Goal: Task Accomplishment & Management: Use online tool/utility

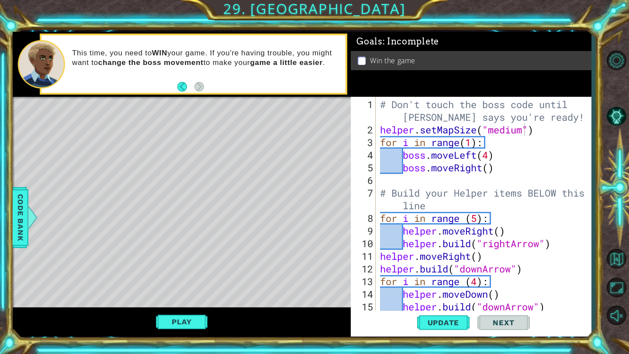
scroll to position [0, 7]
click at [184, 89] on button "Back" at bounding box center [185, 87] width 17 height 10
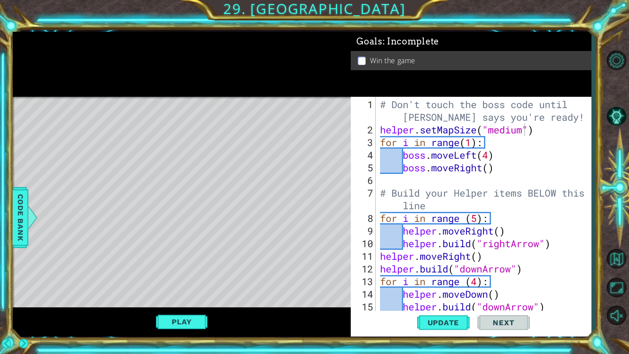
click at [182, 87] on div at bounding box center [182, 64] width 338 height 65
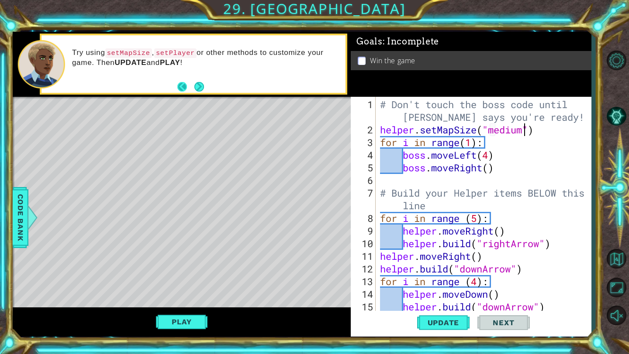
click at [182, 86] on button "Back" at bounding box center [185, 87] width 17 height 10
click at [184, 89] on button "Back" at bounding box center [185, 87] width 17 height 10
click at [179, 87] on div "Read carefully about how to use setMapSize . You need to add it at the beginnin…" at bounding box center [182, 64] width 338 height 65
click at [543, 124] on div "# Don't touch the boss code until Vega says you're ready! helper . setMapSize (…" at bounding box center [485, 224] width 215 height 253
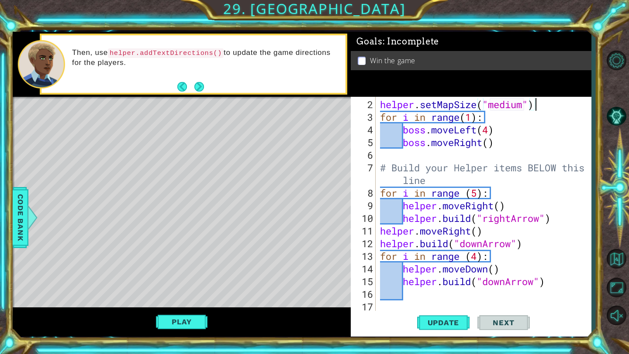
scroll to position [25, 0]
click at [453, 308] on div "helper . setMapSize ( "medium" ) for i in range ( 1 ) : boss . moveLeft ( 4 ) b…" at bounding box center [485, 218] width 215 height 241
click at [296, 244] on div "Level Map" at bounding box center [214, 225] width 403 height 257
click at [384, 307] on div "helper . setMapSize ( "medium" ) for i in range ( 1 ) : boss . moveLeft ( 4 ) b…" at bounding box center [485, 218] width 215 height 241
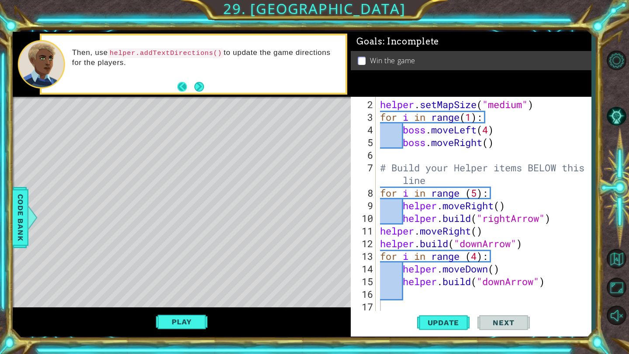
click at [183, 88] on button "Back" at bounding box center [185, 87] width 17 height 10
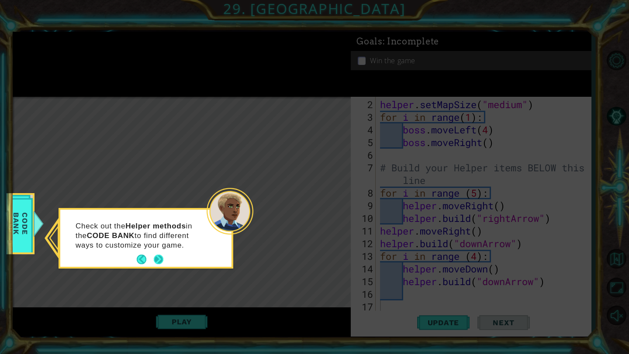
click at [155, 255] on button "Next" at bounding box center [159, 260] width 10 height 10
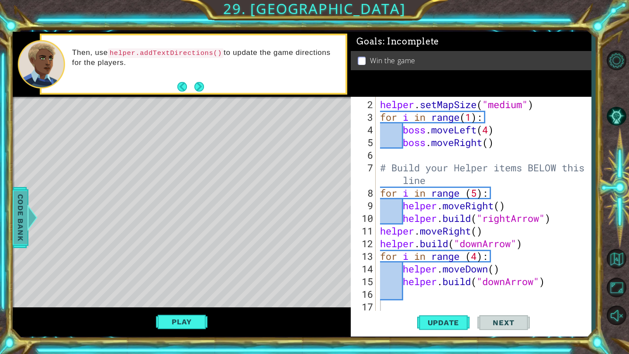
click at [25, 214] on span "Code Bank" at bounding box center [21, 217] width 14 height 53
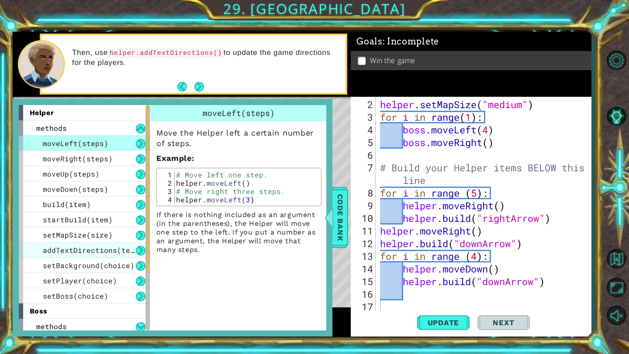
click at [104, 249] on span "addTextDirections(text)" at bounding box center [93, 250] width 100 height 9
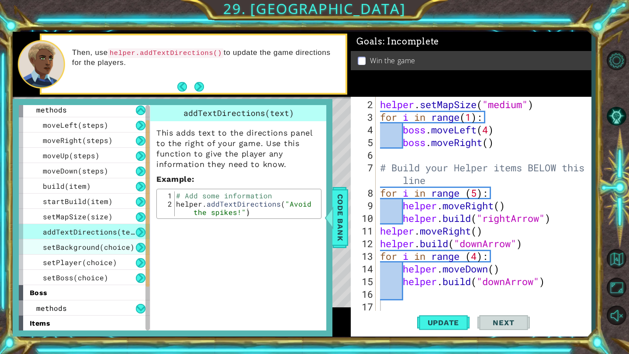
scroll to position [21, 0]
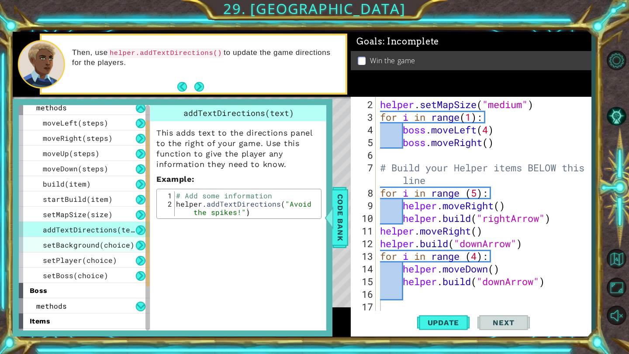
click at [89, 247] on span "setBackground(choice)" at bounding box center [89, 245] width 92 height 9
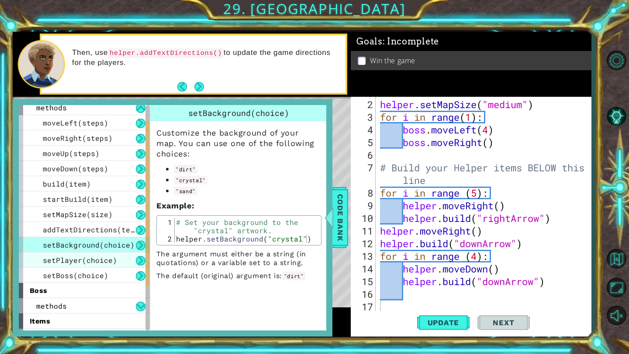
click at [87, 257] on span "setPlayer(choice)" at bounding box center [80, 260] width 74 height 9
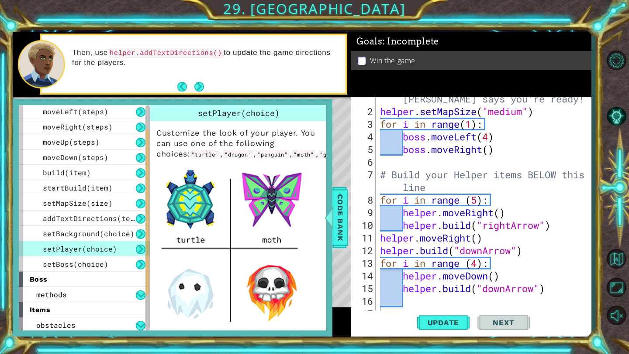
scroll to position [25, 0]
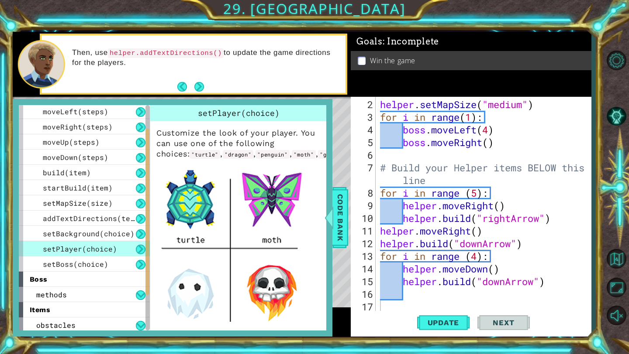
click at [392, 311] on div "Update Next" at bounding box center [473, 323] width 240 height 24
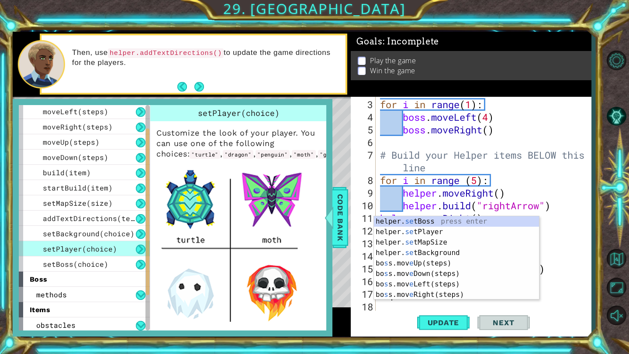
scroll to position [38, 0]
click at [429, 233] on div "helper. se tBoss press enter helper. se tPlayer press enter helper. se tMapSize…" at bounding box center [456, 269] width 165 height 105
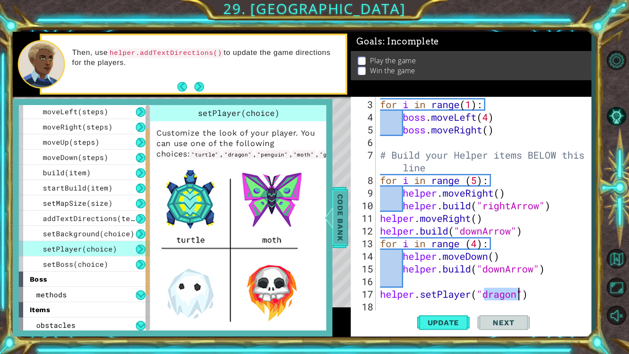
type textarea "helper.setPlayer("dragon")"
click at [345, 211] on span "Code Bank" at bounding box center [340, 217] width 14 height 53
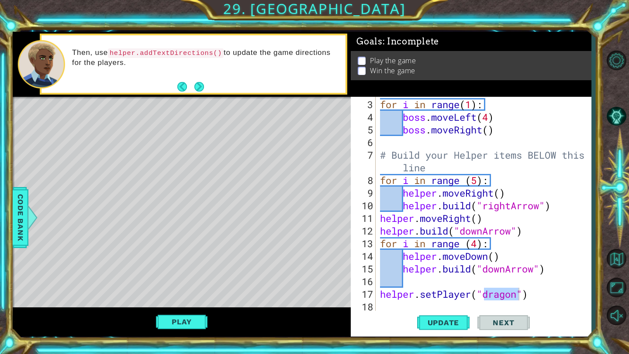
click at [500, 310] on div "for i in range ( 1 ) : boss . moveLeft ( 4 ) boss . moveRight ( ) # Build your …" at bounding box center [485, 218] width 215 height 241
click at [509, 300] on div "for i in range ( 1 ) : boss . moveLeft ( 4 ) boss . moveRight ( ) # Build your …" at bounding box center [485, 218] width 215 height 241
click at [512, 292] on div "for i in range ( 1 ) : boss . moveLeft ( 4 ) boss . moveRight ( ) # Build your …" at bounding box center [485, 218] width 215 height 241
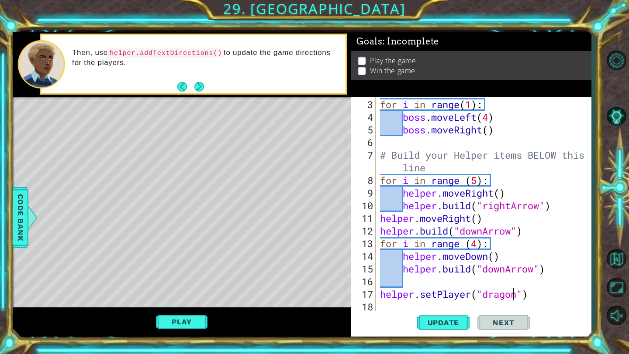
click at [512, 292] on div "for i in range ( 1 ) : boss . moveLeft ( 4 ) boss . moveRight ( ) # Build your …" at bounding box center [485, 218] width 215 height 241
type textarea "helper.setPlayer("turtle")"
click at [26, 222] on span "Code Bank" at bounding box center [21, 217] width 14 height 53
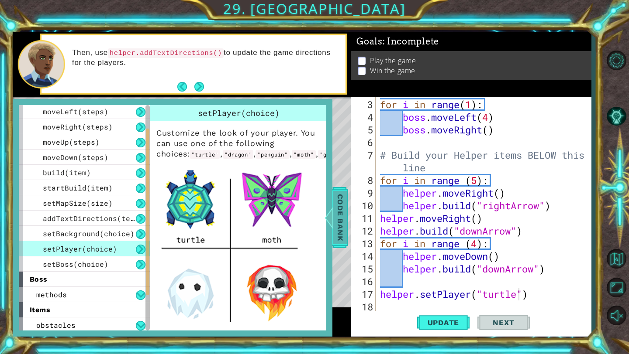
click at [339, 212] on span "Code Bank" at bounding box center [340, 217] width 14 height 53
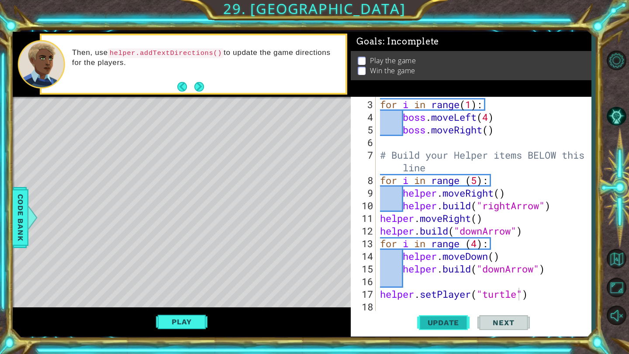
click at [447, 320] on span "Update" at bounding box center [443, 323] width 49 height 9
click at [55, 133] on div "Level Map" at bounding box center [214, 225] width 403 height 257
click at [197, 319] on button "Play" at bounding box center [181, 322] width 51 height 17
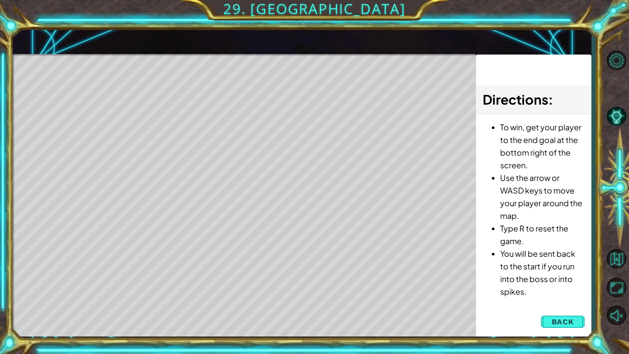
click at [564, 323] on span "Back" at bounding box center [562, 322] width 22 height 9
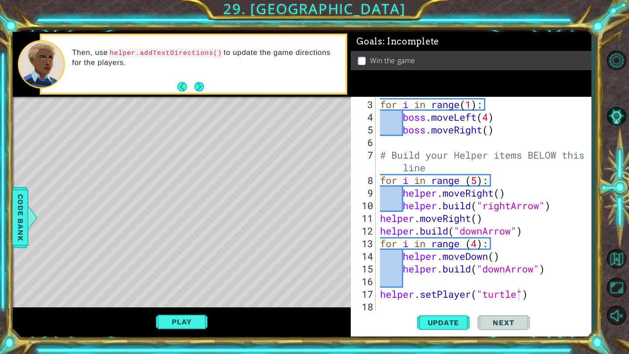
click at [406, 304] on div "for i in range ( 1 ) : boss . moveLeft ( 4 ) boss . moveRight ( ) # Build your …" at bounding box center [485, 218] width 215 height 241
click at [28, 214] on div at bounding box center [32, 218] width 11 height 26
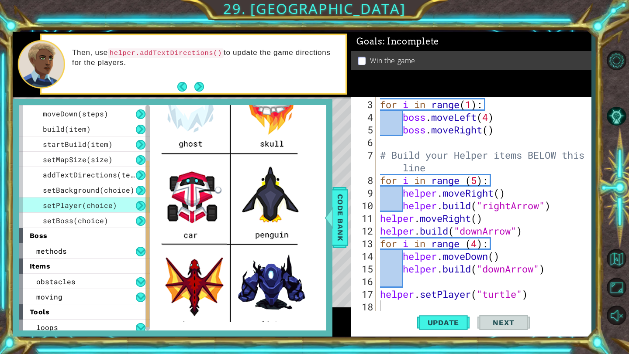
scroll to position [306, 0]
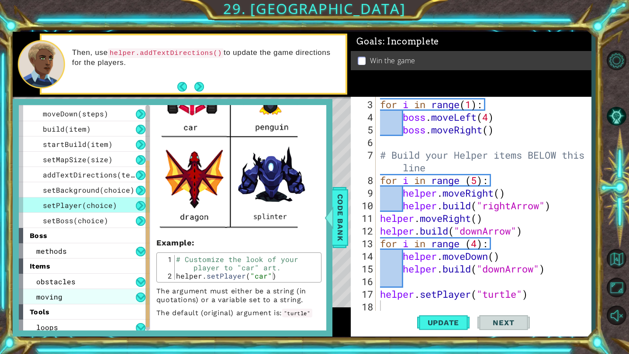
click at [89, 290] on div "moving" at bounding box center [84, 296] width 131 height 15
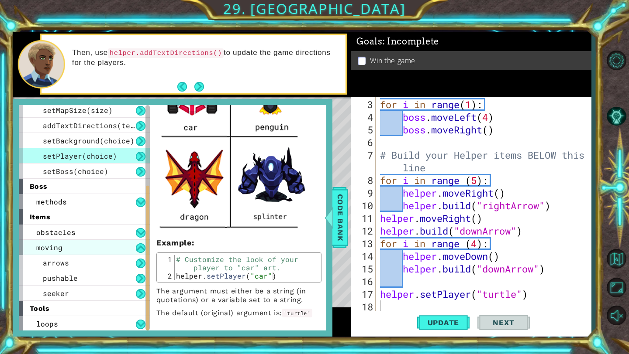
scroll to position [125, 0]
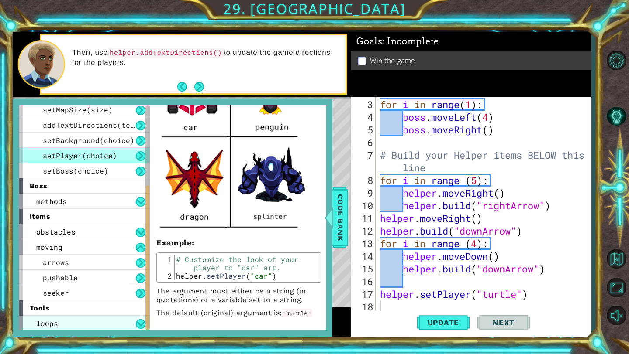
click at [81, 318] on div "loops" at bounding box center [84, 323] width 131 height 15
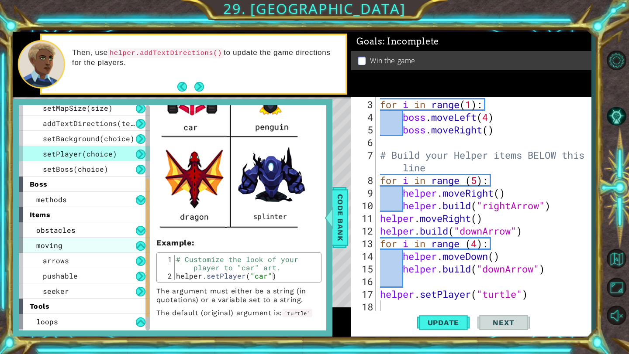
scroll to position [119, 0]
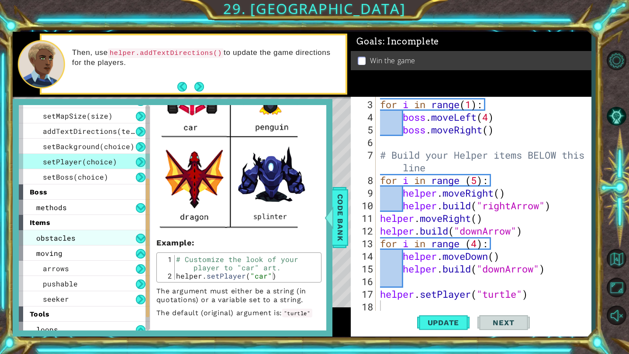
click at [91, 243] on div "obstacles" at bounding box center [84, 237] width 131 height 15
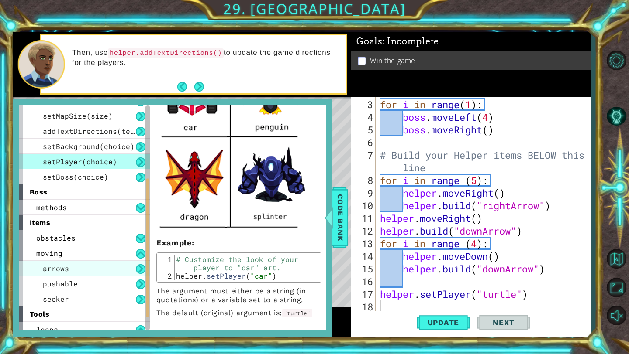
click at [87, 271] on div "arrows" at bounding box center [84, 268] width 131 height 15
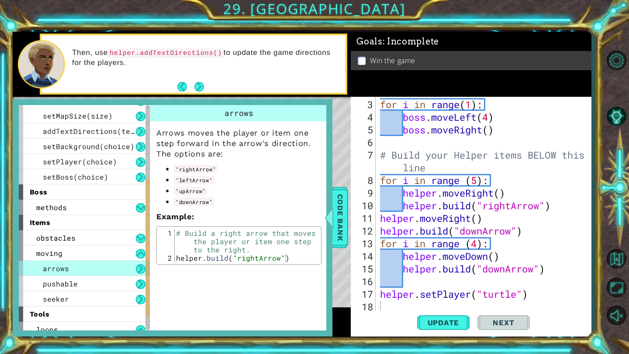
scroll to position [0, 0]
click at [100, 281] on div "pushable" at bounding box center [84, 283] width 131 height 15
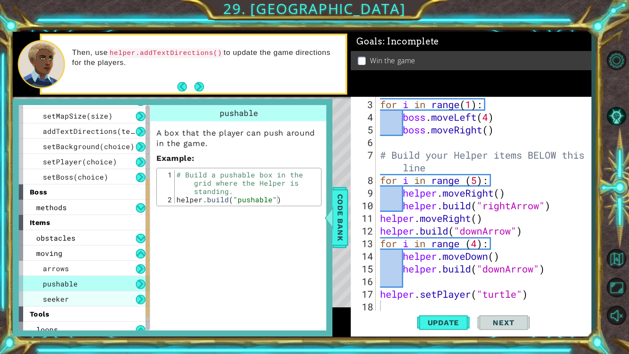
click at [69, 298] on div "seeker" at bounding box center [84, 299] width 131 height 15
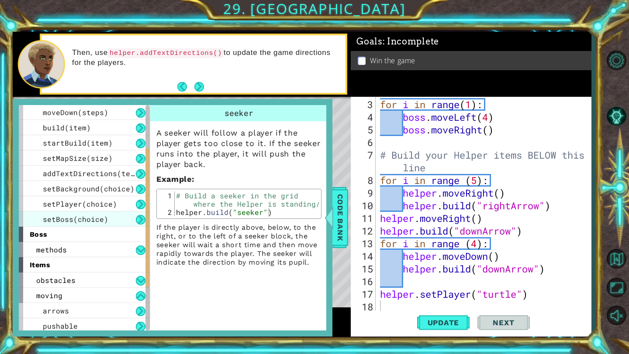
scroll to position [70, 0]
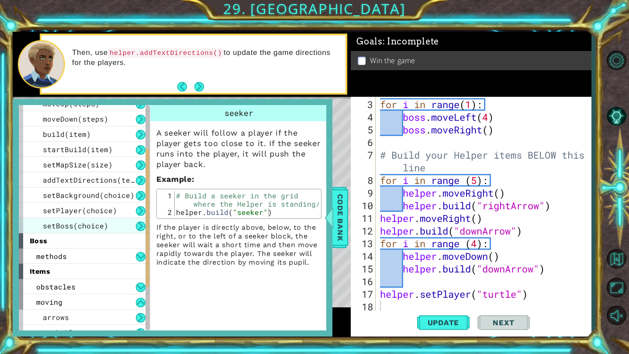
click at [101, 223] on span "setBoss(choice)" at bounding box center [75, 225] width 65 height 9
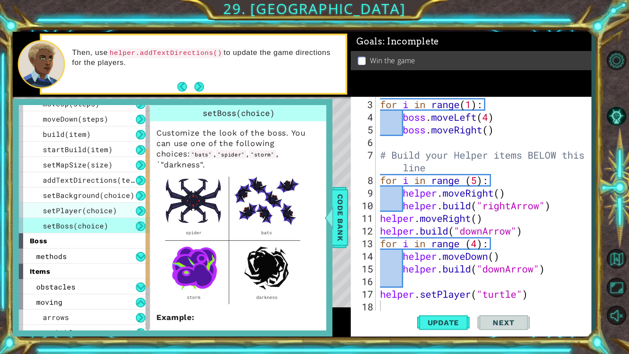
click at [100, 211] on span "setPlayer(choice)" at bounding box center [80, 210] width 74 height 9
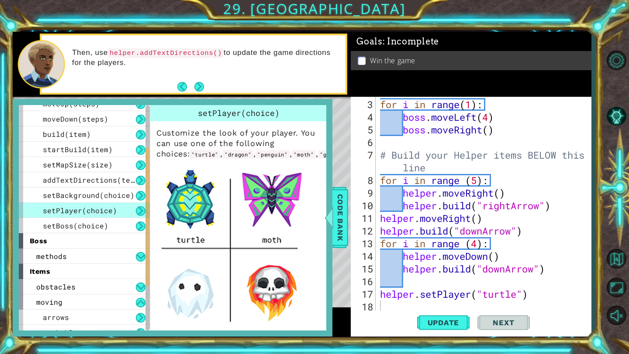
scroll to position [66, 0]
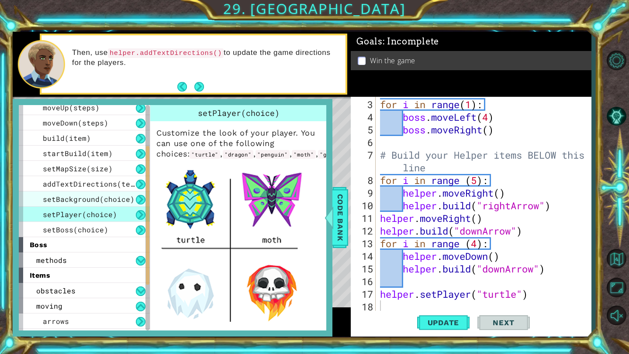
click at [102, 193] on div "setBackground(choice)" at bounding box center [84, 199] width 131 height 15
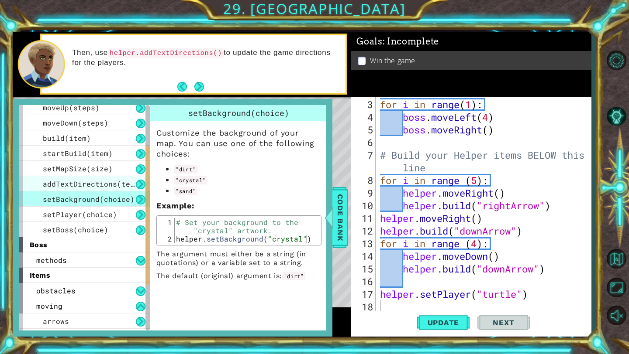
click at [102, 185] on span "addTextDirections(text)" at bounding box center [93, 183] width 100 height 9
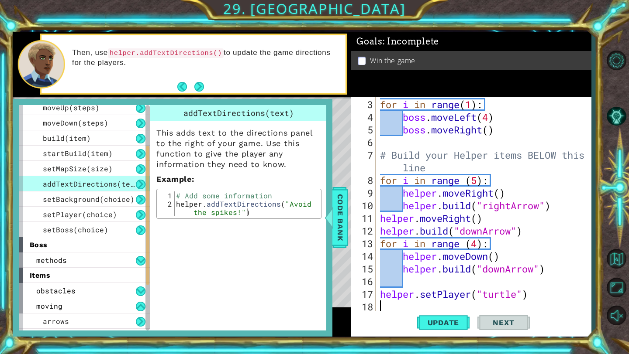
click at [381, 303] on div "for i in range ( 1 ) : boss . moveLeft ( 4 ) boss . moveRight ( ) # Build your …" at bounding box center [485, 218] width 215 height 241
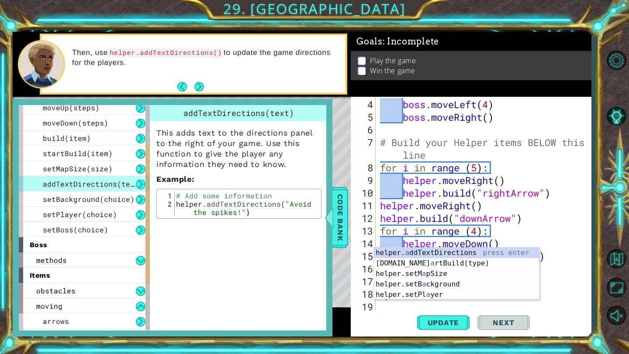
scroll to position [51, 0]
click at [478, 254] on div "helper. a ddTextDirections press enter helper.st a rtBuild(type) press enter he…" at bounding box center [456, 284] width 165 height 73
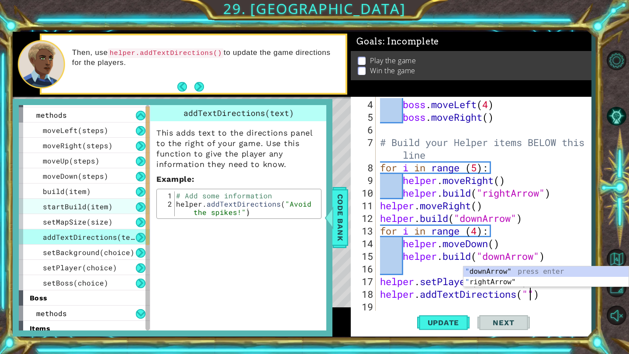
scroll to position [0, 0]
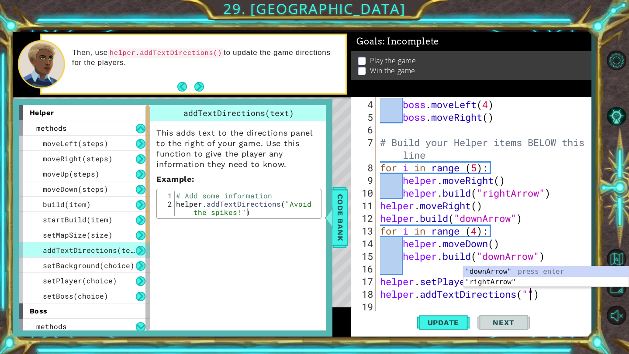
click at [543, 296] on div "boss . moveLeft ( 4 ) boss . moveRight ( ) # Build your Helper items BELOW this…" at bounding box center [485, 218] width 215 height 241
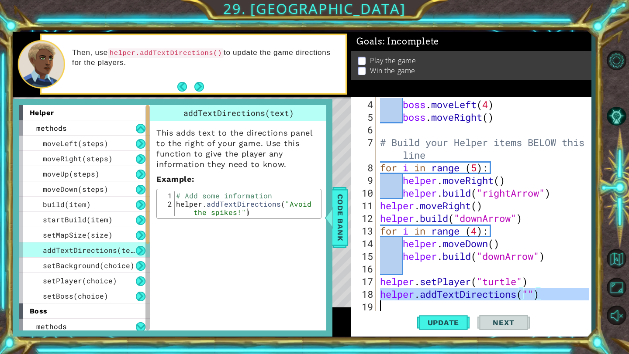
drag, startPoint x: 543, startPoint y: 296, endPoint x: 528, endPoint y: 297, distance: 14.4
click at [528, 297] on div "boss . moveLeft ( 4 ) boss . moveRight ( ) # Build your Helper items BELOW this…" at bounding box center [485, 218] width 215 height 241
type textarea "helper.addTextDirections("")"
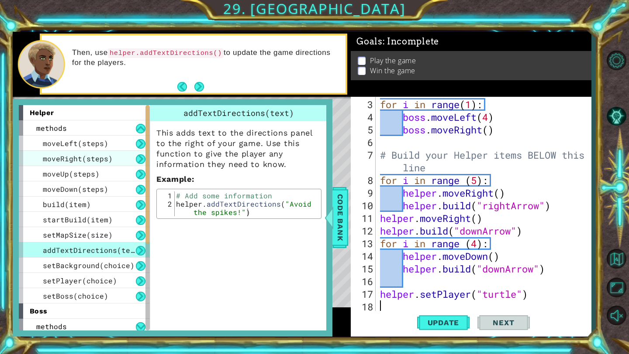
click at [90, 160] on span "moveRight(steps)" at bounding box center [78, 158] width 70 height 9
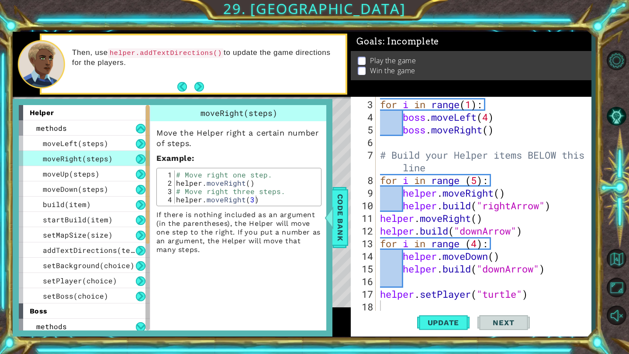
click at [397, 304] on div "for i in range ( 1 ) : boss . moveLeft ( 4 ) boss . moveRight ( ) # Build your …" at bounding box center [485, 218] width 215 height 241
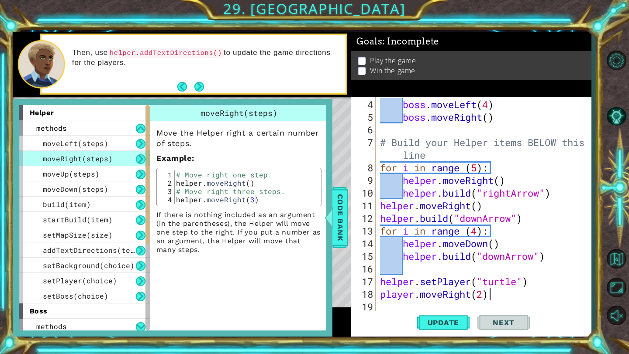
scroll to position [0, 4]
click at [445, 326] on span "Update" at bounding box center [443, 323] width 49 height 9
click at [341, 209] on span "Code Bank" at bounding box center [340, 217] width 14 height 53
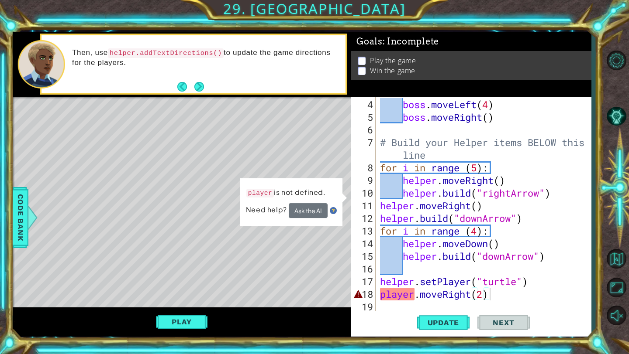
click at [392, 296] on div "boss . moveLeft ( 4 ) boss . moveRight ( ) # Build your Helper items BELOW this…" at bounding box center [485, 218] width 215 height 241
click at [507, 296] on div "boss . moveLeft ( 4 ) boss . moveRight ( ) # Build your Helper items BELOW this…" at bounding box center [485, 218] width 215 height 241
click at [289, 207] on button "Ask the AI" at bounding box center [308, 210] width 39 height 15
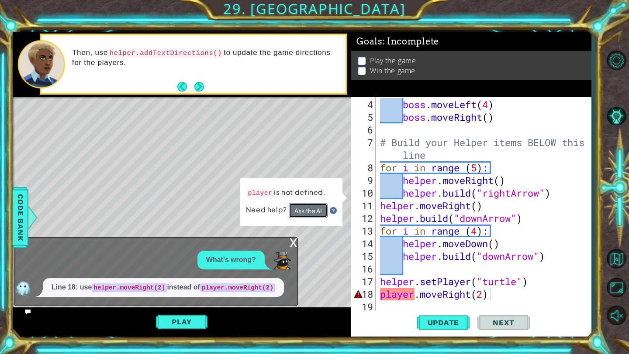
drag, startPoint x: 304, startPoint y: 211, endPoint x: 304, endPoint y: 218, distance: 7.0
click at [304, 212] on button "Ask the AI" at bounding box center [308, 210] width 39 height 15
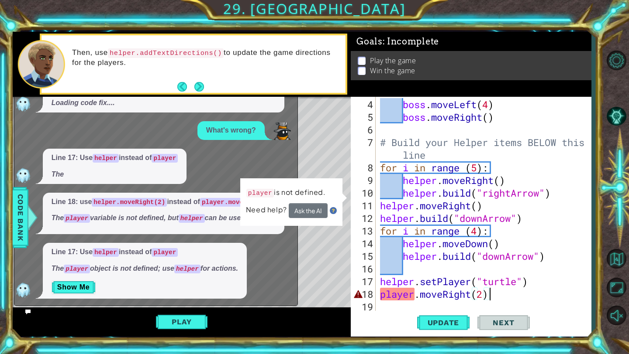
scroll to position [36, 0]
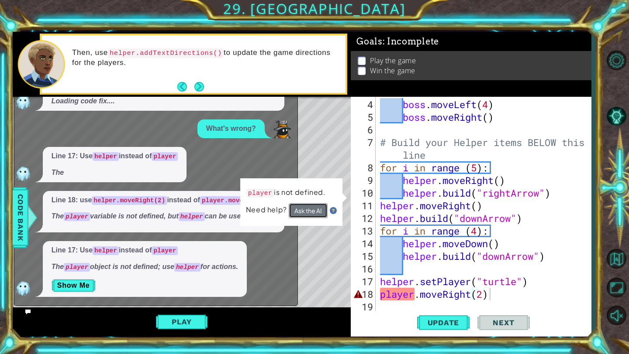
click at [311, 213] on button "Ask the AI" at bounding box center [308, 210] width 39 height 15
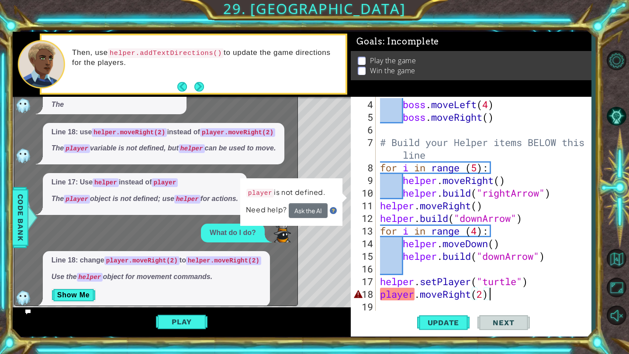
scroll to position [114, 0]
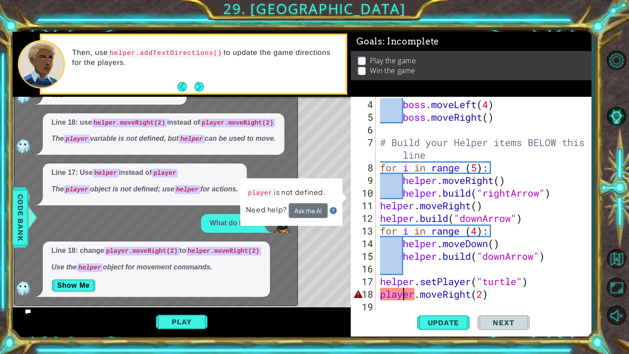
click at [402, 299] on div "boss . moveLeft ( 4 ) boss . moveRight ( ) # Build your Helper items BELOW this…" at bounding box center [485, 218] width 215 height 241
click at [413, 297] on div "boss . moveLeft ( 4 ) boss . moveRight ( ) # Build your Helper items BELOW this…" at bounding box center [485, 218] width 215 height 241
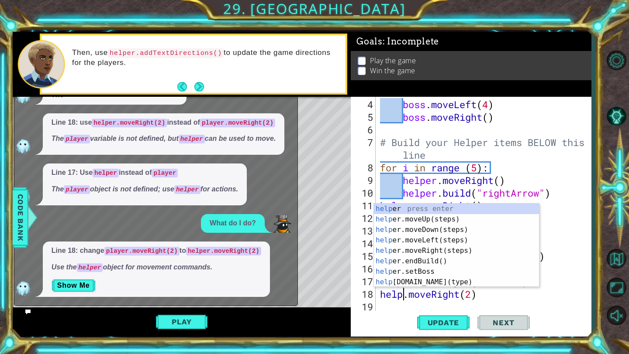
scroll to position [0, 1]
type textarea "helper.moveRight(2)"
click at [454, 326] on span "Update" at bounding box center [443, 323] width 49 height 9
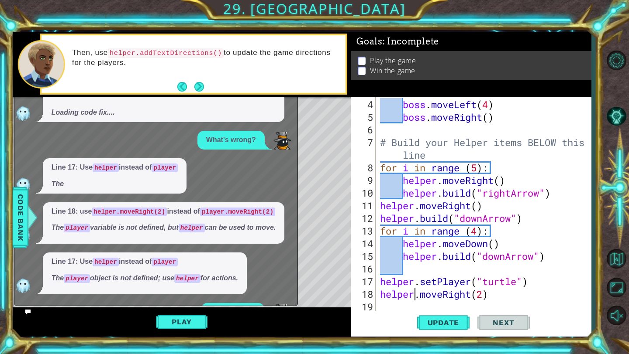
scroll to position [30, 0]
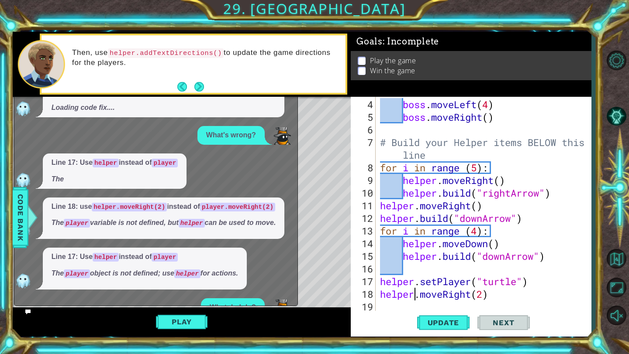
click at [302, 192] on div "Level Map" at bounding box center [214, 225] width 403 height 257
click at [616, 118] on button "AI Hint" at bounding box center [615, 115] width 25 height 25
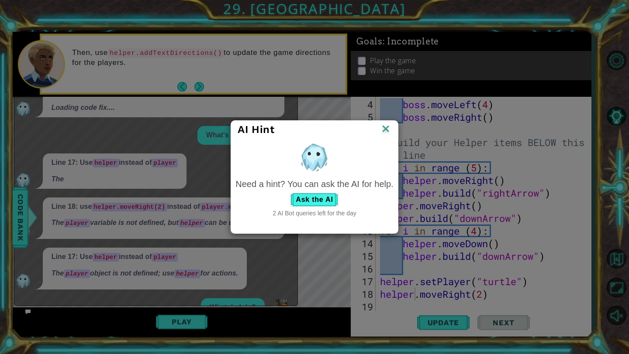
click at [619, 117] on div "AI Hint Need a hint? You can ask the AI for help. Ask the AI 2 AI Bot queries l…" at bounding box center [314, 177] width 629 height 354
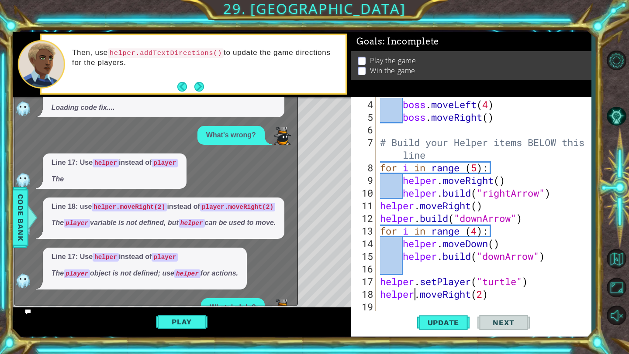
click at [619, 117] on button "AI Hint" at bounding box center [615, 115] width 25 height 25
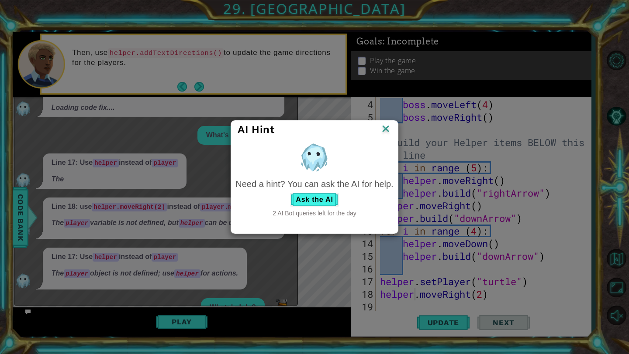
click at [619, 117] on div "AI Hint Need a hint? You can ask the AI for help. Ask the AI 2 AI Bot queries l…" at bounding box center [314, 177] width 629 height 354
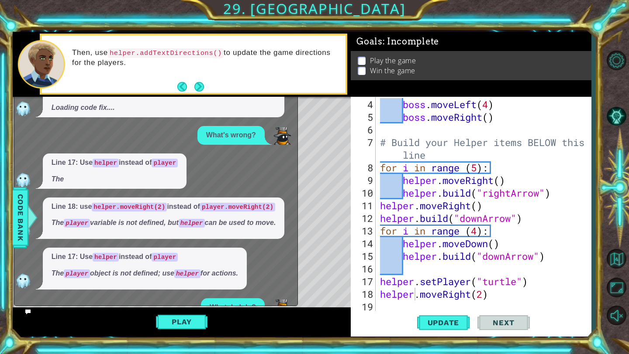
click at [625, 89] on div at bounding box center [615, 188] width 25 height 284
click at [432, 320] on span "Update" at bounding box center [443, 323] width 49 height 9
click at [362, 60] on p at bounding box center [361, 61] width 8 height 8
click at [188, 323] on button "Play" at bounding box center [181, 322] width 51 height 17
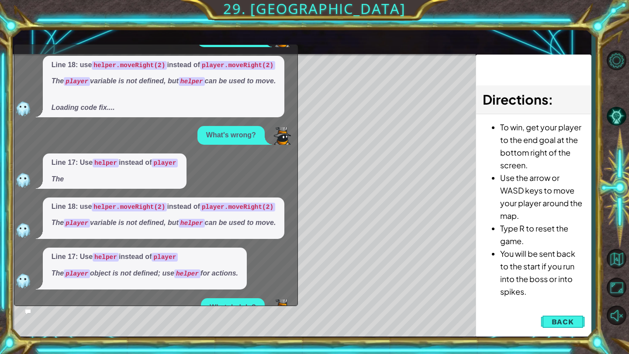
click at [276, 74] on span "Line 18: use helper.moveRight(2) instead of player.moveRight(2) The player vari…" at bounding box center [164, 73] width 224 height 27
click at [296, 68] on div "x What's wrong? Line 18: use helper.moveRight(2) instead of player.moveRight(2)…" at bounding box center [156, 176] width 284 height 262
click at [286, 171] on div "Line 17: Use helper instead of player The" at bounding box center [153, 171] width 278 height 35
click at [558, 323] on span "Back" at bounding box center [562, 322] width 22 height 9
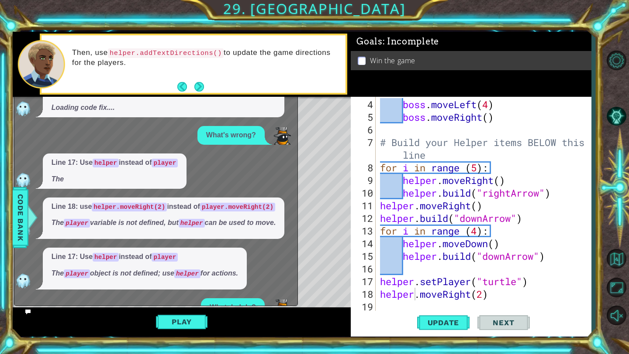
click at [210, 105] on div "Line 18: use helper.moveRight(2) instead of player.moveRight(2) The player vari…" at bounding box center [164, 87] width 242 height 62
click at [25, 278] on img at bounding box center [22, 280] width 17 height 17
click at [294, 120] on div "x What's wrong? Line 18: use helper.moveRight(2) instead of player.moveRight(2)…" at bounding box center [156, 176] width 284 height 262
drag, startPoint x: 297, startPoint y: 124, endPoint x: 231, endPoint y: 128, distance: 66.1
click at [233, 128] on div "x What's wrong? Line 18: use helper.moveRight(2) instead of player.moveRight(2)…" at bounding box center [156, 176] width 284 height 262
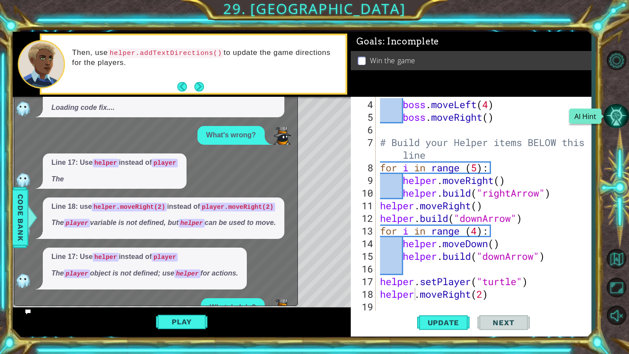
click at [623, 117] on button "AI Hint" at bounding box center [615, 115] width 25 height 25
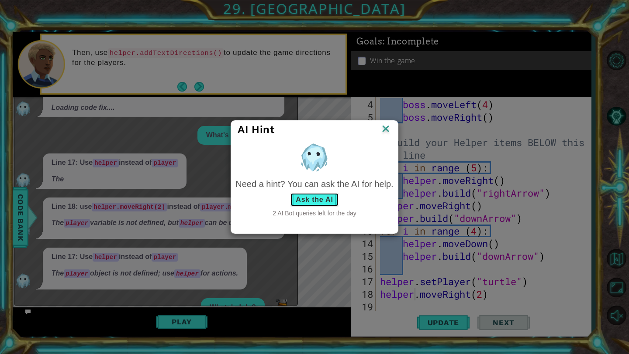
click at [311, 199] on button "Ask the AI" at bounding box center [314, 200] width 48 height 14
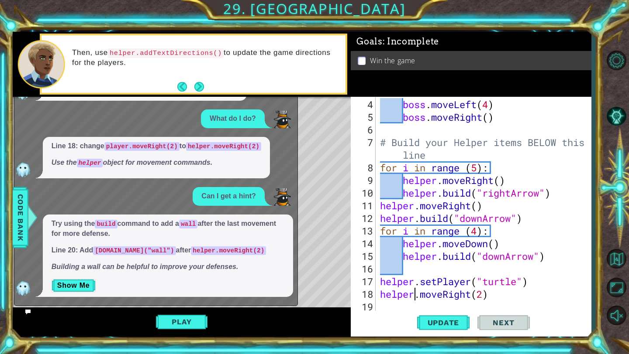
scroll to position [219, 0]
click at [78, 289] on button "Show Me" at bounding box center [74, 286] width 44 height 14
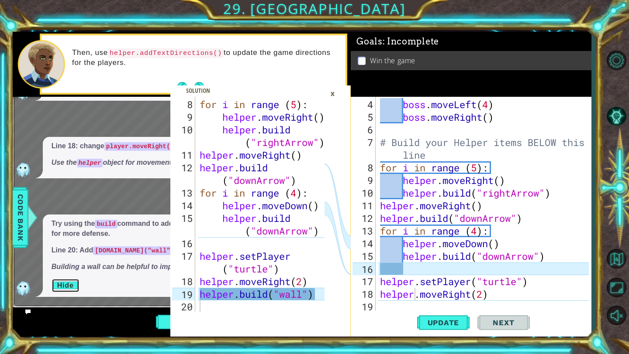
scroll to position [152, 0]
click at [494, 290] on div "boss . moveLeft ( 4 ) boss . moveRight ( ) # Build your Helper items BELOW this…" at bounding box center [485, 218] width 215 height 241
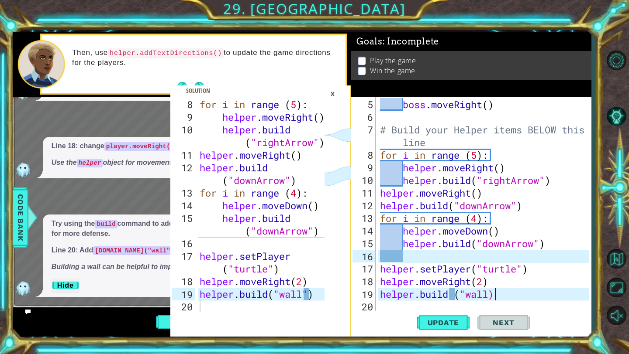
scroll to position [0, 5]
click at [460, 323] on span "Update" at bounding box center [443, 323] width 49 height 9
click at [488, 296] on div "boss . moveRight ( ) # Build your Helper items BELOW this line for i in range (…" at bounding box center [485, 218] width 215 height 241
type textarea "helper.build ("wall")"
click at [451, 325] on span "Update" at bounding box center [443, 323] width 49 height 9
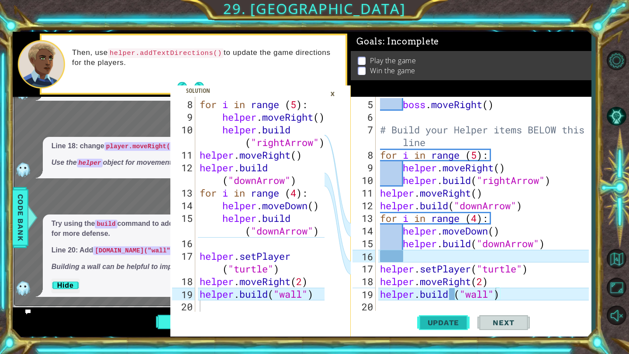
click at [439, 322] on span "Update" at bounding box center [443, 323] width 49 height 9
click at [337, 95] on div "×" at bounding box center [333, 93] width 14 height 15
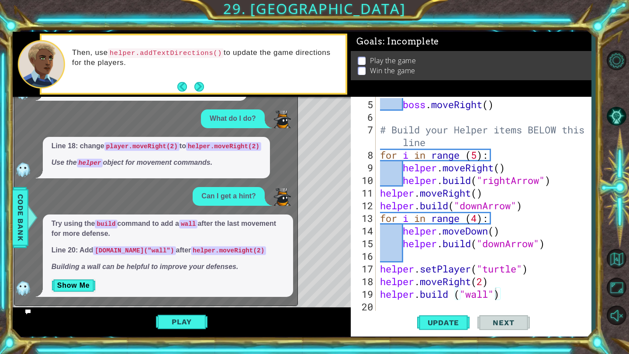
click at [337, 132] on div "Level Map" at bounding box center [214, 225] width 403 height 257
click at [303, 124] on div "Level Map" at bounding box center [214, 225] width 403 height 257
click at [199, 79] on div "Then, use helper.addTextDirections() to update the game directions for the play…" at bounding box center [205, 64] width 279 height 41
click at [199, 85] on button "Next" at bounding box center [199, 87] width 10 height 10
click at [200, 89] on div "Then, use helper.addTextDirections() to update the game directions for the play…" at bounding box center [182, 64] width 338 height 65
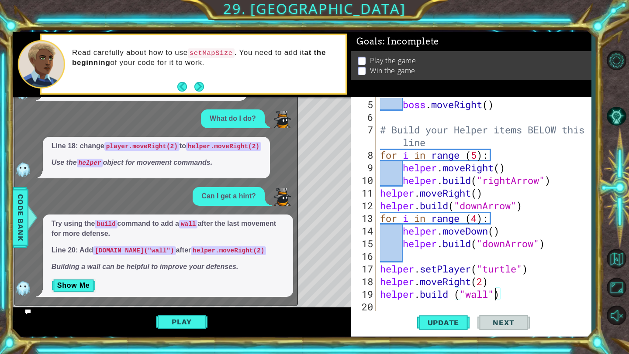
click at [30, 311] on icon at bounding box center [28, 312] width 6 height 6
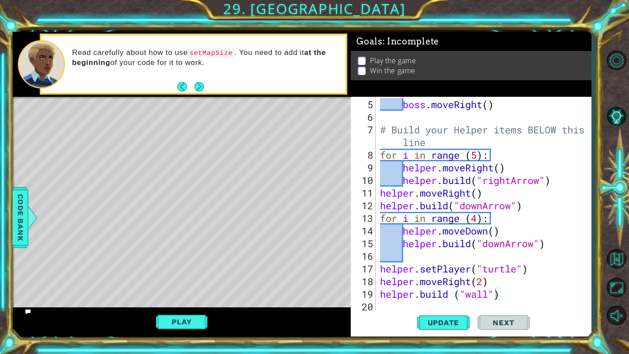
click at [185, 322] on button "Play" at bounding box center [181, 322] width 51 height 17
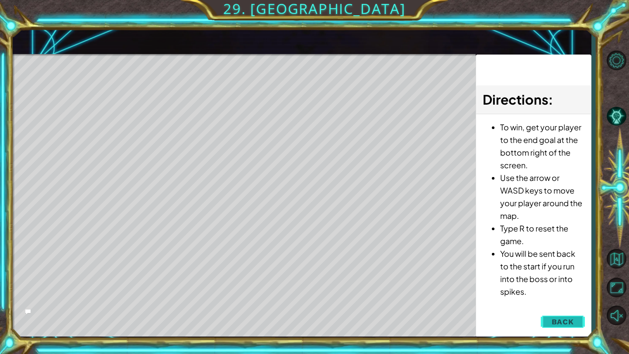
click at [564, 321] on span "Back" at bounding box center [562, 322] width 22 height 9
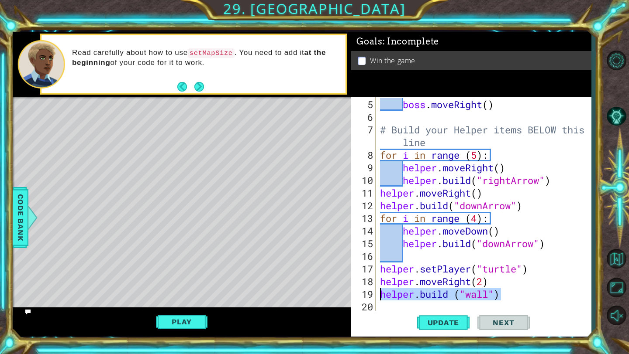
drag, startPoint x: 495, startPoint y: 293, endPoint x: 383, endPoint y: 296, distance: 111.8
click at [381, 295] on div "boss . moveRight ( ) # Build your Helper items BELOW this line for i in range (…" at bounding box center [485, 218] width 215 height 241
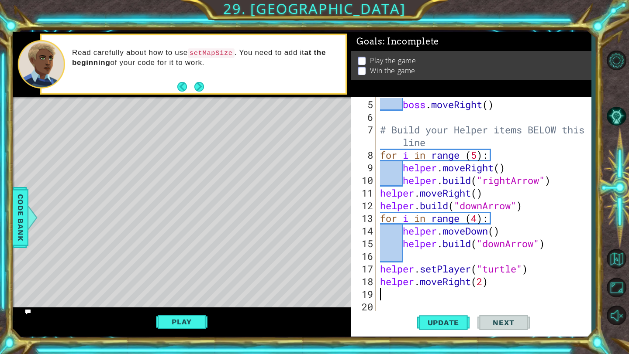
scroll to position [0, 0]
click at [447, 326] on span "Update" at bounding box center [443, 323] width 49 height 9
click at [182, 317] on button "Play" at bounding box center [181, 322] width 51 height 17
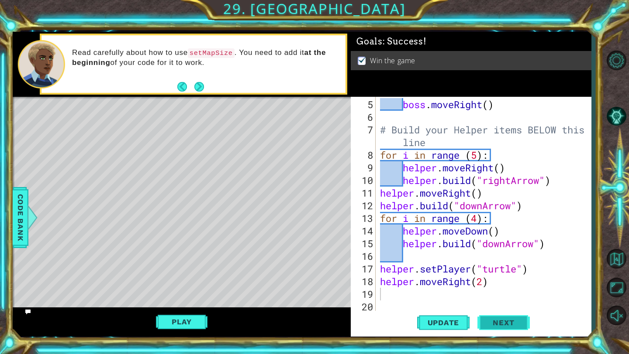
click at [498, 324] on span "Next" at bounding box center [503, 323] width 39 height 9
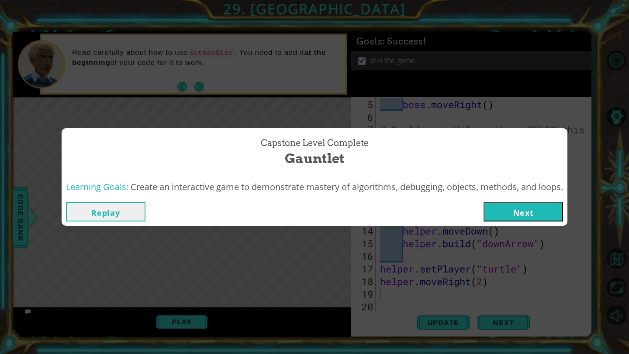
click at [544, 215] on button "Next" at bounding box center [522, 212] width 79 height 20
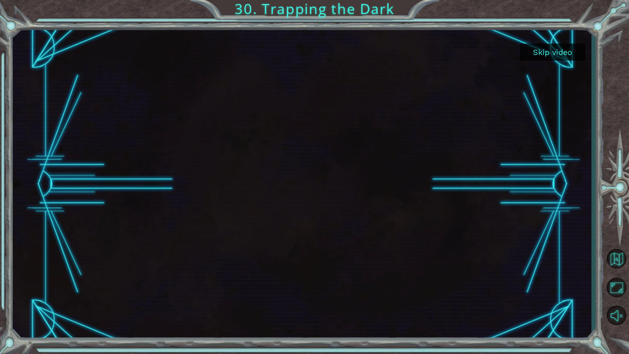
click at [565, 55] on button "Skip video" at bounding box center [551, 52] width 65 height 17
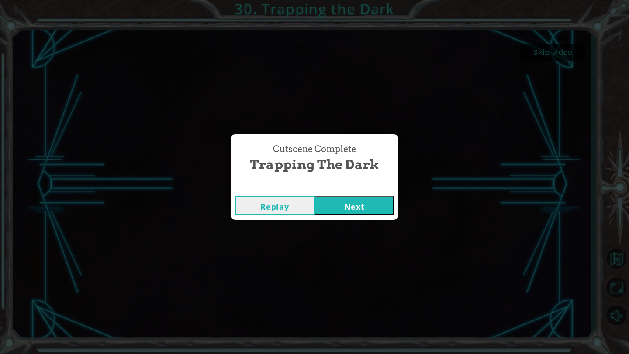
click at [340, 204] on button "Next" at bounding box center [353, 206] width 79 height 20
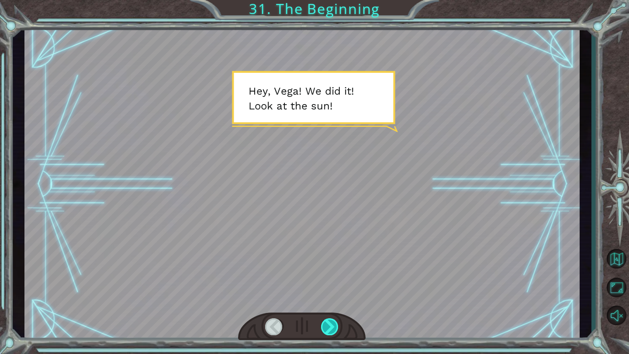
click at [336, 324] on div at bounding box center [330, 327] width 18 height 17
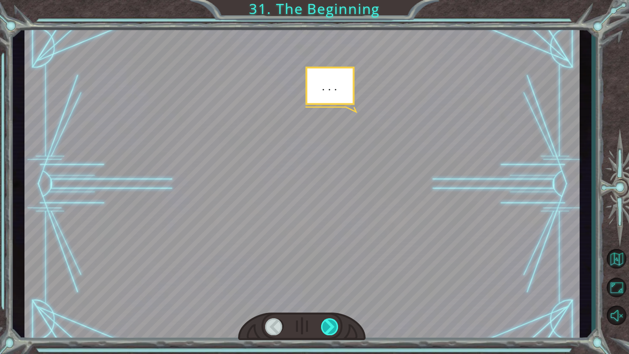
click at [336, 324] on div at bounding box center [330, 327] width 18 height 17
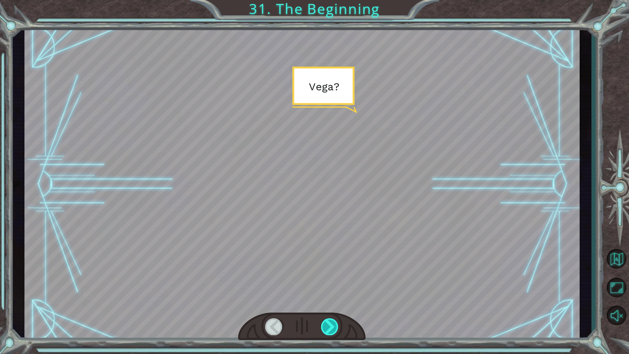
click at [336, 324] on div at bounding box center [330, 327] width 18 height 17
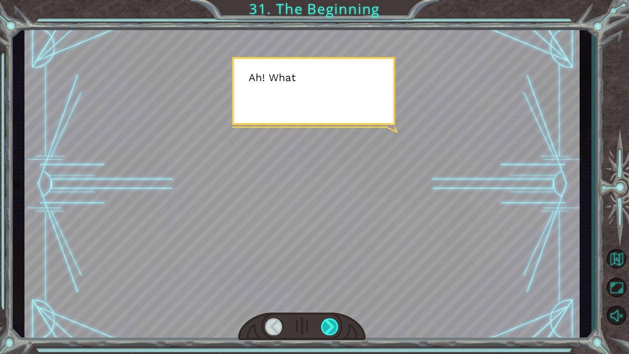
click at [337, 324] on div at bounding box center [330, 327] width 18 height 17
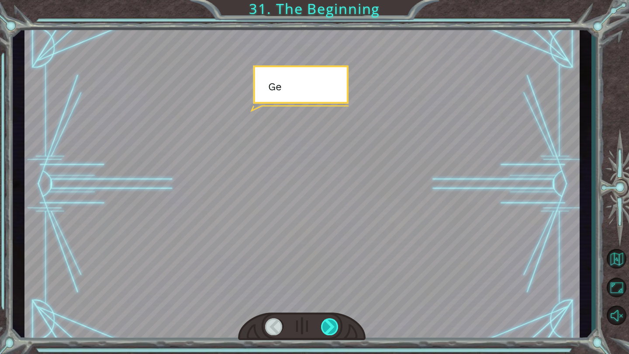
click at [337, 324] on div at bounding box center [330, 327] width 18 height 17
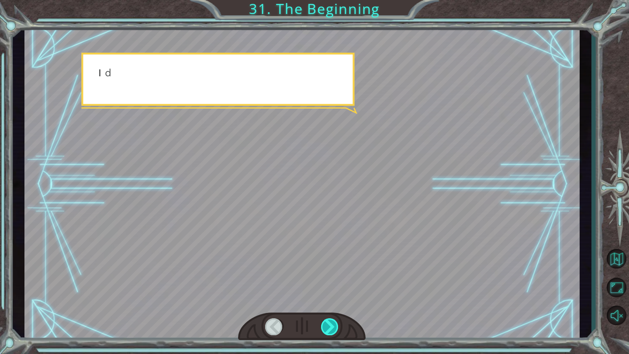
click at [337, 324] on div at bounding box center [330, 327] width 18 height 17
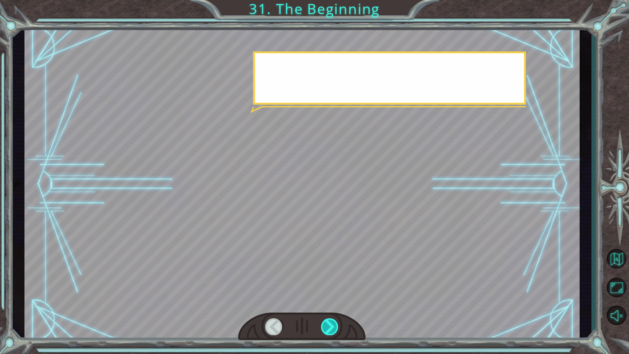
click at [337, 324] on div at bounding box center [330, 327] width 18 height 17
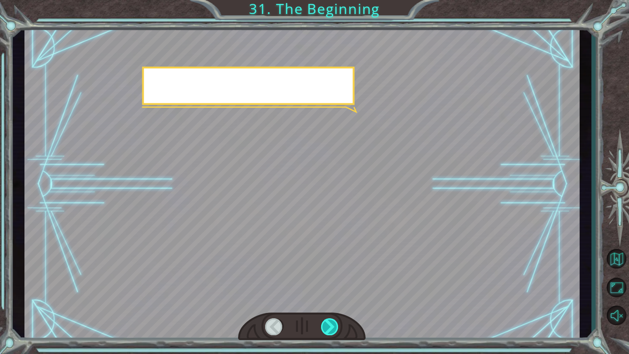
click at [337, 324] on div at bounding box center [330, 327] width 18 height 17
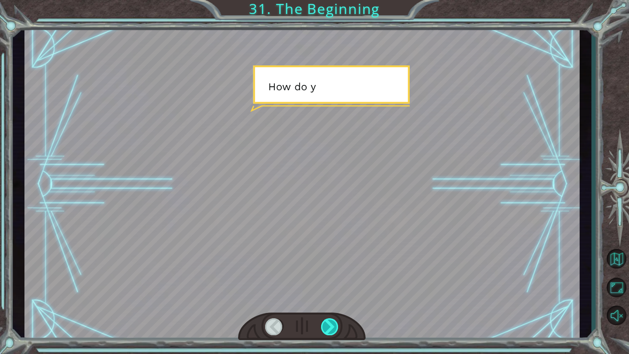
click at [337, 324] on div at bounding box center [330, 327] width 18 height 17
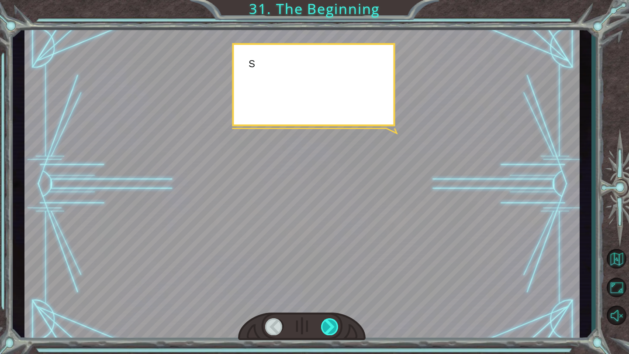
click at [337, 324] on div at bounding box center [330, 327] width 18 height 17
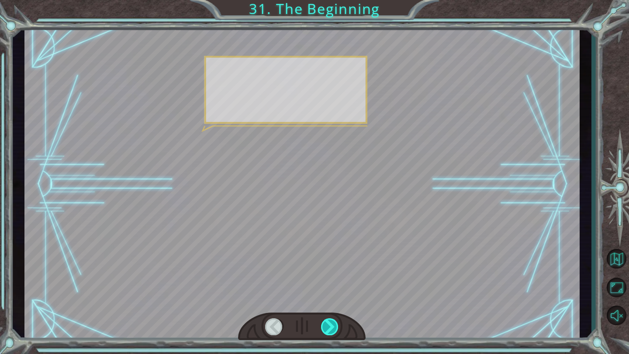
click at [337, 324] on div at bounding box center [330, 327] width 18 height 17
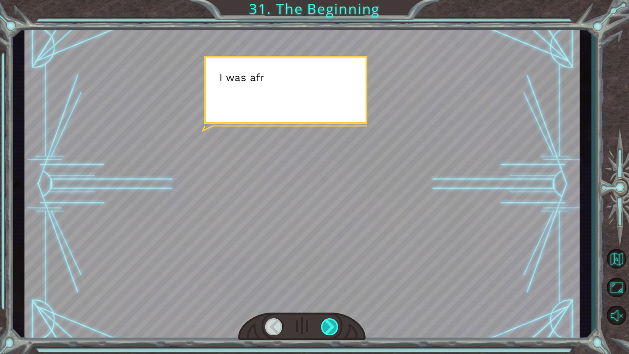
click at [337, 324] on div at bounding box center [330, 327] width 18 height 17
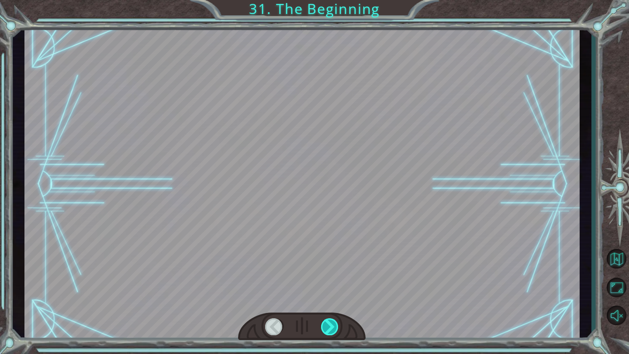
click at [337, 324] on div at bounding box center [330, 327] width 18 height 17
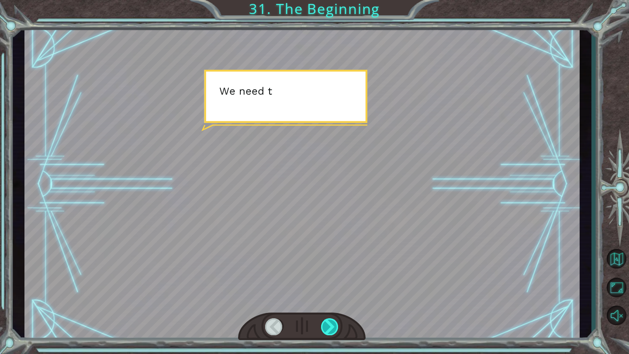
click at [337, 324] on div at bounding box center [330, 327] width 18 height 17
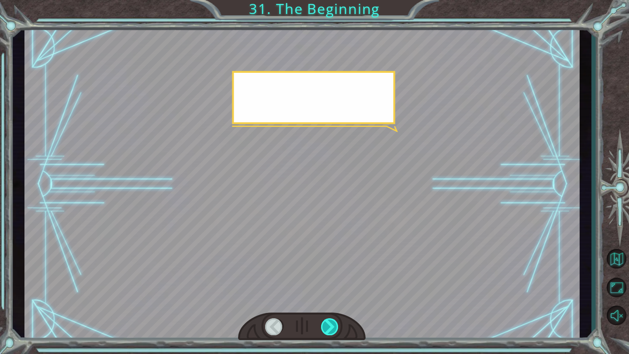
click at [337, 324] on div at bounding box center [330, 327] width 18 height 17
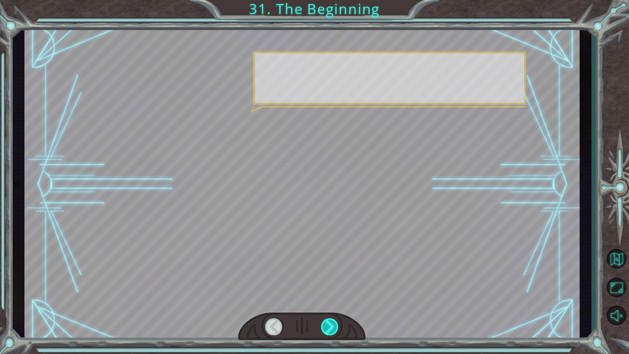
click at [337, 324] on div at bounding box center [330, 327] width 18 height 17
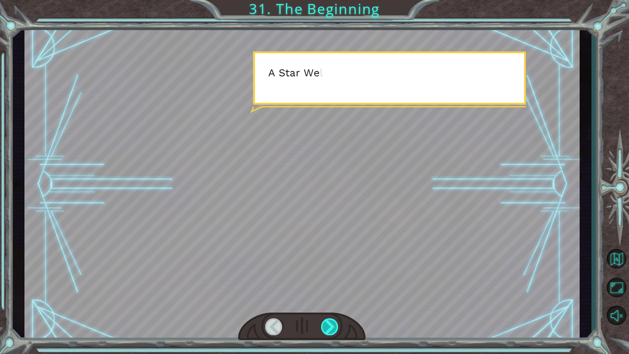
click at [337, 324] on div at bounding box center [330, 327] width 18 height 17
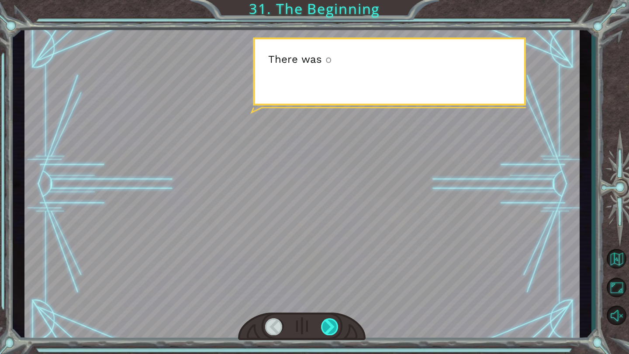
click at [337, 324] on div at bounding box center [330, 327] width 18 height 17
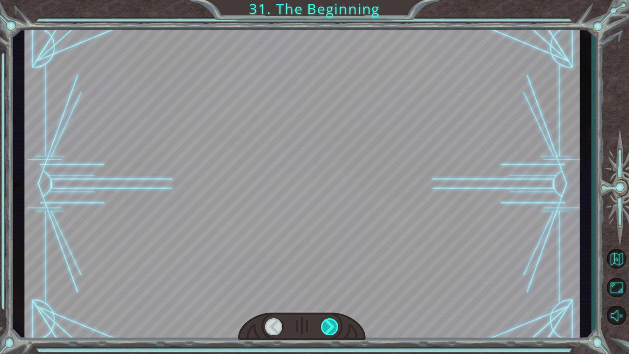
click at [337, 324] on div at bounding box center [330, 327] width 18 height 17
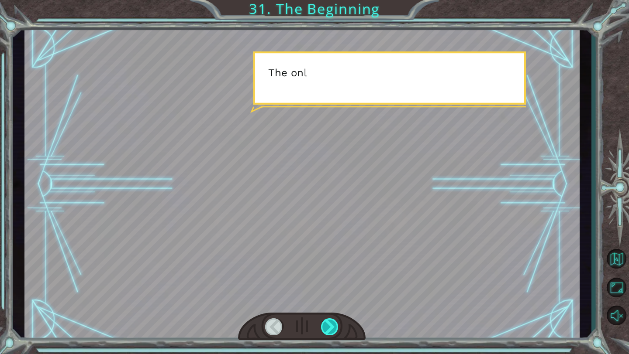
click at [337, 324] on div at bounding box center [330, 327] width 18 height 17
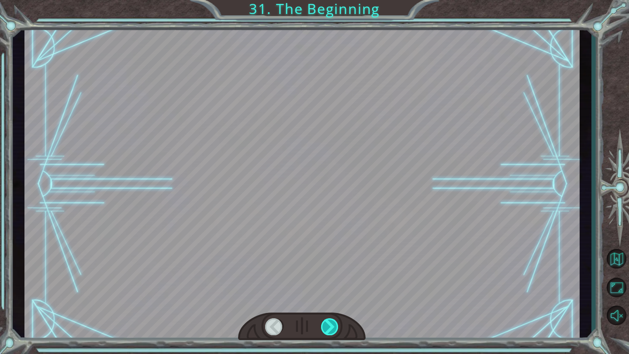
click at [337, 324] on div at bounding box center [330, 327] width 18 height 17
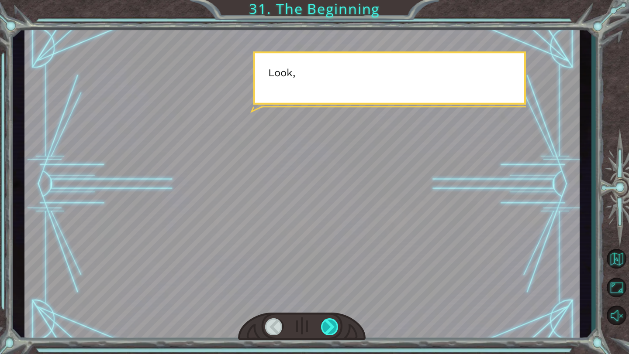
click at [337, 324] on div at bounding box center [330, 327] width 18 height 17
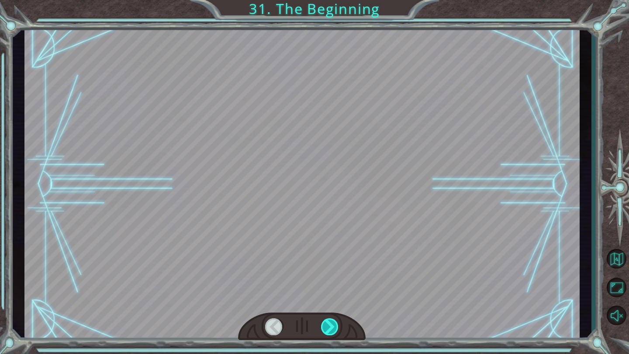
click at [337, 324] on div at bounding box center [330, 327] width 18 height 17
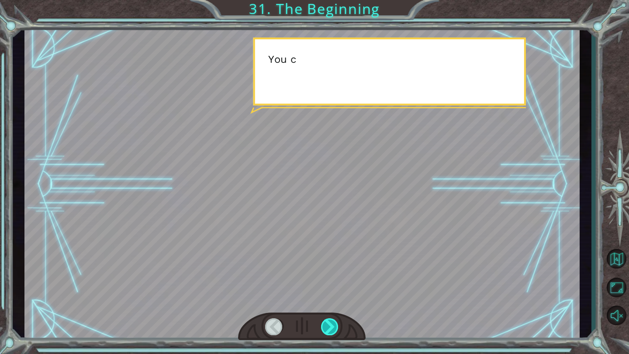
click at [337, 324] on div at bounding box center [330, 327] width 18 height 17
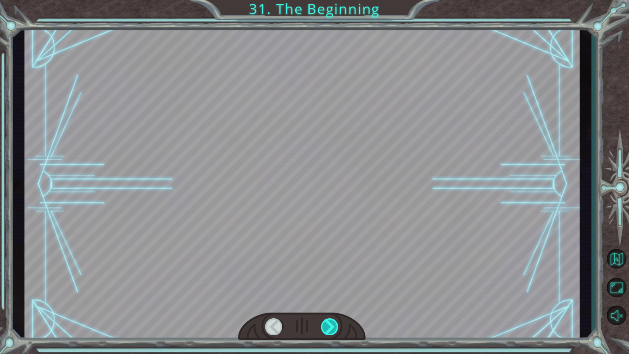
click at [337, 324] on div at bounding box center [330, 327] width 18 height 17
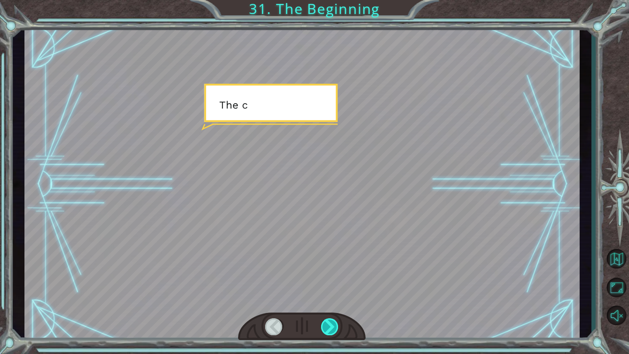
click at [337, 324] on div at bounding box center [330, 327] width 18 height 17
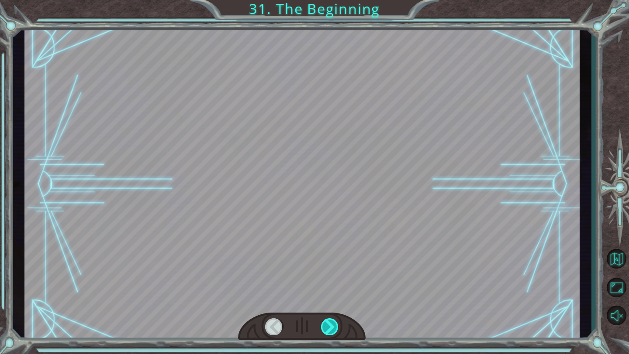
click at [337, 324] on div at bounding box center [330, 327] width 18 height 17
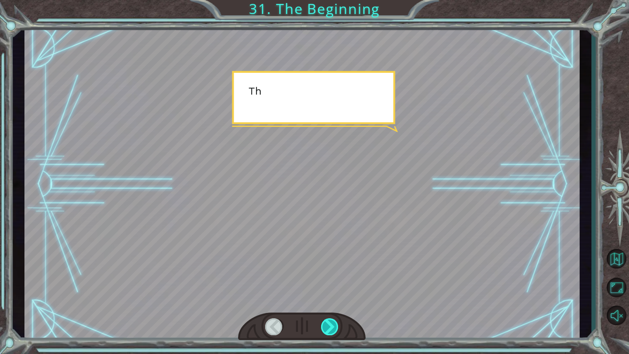
click at [337, 324] on div at bounding box center [330, 327] width 18 height 17
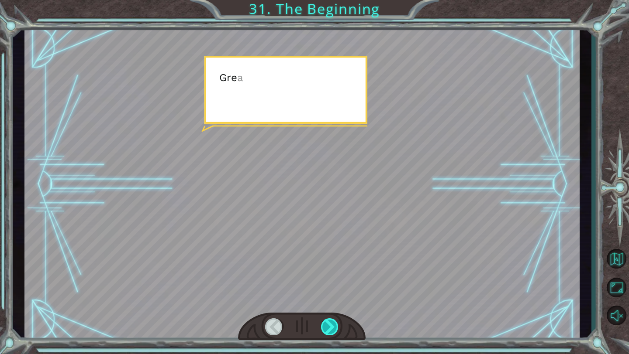
click at [337, 324] on div at bounding box center [330, 327] width 18 height 17
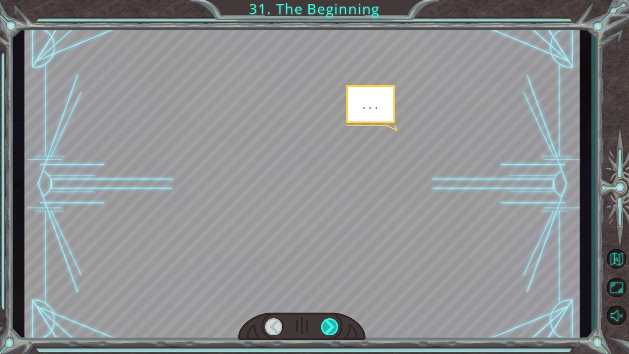
click at [337, 324] on div at bounding box center [330, 327] width 18 height 17
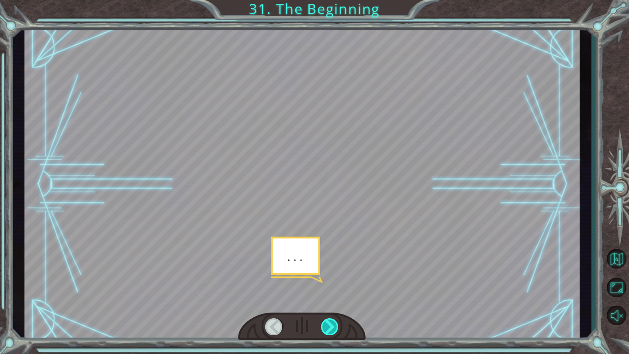
click at [337, 324] on div at bounding box center [330, 327] width 18 height 17
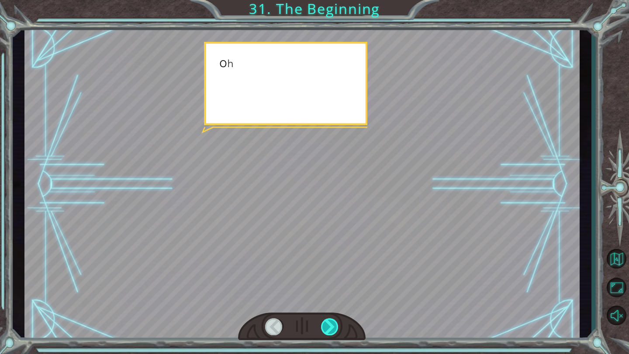
click at [337, 324] on div at bounding box center [330, 327] width 18 height 17
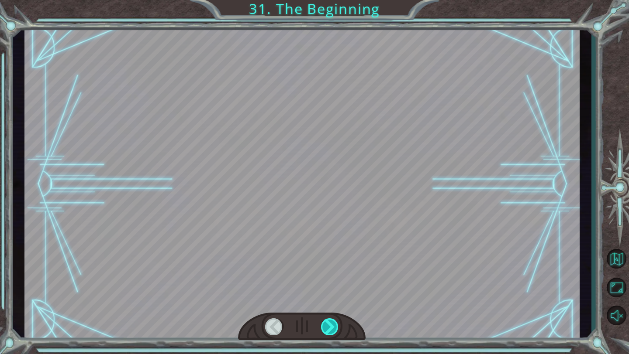
click at [337, 324] on div at bounding box center [330, 327] width 18 height 17
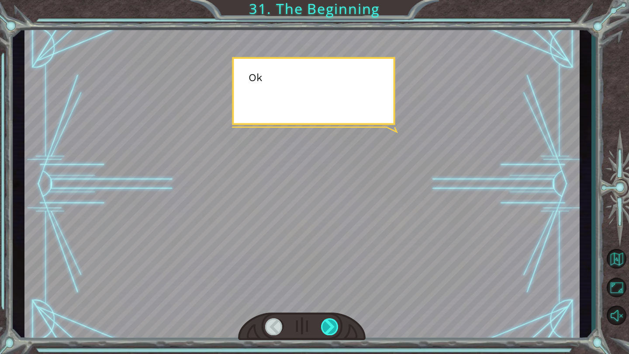
click at [337, 324] on div at bounding box center [330, 327] width 18 height 17
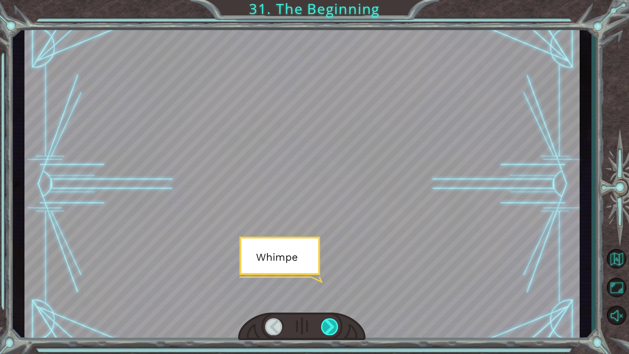
click at [337, 324] on div at bounding box center [330, 327] width 18 height 17
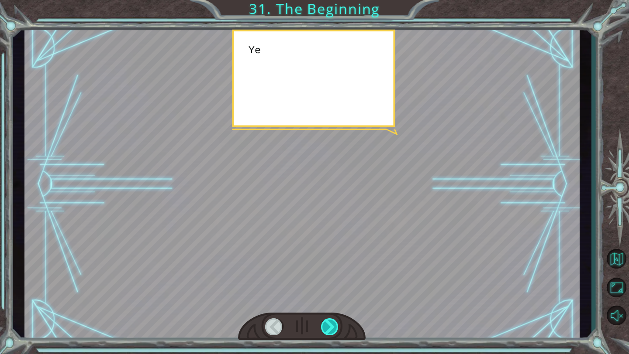
click at [337, 324] on div at bounding box center [330, 327] width 18 height 17
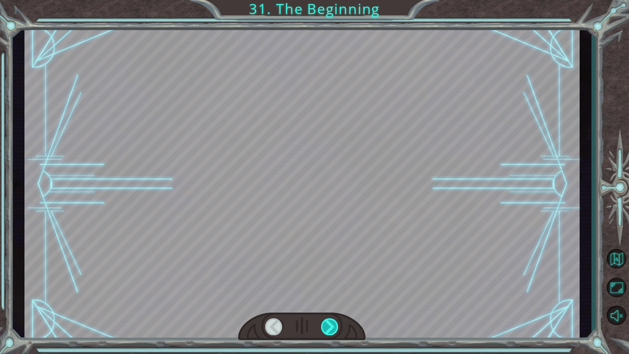
click at [337, 324] on div at bounding box center [330, 327] width 18 height 17
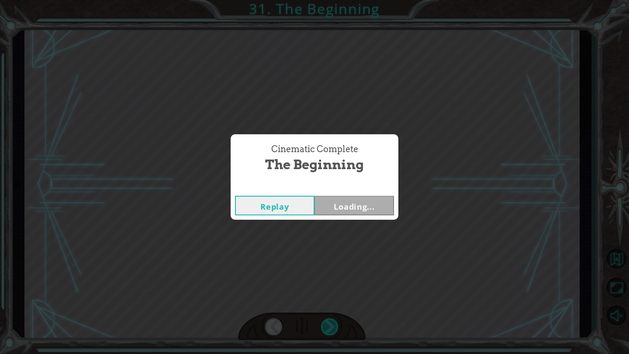
click at [337, 324] on div "Cinematic Complete The Beginning Replay Loading..." at bounding box center [314, 177] width 629 height 354
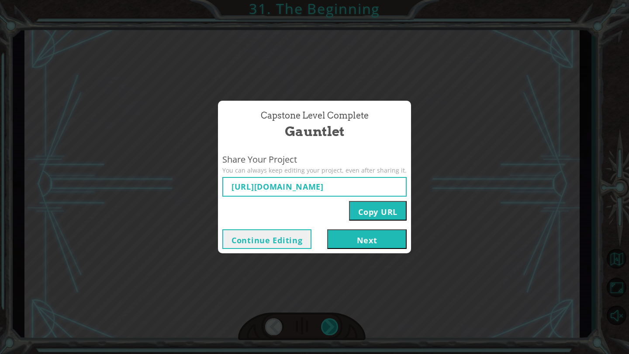
click at [337, 324] on div "Capstone Level Complete Gauntlet Share Your Project You can always keep editing…" at bounding box center [314, 177] width 629 height 354
click at [394, 241] on button "Next" at bounding box center [366, 240] width 79 height 20
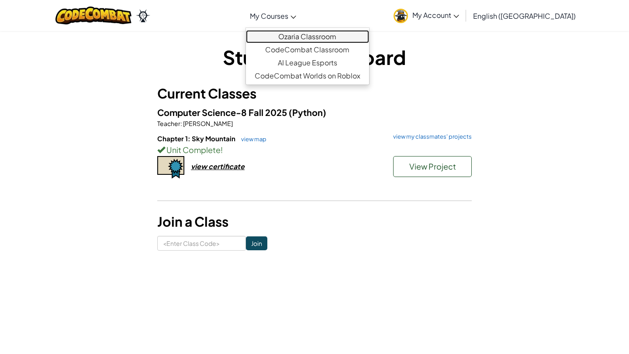
click at [348, 34] on link "Ozaria Classroom" at bounding box center [307, 36] width 123 height 13
click at [351, 37] on link "Ozaria Classroom" at bounding box center [307, 36] width 123 height 13
click at [288, 17] on span "My Courses" at bounding box center [269, 15] width 38 height 9
click at [341, 40] on link "Ozaria Classroom" at bounding box center [307, 36] width 123 height 13
click at [459, 18] on span "My Account" at bounding box center [435, 14] width 47 height 9
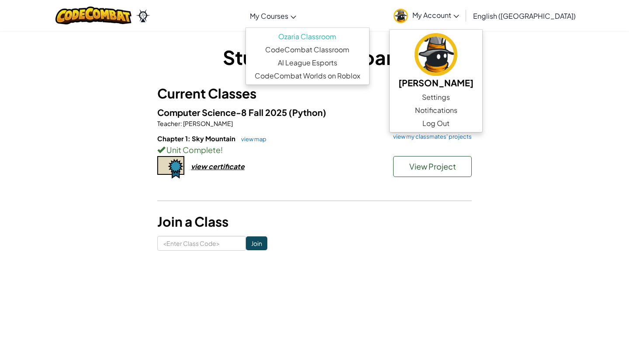
click at [288, 15] on span "My Courses" at bounding box center [269, 15] width 38 height 9
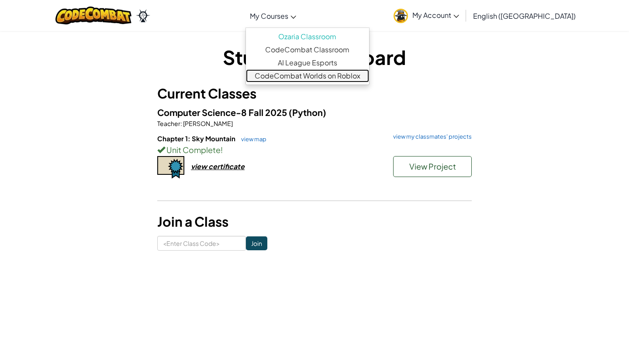
click at [330, 78] on link "CodeCombat Worlds on Roblox" at bounding box center [307, 75] width 123 height 13
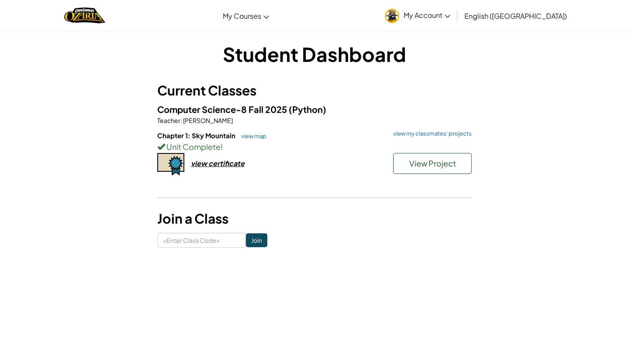
scroll to position [2, 0]
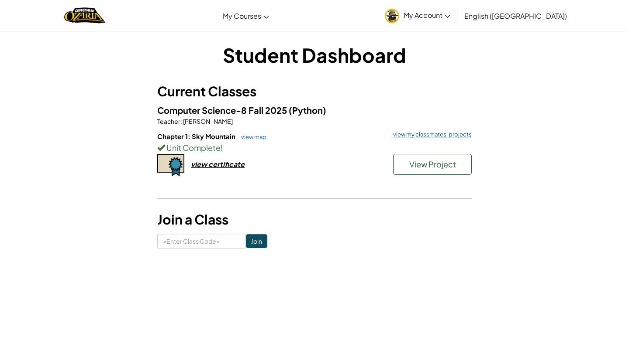
click at [439, 134] on link "view my classmates' projects" at bounding box center [429, 135] width 83 height 6
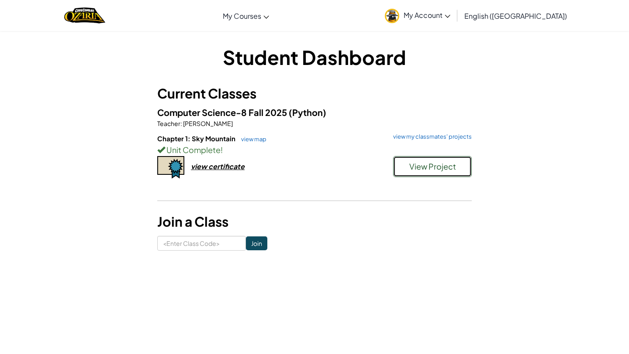
click at [431, 165] on span "View Project" at bounding box center [432, 167] width 47 height 10
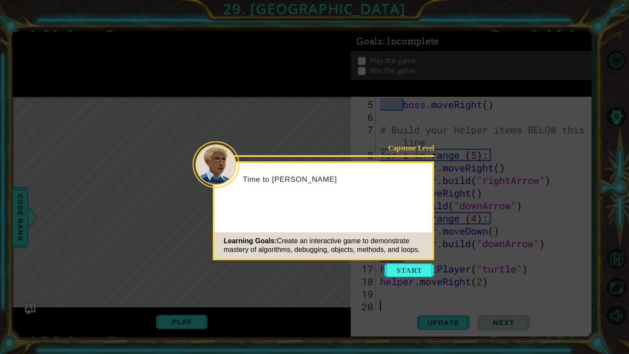
scroll to position [63, 0]
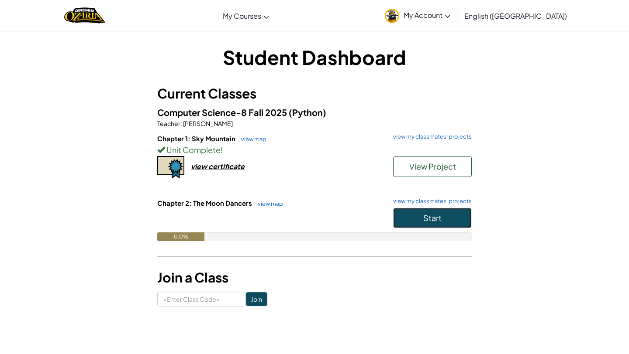
click at [449, 218] on button "Start" at bounding box center [432, 218] width 79 height 20
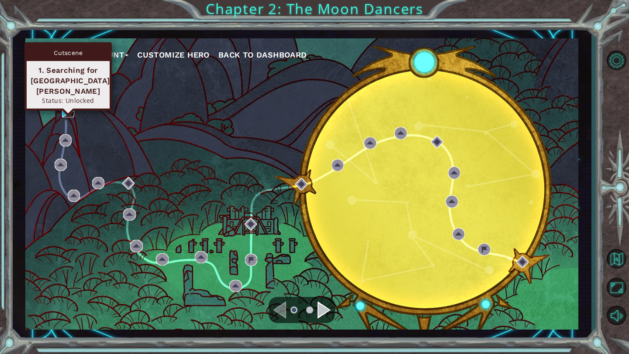
click at [69, 113] on img at bounding box center [68, 111] width 12 height 12
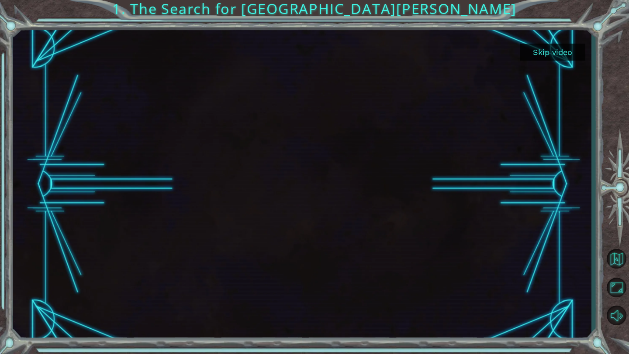
click at [548, 52] on button "Skip video" at bounding box center [551, 52] width 65 height 17
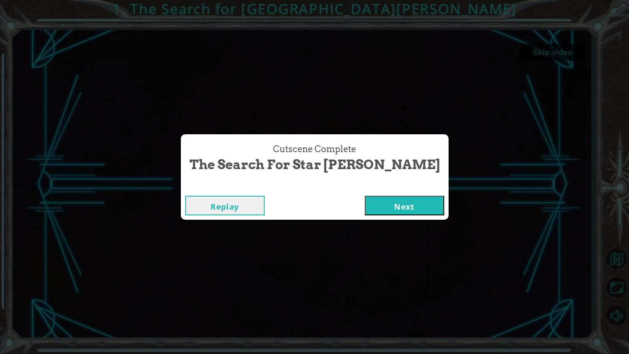
click at [380, 212] on button "Next" at bounding box center [403, 206] width 79 height 20
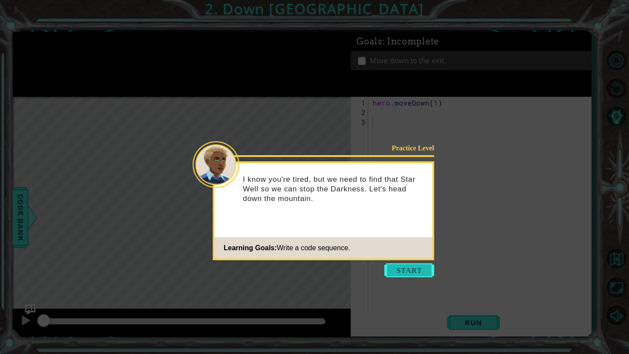
click at [409, 269] on button "Start" at bounding box center [409, 271] width 50 height 14
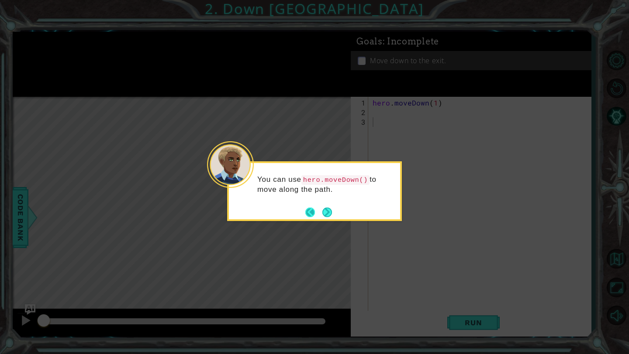
click at [312, 212] on button "Back" at bounding box center [313, 213] width 17 height 10
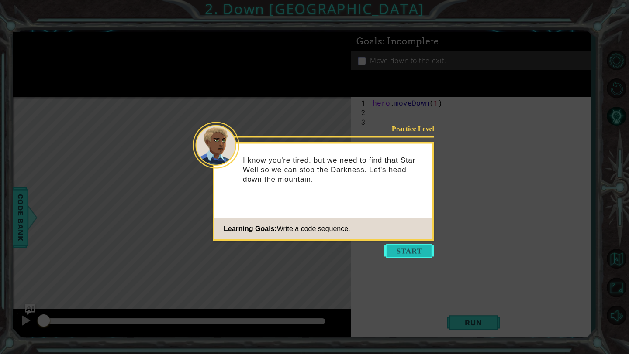
click at [408, 251] on button "Start" at bounding box center [409, 251] width 50 height 14
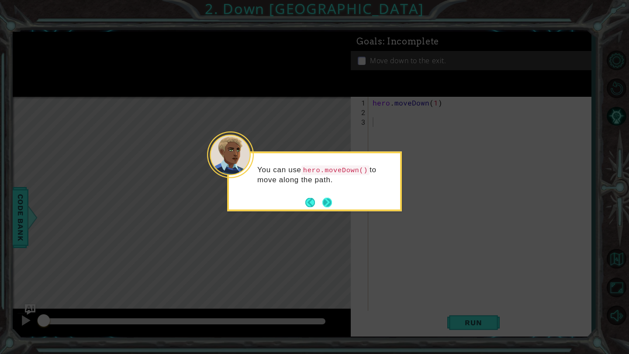
click at [331, 203] on button "Next" at bounding box center [327, 203] width 10 height 10
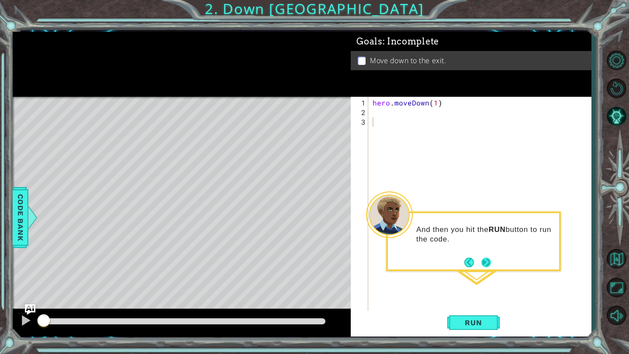
click at [488, 260] on button "Next" at bounding box center [486, 263] width 10 height 10
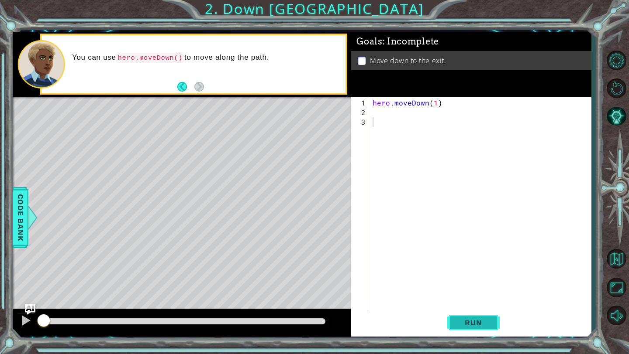
click at [463, 323] on span "Run" at bounding box center [473, 323] width 34 height 9
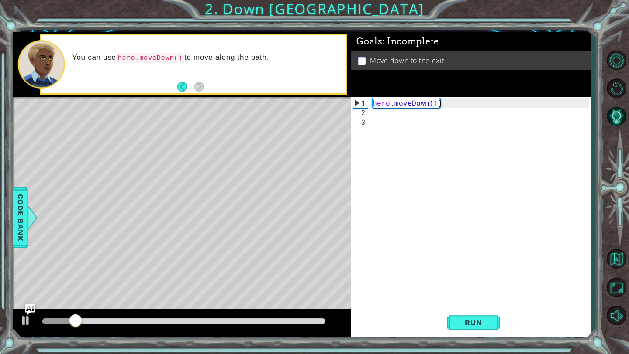
click at [436, 102] on div "hero . moveDown ( 1 )" at bounding box center [482, 218] width 222 height 240
type textarea "hero.moveDown(2)"
click at [474, 323] on span "Run" at bounding box center [473, 323] width 34 height 9
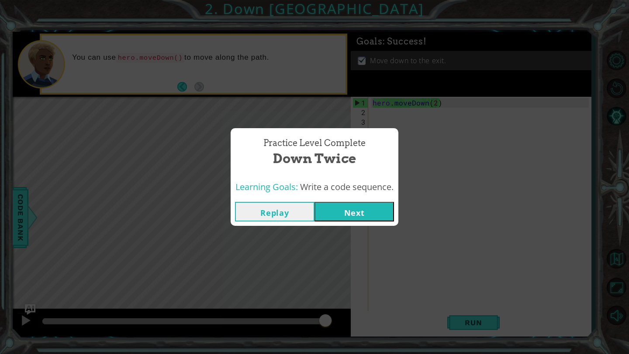
click at [371, 213] on button "Next" at bounding box center [353, 212] width 79 height 20
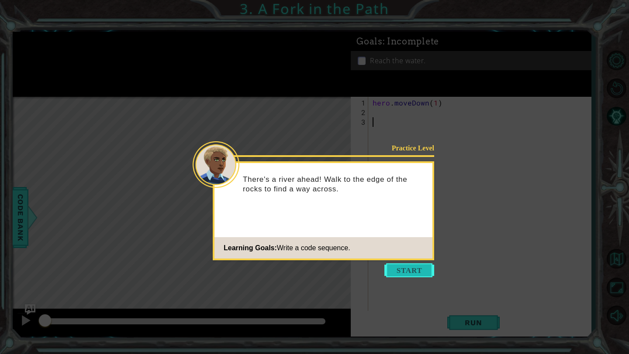
click at [415, 272] on button "Start" at bounding box center [409, 271] width 50 height 14
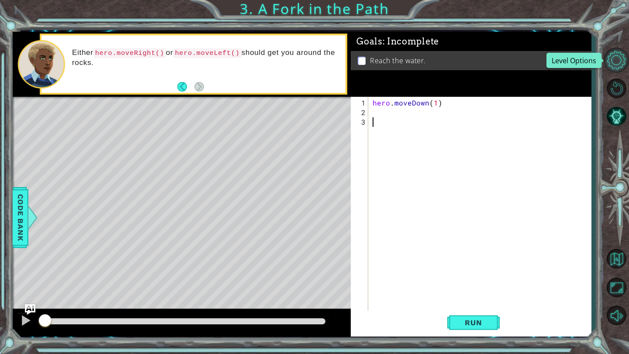
click at [615, 57] on button "Level Options" at bounding box center [615, 60] width 25 height 25
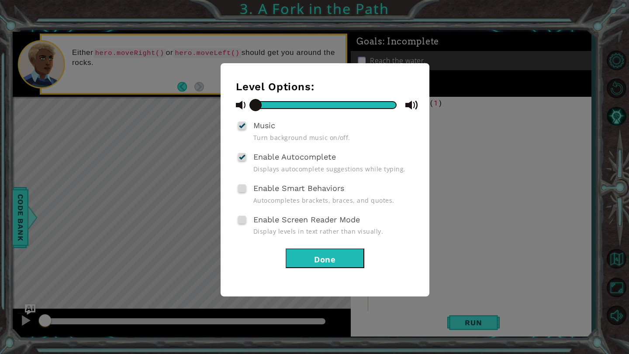
drag, startPoint x: 396, startPoint y: 104, endPoint x: 212, endPoint y: 114, distance: 184.5
click at [212, 114] on div "Level Options: Music Turn background music on/off. Enable Autocomplete Displays…" at bounding box center [314, 177] width 629 height 354
click at [325, 258] on button "Done" at bounding box center [324, 259] width 79 height 20
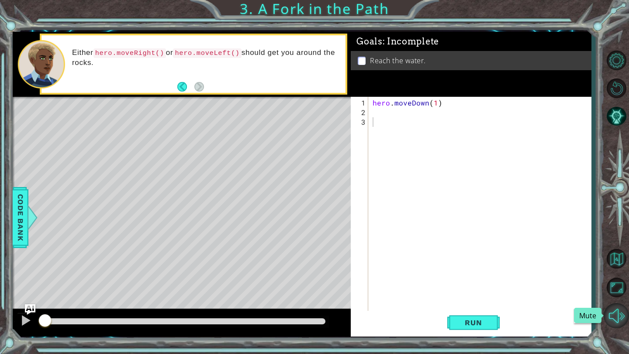
click at [615, 312] on button "Mute" at bounding box center [615, 315] width 25 height 25
click at [374, 113] on div "hero . moveDown ( 1 )" at bounding box center [482, 218] width 222 height 240
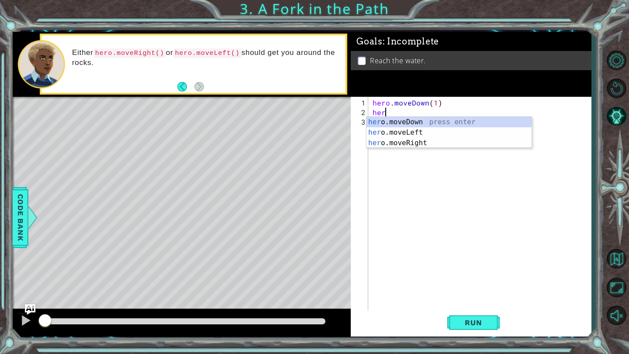
scroll to position [0, 0]
click at [424, 137] on div "her o.moveDown press enter her o.moveLeft press enter her o.moveRight press ent…" at bounding box center [448, 143] width 165 height 52
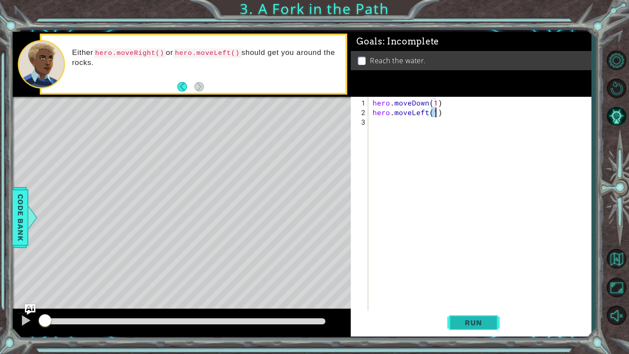
type textarea "hero.moveLeft(1)"
click at [484, 323] on span "Run" at bounding box center [473, 323] width 34 height 9
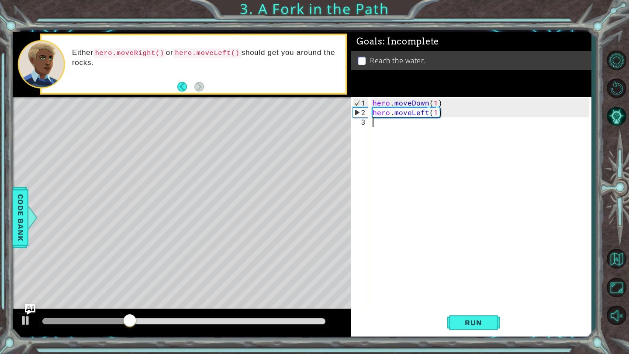
click at [382, 127] on div "hero . moveDown ( 1 ) hero . moveLeft ( 1 )" at bounding box center [482, 218] width 222 height 240
type textarea "e"
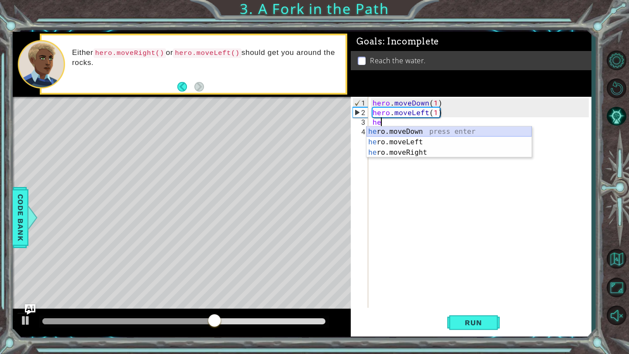
click at [412, 132] on div "he ro.moveDown press enter he ro.moveLeft press enter he ro.moveRight press ent…" at bounding box center [448, 153] width 165 height 52
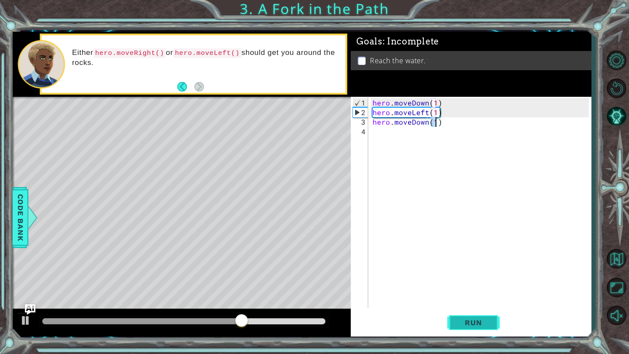
type textarea "hero.moveDown(1)"
click at [481, 326] on span "Run" at bounding box center [473, 323] width 34 height 9
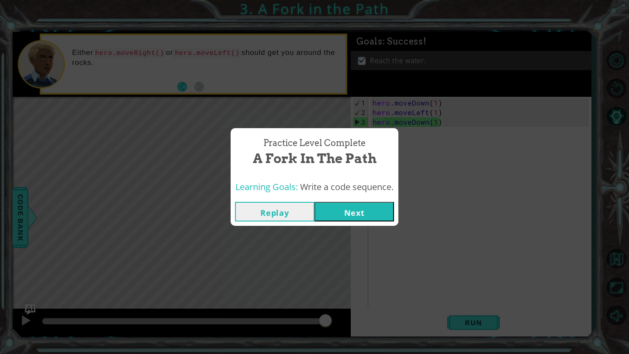
click at [350, 206] on button "Next" at bounding box center [353, 212] width 79 height 20
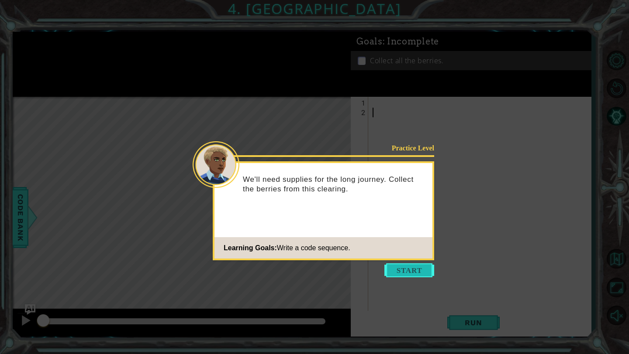
click at [416, 268] on button "Start" at bounding box center [409, 271] width 50 height 14
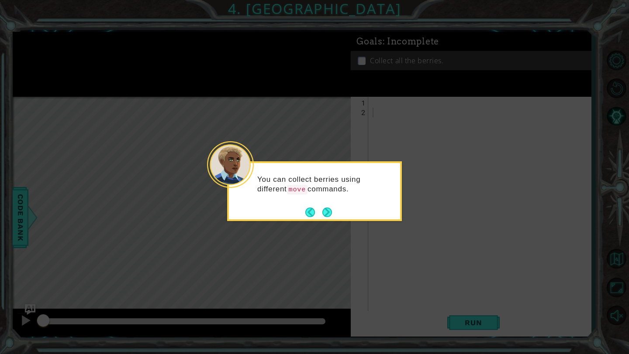
click at [326, 206] on footer at bounding box center [318, 212] width 27 height 13
click at [328, 209] on button "Next" at bounding box center [327, 212] width 12 height 12
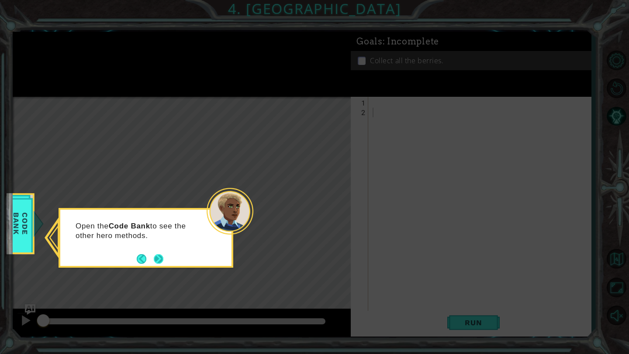
click at [158, 258] on button "Next" at bounding box center [158, 259] width 11 height 11
click at [158, 258] on button "Next" at bounding box center [159, 259] width 10 height 10
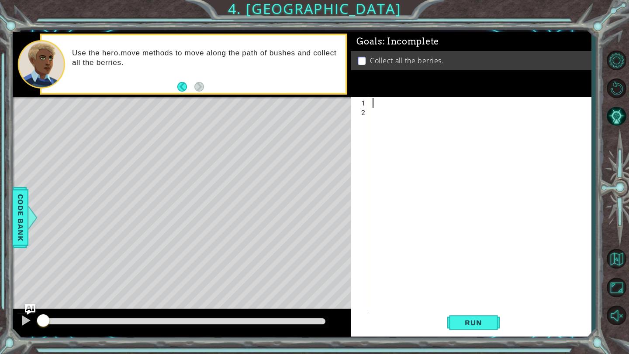
click at [374, 104] on div at bounding box center [482, 218] width 222 height 240
click at [24, 203] on span "Code Bank" at bounding box center [21, 217] width 14 height 53
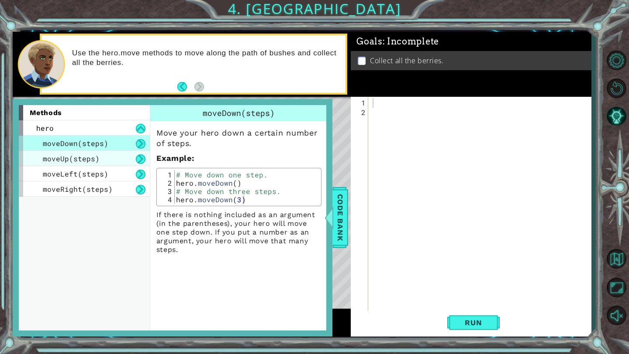
click at [84, 160] on span "moveUp(steps)" at bounding box center [71, 158] width 57 height 9
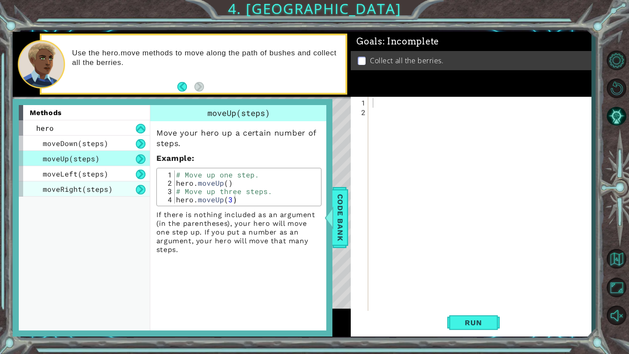
click at [85, 183] on div "moveRight(steps)" at bounding box center [84, 189] width 131 height 15
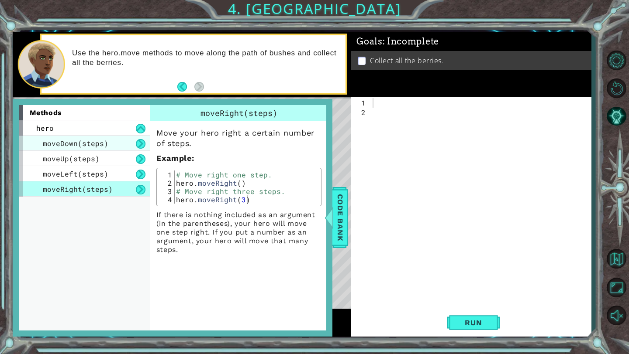
click at [87, 148] on div "moveDown(steps)" at bounding box center [84, 143] width 131 height 15
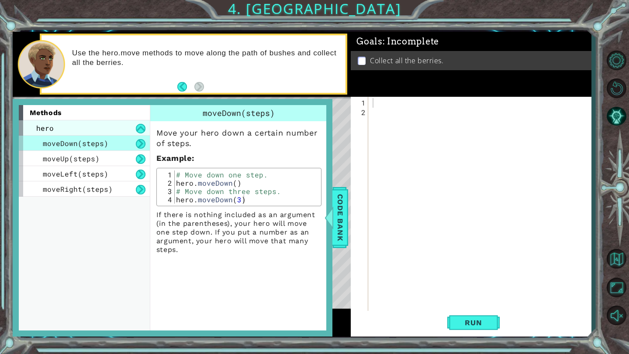
click at [83, 120] on div "hero" at bounding box center [84, 127] width 131 height 15
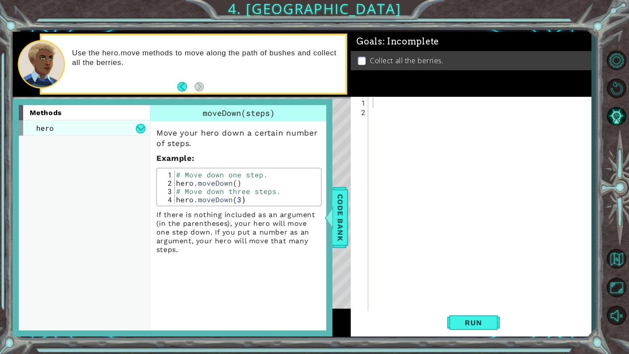
click at [82, 129] on div "hero" at bounding box center [84, 127] width 131 height 15
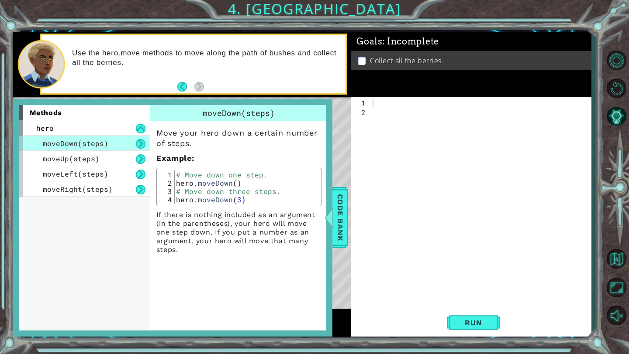
click at [82, 147] on span "moveDown(steps)" at bounding box center [75, 143] width 65 height 9
click at [84, 161] on span "moveUp(steps)" at bounding box center [71, 158] width 57 height 9
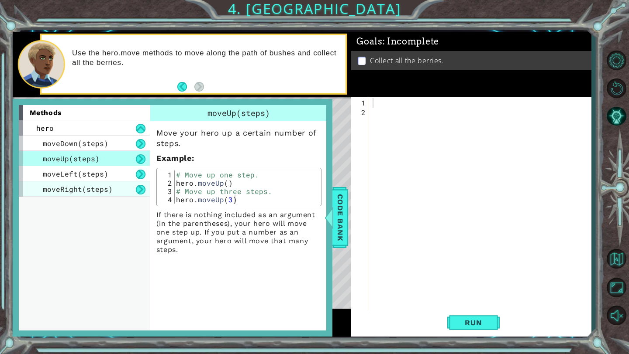
click at [84, 184] on div "moveRight(steps)" at bounding box center [84, 189] width 131 height 15
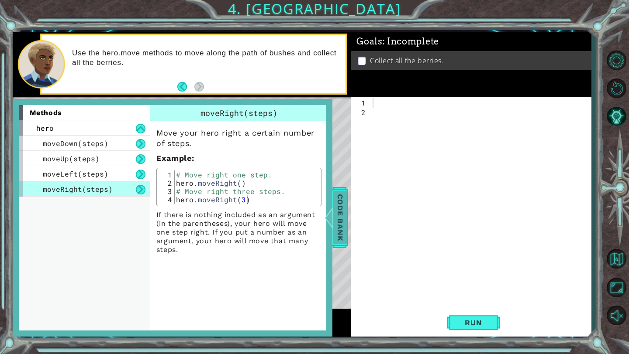
click at [343, 216] on span "Code Bank" at bounding box center [340, 217] width 14 height 53
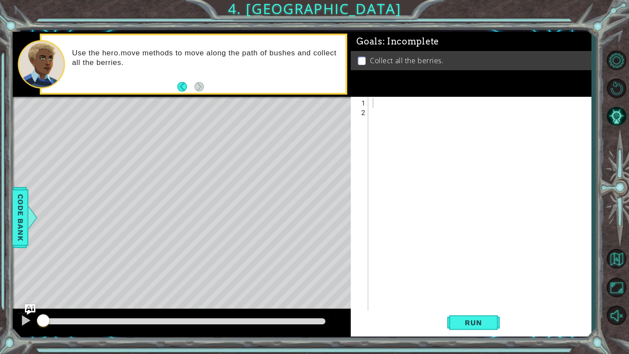
click at [385, 103] on div at bounding box center [482, 218] width 222 height 240
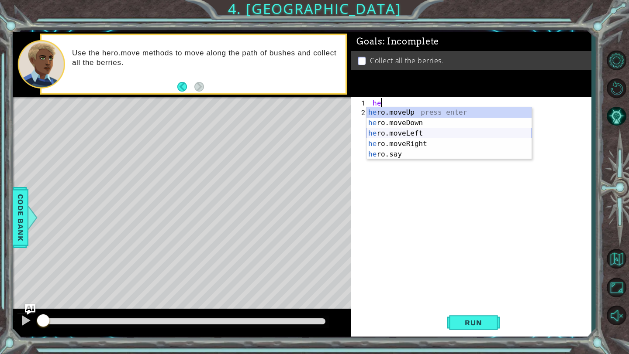
click at [420, 132] on div "he ro.moveUp press enter he ro.moveDown press enter he ro.moveLeft press enter …" at bounding box center [448, 143] width 165 height 73
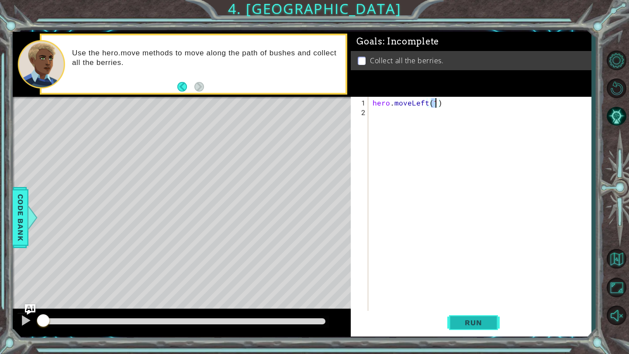
type textarea "hero.moveLeft(1)"
click at [482, 321] on span "Run" at bounding box center [473, 323] width 34 height 9
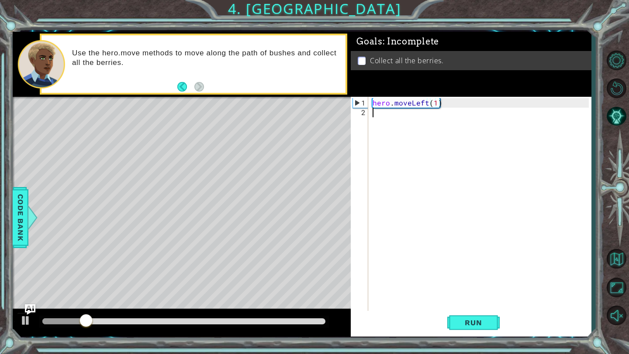
click at [392, 118] on div "hero . moveLeft ( 1 )" at bounding box center [482, 218] width 222 height 240
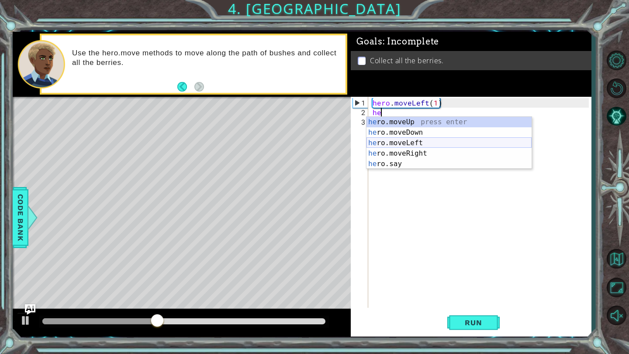
click at [419, 144] on div "he ro.moveUp press enter he ro.moveDown press enter he ro.moveLeft press enter …" at bounding box center [448, 153] width 165 height 73
type textarea "hero.moveLeft(1)"
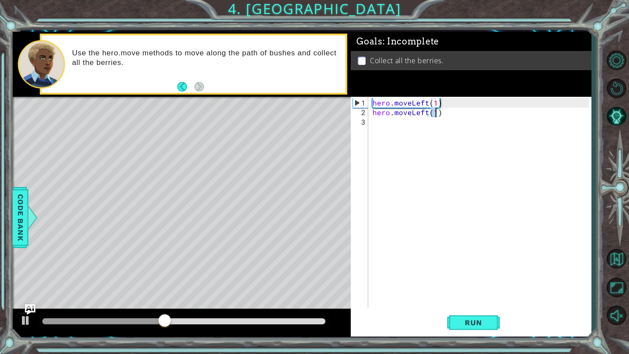
click at [395, 123] on div "hero . moveLeft ( 1 ) hero . moveLeft ( 1 )" at bounding box center [482, 213] width 222 height 230
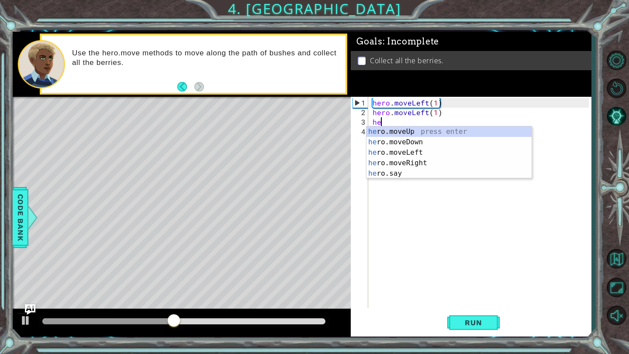
scroll to position [0, 0]
click at [419, 145] on div "her o.moveUp press enter her o.moveDown press enter her o.moveLeft press enter …" at bounding box center [448, 163] width 165 height 73
type textarea "hero.moveDown(1)"
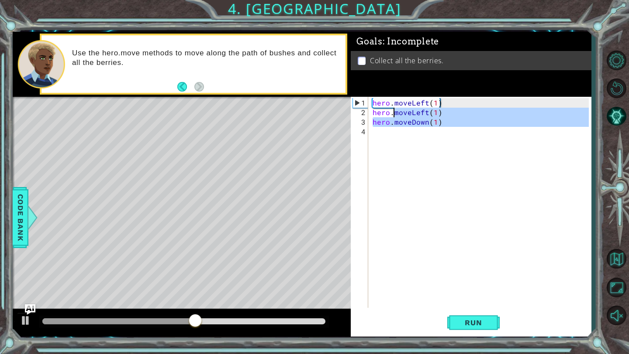
click at [392, 133] on div "hero . moveLeft ( 1 ) hero . moveLeft ( 1 ) hero . moveDown ( 1 )" at bounding box center [482, 213] width 222 height 230
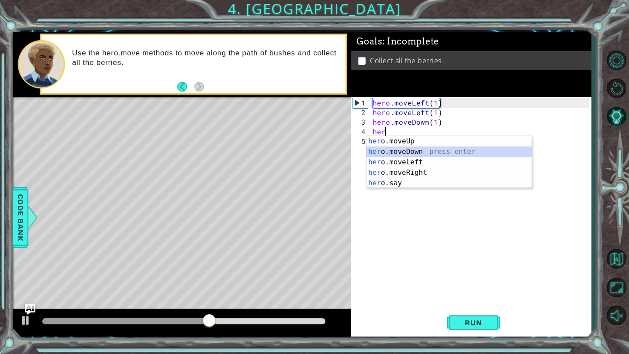
click at [416, 151] on div "her o.moveUp press enter her o.moveDown press enter her o.moveLeft press enter …" at bounding box center [448, 172] width 165 height 73
type textarea "hero.moveDown(1)"
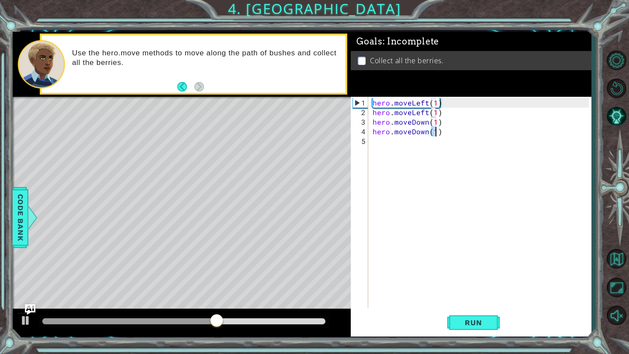
click at [392, 136] on div "hero . moveLeft ( 1 ) hero . moveLeft ( 1 ) hero . moveDown ( 1 ) hero . moveDo…" at bounding box center [482, 213] width 222 height 230
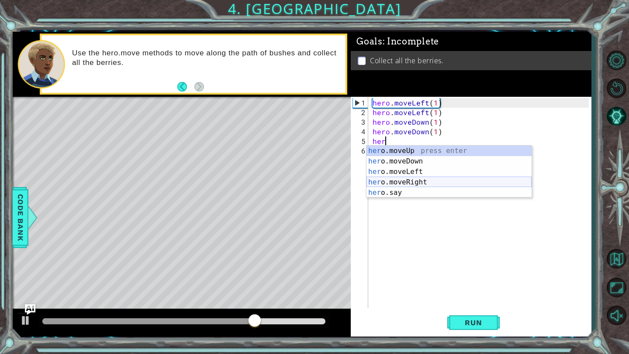
click at [424, 181] on div "her o.moveUp press enter her o.moveDown press enter her o.moveLeft press enter …" at bounding box center [448, 182] width 165 height 73
type textarea "hero.moveRight(1)"
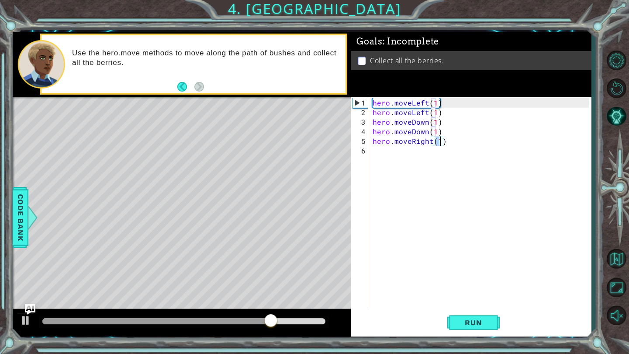
click at [396, 154] on div "hero . moveLeft ( 1 ) hero . moveLeft ( 1 ) hero . moveDown ( 1 ) hero . moveDo…" at bounding box center [482, 213] width 222 height 230
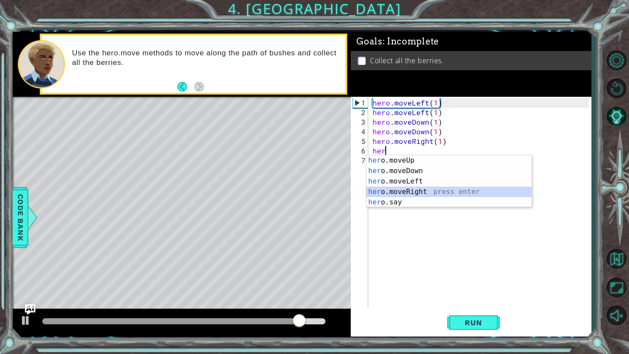
click at [423, 190] on div "her o.moveUp press enter her o.moveDown press enter her o.moveLeft press enter …" at bounding box center [448, 191] width 165 height 73
type textarea "hero.moveRight(1)"
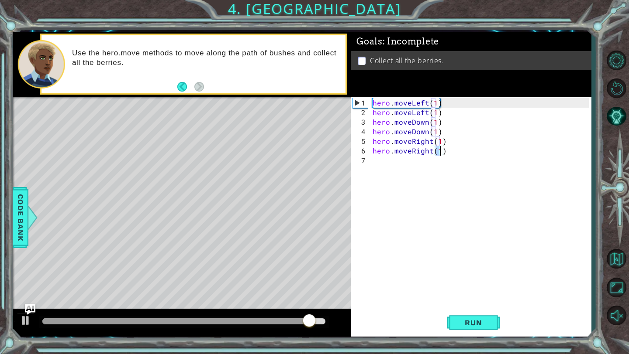
click at [398, 167] on div "hero . moveLeft ( 1 ) hero . moveLeft ( 1 ) hero . moveDown ( 1 ) hero . moveDo…" at bounding box center [482, 213] width 222 height 230
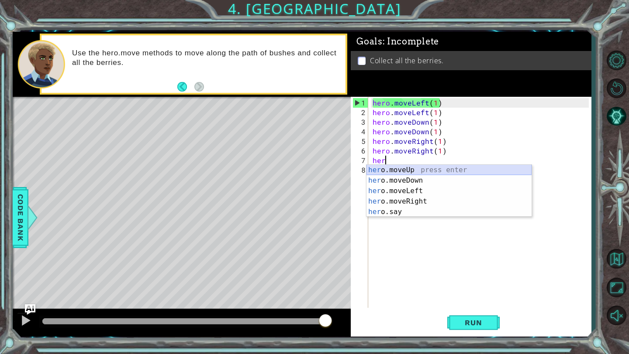
click at [423, 170] on div "her o.moveUp press enter her o.moveDown press enter her o.moveLeft press enter …" at bounding box center [448, 201] width 165 height 73
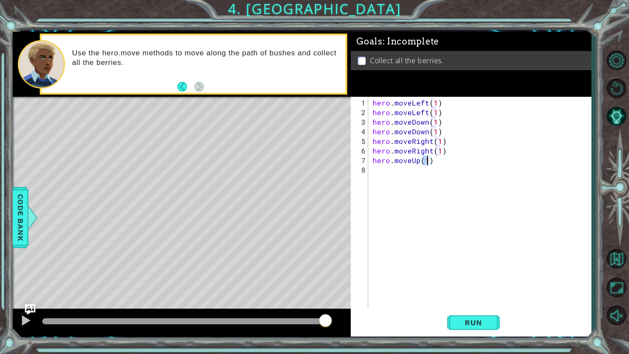
click at [392, 178] on div "hero . moveLeft ( 1 ) hero . moveLeft ( 1 ) hero . moveDown ( 1 ) hero . moveDo…" at bounding box center [482, 213] width 222 height 230
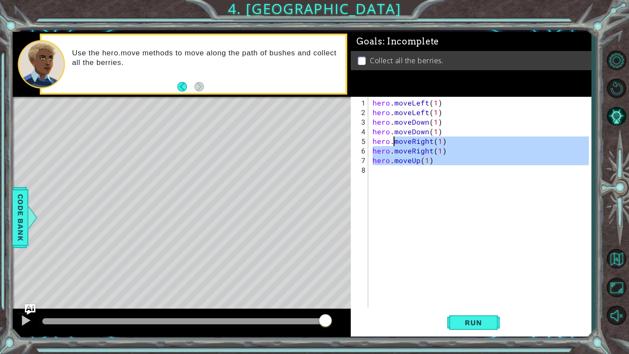
type textarea "hero.moveRight(1) hero.moveRight(1)"
click at [388, 179] on div "hero . moveLeft ( 1 ) hero . moveLeft ( 1 ) hero . moveDown ( 1 ) hero . moveDo…" at bounding box center [482, 213] width 222 height 230
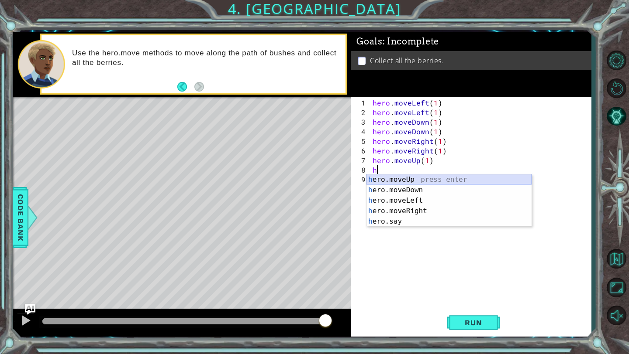
click at [423, 182] on div "h ero.moveUp press enter h ero.moveDown press enter h ero.moveLeft press enter …" at bounding box center [448, 211] width 165 height 73
type textarea "hero.moveUp(1)"
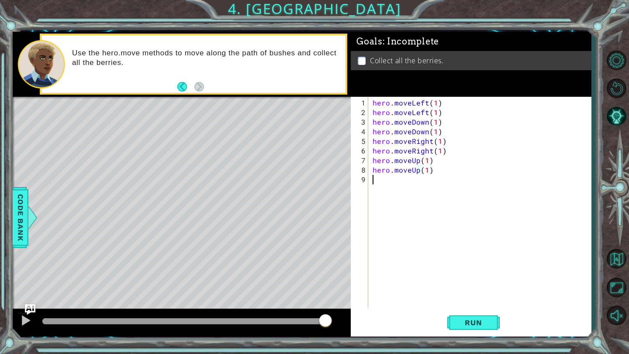
click at [392, 179] on div "hero . moveLeft ( 1 ) hero . moveLeft ( 1 ) hero . moveDown ( 1 ) hero . moveDo…" at bounding box center [482, 213] width 222 height 230
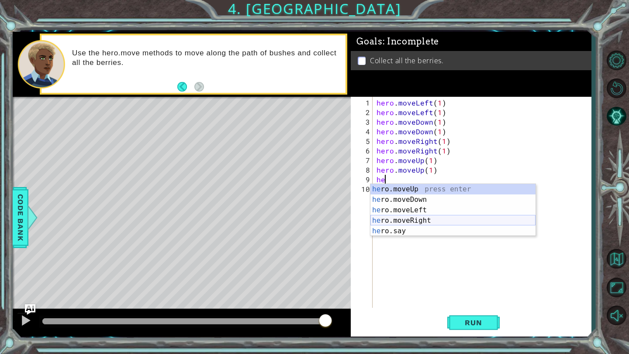
click at [416, 222] on div "he ro.moveUp press enter he ro.moveDown press enter he ro.moveLeft press enter …" at bounding box center [452, 220] width 165 height 73
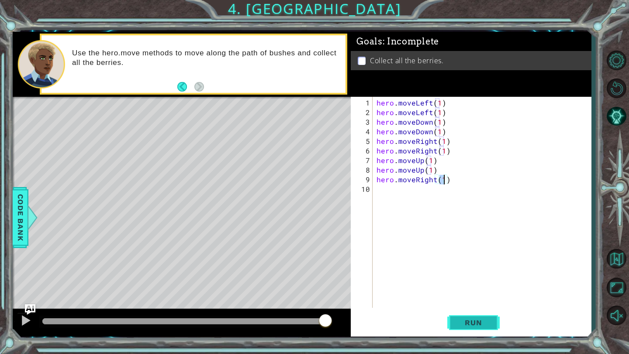
type textarea "hero.moveRight(1)"
click at [481, 319] on span "Run" at bounding box center [473, 323] width 34 height 9
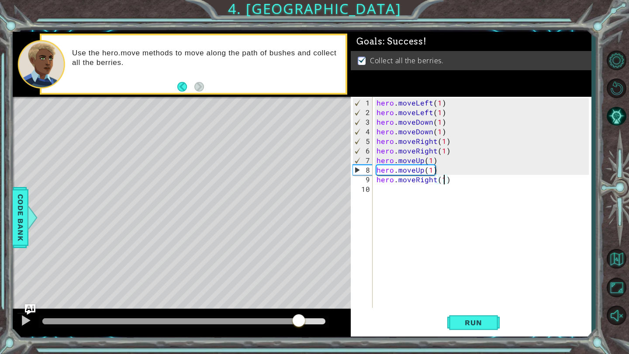
drag, startPoint x: 78, startPoint y: 323, endPoint x: 299, endPoint y: 346, distance: 222.4
click at [299, 346] on div "1 ההההההההההההההההההההההההההההההההההההההההההההההההההההההההההההההההההההההההההההה…" at bounding box center [314, 177] width 629 height 354
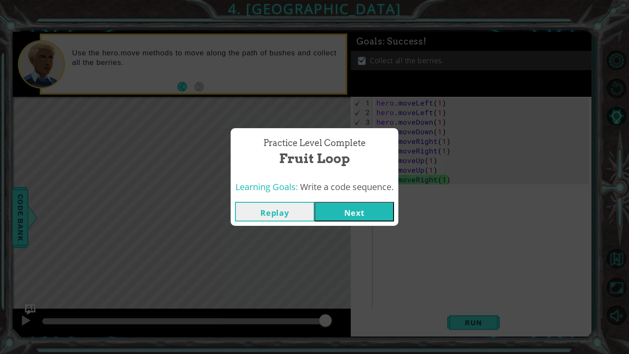
click at [358, 214] on button "Next" at bounding box center [353, 212] width 79 height 20
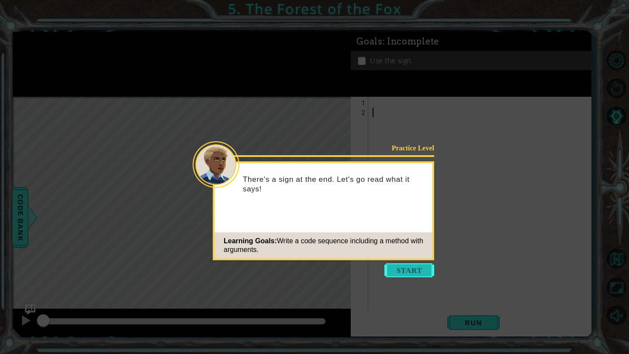
click at [416, 270] on button "Start" at bounding box center [409, 271] width 50 height 14
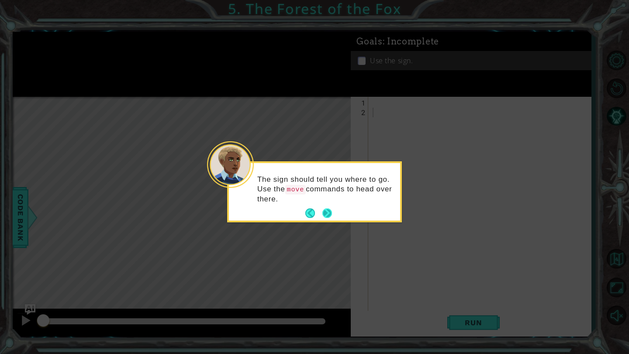
click at [330, 210] on button "Next" at bounding box center [327, 214] width 10 height 10
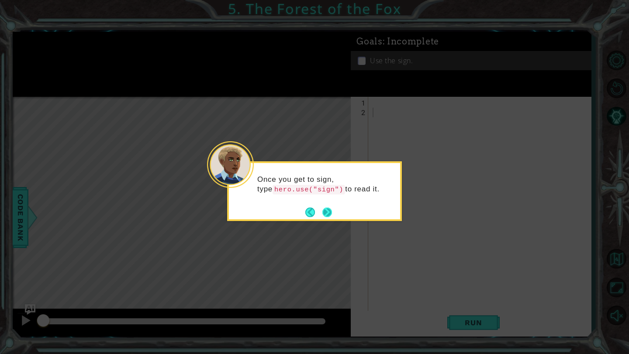
click at [330, 210] on button "Next" at bounding box center [327, 212] width 10 height 10
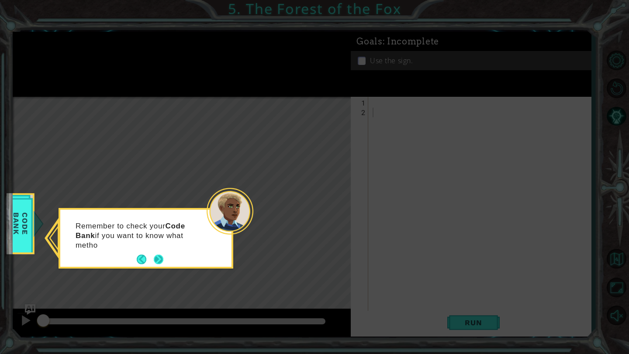
click at [162, 258] on button "Next" at bounding box center [159, 260] width 10 height 10
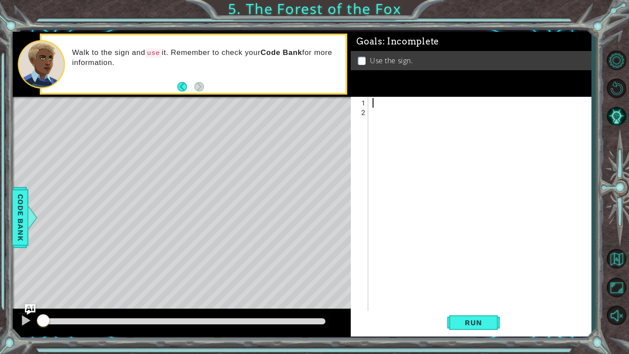
click at [378, 102] on div at bounding box center [482, 218] width 222 height 240
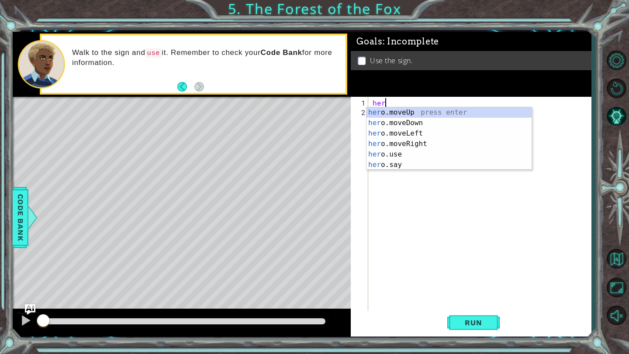
scroll to position [0, 0]
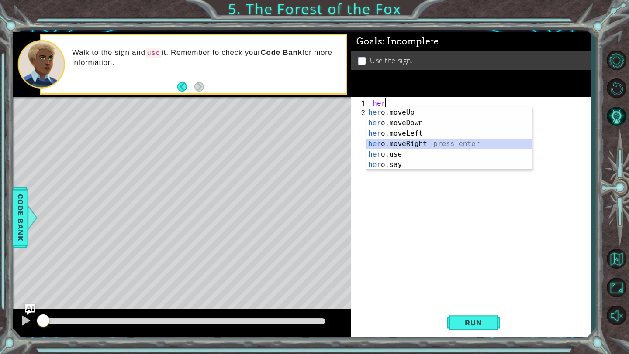
click at [422, 142] on div "her o.moveUp press enter her o.moveDown press enter her o.moveLeft press enter …" at bounding box center [448, 149] width 165 height 84
type textarea "hero.moveRight(1)"
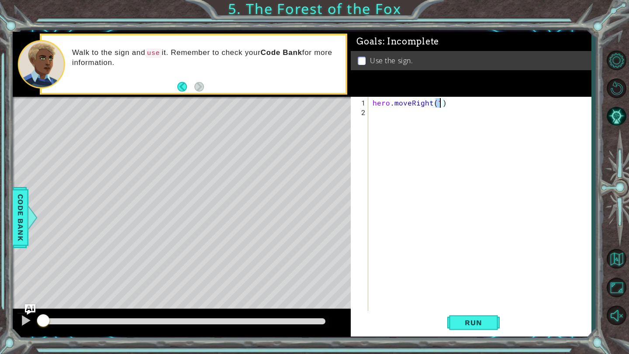
click at [397, 122] on div "hero . moveRight ( 1 )" at bounding box center [482, 218] width 222 height 240
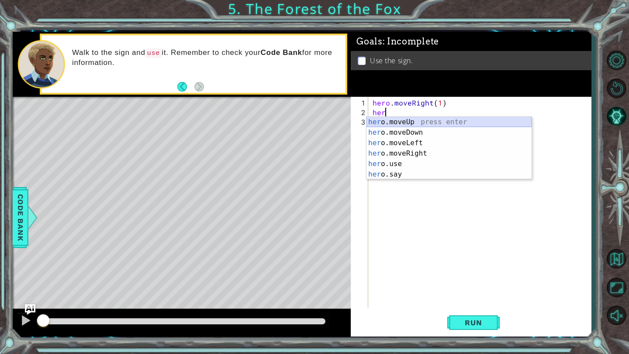
click at [423, 121] on div "her o.moveUp press enter her o.moveDown press enter her o.moveLeft press enter …" at bounding box center [448, 159] width 165 height 84
type textarea "hero.moveUp(1)"
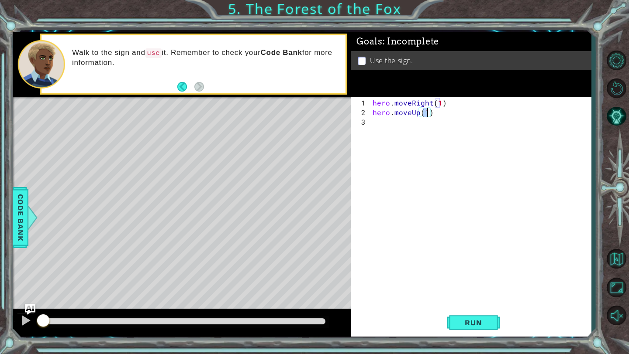
click at [398, 126] on div "hero . moveRight ( 1 ) hero . moveUp ( 1 )" at bounding box center [482, 213] width 222 height 230
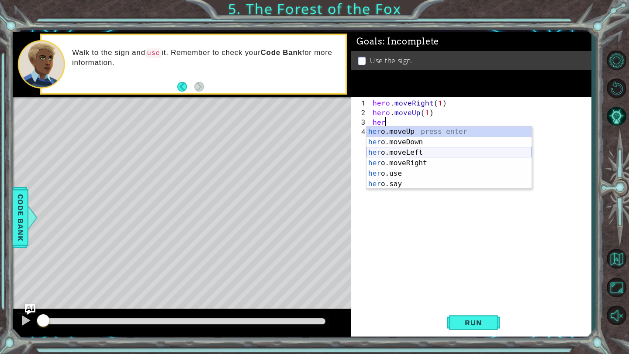
click at [428, 149] on div "her o.moveUp press enter her o.moveDown press enter her o.moveLeft press enter …" at bounding box center [448, 169] width 165 height 84
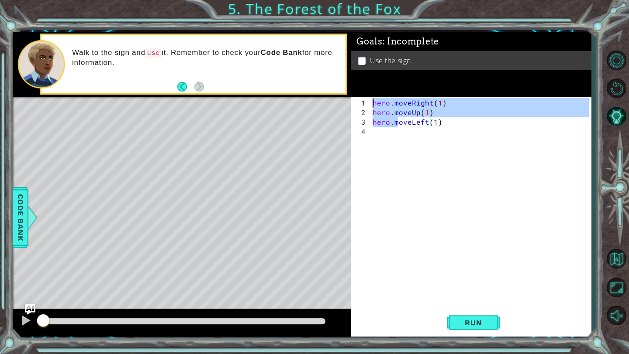
click at [396, 146] on div "hero . moveRight ( 1 ) hero . moveUp ( 1 ) hero . moveLeft ( 1 )" at bounding box center [482, 213] width 222 height 230
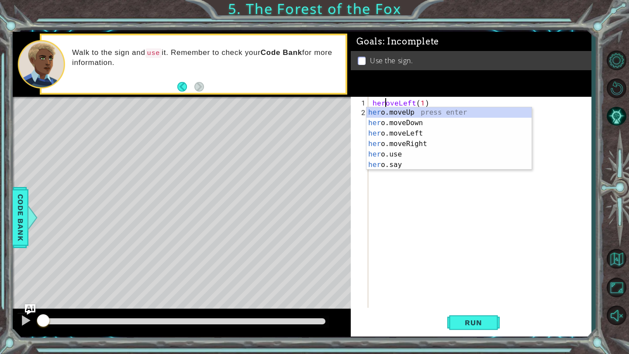
click at [516, 95] on div "Goals : Incomplete Use the sign." at bounding box center [471, 64] width 240 height 65
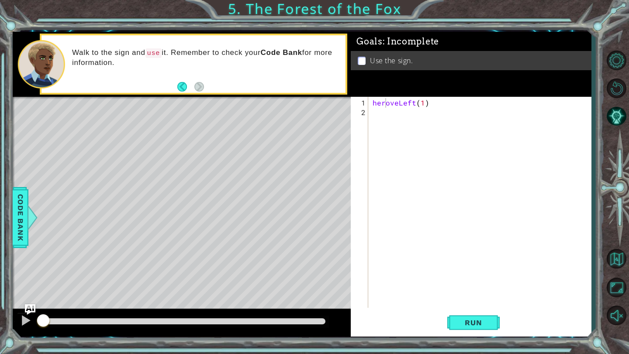
click at [455, 102] on div "heroveLeft ( 1 )" at bounding box center [482, 213] width 222 height 230
click at [447, 106] on div "heroveLeft ( 1 )" at bounding box center [482, 213] width 222 height 230
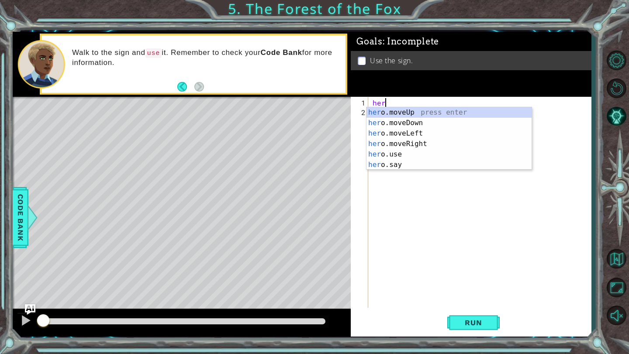
type textarea "h"
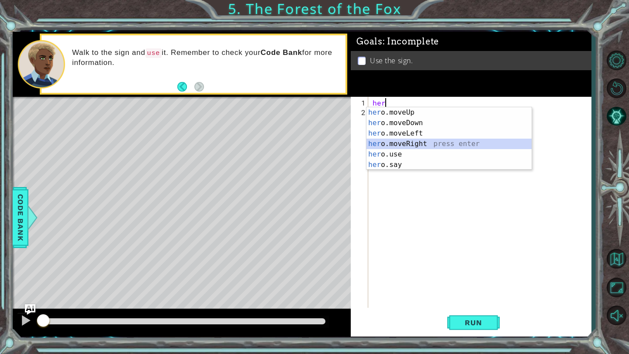
click at [420, 144] on div "her o.moveUp press enter her o.moveDown press enter her o.moveLeft press enter …" at bounding box center [448, 149] width 165 height 84
type textarea "hero.moveRight(1)"
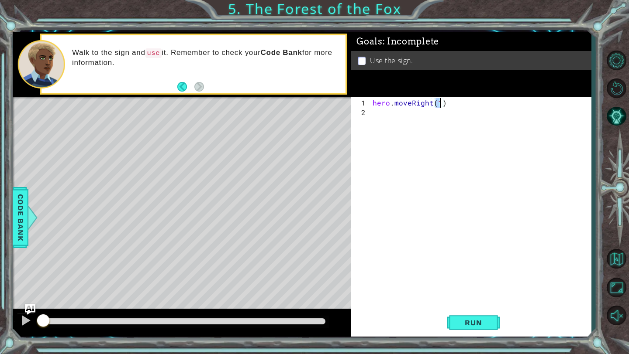
click at [400, 123] on div "hero . moveRight ( 1 )" at bounding box center [482, 213] width 222 height 230
click at [384, 118] on div "hero . moveRight ( 1 )" at bounding box center [482, 213] width 222 height 230
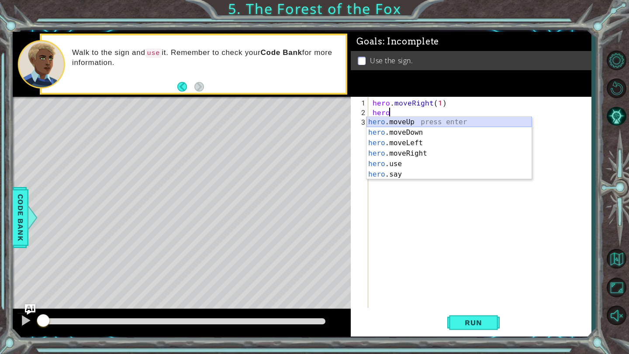
click at [416, 123] on div "hero .moveUp press enter hero .moveDown press enter hero .moveLeft press enter …" at bounding box center [448, 159] width 165 height 84
type textarea "hero.moveUp(1)"
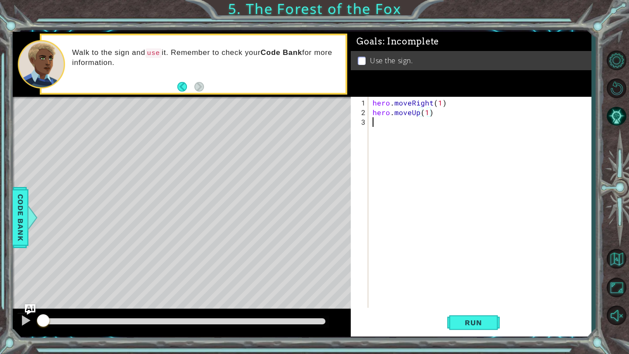
click at [386, 127] on div "hero . moveRight ( 1 ) hero . moveUp ( 1 )" at bounding box center [482, 213] width 222 height 230
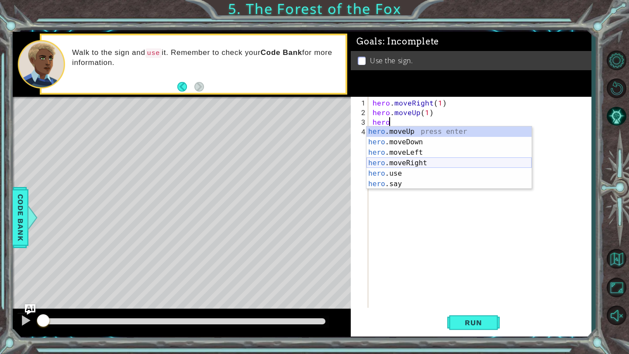
click at [430, 161] on div "hero .moveUp press enter hero .moveDown press enter hero .moveLeft press enter …" at bounding box center [448, 169] width 165 height 84
type textarea "hero.moveRight(1)"
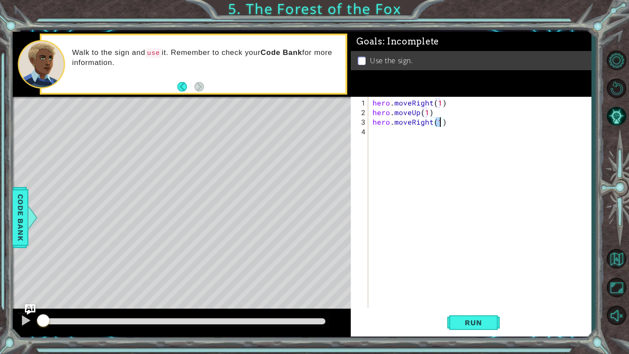
click at [392, 133] on div "hero . moveRight ( 1 ) hero . moveUp ( 1 ) hero . moveRight ( 1 )" at bounding box center [482, 213] width 222 height 230
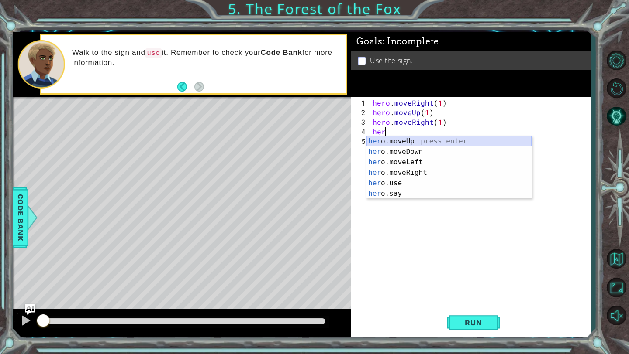
click at [423, 142] on div "her o.moveUp press enter her o.moveDown press enter her o.moveLeft press enter …" at bounding box center [448, 178] width 165 height 84
type textarea "hero.moveUp(1)"
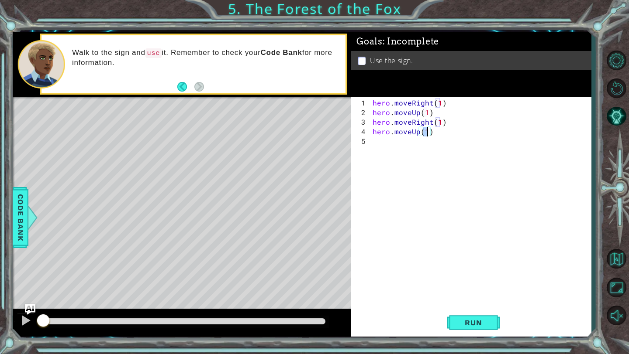
click at [396, 145] on div "hero . moveRight ( 1 ) hero . moveUp ( 1 ) hero . moveRight ( 1 ) hero . moveUp…" at bounding box center [482, 213] width 222 height 230
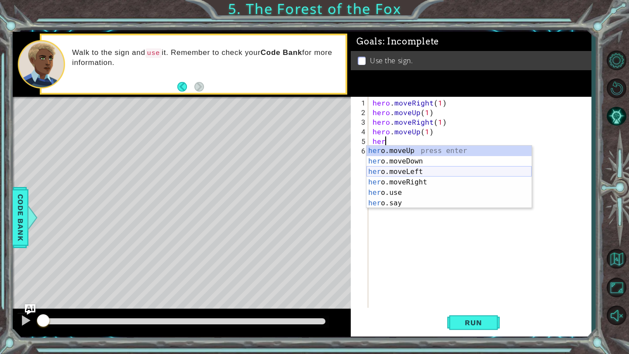
click at [420, 172] on div "her o.moveUp press enter her o.moveDown press enter her o.moveLeft press enter …" at bounding box center [448, 188] width 165 height 84
type textarea "hero.moveLeft(1)"
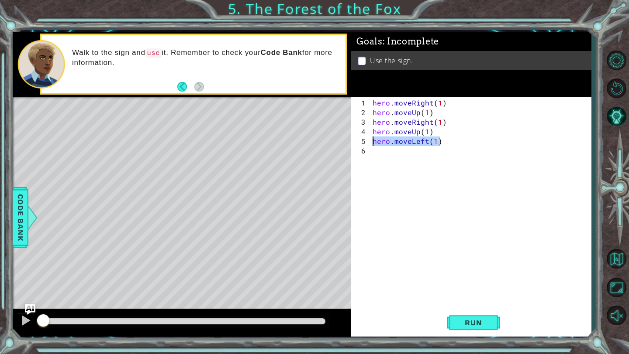
drag, startPoint x: 446, startPoint y: 141, endPoint x: 368, endPoint y: 141, distance: 78.1
click at [368, 141] on div "hero.moveLeft(1) 1 2 3 4 5 6 hero . moveRight ( 1 ) hero . moveUp ( 1 ) hero . …" at bounding box center [470, 202] width 238 height 211
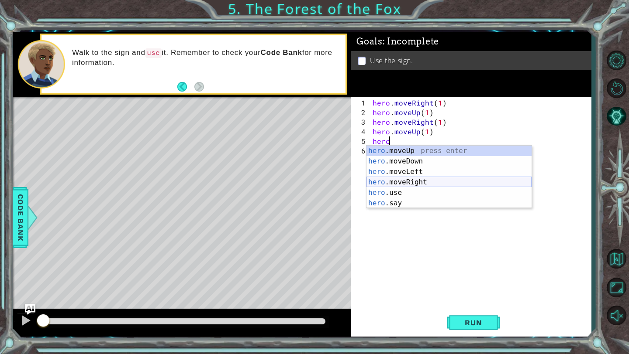
click at [431, 186] on div "hero .moveUp press enter hero .moveDown press enter hero .moveLeft press enter …" at bounding box center [448, 188] width 165 height 84
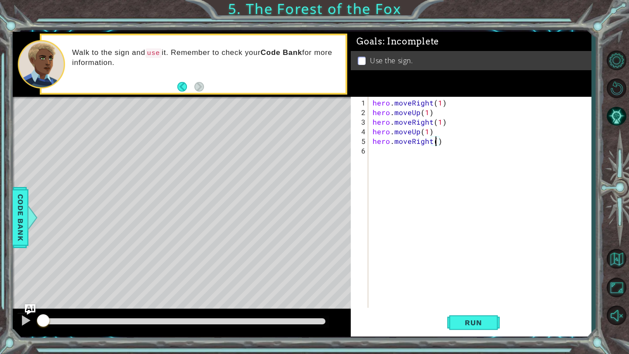
type textarea "hero.moveRight(2)"
click at [388, 156] on div "hero . moveRight ( 1 ) hero . moveUp ( 1 ) hero . moveRight ( 1 ) hero . moveUp…" at bounding box center [482, 213] width 222 height 230
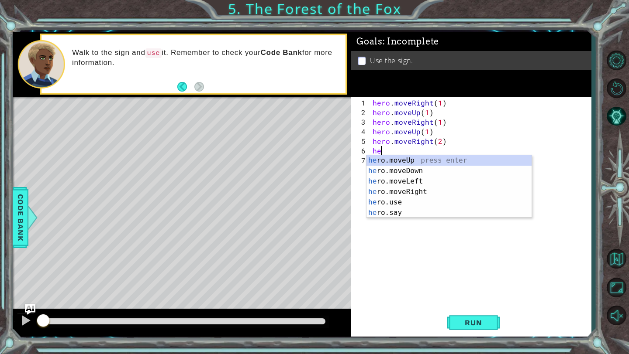
scroll to position [0, 0]
click at [413, 167] on div "her o.moveUp press enter her o.moveDown press enter her o.moveLeft press enter …" at bounding box center [448, 197] width 165 height 84
type textarea "hero.moveDown(1)"
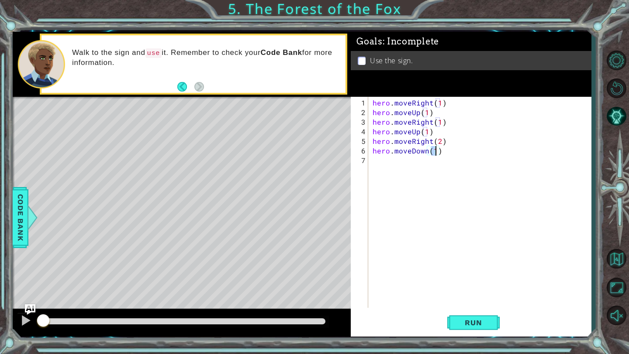
click at [387, 165] on div "hero . moveRight ( 1 ) hero . moveUp ( 1 ) hero . moveRight ( 1 ) hero . moveUp…" at bounding box center [482, 213] width 222 height 230
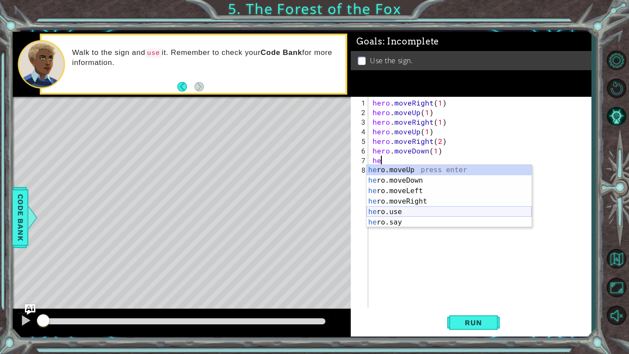
click at [403, 212] on div "he ro.moveUp press enter he ro.moveDown press enter he ro.moveLeft press enter …" at bounding box center [448, 207] width 165 height 84
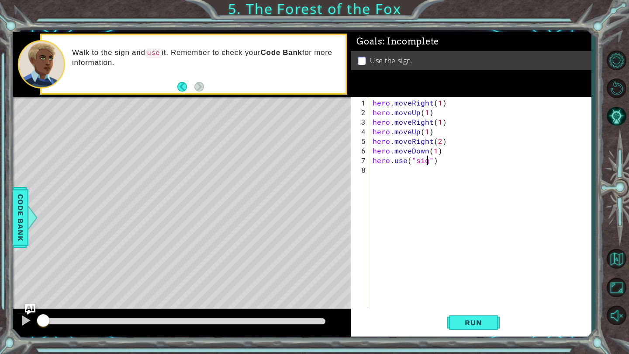
scroll to position [0, 3]
click at [465, 326] on span "Run" at bounding box center [473, 323] width 34 height 9
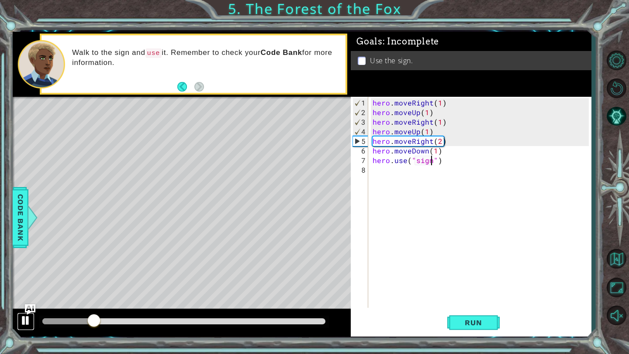
click at [27, 319] on div at bounding box center [25, 320] width 11 height 11
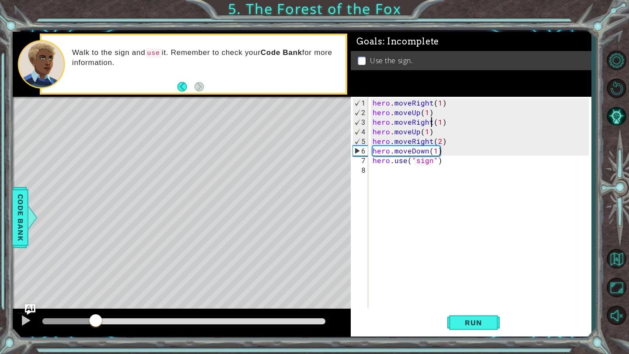
click at [432, 122] on div "hero . moveRight ( 1 ) hero . moveUp ( 1 ) hero . moveRight ( 1 ) hero . moveUp…" at bounding box center [482, 213] width 222 height 230
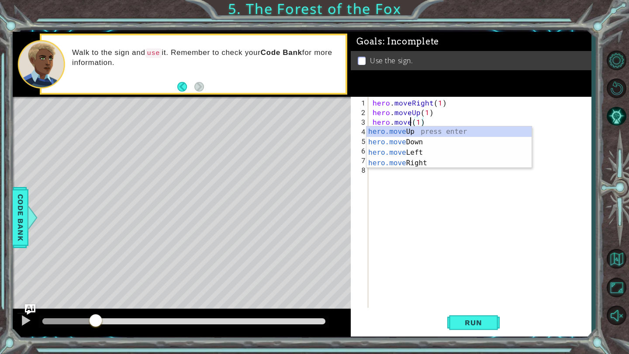
scroll to position [0, 3]
click at [428, 151] on div "hero.move Up press enter hero.move Down press enter hero.move Left press enter …" at bounding box center [448, 158] width 165 height 63
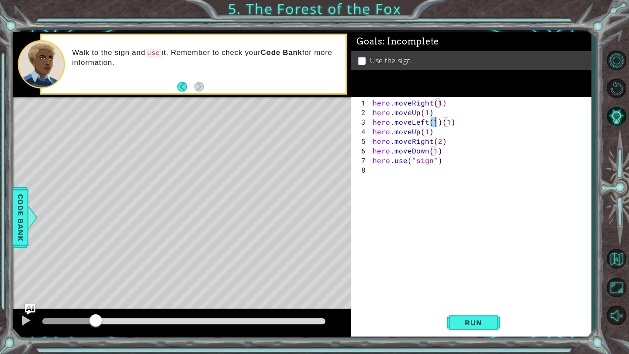
click at [455, 118] on div "hero . moveRight ( 1 ) hero . moveUp ( 1 ) hero . moveLeft ( 1 ) ( 1 ) hero . m…" at bounding box center [482, 213] width 222 height 230
type textarea "hero.moveLeft(1)"
click at [461, 329] on button "Run" at bounding box center [473, 323] width 52 height 24
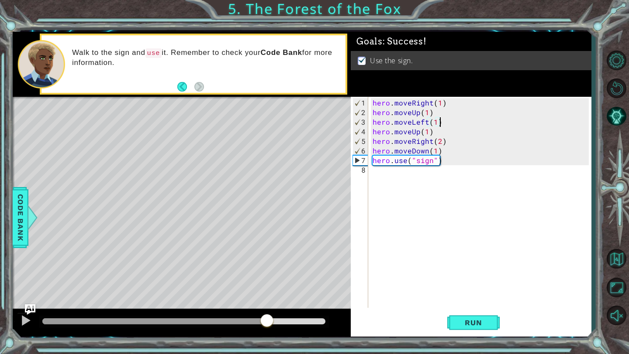
drag, startPoint x: 66, startPoint y: 321, endPoint x: 265, endPoint y: 353, distance: 201.6
click at [265, 353] on div "1 ההההההההההההההההההההההההההההההההההההההההההההההההההההההההההההההההההההההההההההה…" at bounding box center [314, 177] width 629 height 354
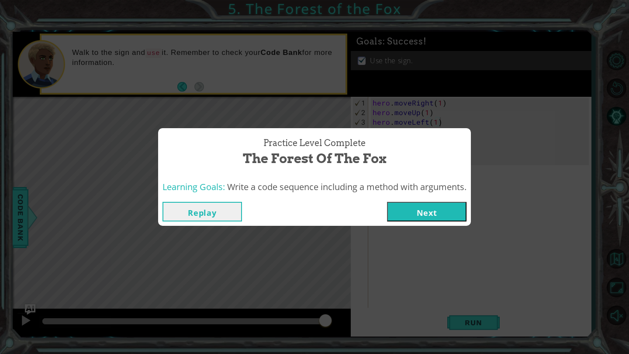
click at [456, 213] on button "Next" at bounding box center [426, 212] width 79 height 20
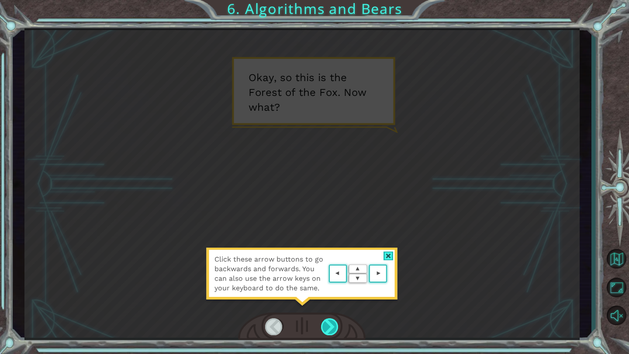
click at [334, 323] on div at bounding box center [330, 327] width 18 height 17
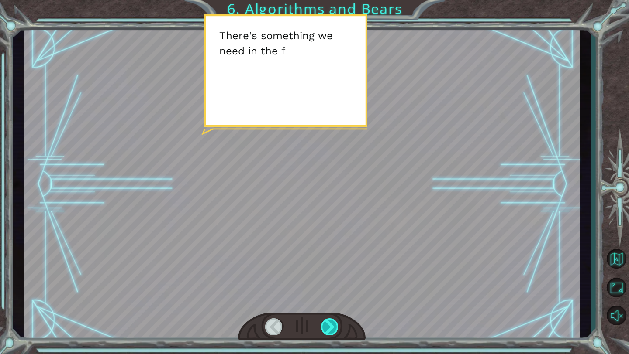
click at [334, 323] on div at bounding box center [330, 327] width 18 height 17
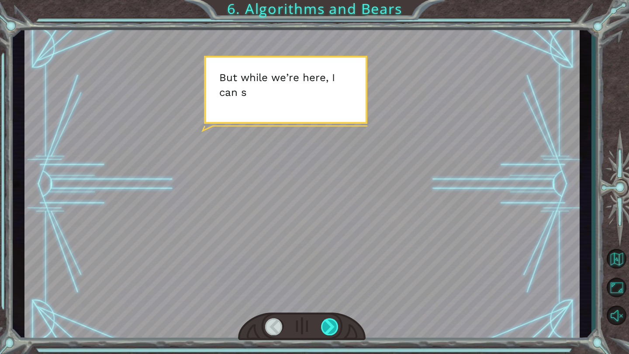
click at [334, 323] on div at bounding box center [330, 327] width 18 height 17
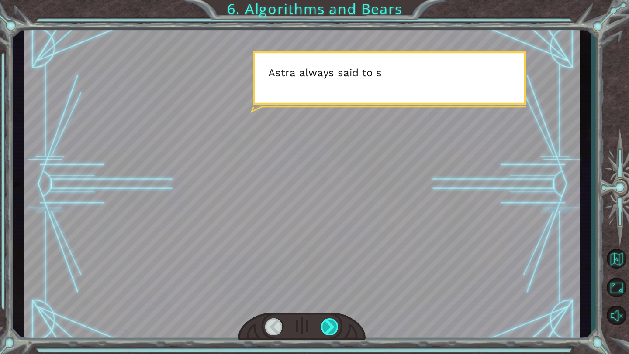
click at [334, 323] on div at bounding box center [330, 327] width 18 height 17
click at [333, 323] on div at bounding box center [330, 327] width 18 height 17
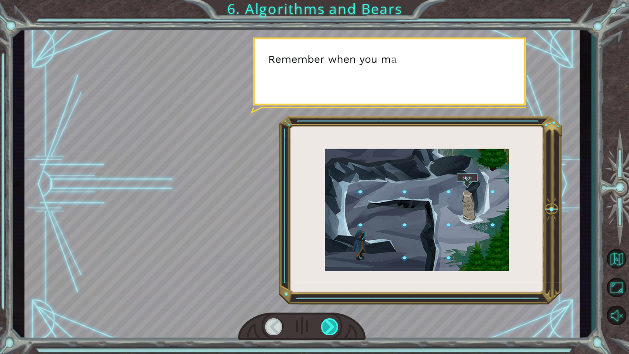
click at [333, 323] on div at bounding box center [330, 327] width 18 height 17
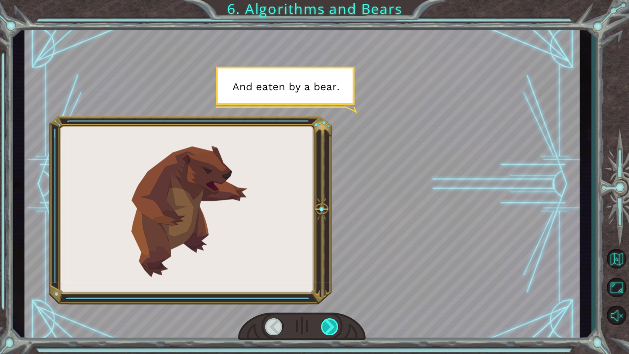
click at [333, 323] on div at bounding box center [330, 327] width 18 height 17
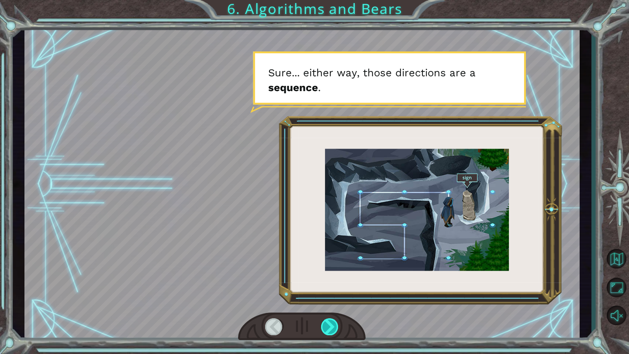
click at [333, 323] on div at bounding box center [330, 327] width 18 height 17
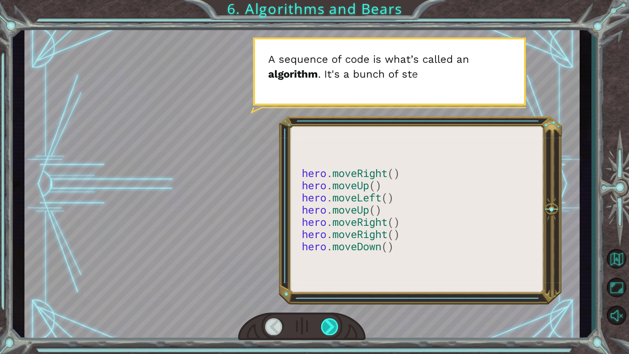
click at [333, 323] on div at bounding box center [330, 327] width 18 height 17
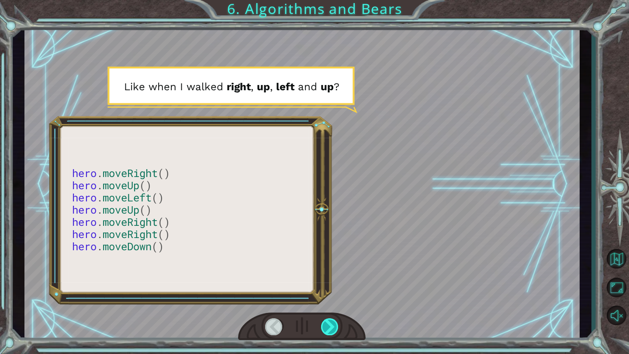
click at [333, 323] on div at bounding box center [330, 327] width 18 height 17
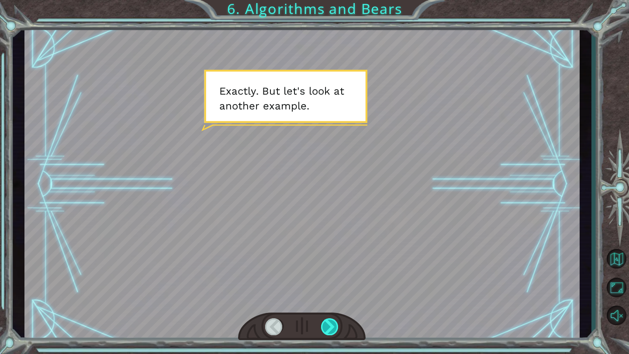
click at [333, 323] on div at bounding box center [330, 327] width 18 height 17
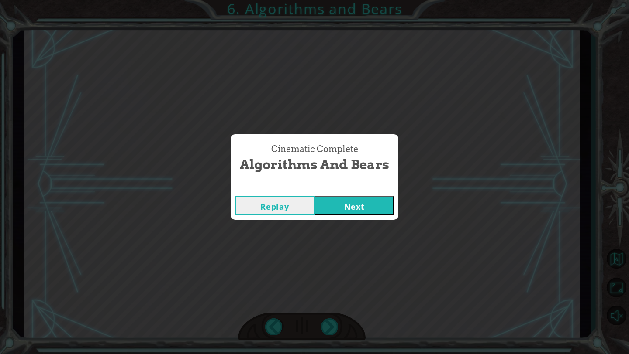
click at [354, 212] on button "Next" at bounding box center [353, 206] width 79 height 20
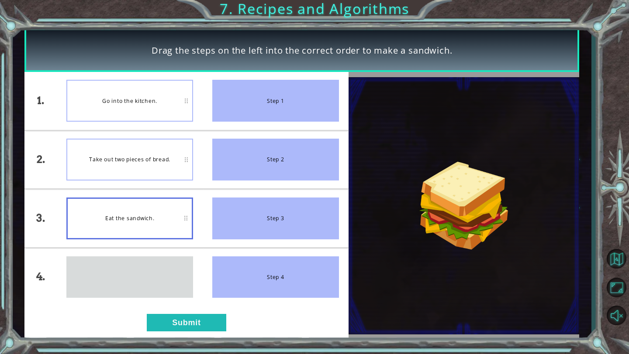
drag, startPoint x: 140, startPoint y: 278, endPoint x: 150, endPoint y: 216, distance: 63.2
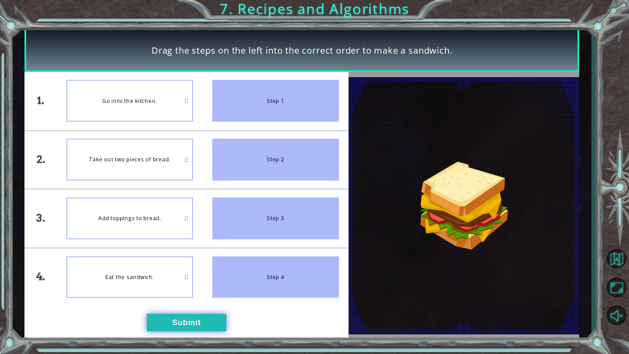
click at [195, 318] on button "Submit" at bounding box center [186, 322] width 79 height 17
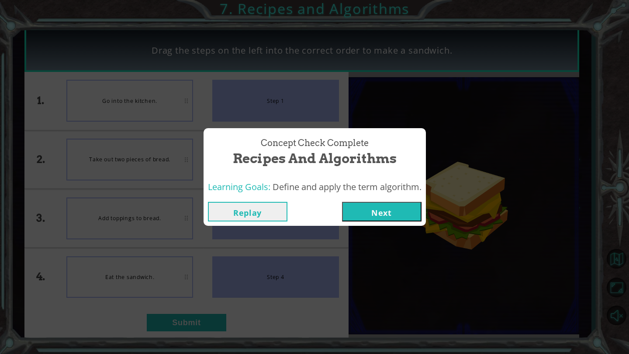
click at [372, 217] on button "Next" at bounding box center [381, 212] width 79 height 20
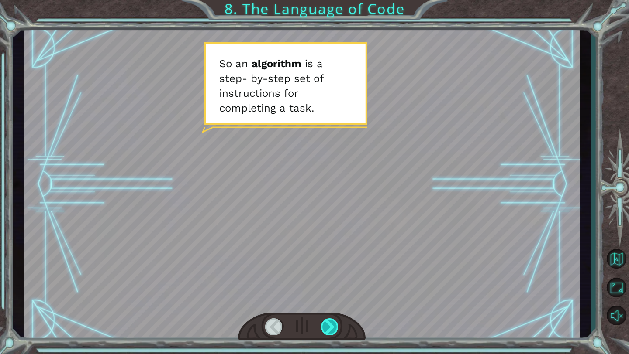
click at [333, 334] on div at bounding box center [330, 327] width 18 height 17
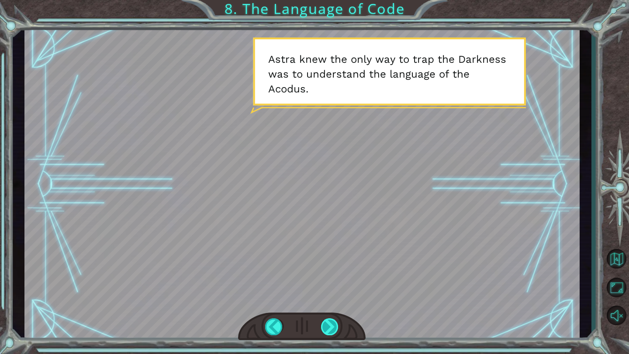
click at [327, 327] on div at bounding box center [330, 327] width 18 height 17
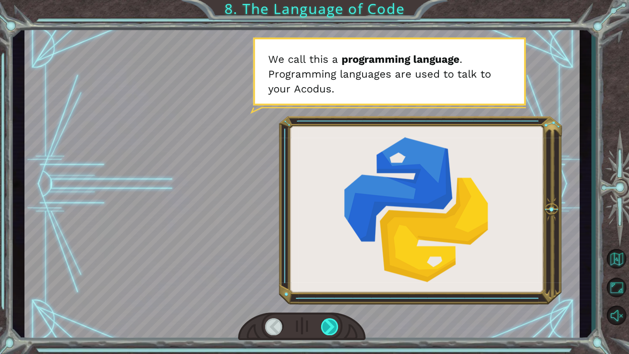
click at [327, 327] on div at bounding box center [330, 327] width 18 height 17
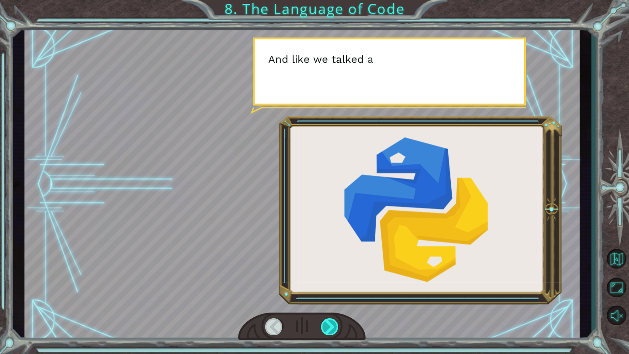
click at [327, 327] on div at bounding box center [330, 327] width 18 height 17
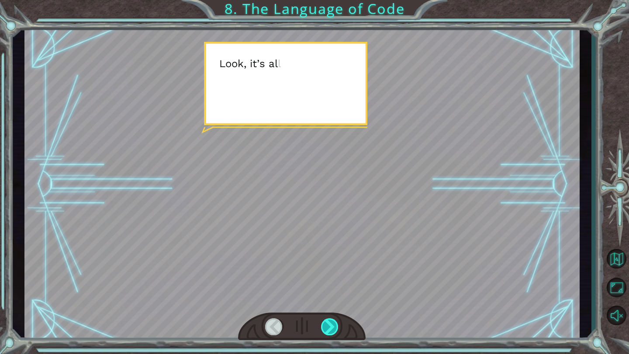
click at [327, 327] on div at bounding box center [330, 327] width 18 height 17
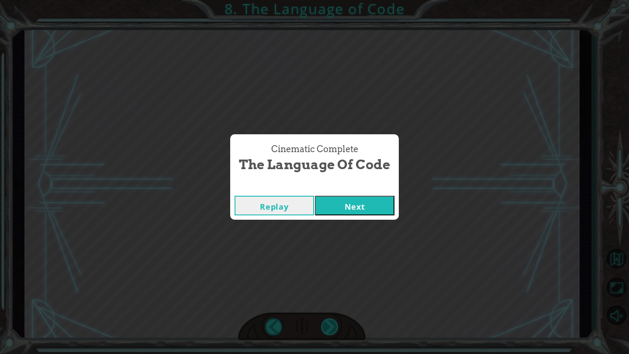
click at [327, 327] on div "Cinematic Complete The Language of Code Replay Next" at bounding box center [314, 177] width 629 height 354
click at [350, 215] on button "Next" at bounding box center [354, 206] width 79 height 20
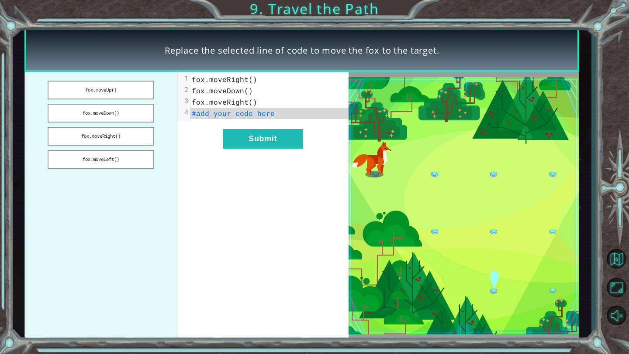
click at [249, 79] on span "fox.moveRight()" at bounding box center [224, 79] width 65 height 9
click at [252, 82] on span "fox.moveRight()" at bounding box center [224, 79] width 65 height 9
click at [127, 112] on button "fox.moveDown()" at bounding box center [101, 113] width 106 height 19
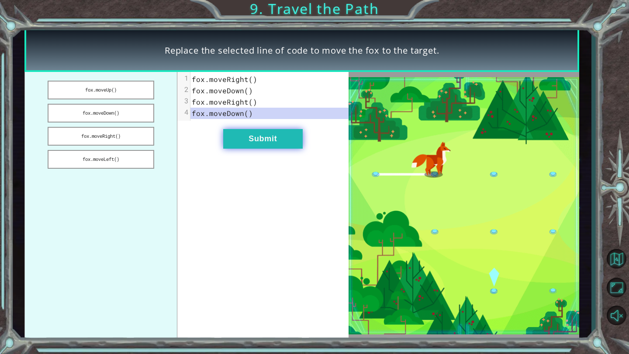
click at [253, 146] on button "Submit" at bounding box center [262, 139] width 79 height 20
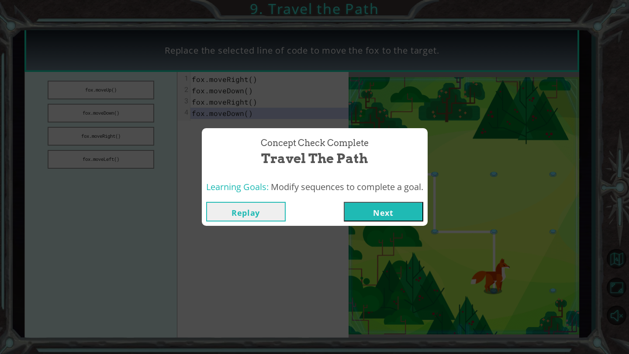
click at [370, 213] on button "Next" at bounding box center [383, 212] width 79 height 20
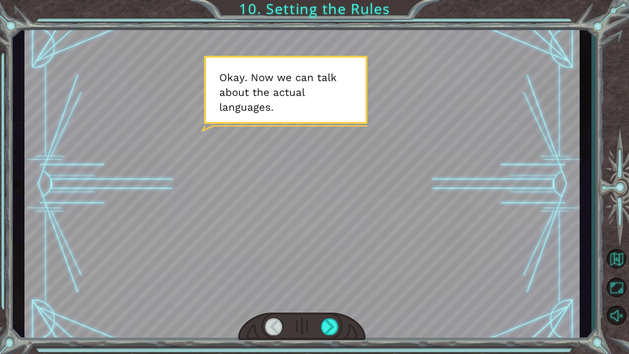
click at [334, 203] on div at bounding box center [301, 184] width 555 height 312
click at [329, 329] on div at bounding box center [330, 327] width 18 height 17
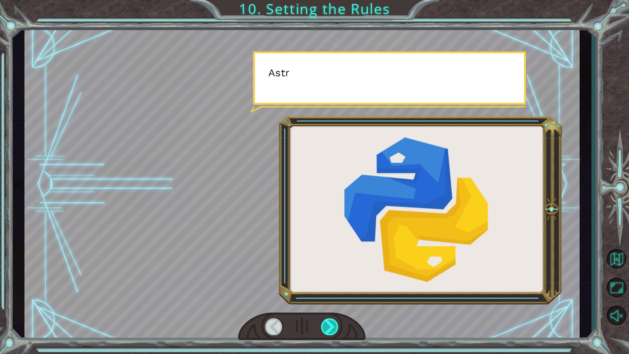
click at [329, 329] on div at bounding box center [330, 327] width 18 height 17
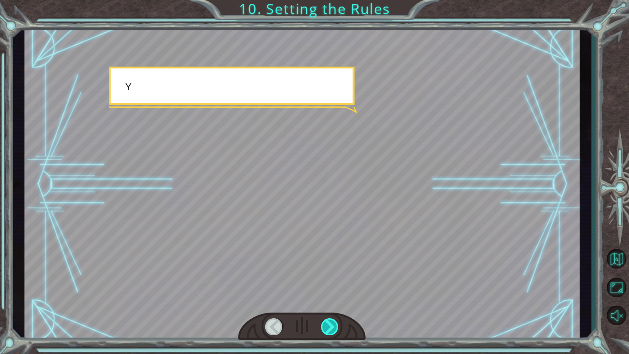
click at [329, 329] on div at bounding box center [330, 327] width 18 height 17
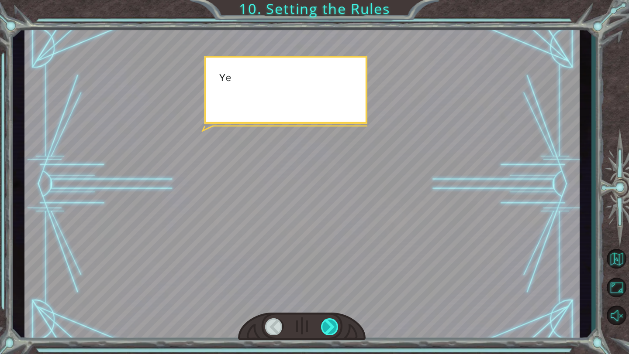
click at [329, 329] on div at bounding box center [330, 327] width 18 height 17
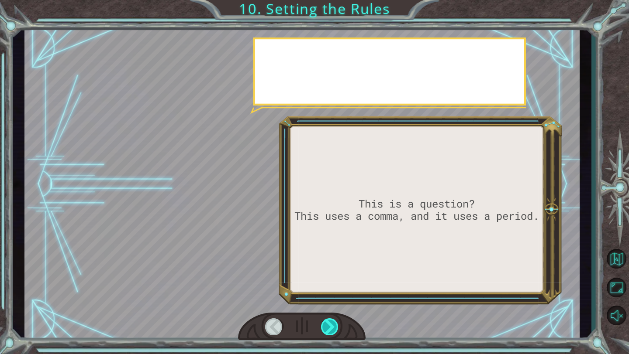
click at [329, 329] on div at bounding box center [330, 327] width 18 height 17
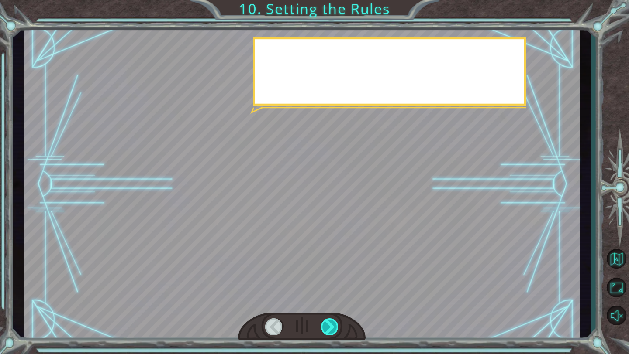
click at [329, 329] on div at bounding box center [330, 327] width 18 height 17
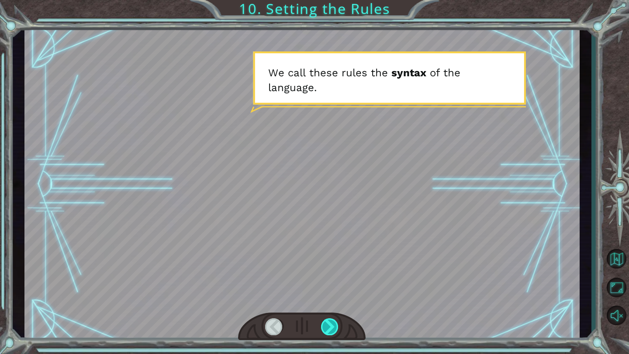
click at [329, 329] on div at bounding box center [330, 327] width 18 height 17
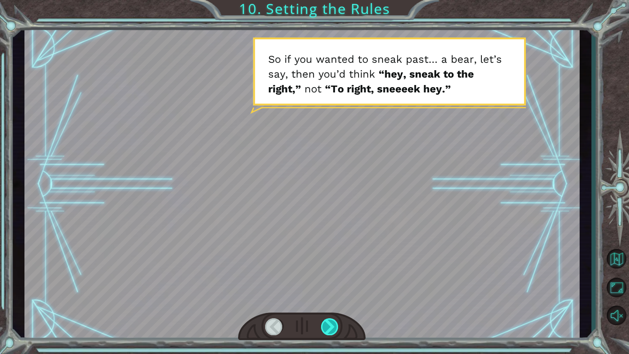
click at [329, 329] on div at bounding box center [330, 327] width 18 height 17
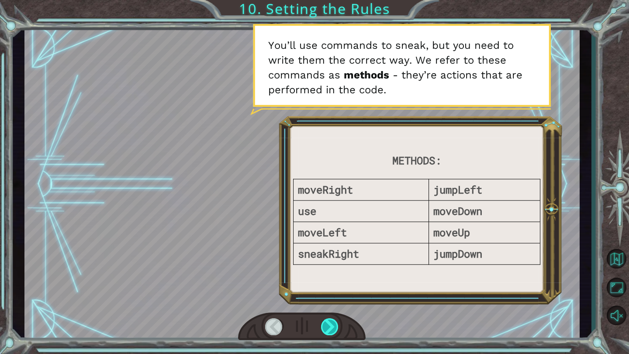
click at [329, 323] on div at bounding box center [330, 327] width 18 height 17
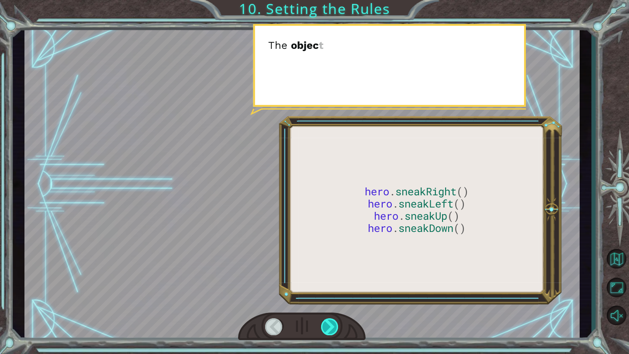
click at [329, 323] on div at bounding box center [330, 327] width 18 height 17
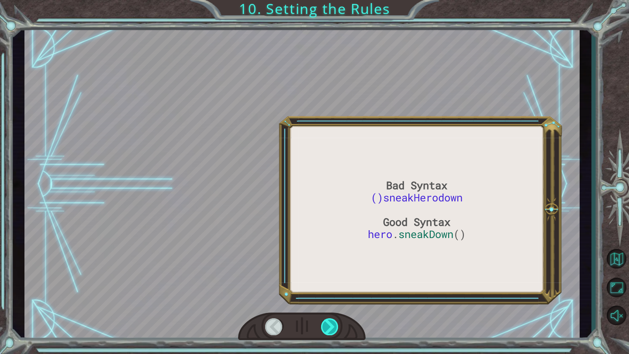
click at [329, 323] on div at bounding box center [330, 327] width 18 height 17
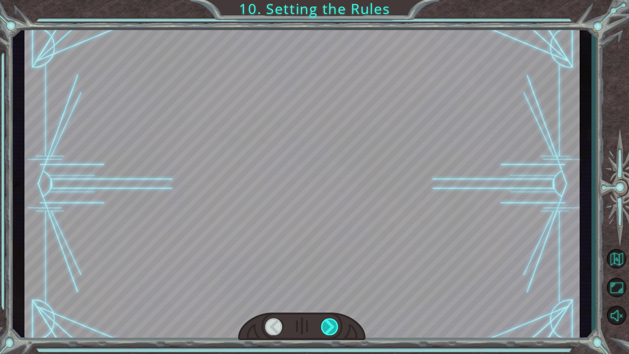
click at [329, 323] on div at bounding box center [330, 327] width 18 height 17
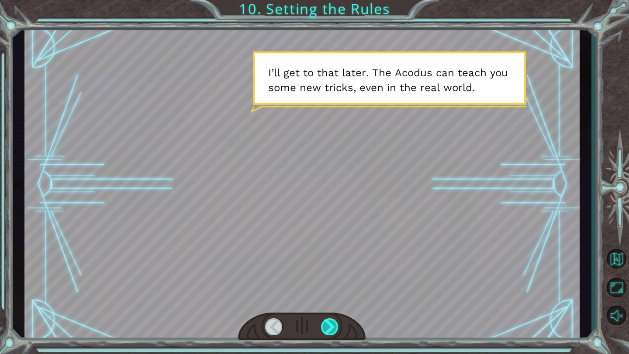
click at [326, 330] on div at bounding box center [330, 327] width 18 height 17
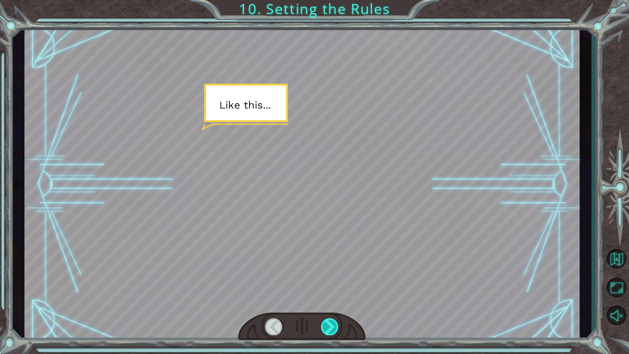
click at [326, 330] on div at bounding box center [330, 327] width 18 height 17
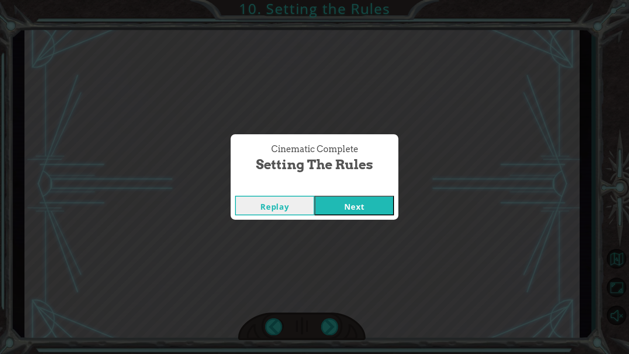
click at [361, 208] on button "Next" at bounding box center [353, 206] width 79 height 20
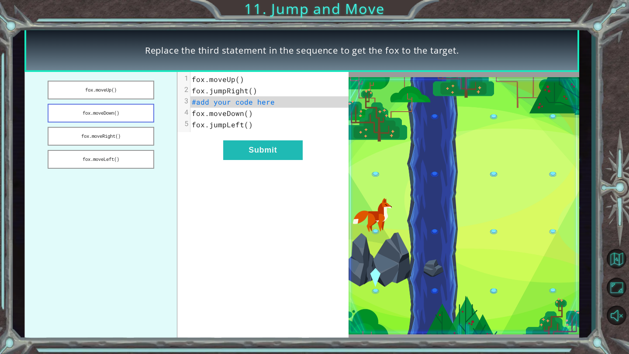
click at [117, 122] on button "fox.moveDown()" at bounding box center [101, 113] width 106 height 19
click at [239, 161] on div "xxxxxxxxxx 5 1 fox.moveUp() 2 fox.jumpRight() 3 fox.moveDown() 4 fox.moveDown()…" at bounding box center [262, 206] width 171 height 268
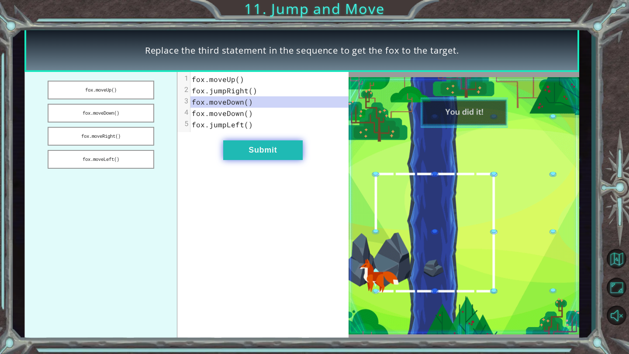
click at [245, 152] on button "Submit" at bounding box center [262, 151] width 79 height 20
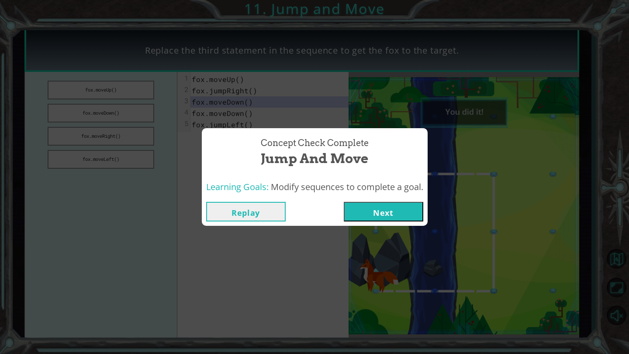
click at [383, 212] on button "Next" at bounding box center [383, 212] width 79 height 20
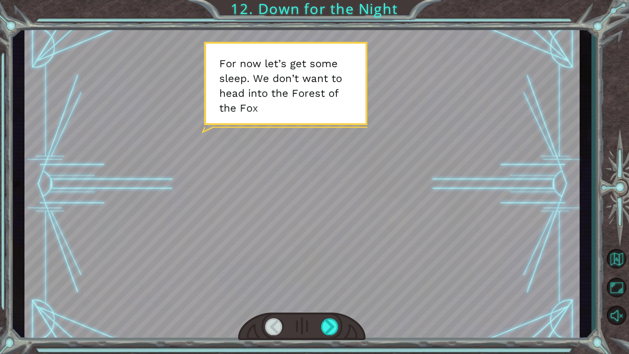
click at [345, 226] on div at bounding box center [301, 184] width 555 height 312
click at [323, 332] on div at bounding box center [330, 327] width 18 height 17
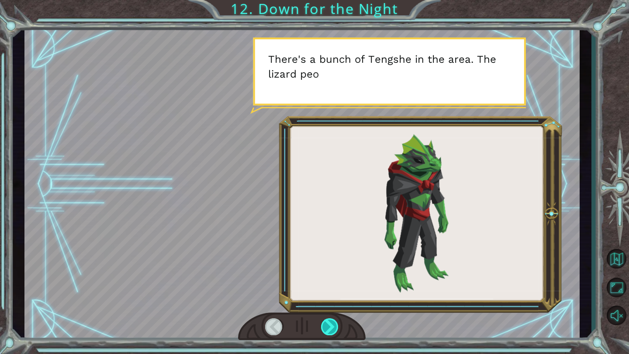
click at [324, 330] on div at bounding box center [330, 327] width 18 height 17
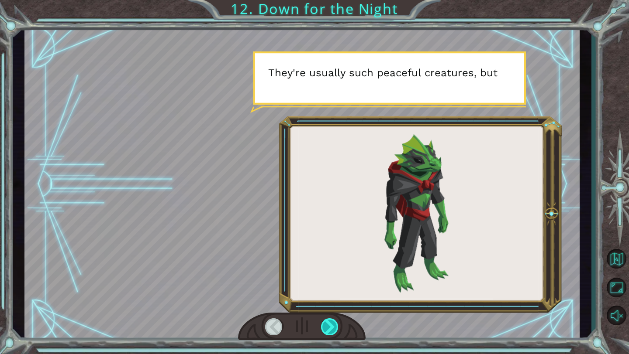
click at [324, 330] on div at bounding box center [330, 327] width 18 height 17
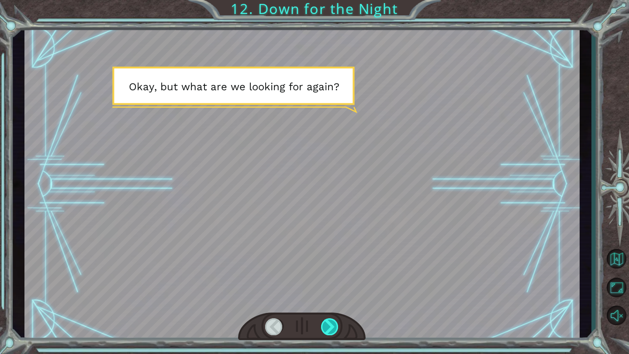
click at [332, 330] on div at bounding box center [330, 327] width 18 height 17
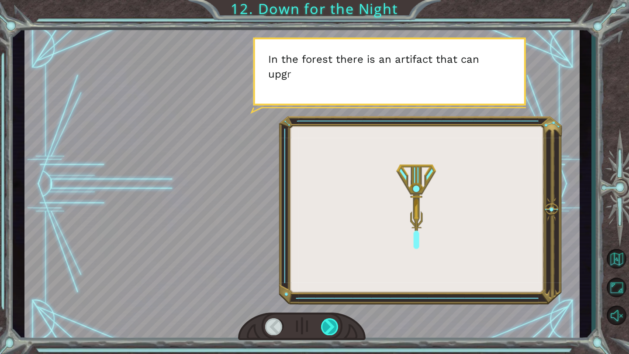
click at [332, 330] on div at bounding box center [330, 327] width 18 height 17
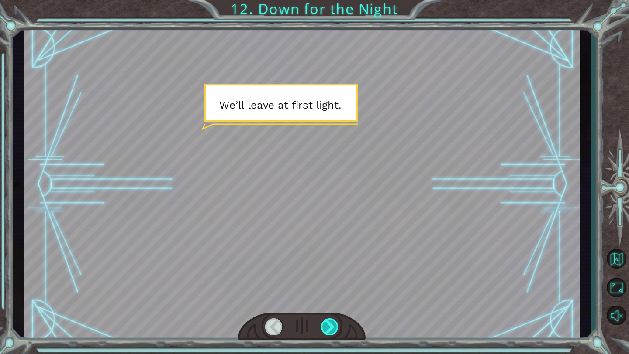
click at [332, 330] on div at bounding box center [330, 327] width 18 height 17
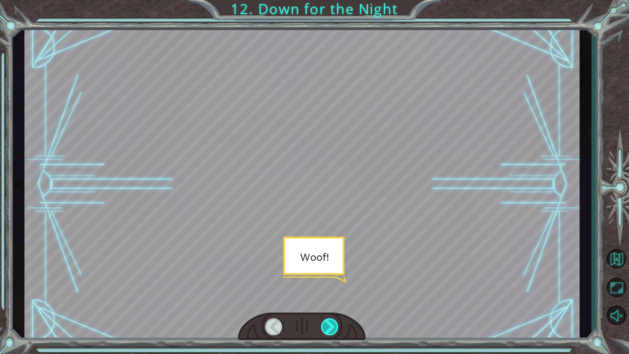
click at [332, 330] on div at bounding box center [330, 327] width 18 height 17
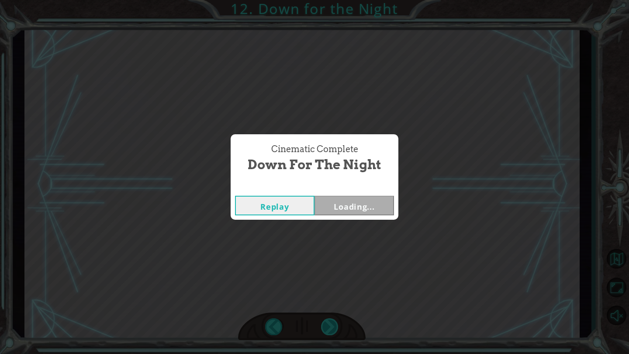
click at [332, 330] on div "Cinematic Complete Down for the Night Replay Loading..." at bounding box center [314, 177] width 629 height 354
click at [350, 205] on button "Next" at bounding box center [353, 206] width 79 height 20
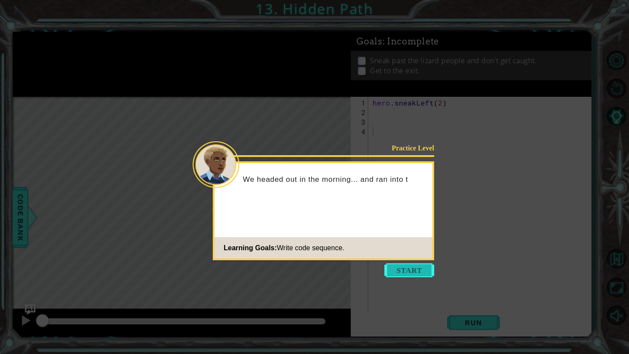
click at [413, 275] on button "Start" at bounding box center [409, 271] width 50 height 14
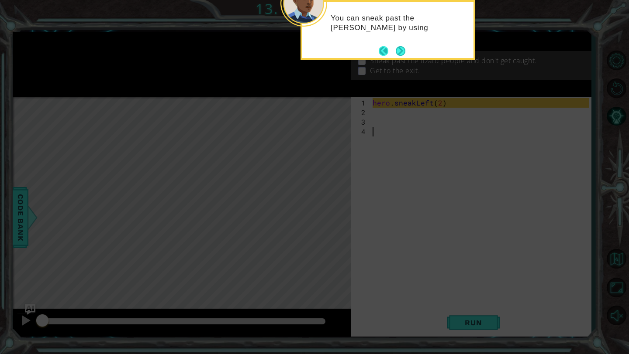
click at [381, 49] on button "Back" at bounding box center [386, 51] width 17 height 10
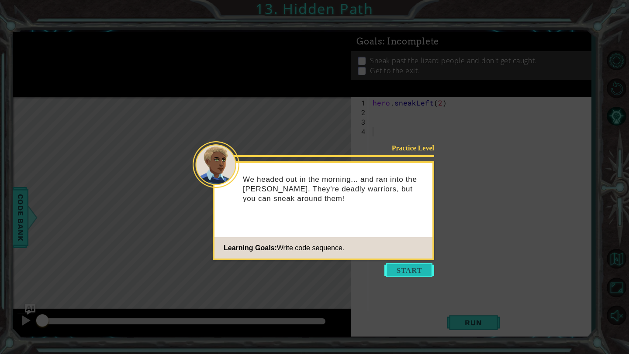
click at [406, 264] on button "Start" at bounding box center [409, 271] width 50 height 14
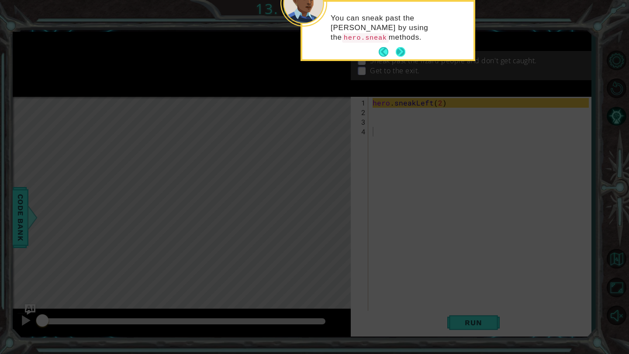
click at [399, 51] on button "Next" at bounding box center [400, 52] width 15 height 15
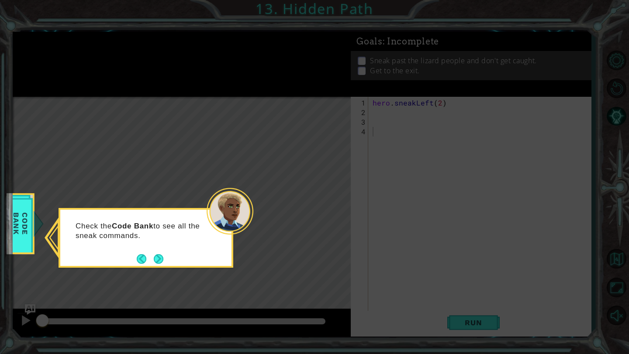
click at [166, 257] on div "Check the Code Bank to see all the sneak commands." at bounding box center [145, 235] width 171 height 44
click at [159, 257] on button "Next" at bounding box center [159, 259] width 10 height 10
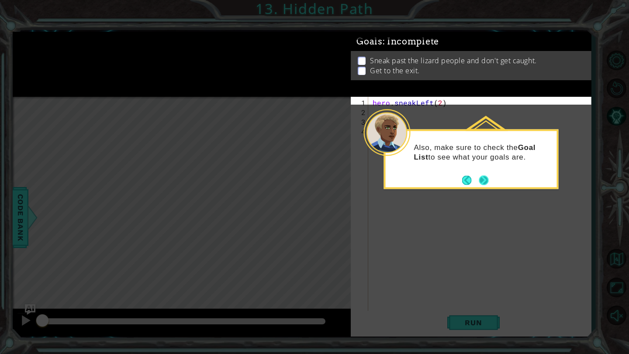
click at [486, 179] on button "Next" at bounding box center [483, 180] width 10 height 10
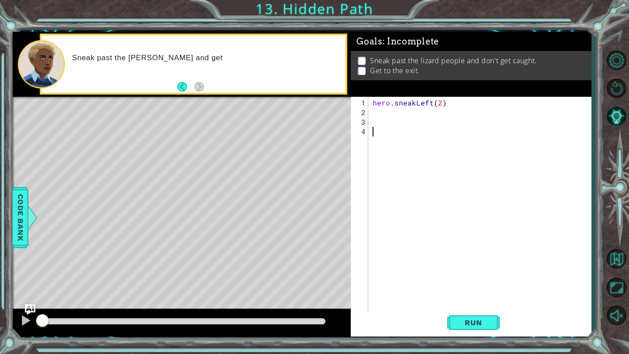
click at [399, 111] on div "hero . sneakLeft ( 2 )" at bounding box center [482, 218] width 222 height 240
click at [485, 324] on span "Run" at bounding box center [473, 323] width 34 height 9
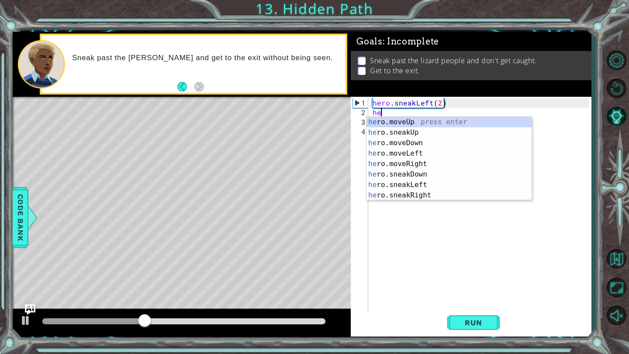
scroll to position [0, 0]
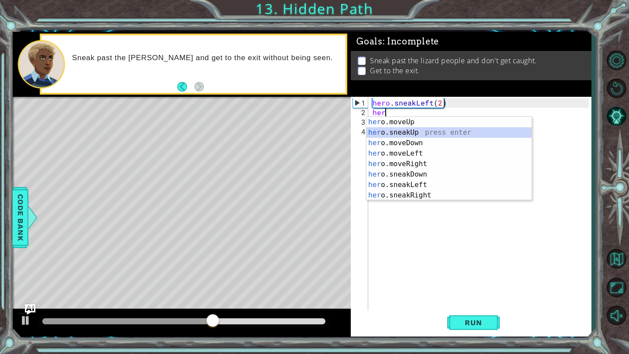
click at [421, 131] on div "her o.moveUp press enter her o.sneakUp press enter her o.moveDown press enter h…" at bounding box center [448, 169] width 165 height 105
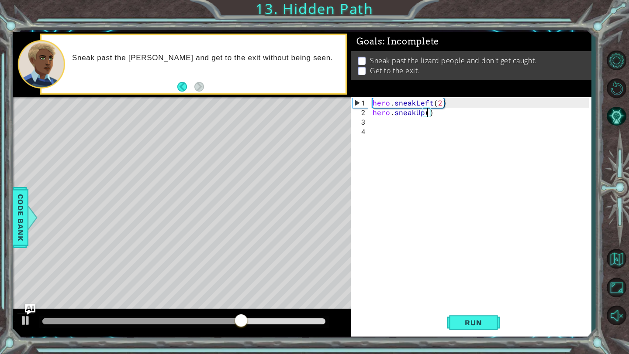
type textarea "hero.sneakUp(2)"
click at [397, 127] on div "hero . sneakLeft ( 2 ) hero . sneakUp ( 2 )" at bounding box center [482, 218] width 222 height 240
click at [393, 121] on div "hero . sneakLeft ( 2 ) hero . sneakUp ( 2 )" at bounding box center [482, 218] width 222 height 240
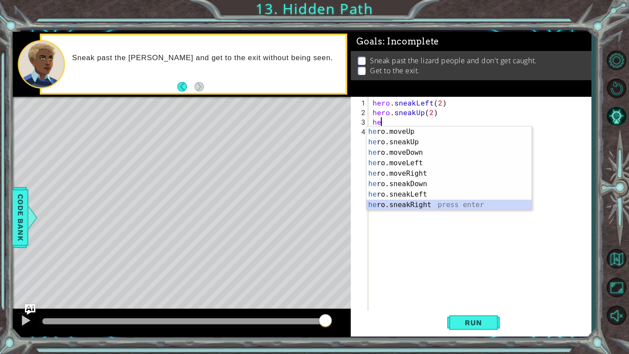
click at [425, 203] on div "he ro.moveUp press enter he ro.sneakUp press enter he ro.moveDown press enter h…" at bounding box center [448, 179] width 165 height 105
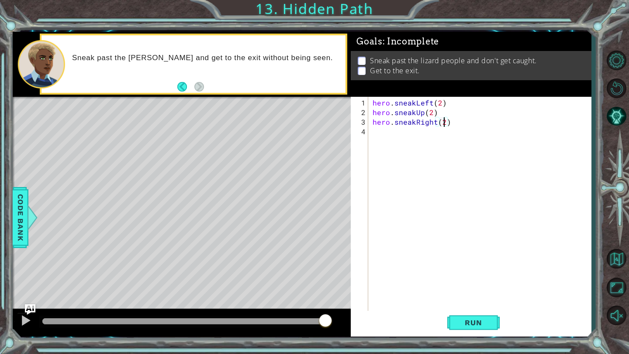
scroll to position [0, 4]
type textarea "hero.sneakRight(2)"
click at [478, 329] on button "Run" at bounding box center [473, 323] width 52 height 24
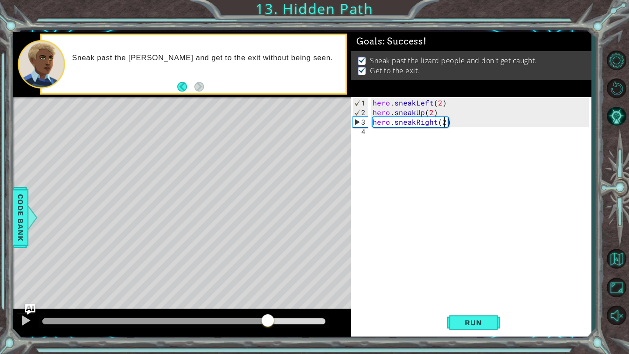
drag, startPoint x: 92, startPoint y: 319, endPoint x: 269, endPoint y: 330, distance: 177.6
click at [269, 330] on div at bounding box center [182, 323] width 338 height 28
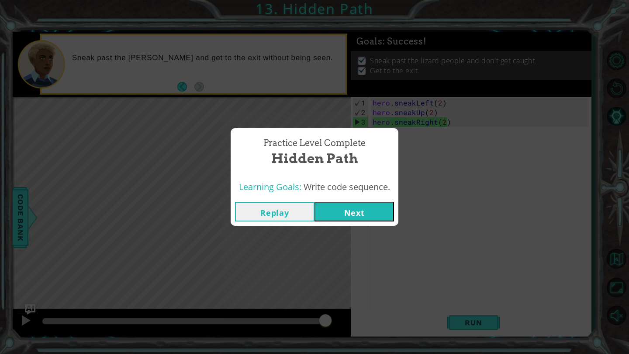
click at [359, 212] on button "Next" at bounding box center [353, 212] width 79 height 20
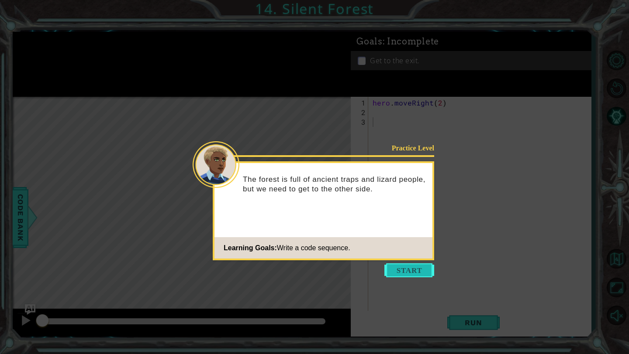
click at [402, 268] on button "Start" at bounding box center [409, 271] width 50 height 14
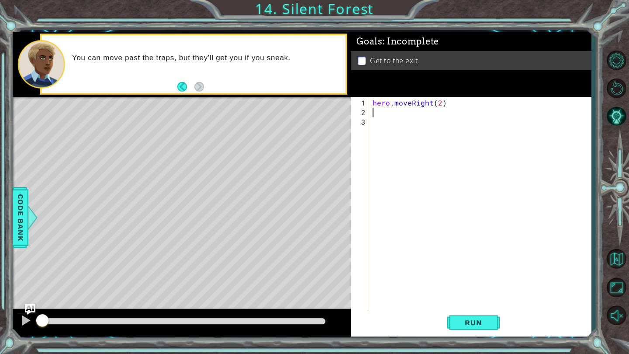
click at [380, 116] on div "hero . moveRight ( 2 )" at bounding box center [482, 218] width 222 height 240
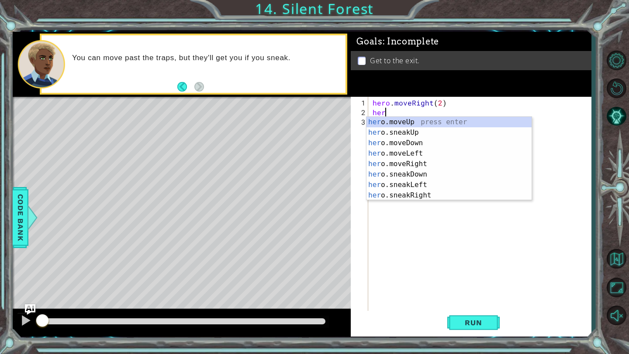
scroll to position [0, 0]
click at [415, 178] on div "her o.moveUp press enter her o.sneakUp press enter her o.moveDown press enter h…" at bounding box center [448, 169] width 165 height 105
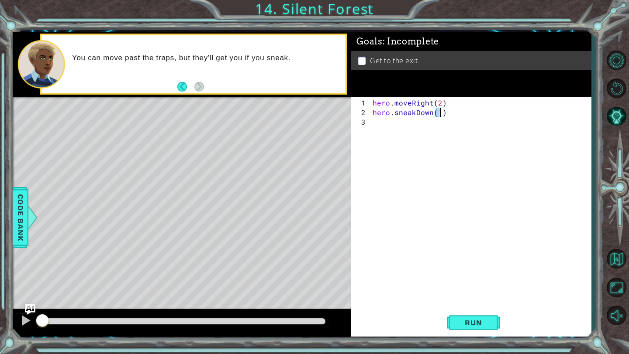
type textarea "hero.sneakDown(2)"
click at [387, 123] on div "hero . moveRight ( 2 ) hero . sneakDown ( 2 )" at bounding box center [482, 218] width 222 height 240
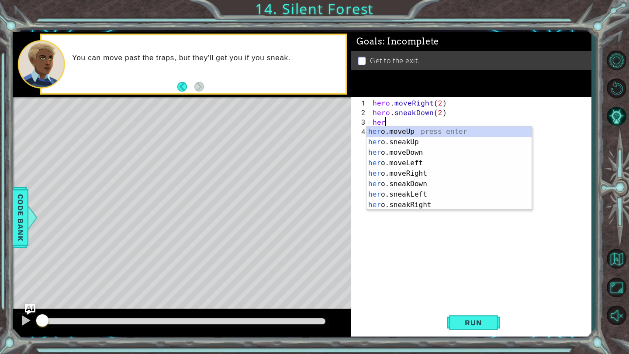
scroll to position [0, 0]
click at [419, 207] on div "her o.moveUp press enter her o.sneakUp press enter her o.moveDown press enter h…" at bounding box center [448, 179] width 165 height 105
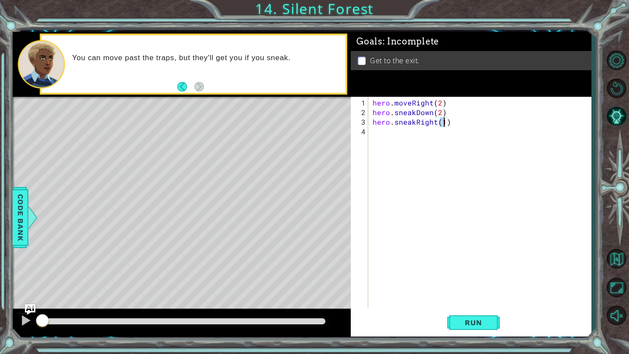
type textarea "hero.sneakRight(2)"
click at [402, 136] on div "hero . moveRight ( 2 ) hero . sneakDown ( 2 ) hero . sneakRight ( 2 )" at bounding box center [482, 213] width 222 height 230
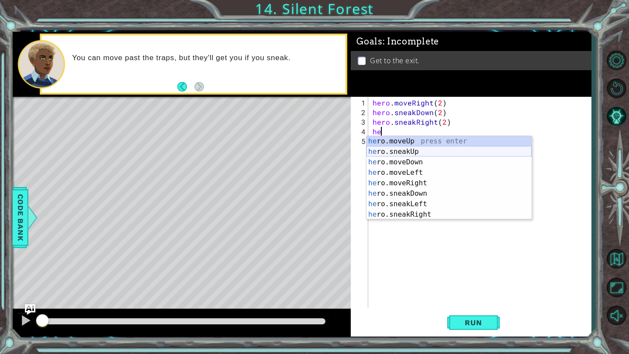
click at [422, 151] on div "he ro.moveUp press enter he ro.sneakUp press enter he ro.moveDown press enter h…" at bounding box center [448, 188] width 165 height 105
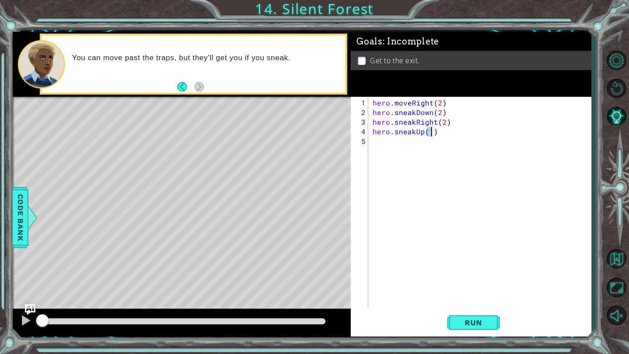
type textarea "hero.sneakUp(2)"
click at [410, 146] on div "hero . moveRight ( 2 ) hero . sneakDown ( 2 ) hero . sneakRight ( 2 ) hero . sn…" at bounding box center [482, 213] width 222 height 230
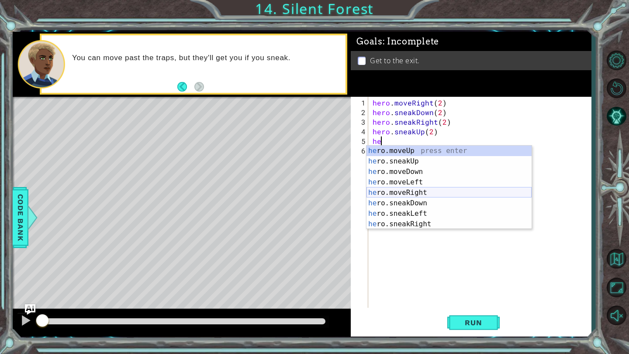
click at [425, 191] on div "he ro.moveUp press enter he ro.sneakUp press enter he ro.moveDown press enter h…" at bounding box center [448, 198] width 165 height 105
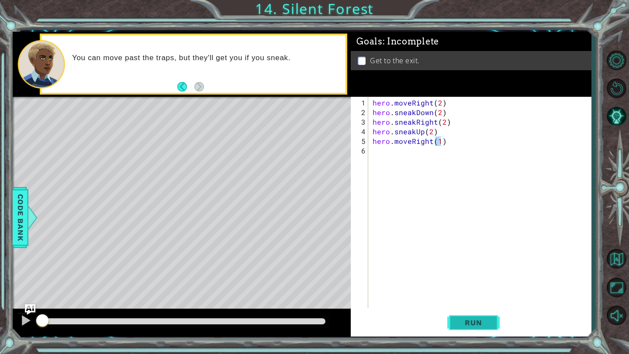
click at [476, 322] on span "Run" at bounding box center [473, 323] width 34 height 9
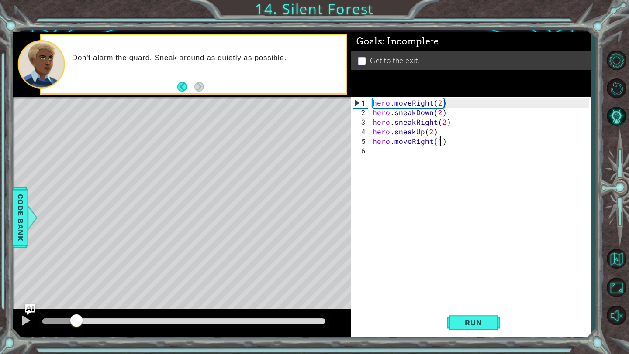
click at [34, 300] on div "methods hero moveDown(steps) moveUp(steps) moveLeft(steps) moveRight(steps) sne…" at bounding box center [302, 184] width 578 height 305
click at [25, 318] on div at bounding box center [25, 320] width 11 height 11
click at [440, 113] on div "hero . moveRight ( 2 ) hero . sneakDown ( 2 ) hero . sneakRight ( 2 ) hero . sn…" at bounding box center [482, 213] width 222 height 230
type textarea "hero.sneakDown(1)"
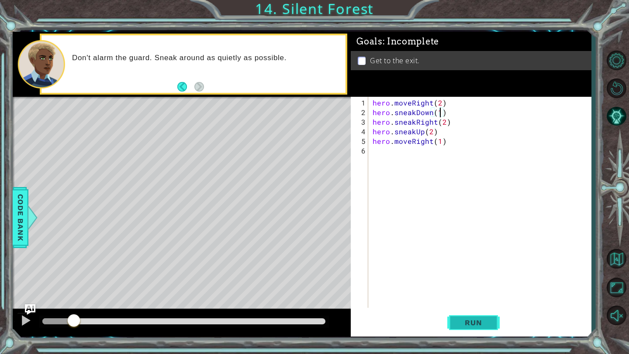
click at [486, 322] on span "Run" at bounding box center [473, 323] width 34 height 9
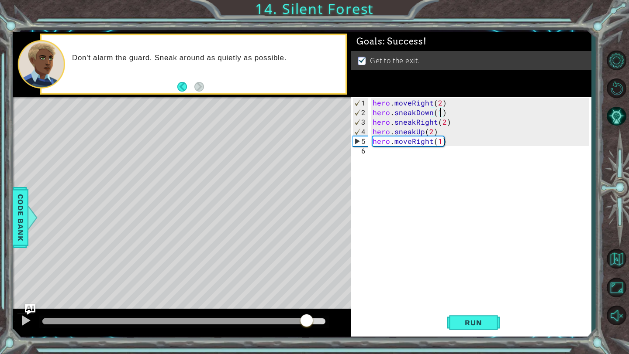
drag, startPoint x: 59, startPoint y: 319, endPoint x: 311, endPoint y: 332, distance: 252.2
click at [311, 332] on div at bounding box center [182, 323] width 338 height 28
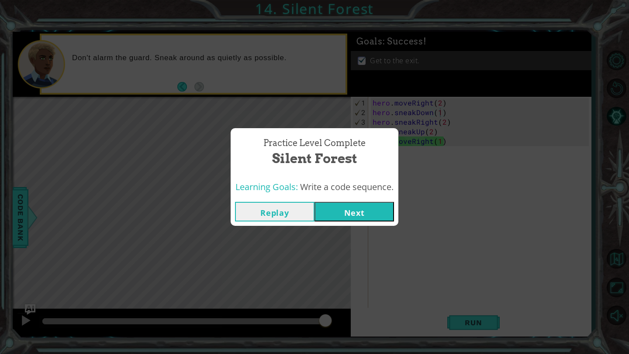
click at [348, 210] on button "Next" at bounding box center [353, 212] width 79 height 20
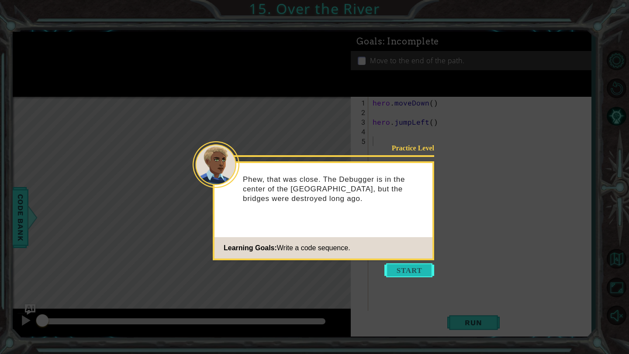
click at [395, 270] on button "Start" at bounding box center [409, 271] width 50 height 14
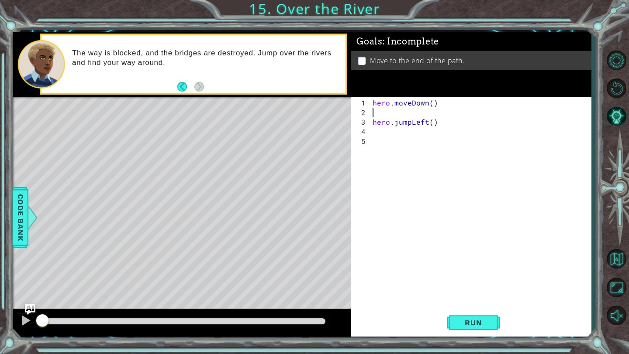
click at [389, 110] on div "hero . moveDown ( ) hero . jumpLeft ( )" at bounding box center [482, 218] width 222 height 240
type textarea "hero.moveDown()"
click at [385, 125] on div "hero . moveDown ( ) hero . jumpLeft ( )" at bounding box center [482, 213] width 222 height 230
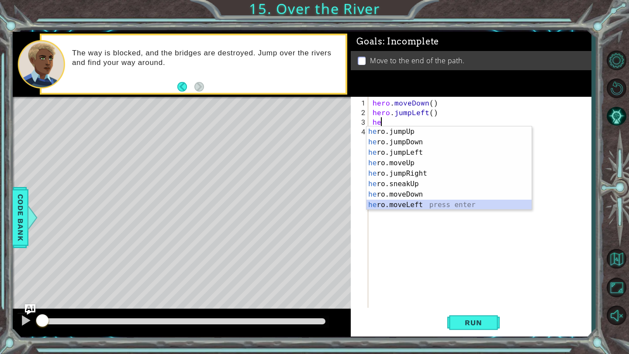
click at [420, 203] on div "he ro.jumpUp press enter he ro.jumpDown press enter he ro.jumpLeft press enter …" at bounding box center [448, 179] width 165 height 105
type textarea "hero.moveLeft(1)"
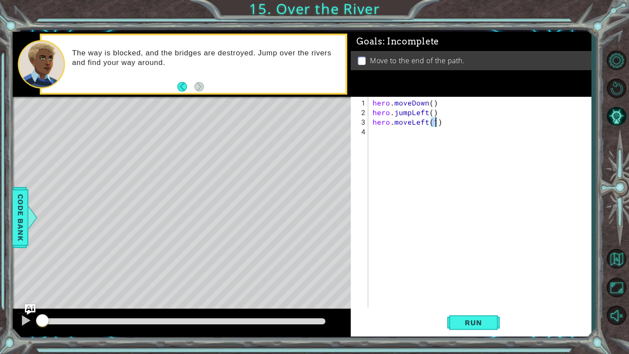
click at [386, 134] on div "hero . moveDown ( ) hero . jumpLeft ( ) hero . moveLeft ( 1 )" at bounding box center [482, 213] width 222 height 230
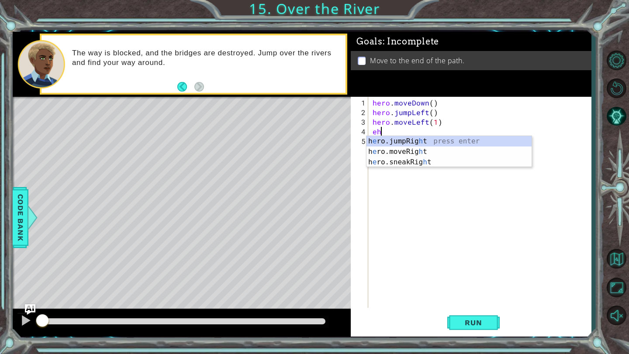
type textarea "e"
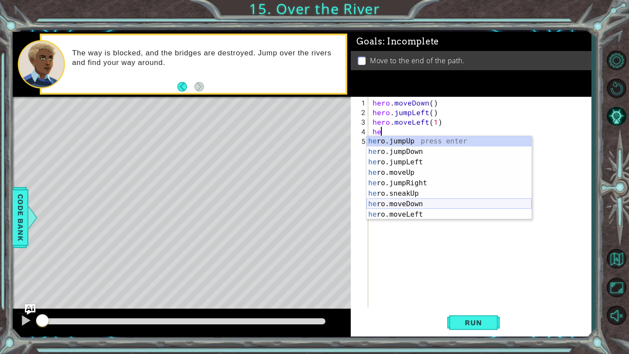
click at [419, 201] on div "he ro.jumpUp press enter he ro.jumpDown press enter he ro.jumpLeft press enter …" at bounding box center [448, 188] width 165 height 105
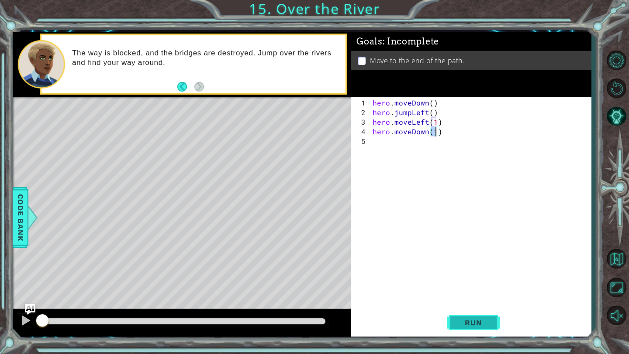
click at [463, 322] on span "Run" at bounding box center [473, 323] width 34 height 9
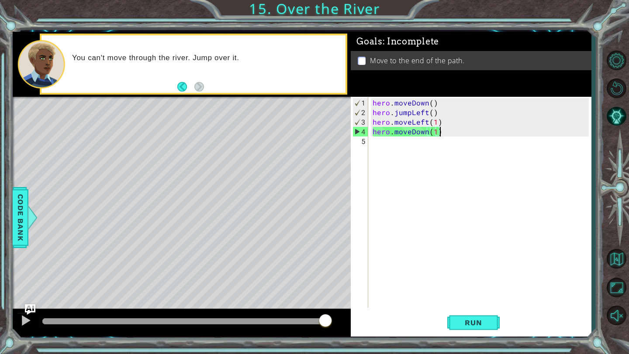
click at [442, 134] on div "hero . moveDown ( ) hero . jumpLeft ( ) hero . moveLeft ( 1 ) hero . moveDown (…" at bounding box center [482, 213] width 222 height 230
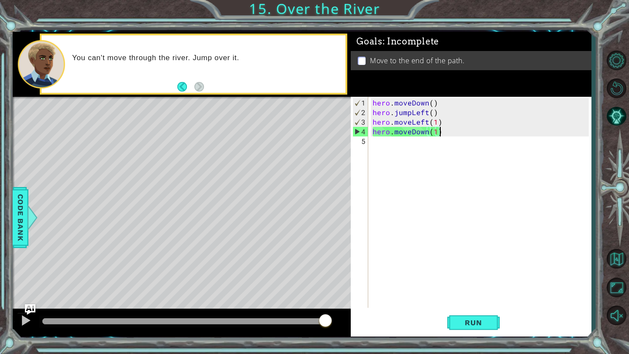
click at [442, 134] on div "hero . moveDown ( ) hero . jumpLeft ( ) hero . moveLeft ( 1 ) hero . moveDown (…" at bounding box center [482, 213] width 222 height 230
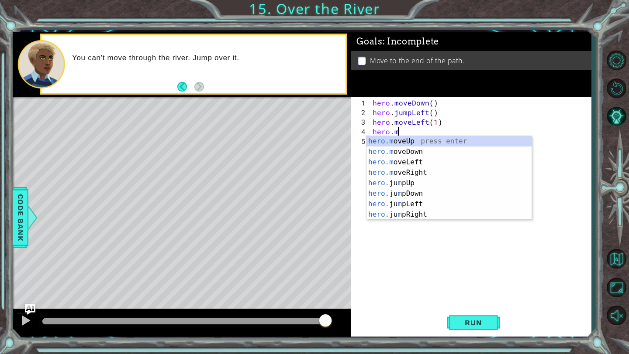
type textarea "hero."
click at [415, 152] on div "hero. jumpUp press enter hero. jumpDown press enter hero. jumpLeft press enter …" at bounding box center [448, 188] width 165 height 105
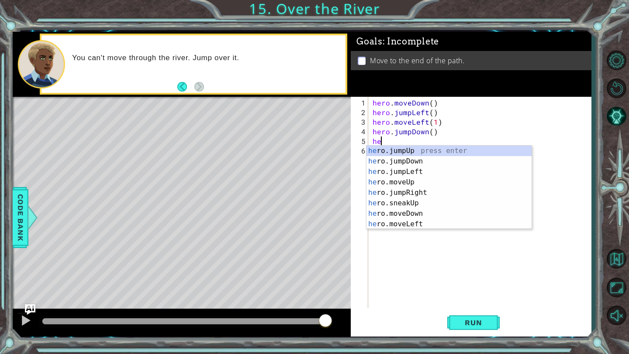
type textarea "her"
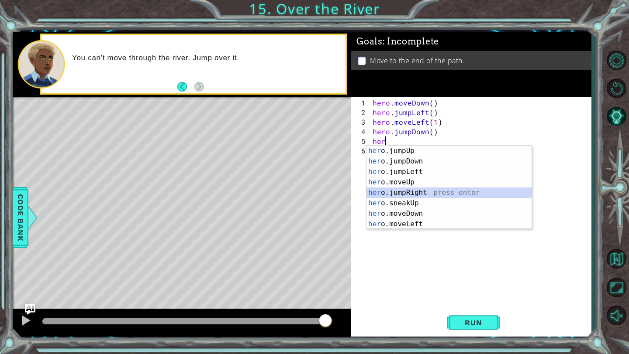
click at [423, 192] on div "her o.jumpUp press enter her o.jumpDown press enter her o.jumpLeft press enter …" at bounding box center [448, 198] width 165 height 105
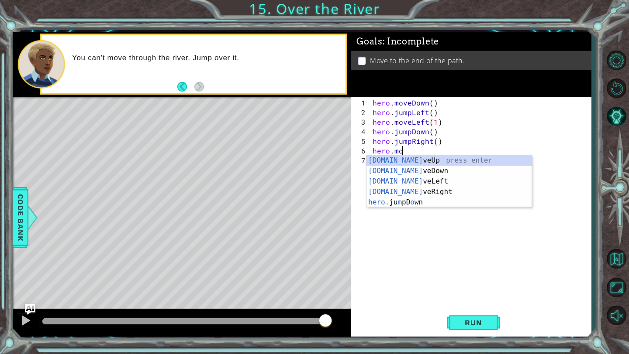
scroll to position [0, 1]
click at [423, 188] on div "[DOMAIN_NAME] veUp press enter [DOMAIN_NAME] veDown press enter [DOMAIN_NAME] v…" at bounding box center [448, 191] width 165 height 73
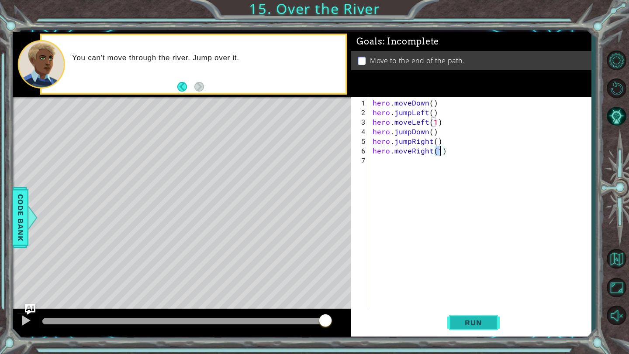
type textarea "hero.moveRight(1)"
click at [468, 325] on span "Run" at bounding box center [473, 323] width 34 height 9
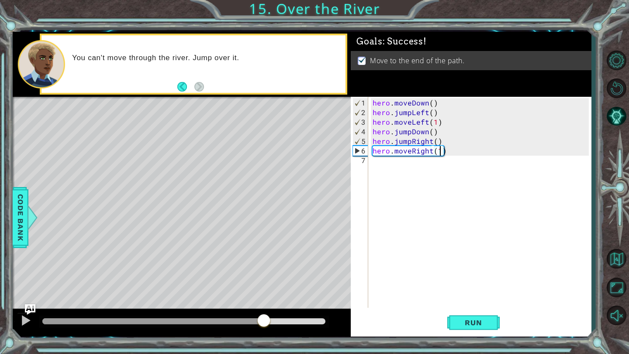
drag, startPoint x: 63, startPoint y: 320, endPoint x: 269, endPoint y: 309, distance: 206.3
click at [268, 309] on div at bounding box center [182, 323] width 338 height 28
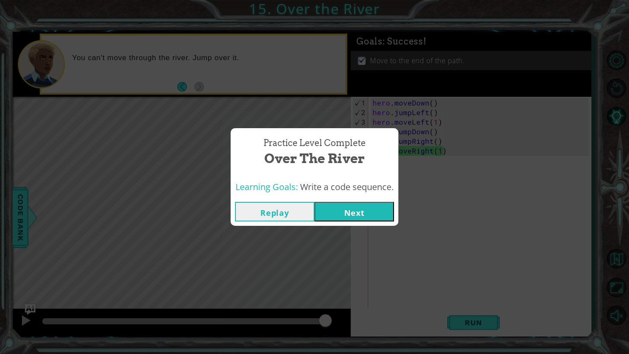
click at [366, 205] on button "Next" at bounding box center [353, 212] width 79 height 20
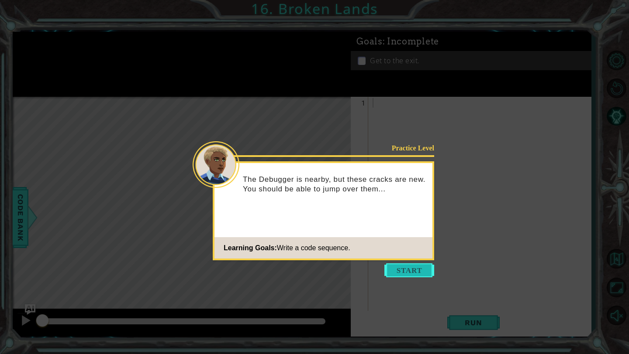
click at [416, 269] on button "Start" at bounding box center [409, 271] width 50 height 14
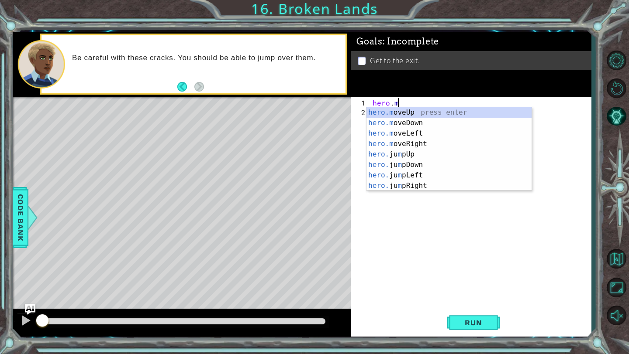
scroll to position [0, 1]
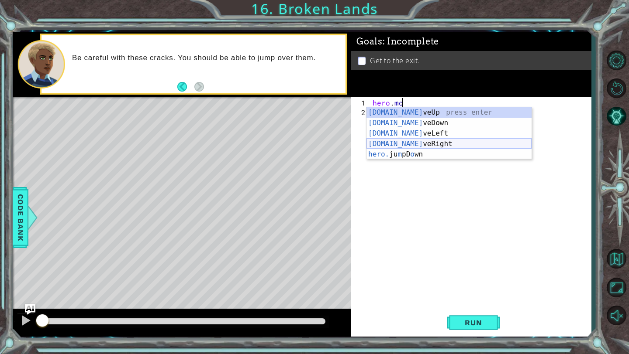
click at [424, 144] on div "[DOMAIN_NAME] veUp press enter [DOMAIN_NAME] veDown press enter [DOMAIN_NAME] v…" at bounding box center [448, 143] width 165 height 73
type textarea "hero.moveRight(1)"
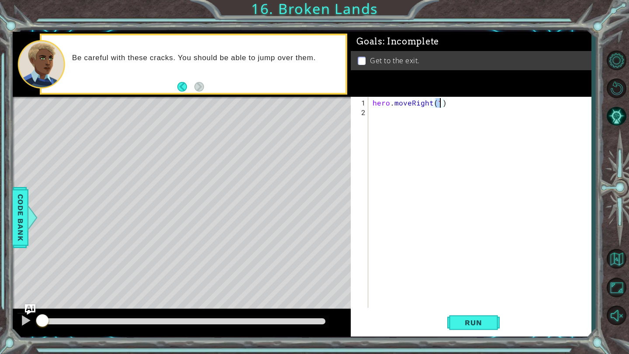
click at [382, 114] on div "hero . moveRight ( 1 )" at bounding box center [482, 213] width 222 height 230
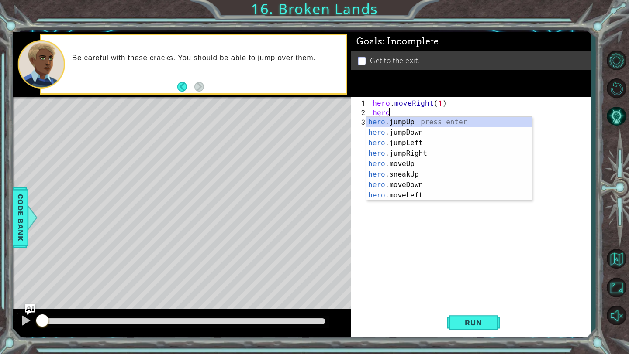
scroll to position [0, 0]
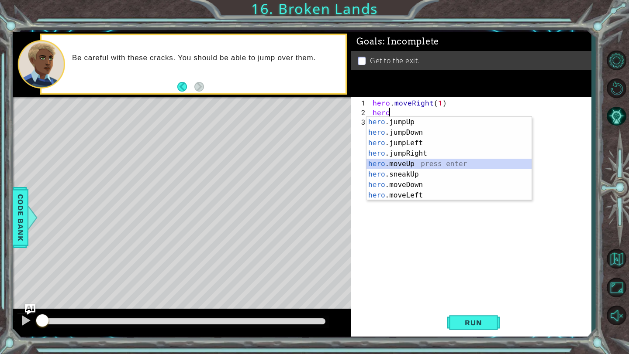
click at [414, 163] on div "hero .jumpUp press enter hero .jumpDown press enter hero .jumpLeft press enter …" at bounding box center [448, 169] width 165 height 105
type textarea "hero.moveUp(1)"
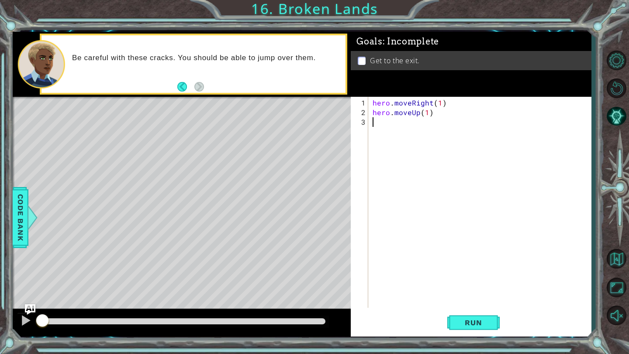
click at [395, 125] on div "hero . moveRight ( 1 ) hero . moveUp ( 1 )" at bounding box center [482, 213] width 222 height 230
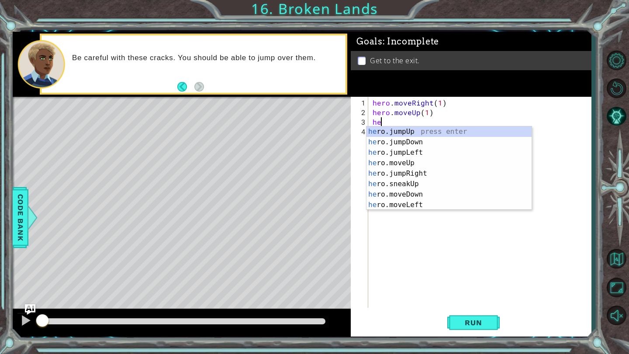
type textarea "her"
click at [417, 133] on div "her o.jumpUp press enter her o.jumpDown press enter her o.jumpLeft press enter …" at bounding box center [448, 179] width 165 height 105
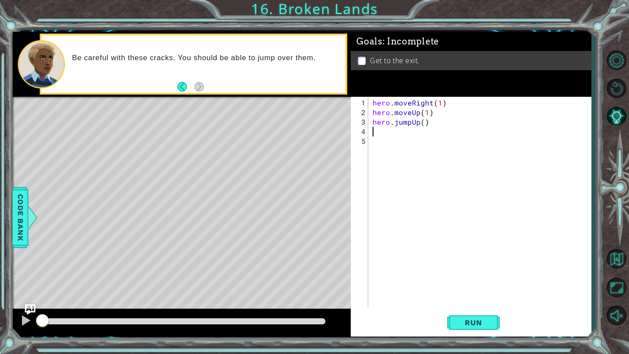
scroll to position [0, 0]
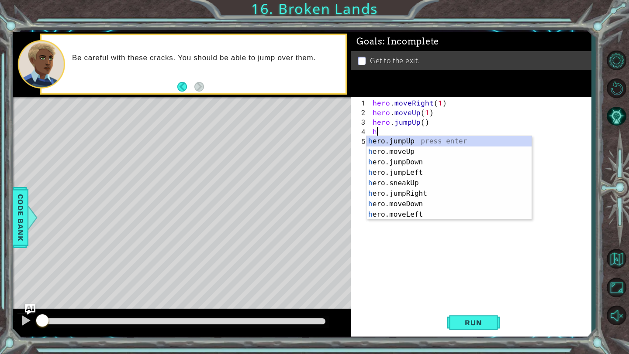
type textarea "her"
click at [413, 184] on div "her o.jumpUp press enter her o.jumpDown press enter her o.jumpLeft press enter …" at bounding box center [448, 188] width 165 height 105
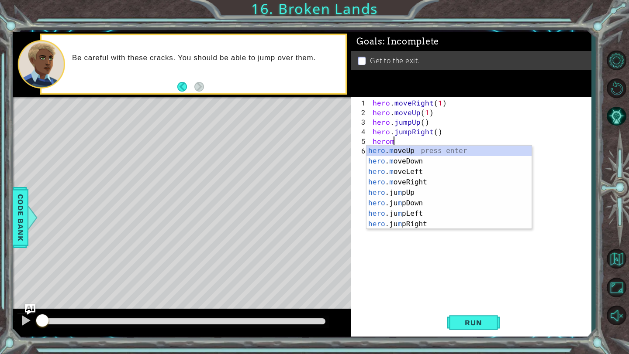
scroll to position [0, 1]
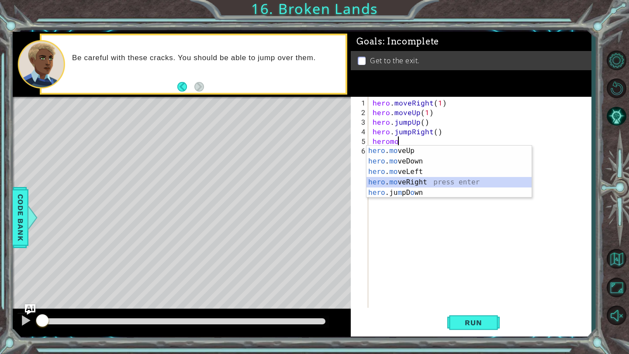
click at [419, 180] on div "hero . mo veUp press enter hero . mo veDown press enter hero . mo veLeft press …" at bounding box center [448, 182] width 165 height 73
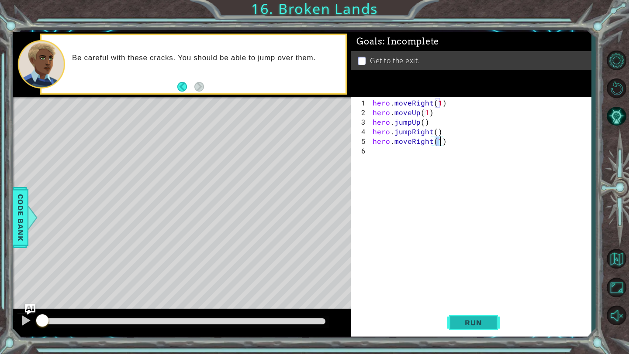
type textarea "hero.moveRight(1)"
click at [477, 320] on span "Run" at bounding box center [473, 323] width 34 height 9
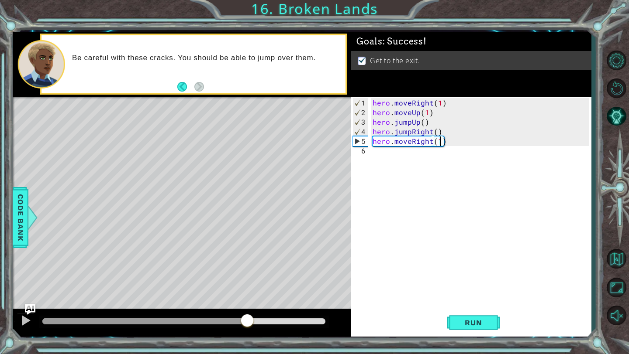
drag, startPoint x: 61, startPoint y: 321, endPoint x: 249, endPoint y: 354, distance: 191.4
click at [249, 354] on div "1 ההההההההההההההההההההההההההההההההההההההההההההההההההההההההההההההההההההההההההההה…" at bounding box center [314, 177] width 629 height 354
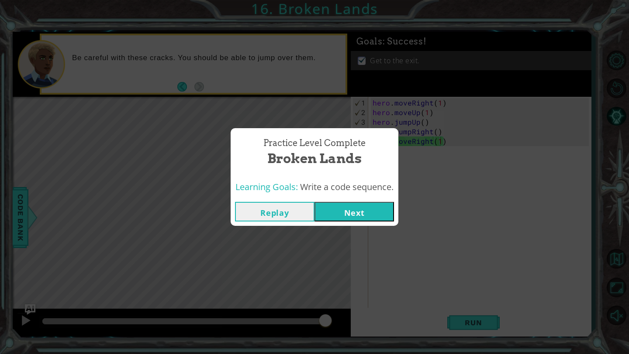
click at [340, 213] on button "Next" at bounding box center [353, 212] width 79 height 20
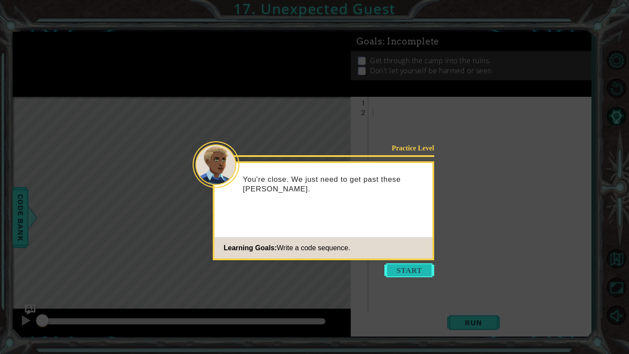
click at [420, 268] on button "Start" at bounding box center [409, 271] width 50 height 14
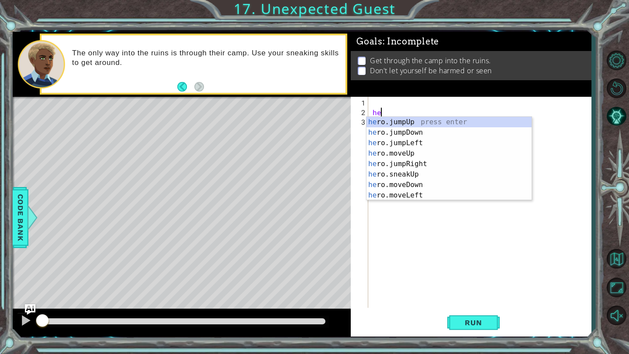
scroll to position [0, 0]
click at [406, 157] on div "her o.jumpUp press enter her o.jumpDown press enter her o.jumpLeft press enter …" at bounding box center [448, 169] width 165 height 105
type textarea "hero.moveUp(1)"
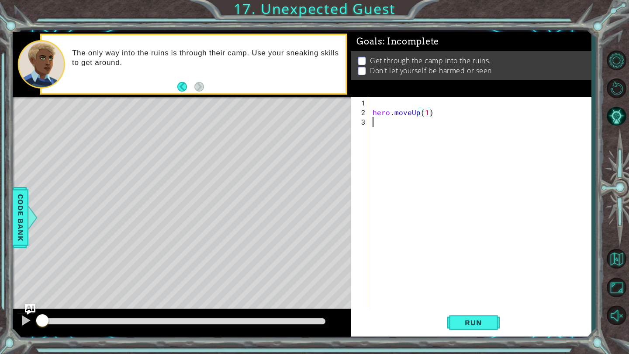
click at [385, 128] on div "hero . moveUp ( 1 )" at bounding box center [482, 213] width 222 height 230
type textarea "h"
click at [376, 100] on div "hero . moveUp ( 1 )" at bounding box center [482, 213] width 222 height 230
click at [372, 112] on div "hero . moveUp ( 1 )" at bounding box center [482, 213] width 222 height 230
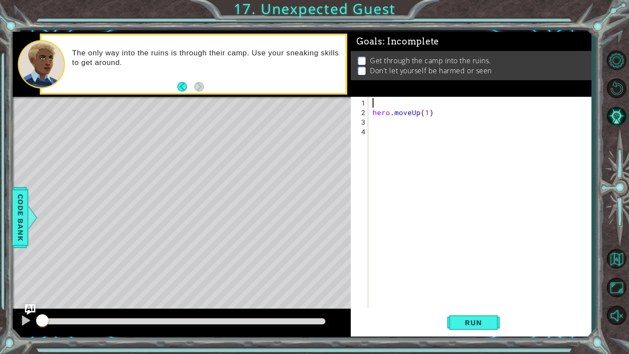
type textarea "hero.moveUp(1)"
click at [377, 113] on div "hero . moveUp ( 1 )" at bounding box center [482, 213] width 222 height 230
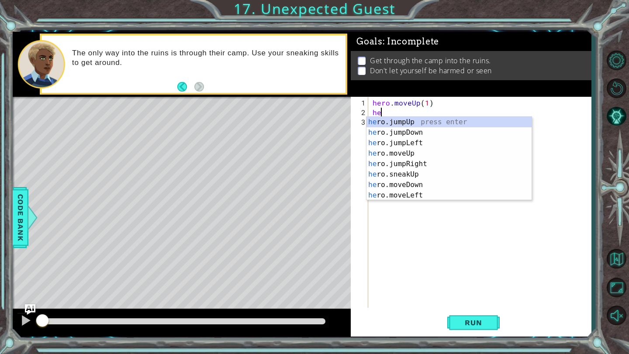
type textarea "her"
click at [422, 163] on div "her o.jumpUp press enter her o.jumpDown press enter her o.jumpLeft press enter …" at bounding box center [448, 169] width 165 height 105
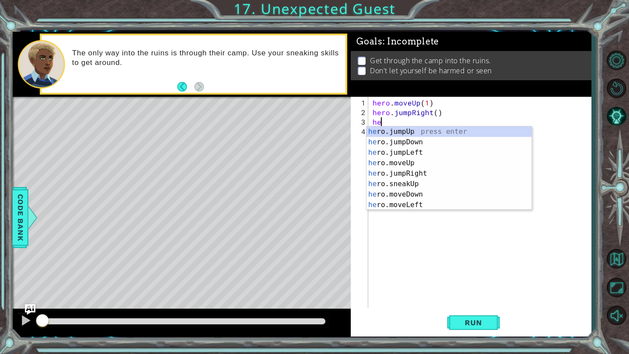
type textarea "her"
click at [418, 141] on div "her o.jumpUp press enter her o.jumpDown press enter her o.jumpLeft press enter …" at bounding box center [448, 179] width 165 height 105
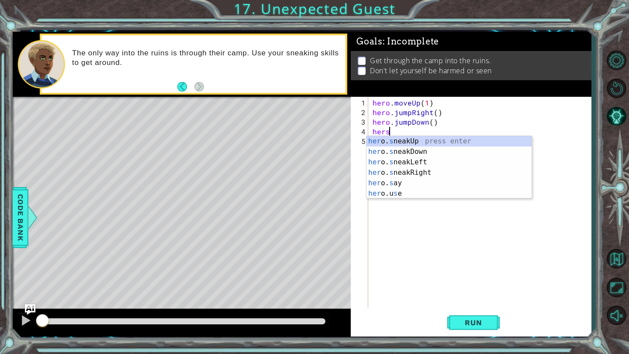
scroll to position [0, 1]
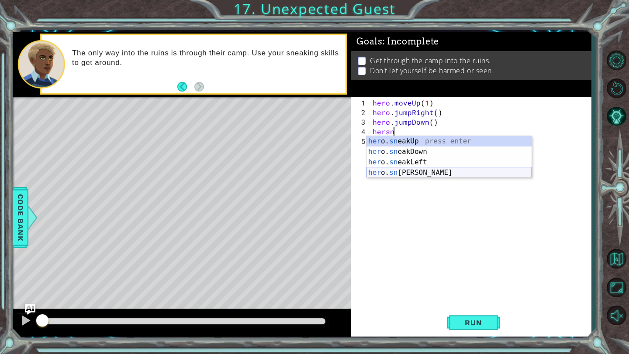
click at [442, 172] on div "her o. sn eakUp press enter her o. sn eakDown press enter her o. sn eakLeft pre…" at bounding box center [448, 167] width 165 height 63
type textarea "hero.sneakRight(1)"
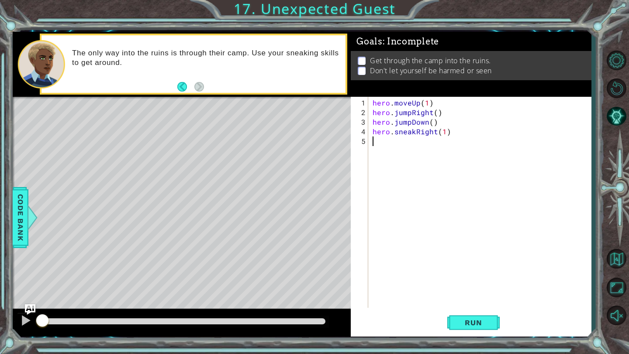
click at [405, 147] on div "hero . moveUp ( 1 ) hero . jumpRight ( ) hero . jumpDown ( ) hero . sneakRight …" at bounding box center [482, 213] width 222 height 230
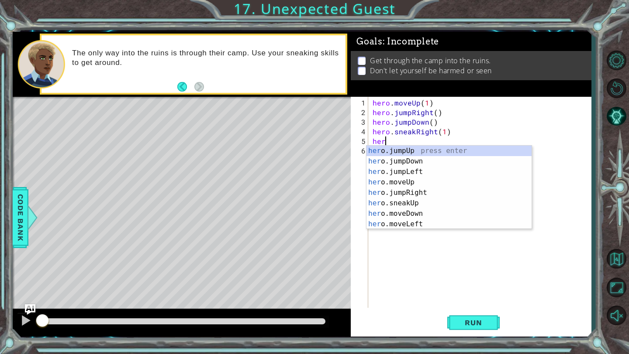
scroll to position [0, 0]
click at [419, 202] on div "her o.jumpUp press enter her o.jumpDown press enter her o.jumpLeft press enter …" at bounding box center [448, 198] width 165 height 105
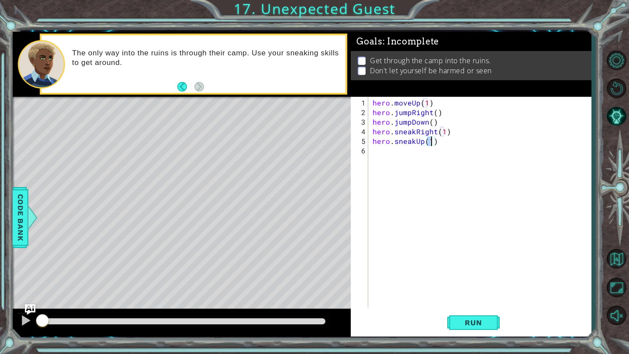
type textarea "hero.sneakUp(2)"
click at [391, 152] on div "hero . moveUp ( 1 ) hero . jumpRight ( ) hero . jumpDown ( ) hero . sneakRight …" at bounding box center [482, 213] width 222 height 230
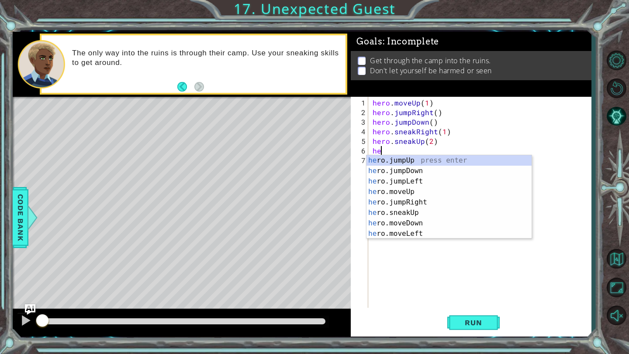
type textarea "her"
click at [419, 200] on div "her o.jumpUp press enter her o.jumpDown press enter her o.jumpLeft press enter …" at bounding box center [448, 207] width 165 height 105
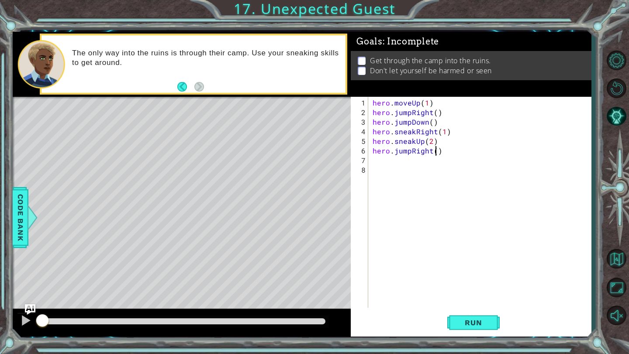
click at [436, 152] on div "hero . moveUp ( 1 ) hero . jumpRight ( ) hero . jumpDown ( ) hero . sneakRight …" at bounding box center [482, 213] width 222 height 230
type textarea "hero.jumpRight(2)"
click at [396, 163] on div "hero . moveUp ( 1 ) hero . jumpRight ( ) hero . jumpDown ( ) hero . sneakRight …" at bounding box center [482, 213] width 222 height 230
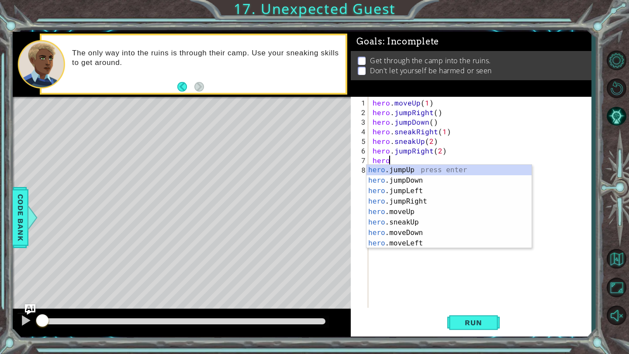
scroll to position [0, 1]
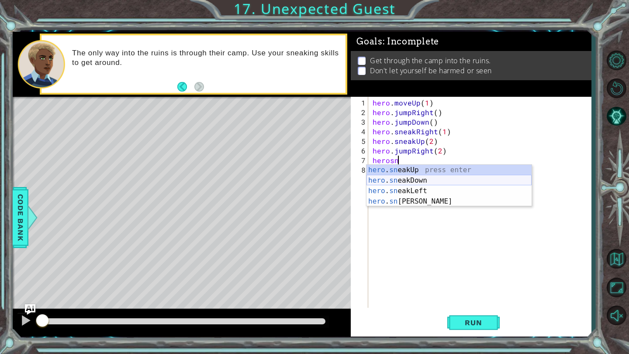
click at [438, 179] on div "hero . sn eakUp press enter hero . sn eakDown press enter hero . sn eakLeft pre…" at bounding box center [448, 196] width 165 height 63
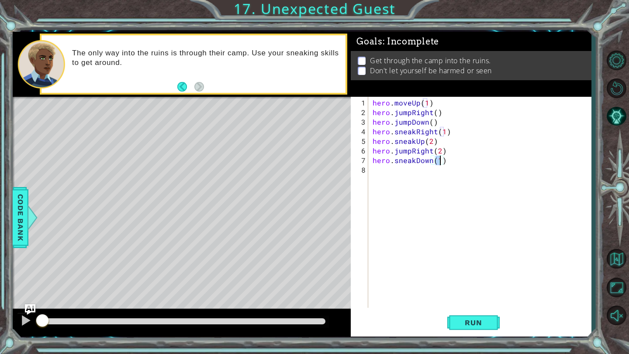
scroll to position [0, 4]
click at [478, 320] on span "Run" at bounding box center [473, 323] width 34 height 9
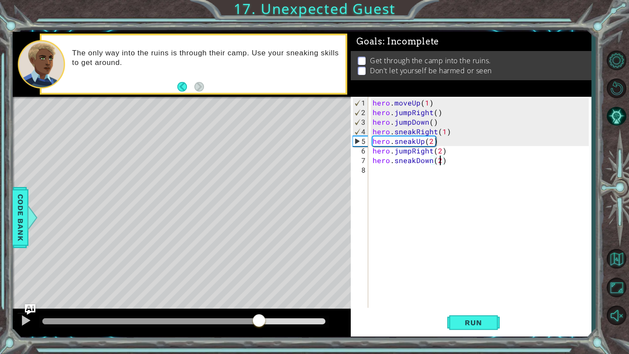
drag, startPoint x: 72, startPoint y: 321, endPoint x: 260, endPoint y: 320, distance: 187.7
click at [258, 322] on div at bounding box center [259, 322] width 16 height 16
click at [25, 322] on div at bounding box center [25, 320] width 11 height 11
click at [417, 153] on div "hero . moveUp ( 1 ) hero . jumpRight ( ) hero . jumpDown ( ) hero . sneakRight …" at bounding box center [482, 213] width 222 height 230
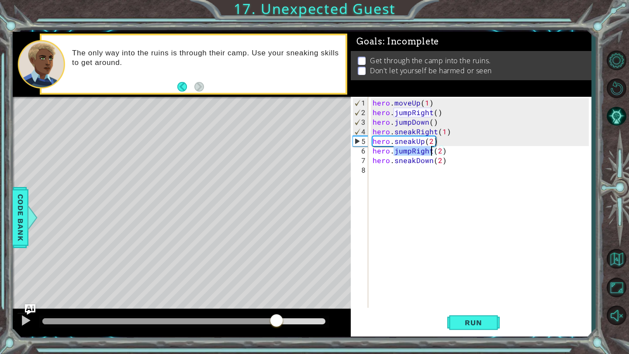
scroll to position [0, 2]
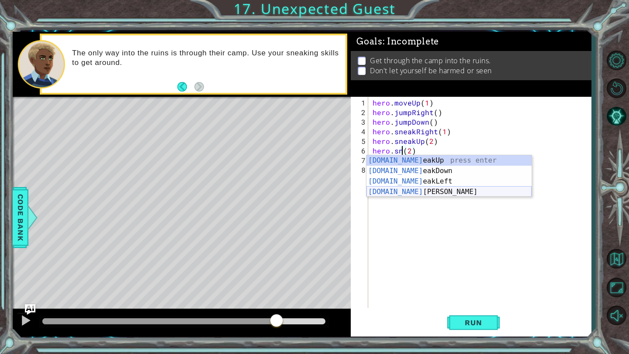
click at [431, 191] on div "[DOMAIN_NAME] eakUp press enter [DOMAIN_NAME] eakDown press enter [DOMAIN_NAME]…" at bounding box center [448, 186] width 165 height 63
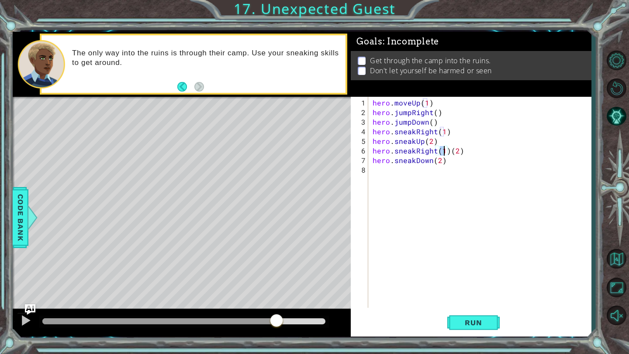
click at [448, 151] on div "hero . moveUp ( 1 ) hero . jumpRight ( ) hero . jumpDown ( ) hero . sneakRight …" at bounding box center [482, 213] width 222 height 230
click at [457, 153] on div "hero . moveUp ( 1 ) hero . jumpRight ( ) hero . jumpDown ( ) hero . sneakRight …" at bounding box center [482, 213] width 222 height 230
type textarea "hero.sneakRight(2)"
click at [472, 320] on span "Run" at bounding box center [473, 323] width 34 height 9
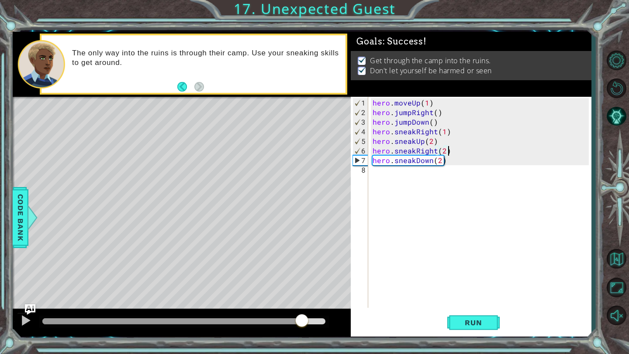
drag, startPoint x: 62, startPoint y: 320, endPoint x: 303, endPoint y: 309, distance: 241.6
click at [303, 309] on div at bounding box center [182, 323] width 338 height 28
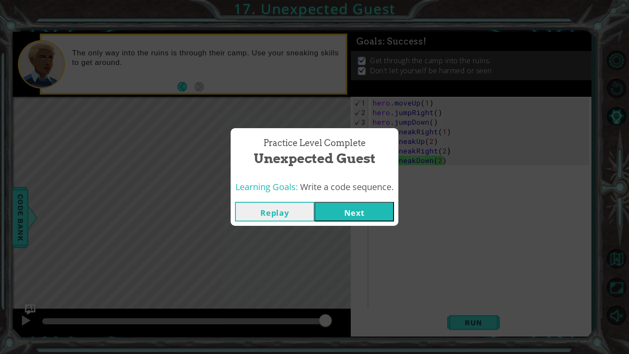
click at [357, 213] on button "Next" at bounding box center [353, 212] width 79 height 20
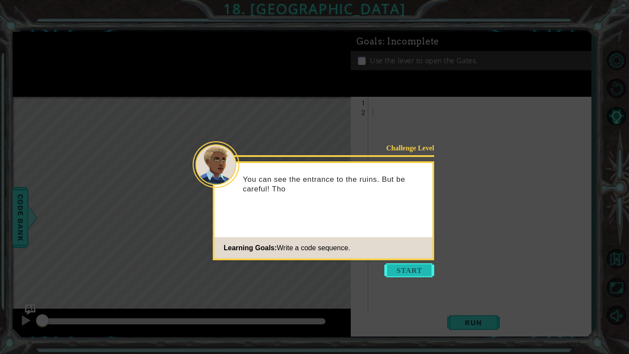
click at [414, 271] on button "Start" at bounding box center [409, 271] width 50 height 14
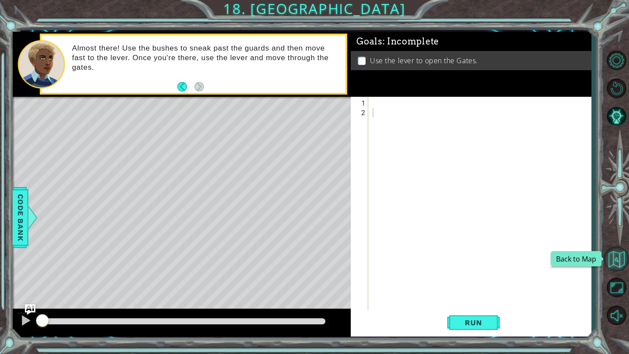
click at [612, 255] on button "Back to Map" at bounding box center [615, 259] width 25 height 25
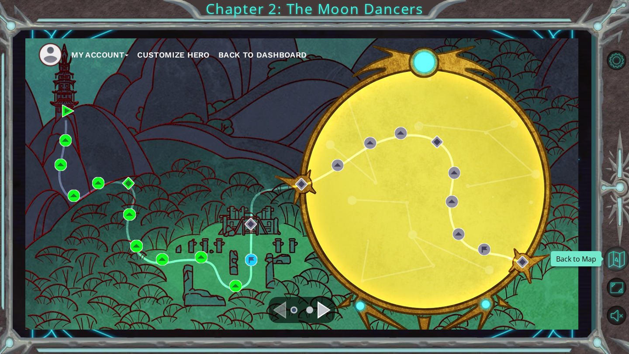
click at [619, 262] on button "Back to Map" at bounding box center [615, 259] width 25 height 25
click at [619, 263] on button "Back to Map" at bounding box center [615, 259] width 25 height 25
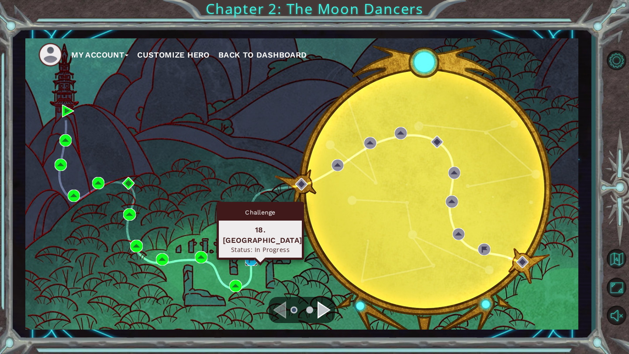
click at [251, 261] on img at bounding box center [251, 260] width 12 height 12
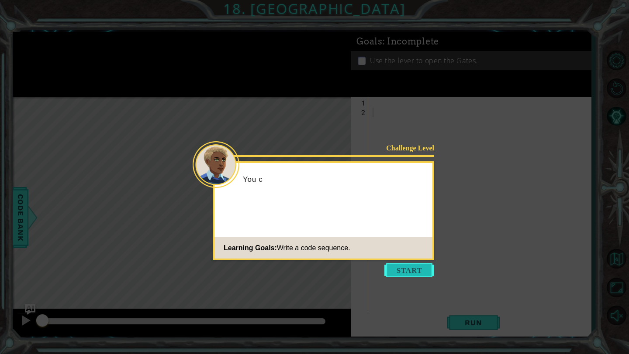
click at [418, 269] on button "Start" at bounding box center [409, 271] width 50 height 14
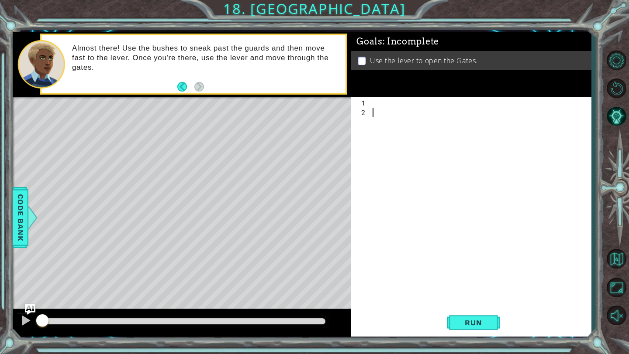
click at [397, 110] on div at bounding box center [482, 218] width 222 height 240
click at [378, 102] on div at bounding box center [482, 218] width 222 height 240
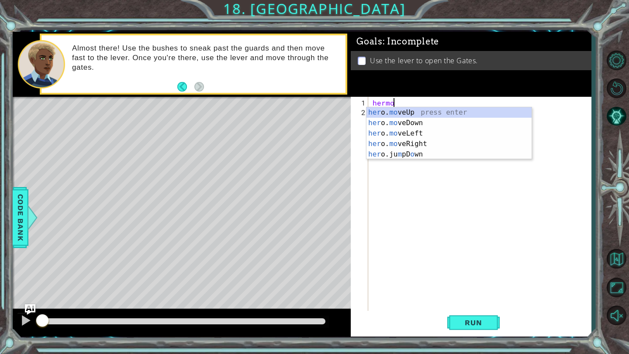
scroll to position [0, 1]
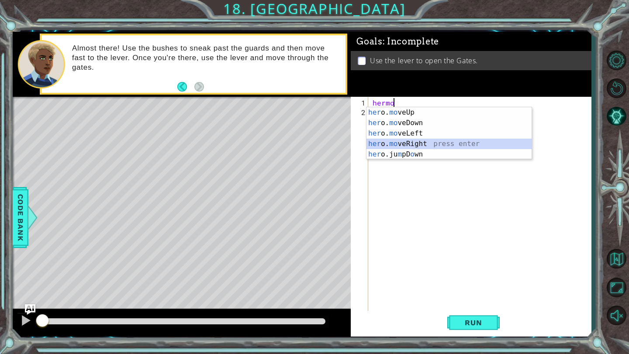
click at [410, 144] on div "her o. mo veUp press enter her o. mo veDown press enter her o. mo veLeft press …" at bounding box center [448, 143] width 165 height 73
type textarea "hero.moveRight(1)"
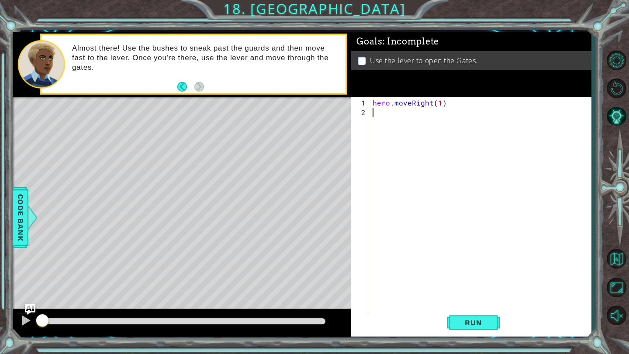
click at [386, 117] on div "hero . moveRight ( 1 )" at bounding box center [482, 218] width 222 height 240
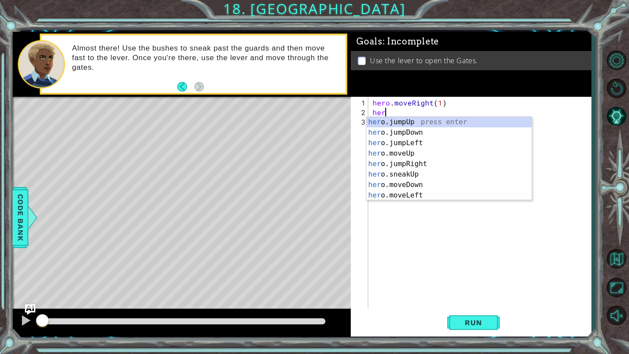
scroll to position [0, 0]
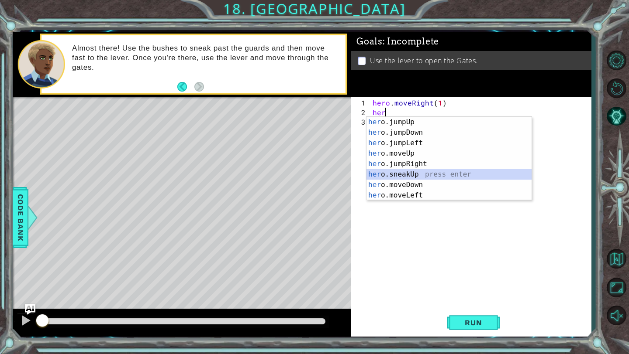
click at [410, 175] on div "her o.jumpUp press enter her o.jumpDown press enter her o.jumpLeft press enter …" at bounding box center [448, 169] width 165 height 105
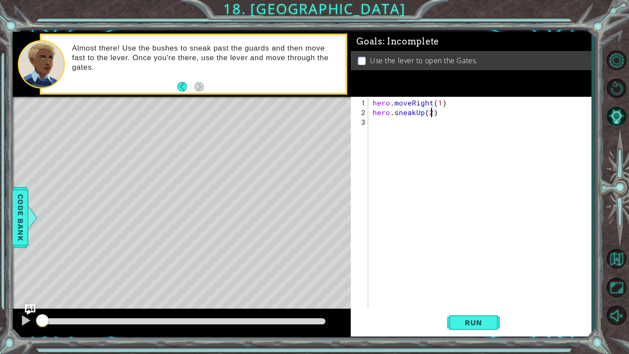
scroll to position [0, 3]
type textarea "hero.sneakUp(2)"
click at [378, 125] on div "hero . moveRight ( 1 ) hero . sneakUp ( 2 )" at bounding box center [482, 213] width 222 height 230
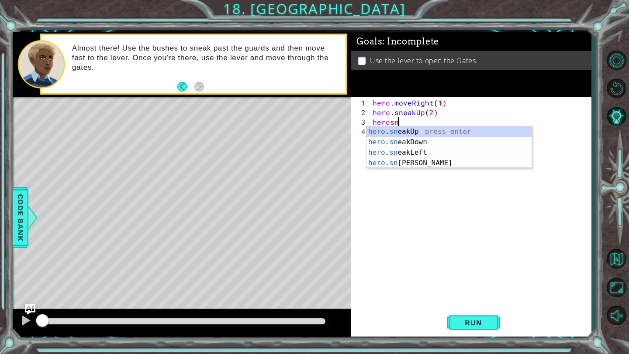
scroll to position [0, 1]
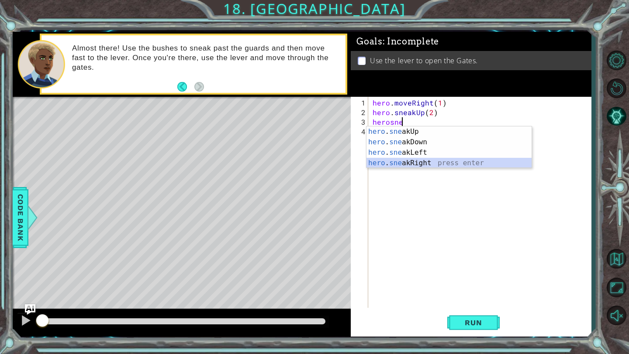
click at [437, 166] on div "hero . sne akUp press enter hero . sne akDown press enter hero . sne akLeft pre…" at bounding box center [448, 158] width 165 height 63
type textarea "hero.sneakRight(1)"
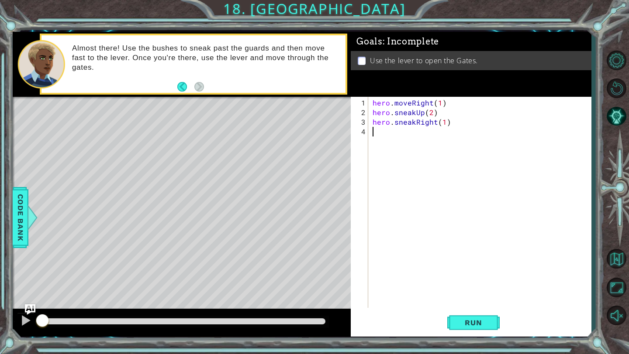
click at [396, 137] on div "hero . moveRight ( 1 ) hero . sneakUp ( 2 ) hero . sneakRight ( 1 )" at bounding box center [482, 213] width 222 height 230
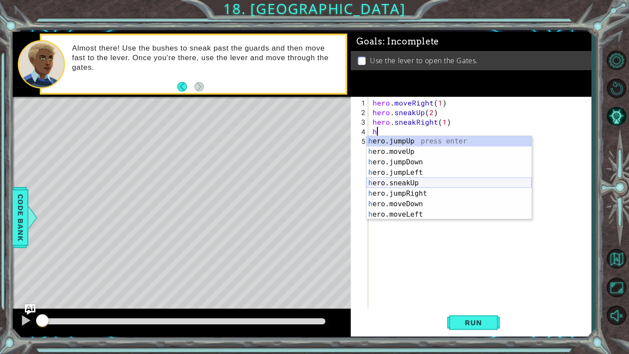
click at [423, 186] on div "h ero.jumpUp press enter h ero.moveUp press enter h ero.jumpDown press enter h …" at bounding box center [448, 188] width 165 height 105
type textarea "hero.sneakUp(1)"
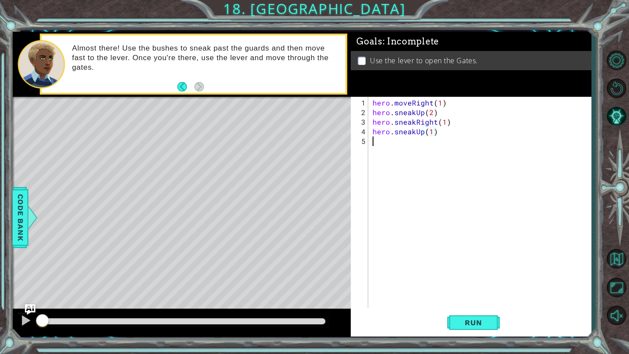
click at [387, 148] on div "hero . moveRight ( 1 ) hero . sneakUp ( 2 ) hero . sneakRight ( 1 ) hero . snea…" at bounding box center [482, 213] width 222 height 230
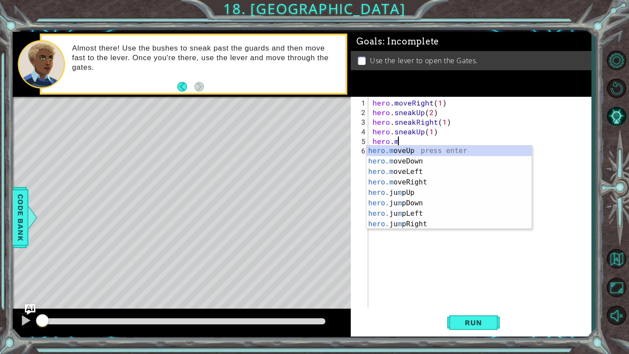
scroll to position [0, 1]
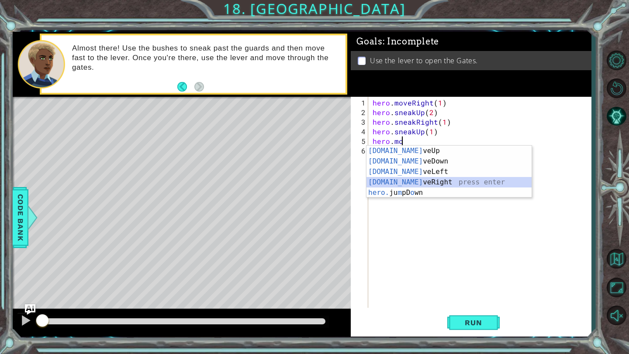
click at [412, 179] on div "[DOMAIN_NAME] veUp press enter [DOMAIN_NAME] veDown press enter [DOMAIN_NAME] v…" at bounding box center [448, 182] width 165 height 73
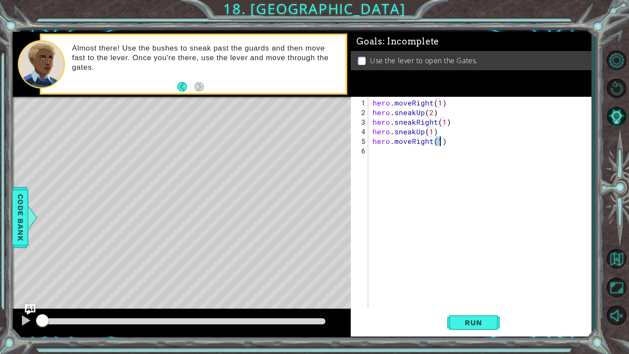
type textarea "hero.moveRight(2)"
click at [396, 157] on div "hero . moveRight ( 1 ) hero . sneakUp ( 2 ) hero . sneakRight ( 1 ) hero . snea…" at bounding box center [482, 213] width 222 height 230
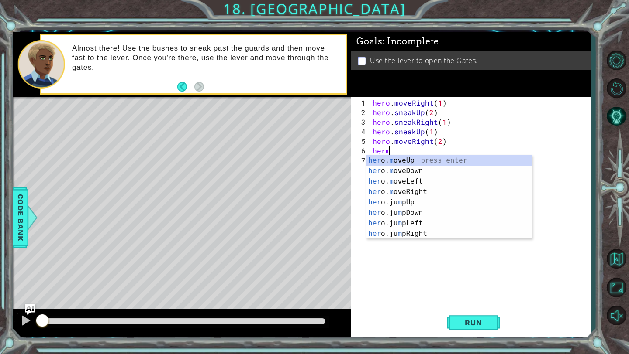
scroll to position [0, 0]
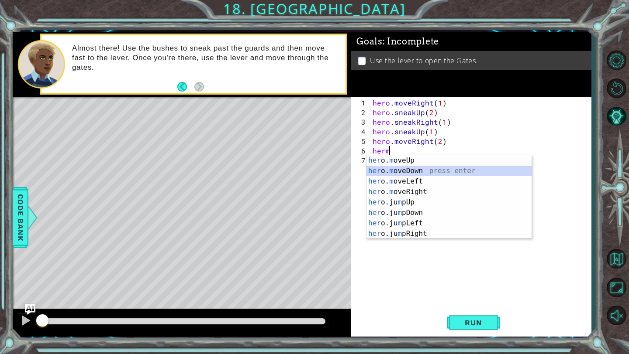
click at [416, 171] on div "her o. m oveUp press enter her o. m oveDown press enter her o. m oveLeft press …" at bounding box center [448, 207] width 165 height 105
type textarea "hero.moveDown(1)"
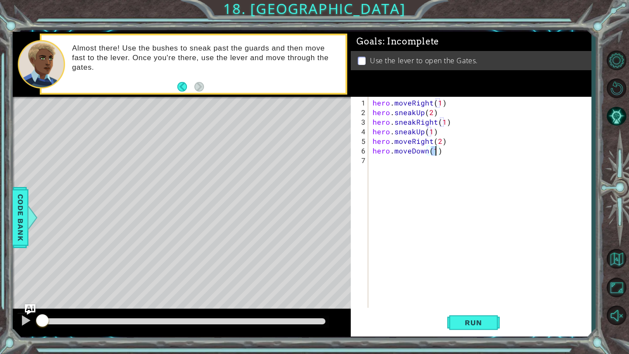
click at [384, 163] on div "hero . moveRight ( 1 ) hero . sneakUp ( 2 ) hero . sneakRight ( 1 ) hero . snea…" at bounding box center [482, 213] width 222 height 230
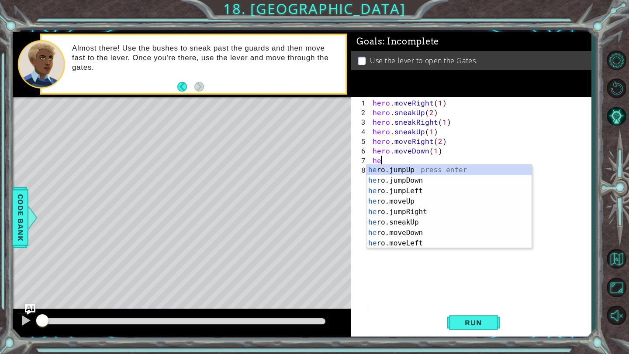
type textarea "her"
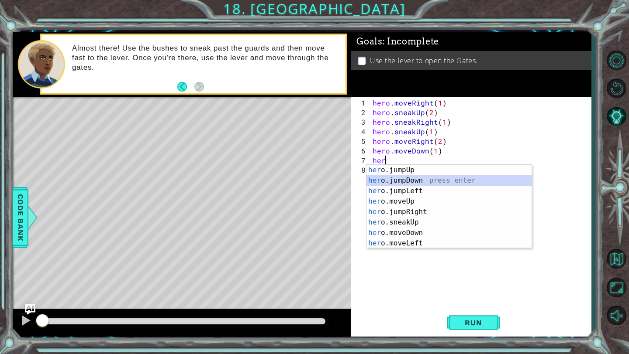
click at [417, 180] on div "her o.jumpUp press enter her o.jumpDown press enter her o.jumpLeft press enter …" at bounding box center [448, 217] width 165 height 105
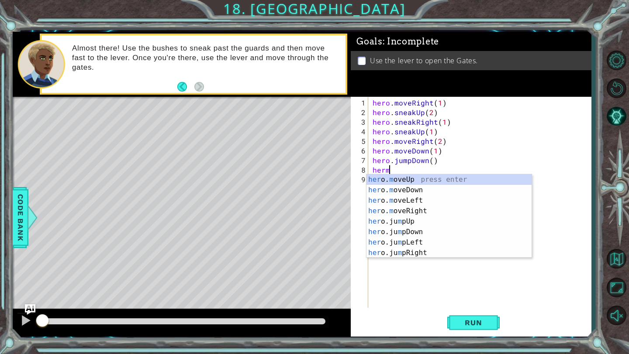
scroll to position [0, 1]
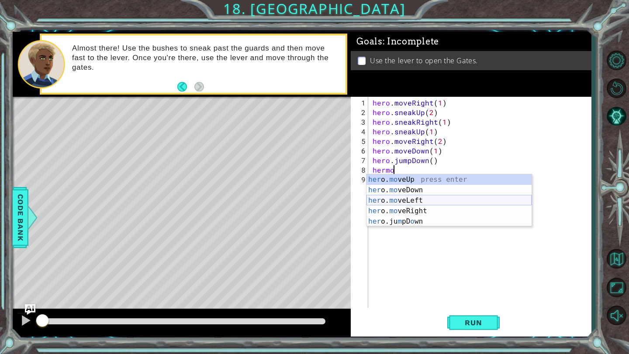
click at [424, 203] on div "her o. mo veUp press enter her o. mo veDown press enter her o. mo veLeft press …" at bounding box center [448, 211] width 165 height 73
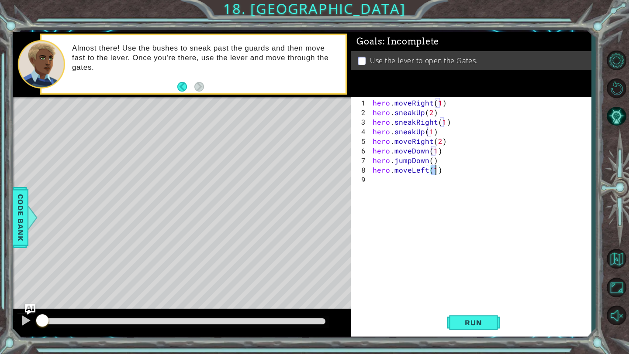
type textarea "hero.moveLeft(2)"
click at [395, 186] on div "hero . moveRight ( 1 ) hero . sneakUp ( 2 ) hero . sneakRight ( 1 ) hero . snea…" at bounding box center [482, 213] width 222 height 230
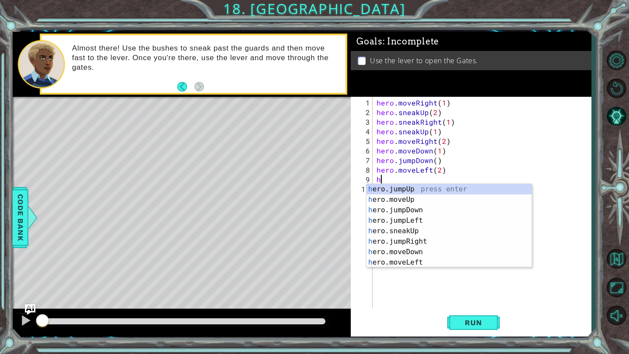
type textarea "her"
click at [420, 190] on div "her o.jumpUp press enter her o.jumpDown press enter her o.jumpLeft press enter …" at bounding box center [452, 236] width 165 height 105
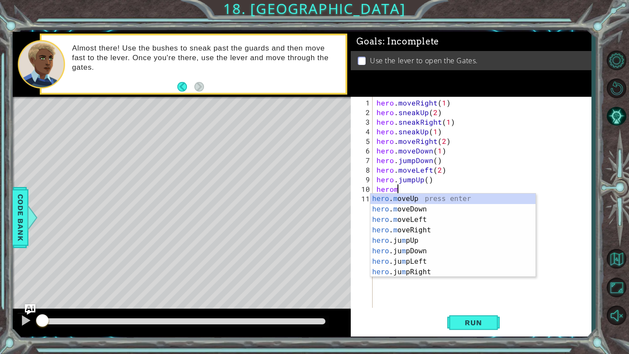
scroll to position [0, 1]
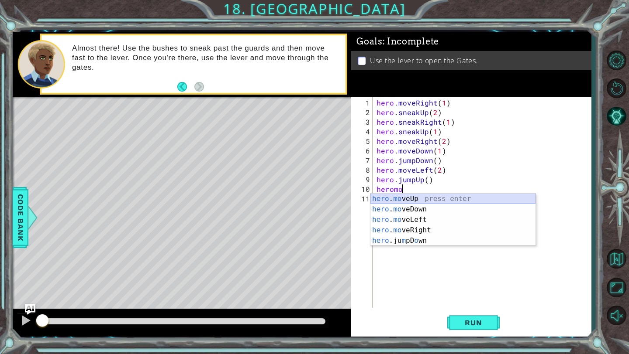
drag, startPoint x: 430, startPoint y: 197, endPoint x: 430, endPoint y: 226, distance: 28.8
click at [430, 197] on div "hero . mo veUp press enter hero . mo veDown press enter hero . mo veLeft press …" at bounding box center [452, 230] width 165 height 73
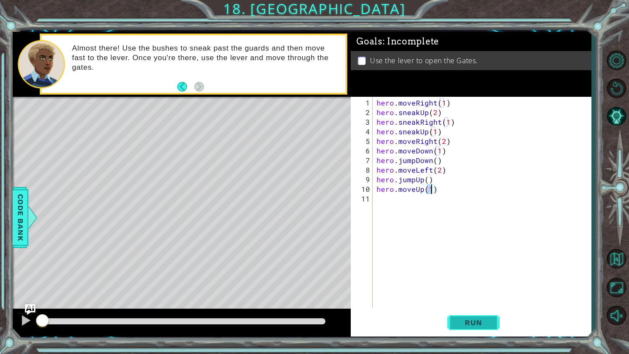
click at [468, 323] on span "Run" at bounding box center [473, 323] width 34 height 9
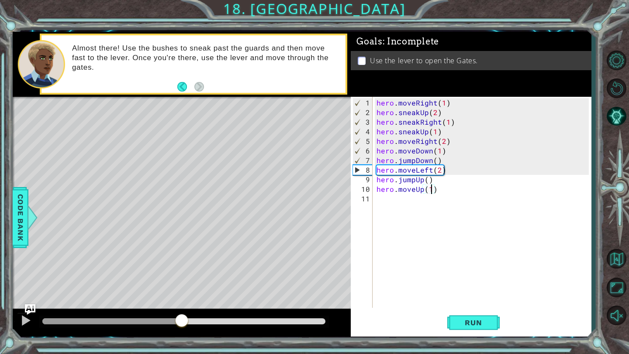
drag, startPoint x: 55, startPoint y: 323, endPoint x: 181, endPoint y: 320, distance: 126.2
click at [182, 320] on div at bounding box center [182, 322] width 16 height 16
click at [27, 316] on div at bounding box center [25, 320] width 11 height 11
click at [430, 172] on div "hero . moveRight ( 1 ) hero . sneakUp ( 2 ) hero . sneakRight ( 1 ) hero . snea…" at bounding box center [484, 213] width 218 height 230
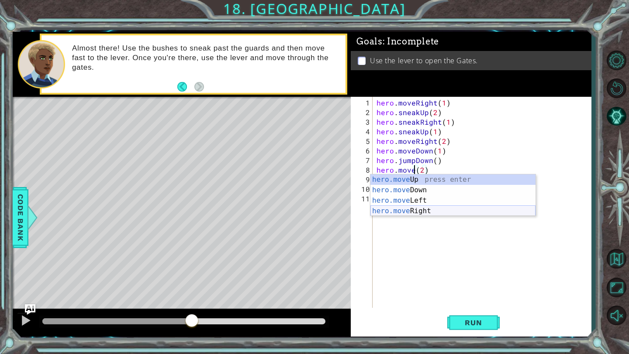
click at [447, 208] on div "hero.move Up press enter hero.move Down press enter hero.move Left press enter …" at bounding box center [452, 206] width 165 height 63
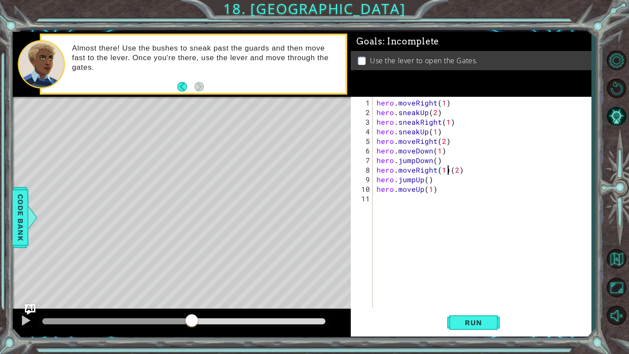
click at [449, 170] on div "hero . moveRight ( 1 ) hero . sneakUp ( 2 ) hero . sneakRight ( 1 ) hero . snea…" at bounding box center [484, 213] width 218 height 230
type textarea "hero.moveRight(2)"
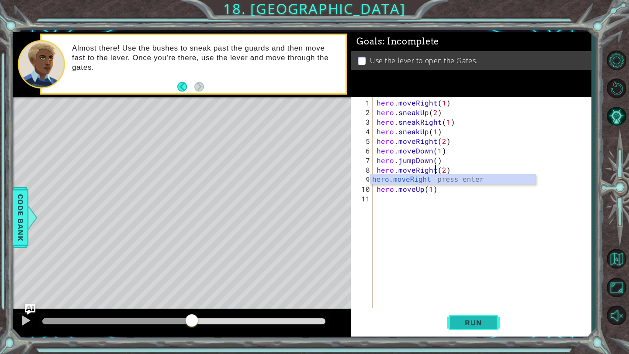
click at [490, 320] on span "Run" at bounding box center [473, 323] width 34 height 9
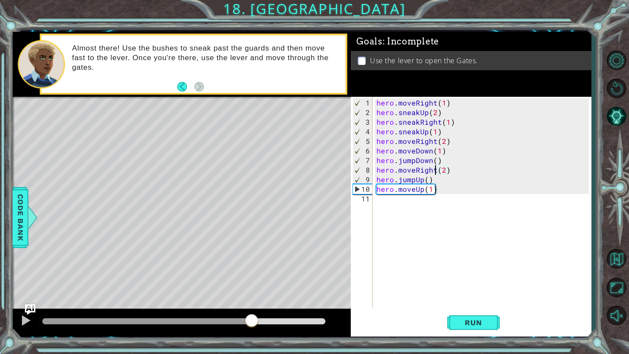
click at [254, 305] on div "methods hero use(thing) moveUp(steps) moveDown(steps) moveLeft(steps) moveRight…" at bounding box center [302, 184] width 578 height 305
click at [381, 205] on div "hero . moveRight ( 1 ) hero . sneakUp ( 2 ) hero . sneakRight ( 1 ) hero . snea…" at bounding box center [484, 213] width 218 height 230
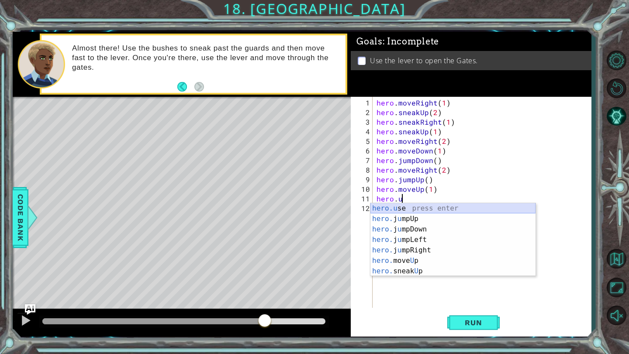
click at [392, 210] on div "hero.u se press enter hero. j u mpUp press enter hero. j u mpDown press enter h…" at bounding box center [452, 250] width 165 height 94
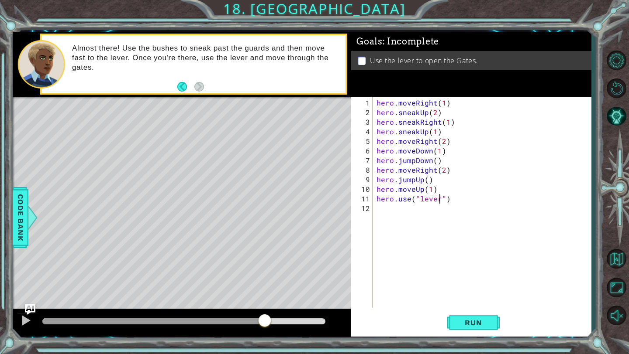
scroll to position [0, 4]
type textarea "hero.use("lever")"
click at [461, 324] on span "Run" at bounding box center [473, 323] width 34 height 9
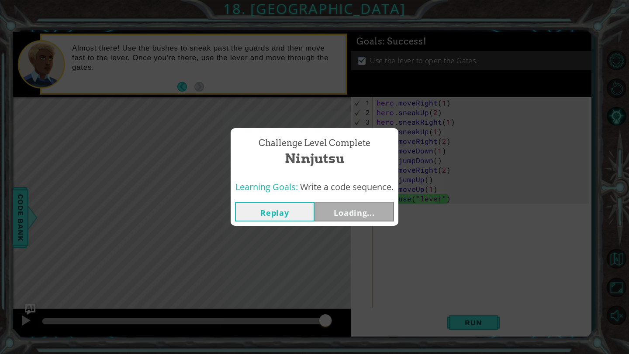
drag, startPoint x: 54, startPoint y: 317, endPoint x: 339, endPoint y: 320, distance: 285.5
click at [339, 320] on body "1 ההההההההההההההההההההההההההההההההההההההההההההההההההההההההההההההההההההההההההההה…" at bounding box center [314, 177] width 629 height 354
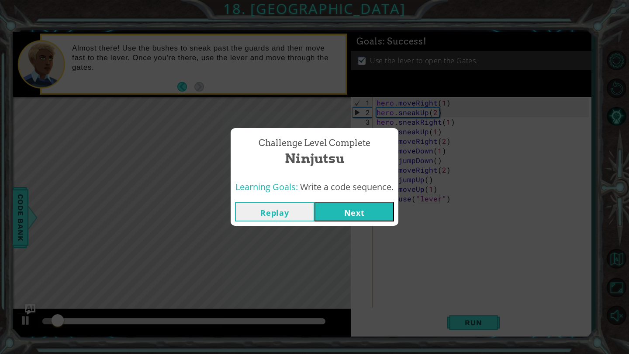
click at [367, 211] on button "Next" at bounding box center [353, 212] width 79 height 20
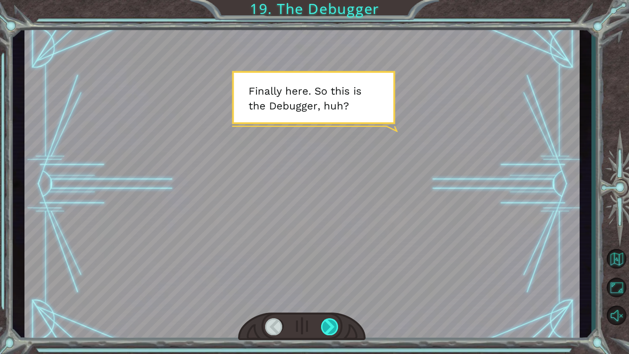
click at [331, 332] on div at bounding box center [330, 327] width 18 height 17
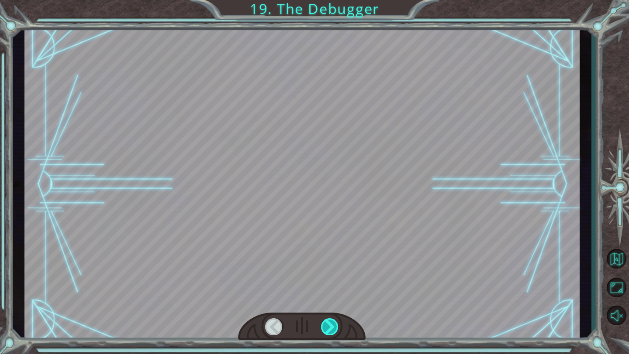
click at [331, 330] on div at bounding box center [330, 327] width 18 height 17
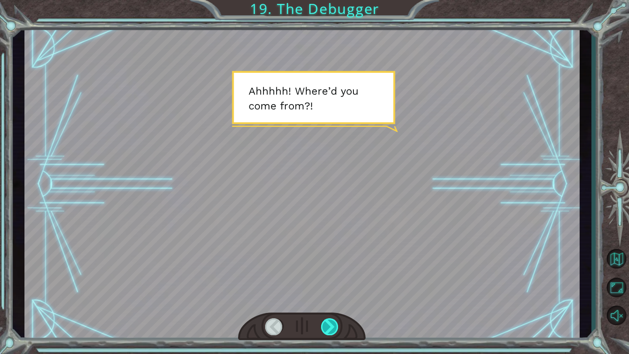
click at [332, 328] on div at bounding box center [330, 327] width 18 height 17
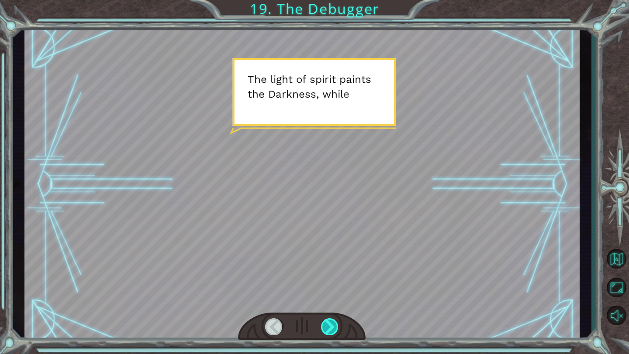
click at [332, 328] on div at bounding box center [330, 327] width 18 height 17
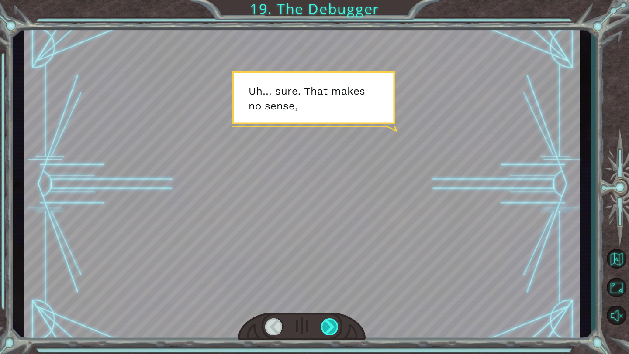
click at [332, 328] on div at bounding box center [330, 327] width 18 height 17
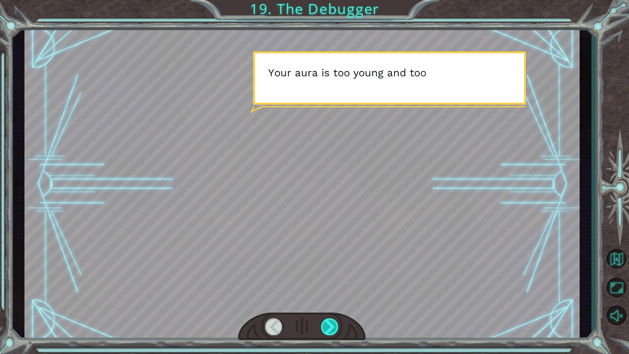
click at [332, 328] on div at bounding box center [330, 327] width 18 height 17
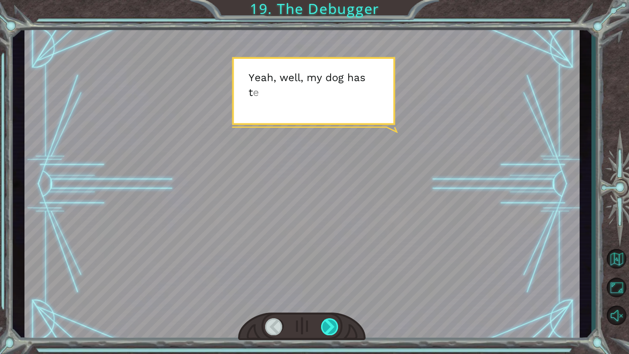
click at [332, 328] on div at bounding box center [330, 327] width 18 height 17
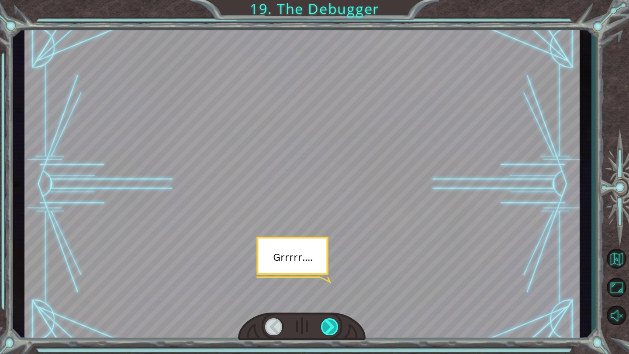
click at [332, 328] on div at bounding box center [330, 327] width 18 height 17
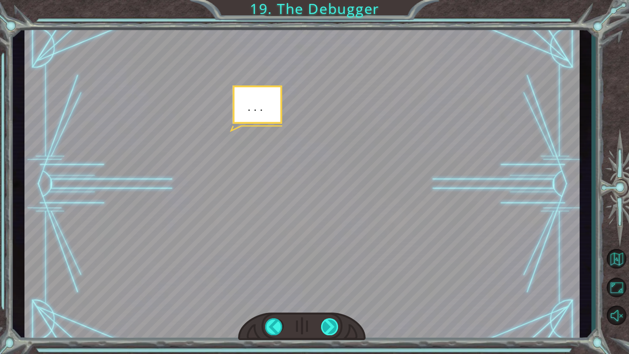
click at [332, 328] on div at bounding box center [330, 327] width 18 height 17
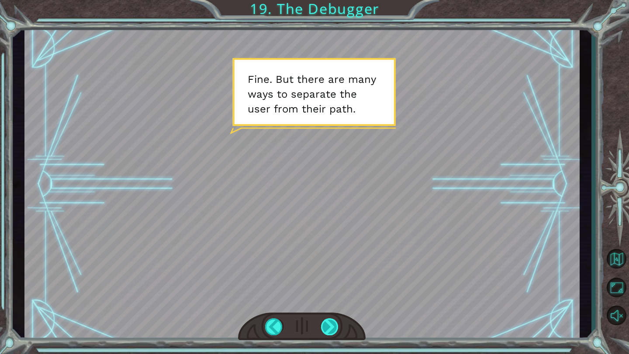
click at [332, 330] on div at bounding box center [330, 327] width 18 height 17
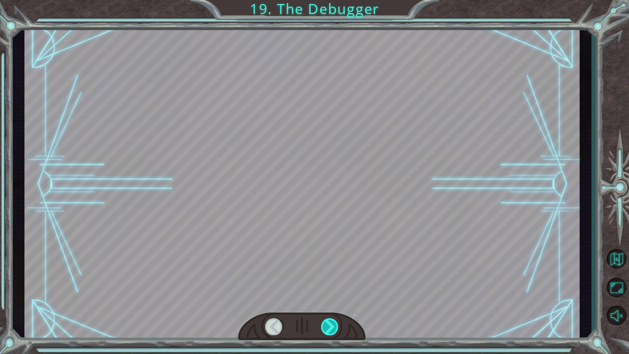
click at [332, 330] on div at bounding box center [330, 327] width 18 height 17
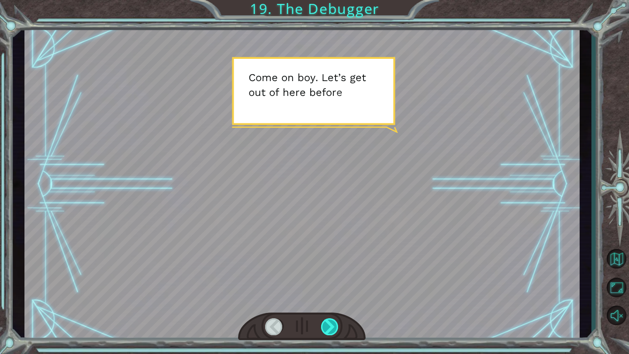
click at [332, 330] on div at bounding box center [330, 327] width 18 height 17
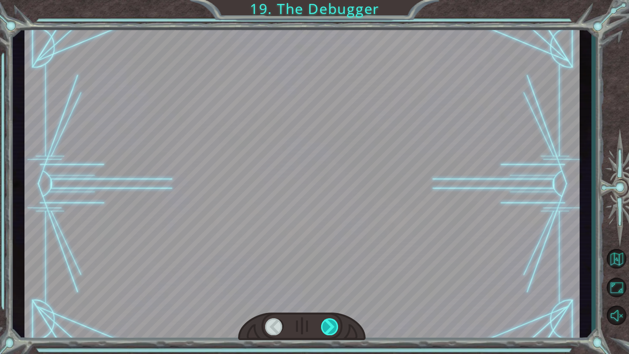
click at [332, 330] on div at bounding box center [330, 327] width 18 height 17
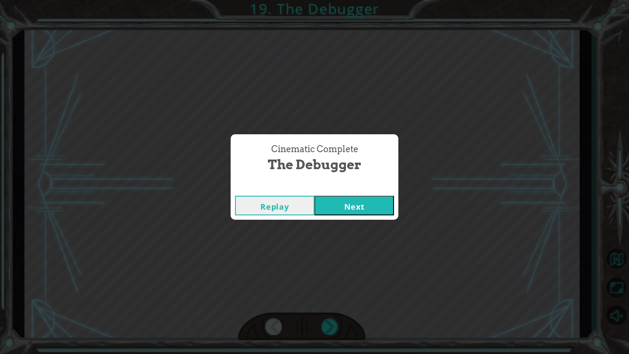
click at [332, 330] on div "Cinematic Complete The Debugger Replay Next" at bounding box center [314, 177] width 629 height 354
click at [364, 209] on button "Next" at bounding box center [353, 206] width 79 height 20
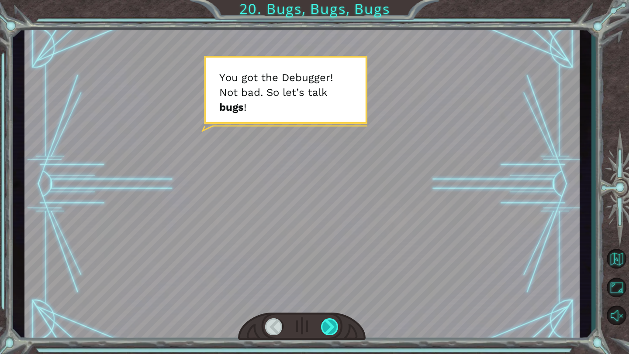
click at [325, 330] on div at bounding box center [330, 327] width 18 height 17
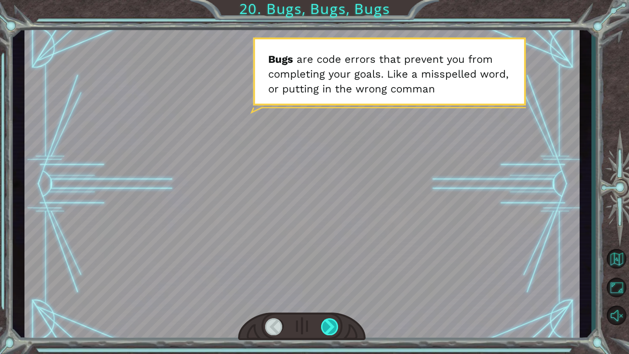
click at [324, 330] on div at bounding box center [330, 327] width 18 height 17
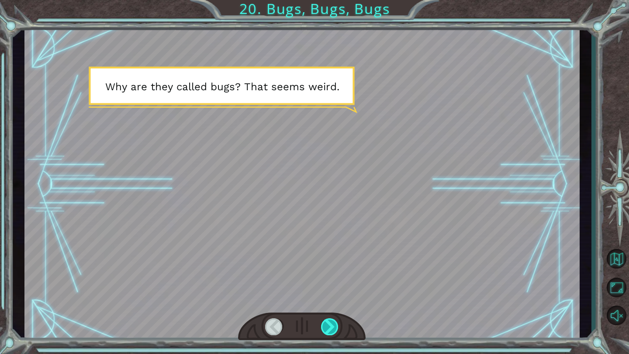
click at [323, 330] on div at bounding box center [330, 327] width 18 height 17
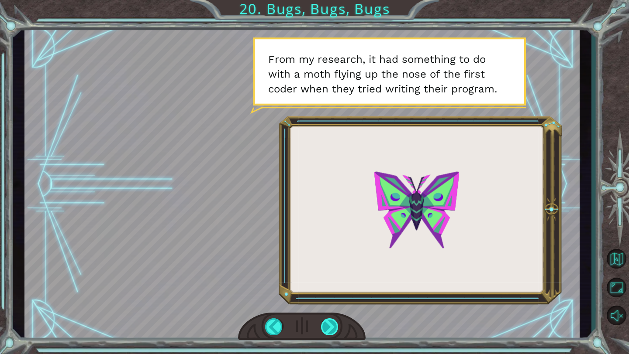
click at [323, 330] on div at bounding box center [330, 327] width 18 height 17
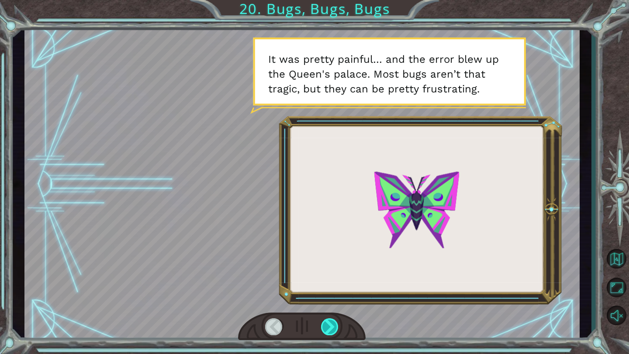
click at [323, 330] on div at bounding box center [330, 327] width 18 height 17
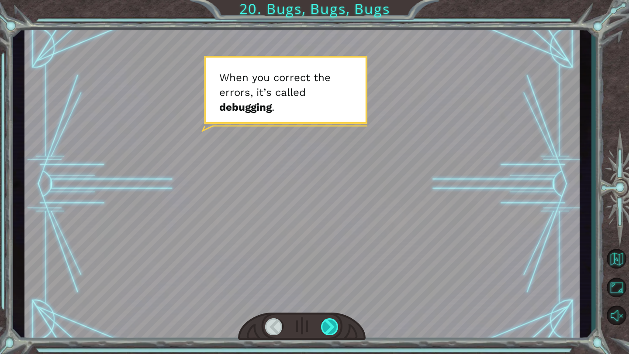
click at [323, 330] on div at bounding box center [330, 327] width 18 height 17
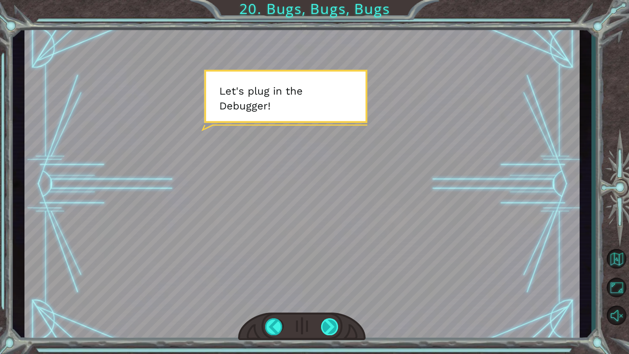
click at [328, 329] on div at bounding box center [330, 327] width 18 height 17
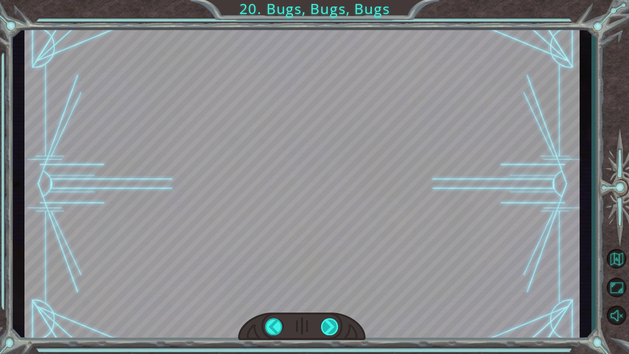
click at [328, 328] on div at bounding box center [330, 327] width 18 height 17
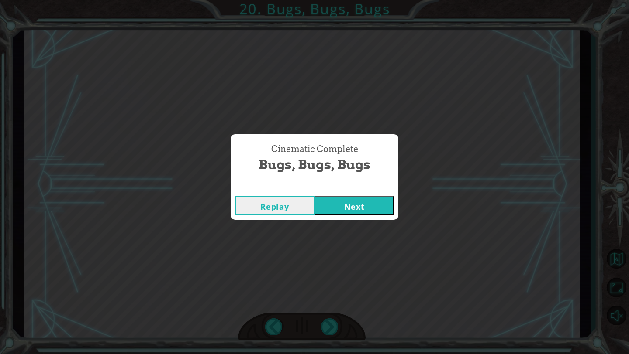
click at [349, 214] on button "Next" at bounding box center [353, 206] width 79 height 20
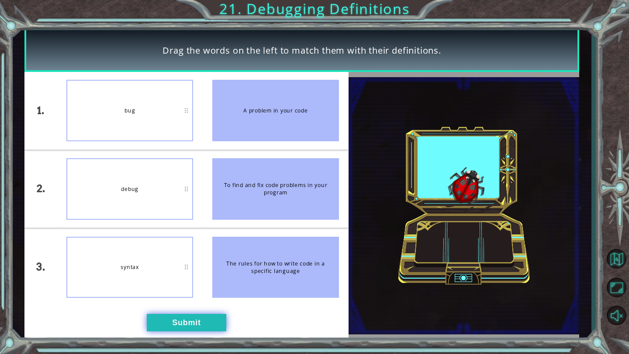
click at [195, 321] on button "Submit" at bounding box center [186, 322] width 79 height 17
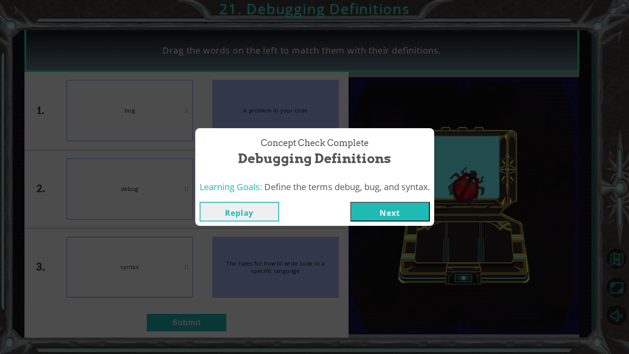
click at [390, 211] on button "Next" at bounding box center [389, 212] width 79 height 20
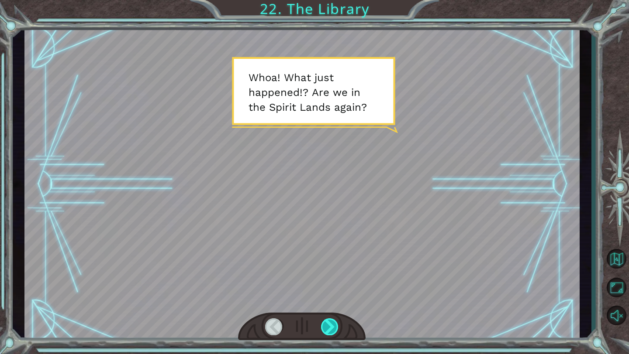
click at [326, 328] on div at bounding box center [330, 327] width 18 height 17
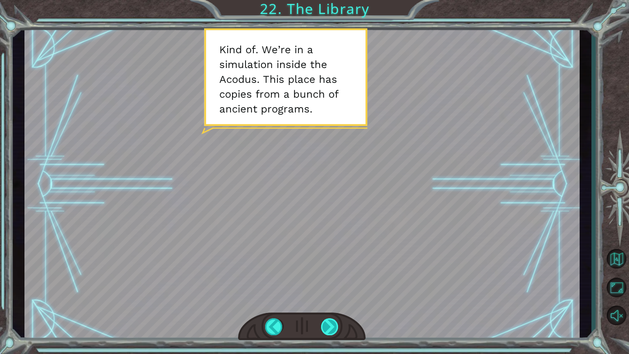
click at [327, 330] on div at bounding box center [330, 327] width 18 height 17
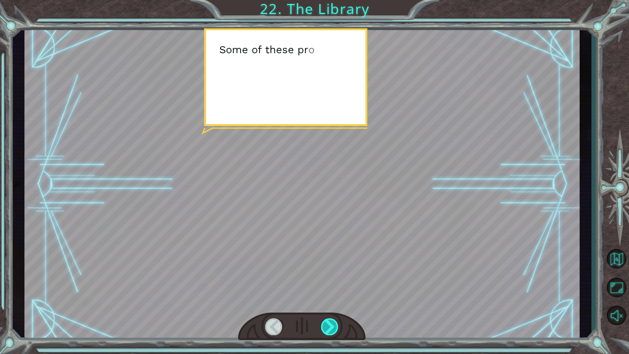
click at [327, 330] on div at bounding box center [330, 327] width 18 height 17
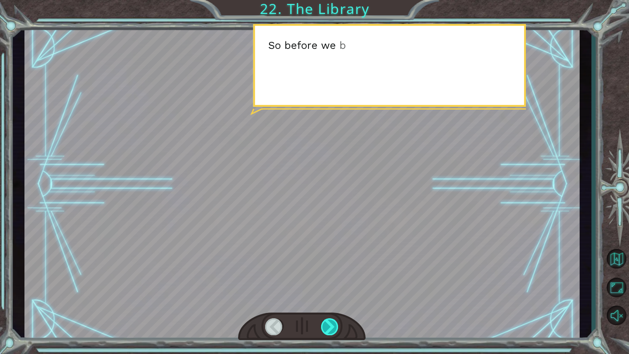
click at [327, 330] on div at bounding box center [330, 327] width 18 height 17
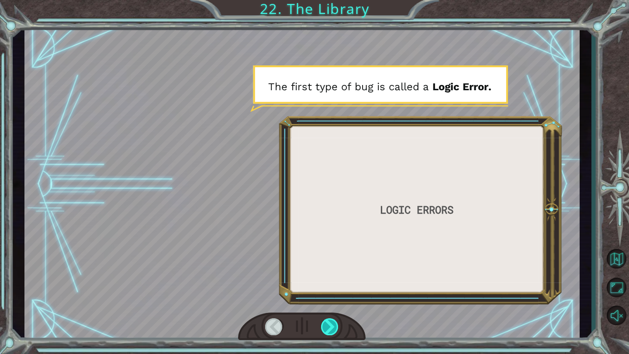
click at [324, 331] on div at bounding box center [330, 327] width 18 height 17
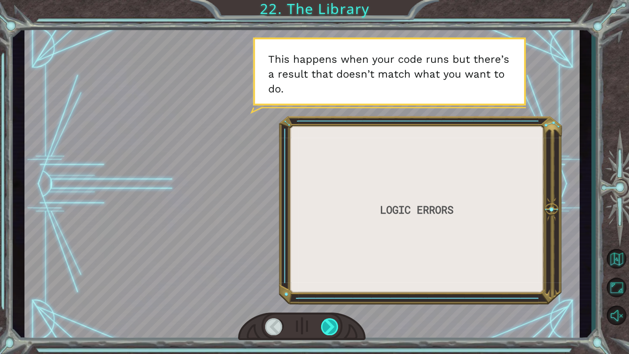
click at [324, 331] on div at bounding box center [330, 327] width 18 height 17
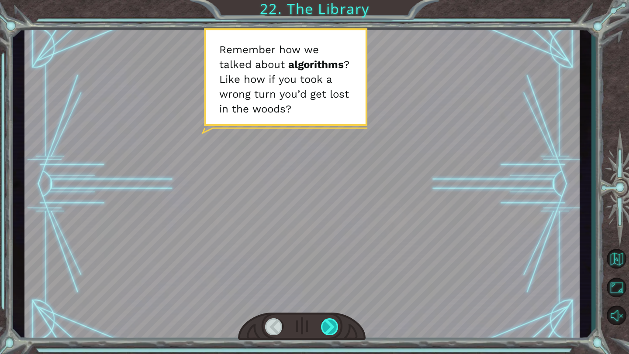
click at [324, 331] on div at bounding box center [330, 327] width 18 height 17
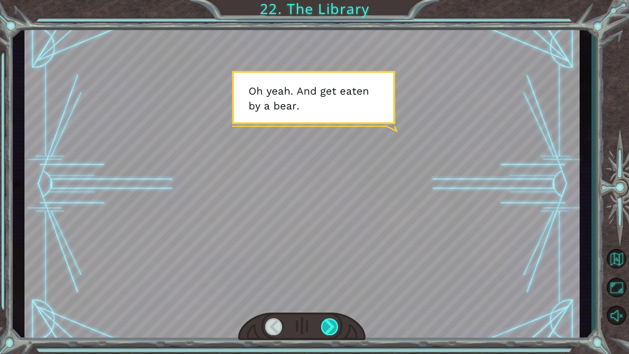
click at [324, 331] on div at bounding box center [330, 327] width 18 height 17
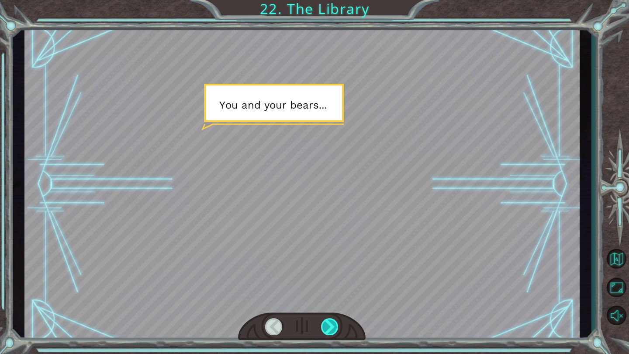
click at [324, 330] on div at bounding box center [330, 327] width 18 height 17
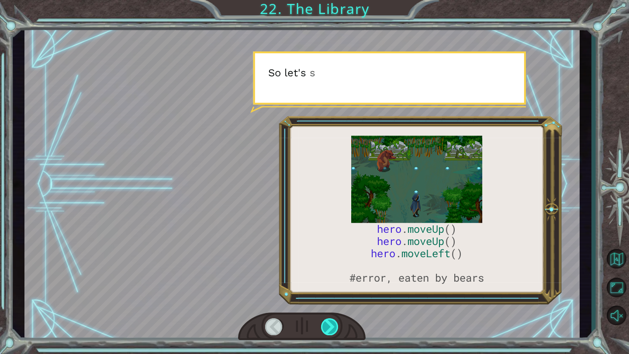
click at [324, 330] on div at bounding box center [330, 327] width 18 height 17
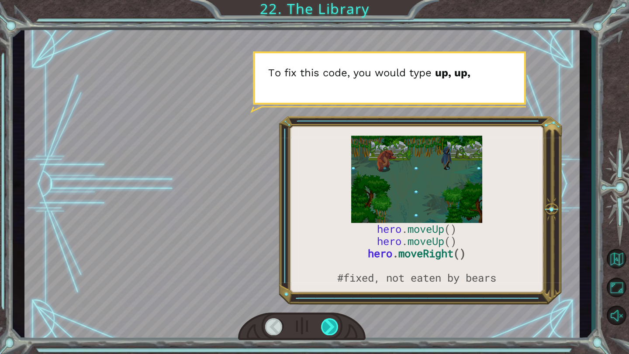
click at [324, 330] on div at bounding box center [330, 327] width 18 height 17
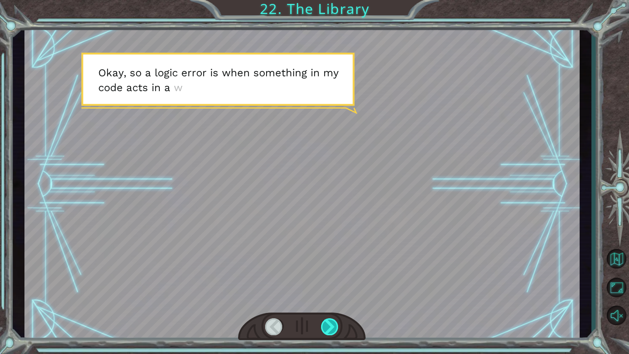
click at [324, 330] on div at bounding box center [330, 327] width 18 height 17
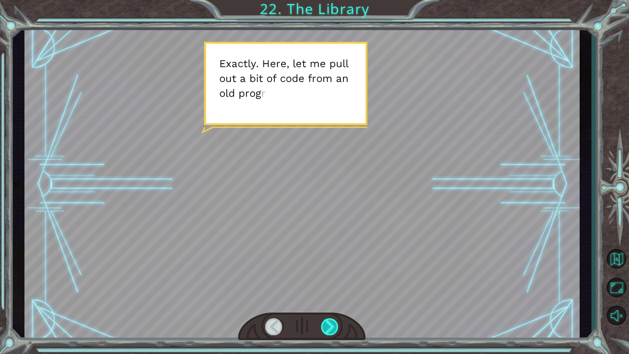
click at [324, 330] on div at bounding box center [330, 327] width 18 height 17
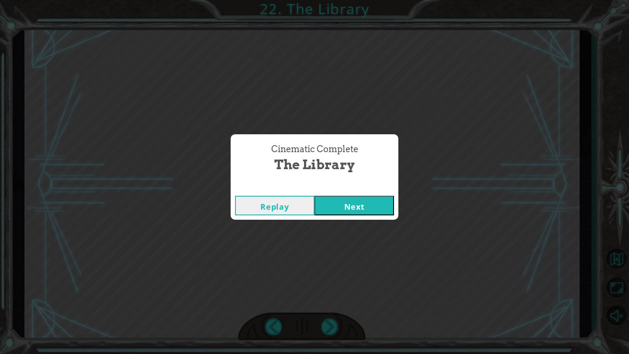
click at [337, 208] on button "Next" at bounding box center [353, 206] width 79 height 20
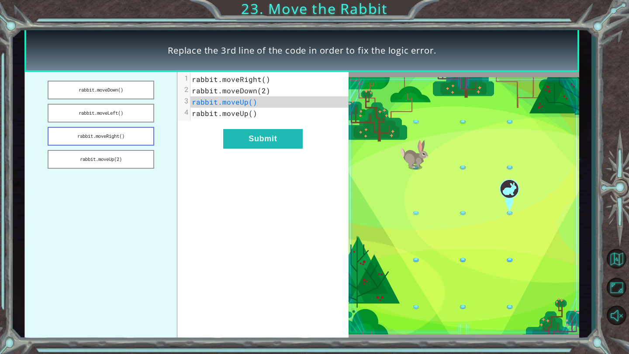
click at [131, 131] on button "rabbit.moveRight()" at bounding box center [101, 136] width 106 height 19
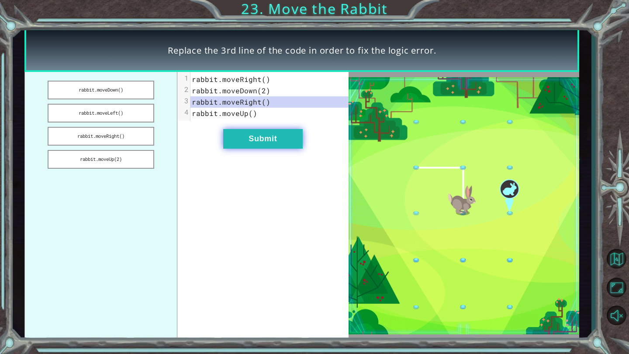
click at [244, 139] on button "Submit" at bounding box center [262, 139] width 79 height 20
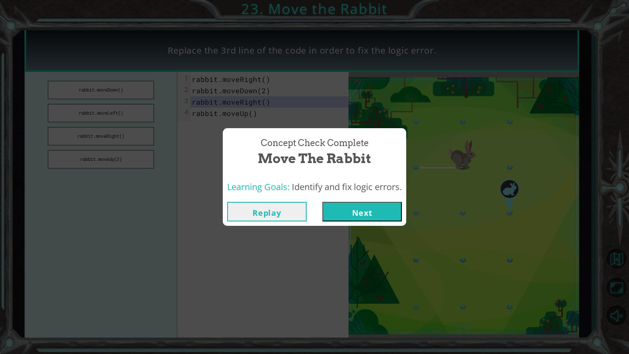
click at [388, 211] on button "Next" at bounding box center [361, 212] width 79 height 20
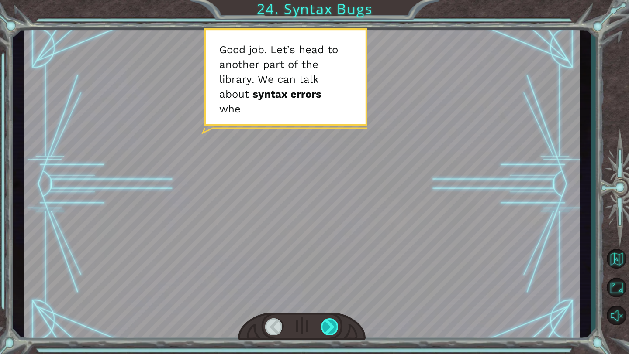
click at [328, 321] on div at bounding box center [330, 327] width 18 height 17
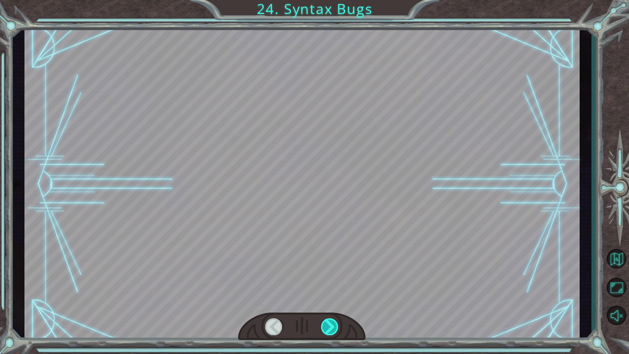
click at [328, 322] on div at bounding box center [330, 327] width 18 height 17
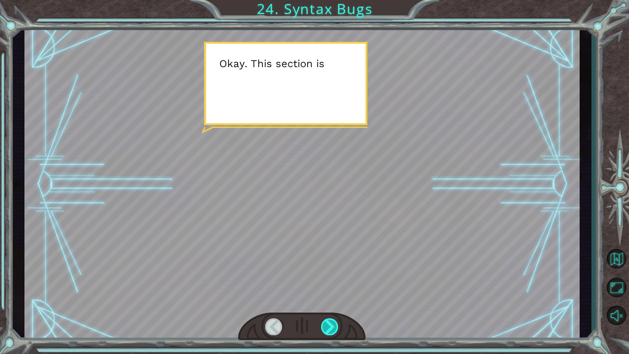
click at [326, 322] on div at bounding box center [330, 327] width 18 height 17
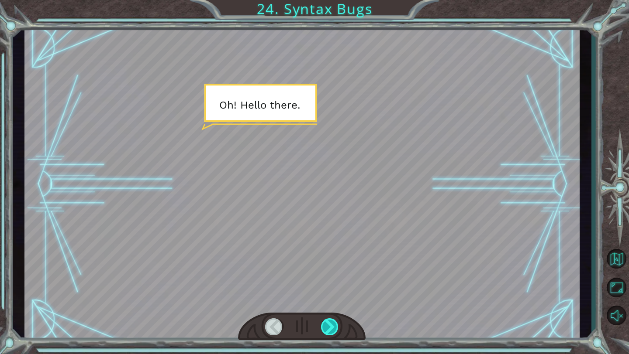
click at [326, 322] on div at bounding box center [330, 327] width 18 height 17
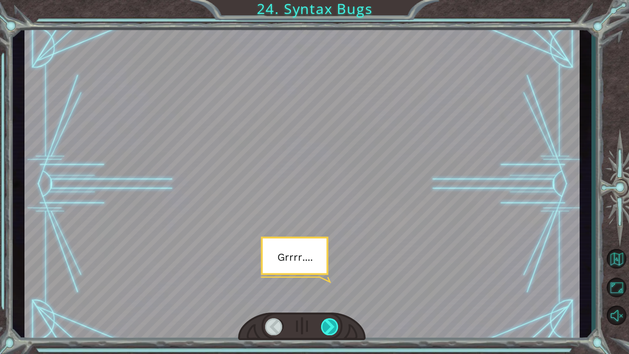
click at [326, 322] on div at bounding box center [330, 327] width 18 height 17
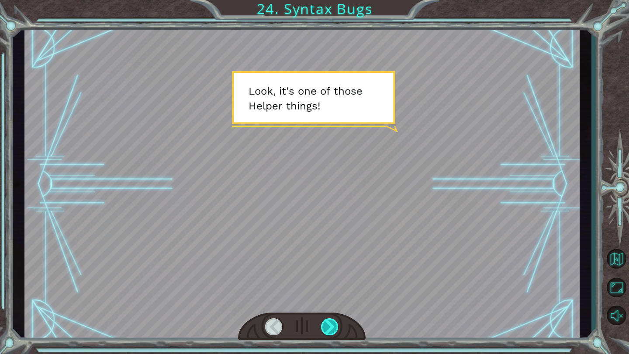
click at [326, 322] on div at bounding box center [330, 327] width 18 height 17
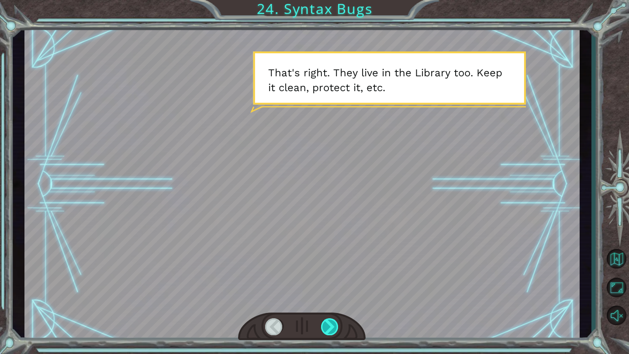
click at [326, 322] on div at bounding box center [330, 327] width 18 height 17
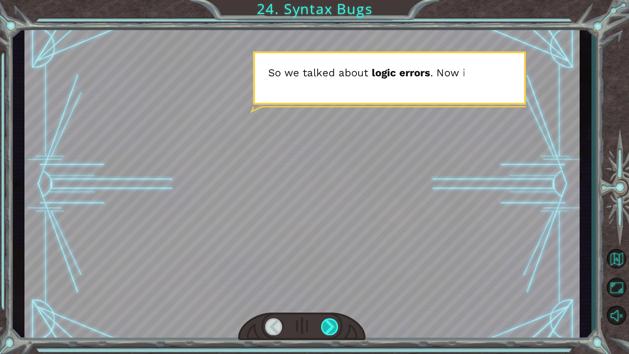
click at [326, 322] on div at bounding box center [330, 327] width 18 height 17
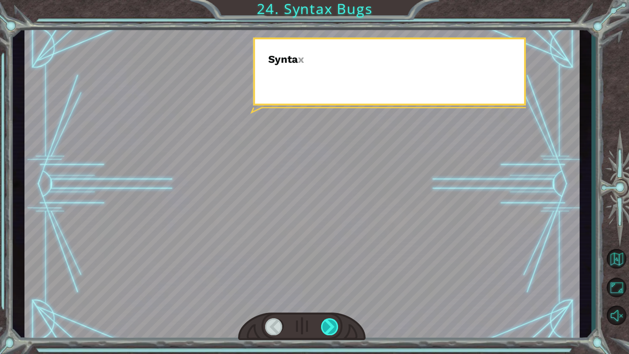
click at [326, 322] on div at bounding box center [330, 327] width 18 height 17
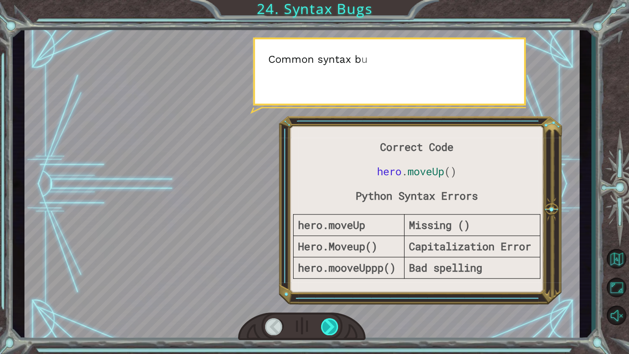
click at [326, 322] on div at bounding box center [330, 327] width 18 height 17
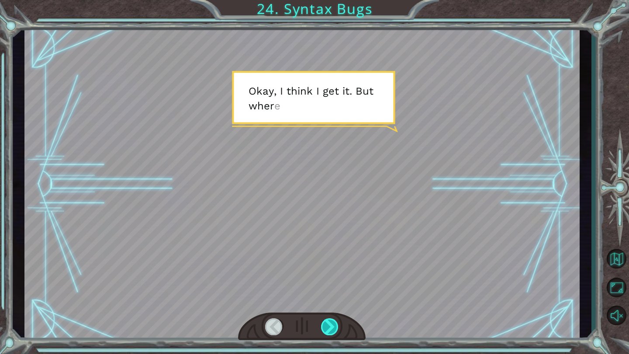
click at [326, 322] on div at bounding box center [330, 327] width 18 height 17
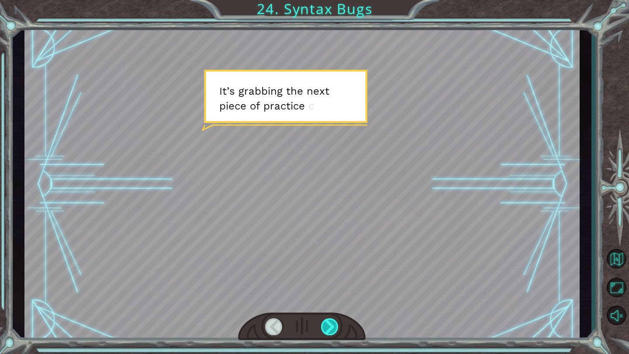
click at [326, 322] on div at bounding box center [330, 327] width 18 height 17
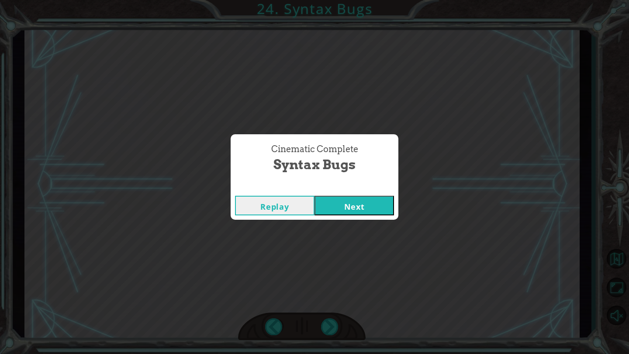
click at [353, 206] on button "Next" at bounding box center [353, 206] width 79 height 20
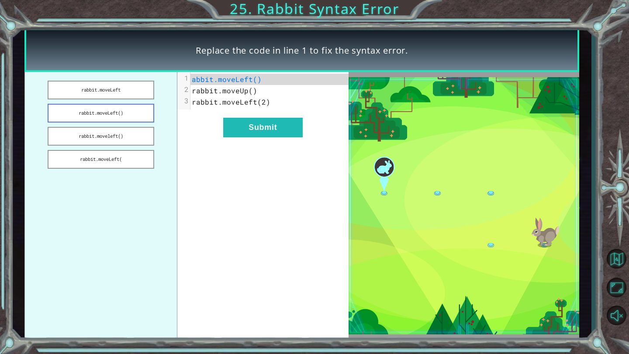
click at [131, 114] on button "rabbit.moveLeft()" at bounding box center [101, 113] width 106 height 19
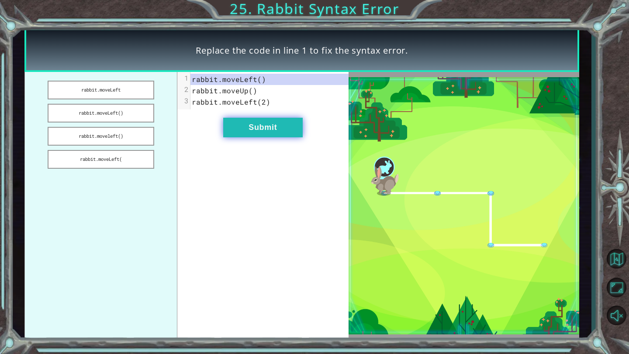
click at [282, 131] on button "Submit" at bounding box center [262, 128] width 79 height 20
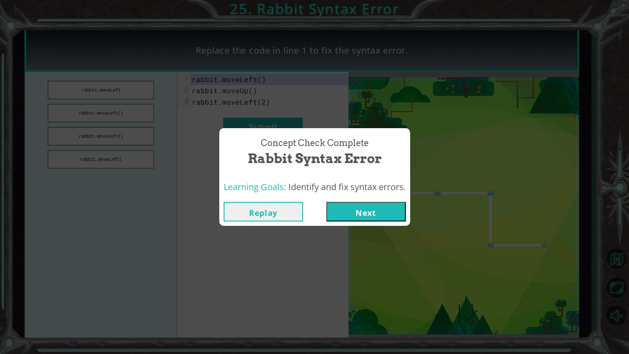
click at [376, 213] on button "Next" at bounding box center [365, 212] width 79 height 20
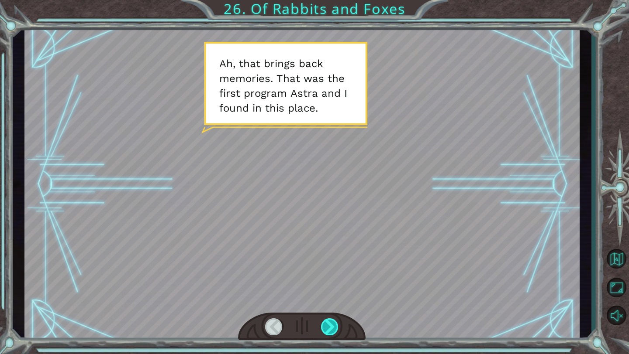
click at [332, 328] on div at bounding box center [330, 327] width 18 height 17
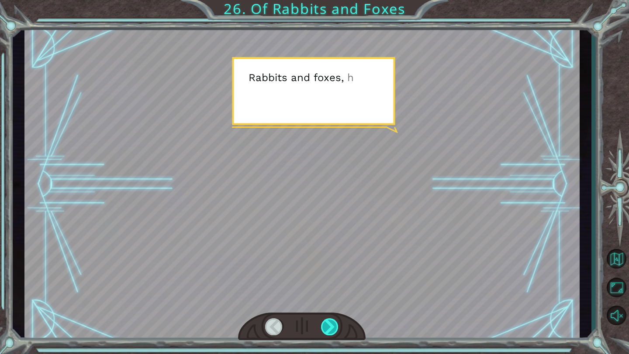
click at [332, 328] on div at bounding box center [330, 327] width 18 height 17
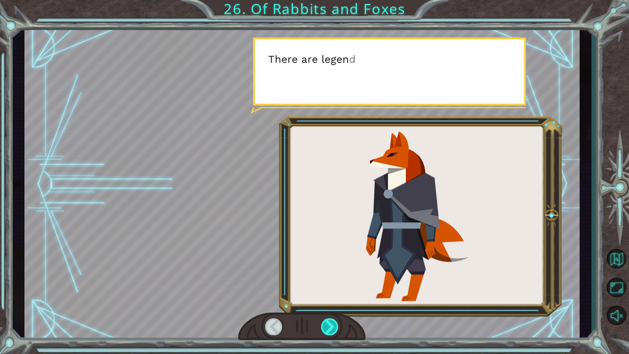
click at [332, 328] on div at bounding box center [330, 327] width 18 height 17
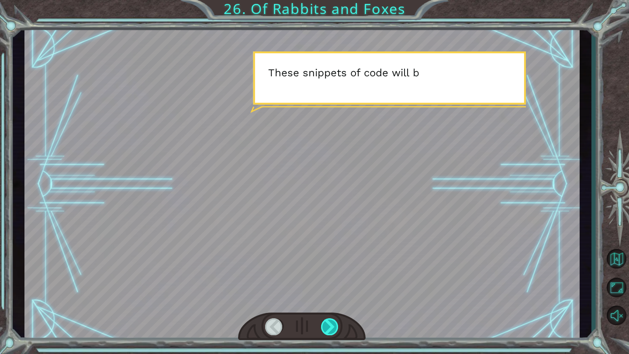
click at [332, 328] on div at bounding box center [330, 327] width 18 height 17
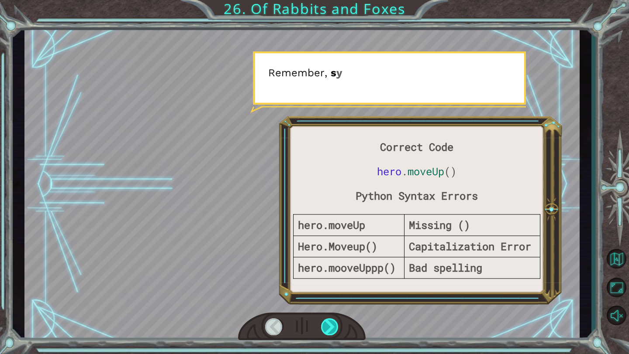
click at [331, 328] on div at bounding box center [330, 327] width 18 height 17
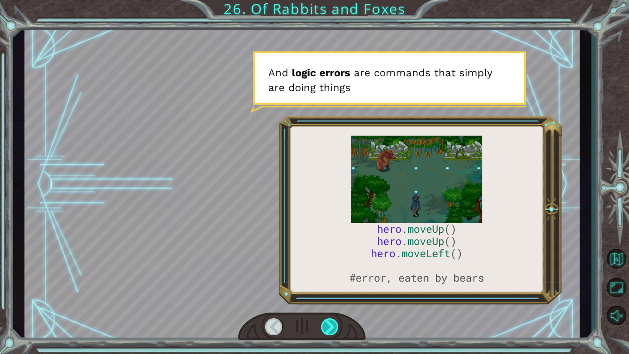
click at [331, 328] on div at bounding box center [330, 327] width 18 height 17
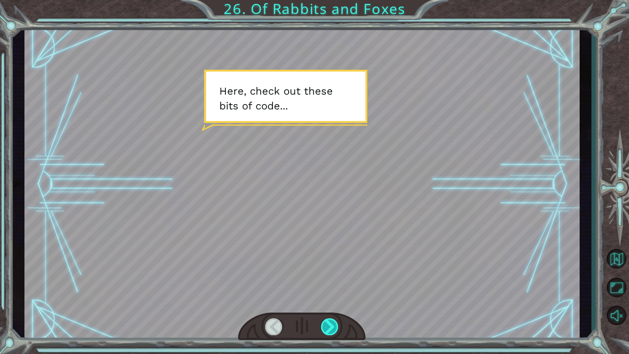
click at [331, 328] on div at bounding box center [330, 327] width 18 height 17
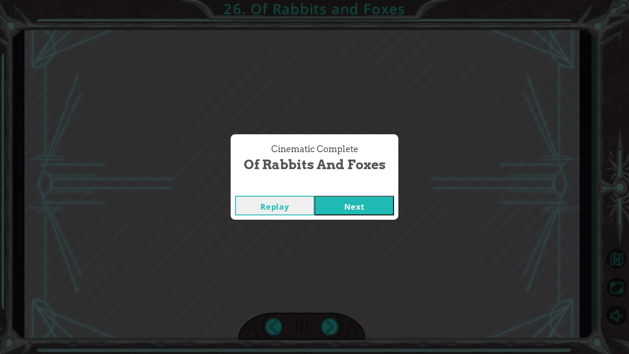
click at [354, 213] on button "Next" at bounding box center [353, 206] width 79 height 20
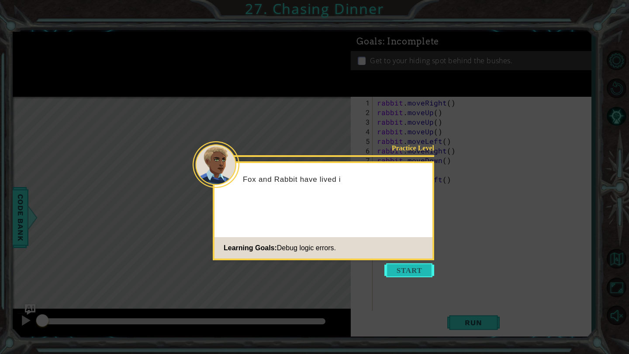
click at [414, 274] on button "Start" at bounding box center [409, 271] width 50 height 14
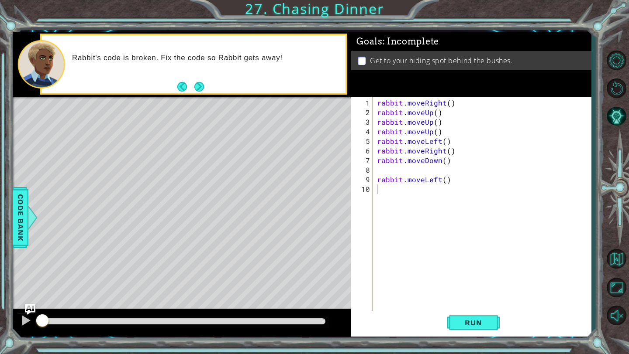
click at [198, 76] on div "Rabbit's code is broken. Fix the code so Rabbit gets away!" at bounding box center [205, 64] width 279 height 31
click at [200, 90] on button "Next" at bounding box center [199, 87] width 10 height 10
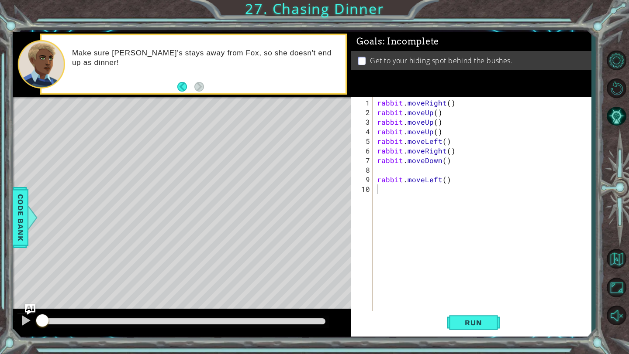
click at [197, 97] on div at bounding box center [182, 98] width 338 height 2
click at [450, 107] on div "rabbit . moveRight ( ) rabbit . moveUp ( ) rabbit . moveUp ( ) rabbit . moveUp …" at bounding box center [484, 218] width 218 height 240
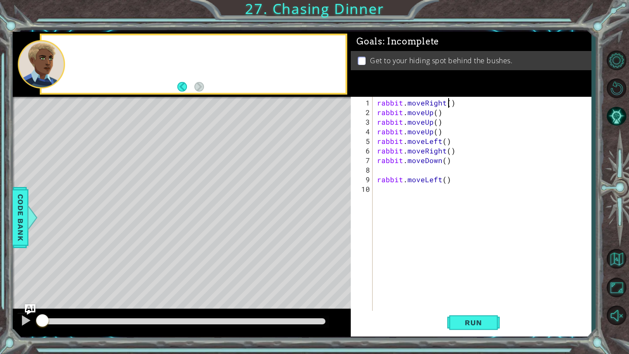
click at [448, 101] on div "rabbit . moveRight ( ) rabbit . moveUp ( ) rabbit . moveUp ( ) rabbit . moveUp …" at bounding box center [484, 218] width 218 height 240
click at [377, 113] on div "rabbit . moveRight ( 2 ) rabbit . moveUp ( ) rabbit . moveUp ( ) rabbit . moveU…" at bounding box center [484, 218] width 218 height 240
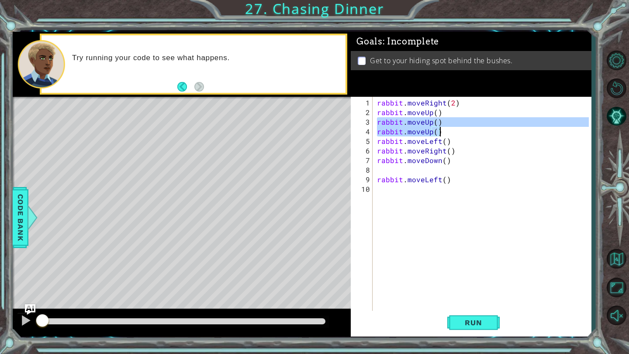
drag, startPoint x: 377, startPoint y: 123, endPoint x: 442, endPoint y: 131, distance: 65.5
click at [442, 128] on div "rabbit . moveRight ( 2 ) rabbit . moveUp ( ) rabbit . moveUp ( ) rabbit . moveU…" at bounding box center [484, 218] width 218 height 240
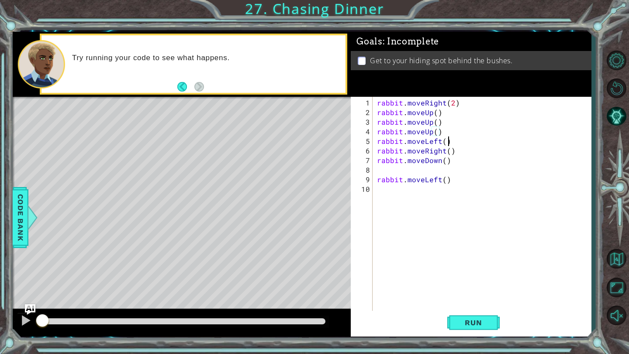
click at [472, 143] on div "rabbit . moveRight ( 2 ) rabbit . moveUp ( ) rabbit . moveUp ( ) rabbit . moveU…" at bounding box center [484, 218] width 218 height 240
drag, startPoint x: 441, startPoint y: 133, endPoint x: 375, endPoint y: 134, distance: 65.9
click at [375, 134] on div "rabbit . moveRight ( 2 ) rabbit . moveUp ( ) rabbit . moveUp ( ) rabbit . moveU…" at bounding box center [484, 218] width 218 height 240
type textarea "rabbit.moveUp()"
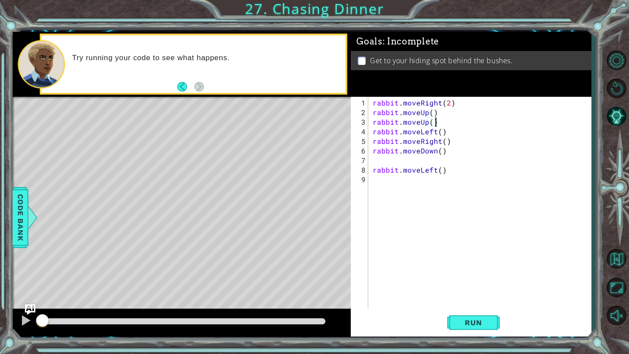
click at [431, 121] on div "rabbit . moveRight ( 2 ) rabbit . moveUp ( ) rabbit . moveUp ( ) rabbit . moveL…" at bounding box center [482, 213] width 222 height 230
click at [440, 134] on div "rabbit . moveRight ( 2 ) rabbit . moveUp ( ) rabbit . moveUp ( 2 ) rabbit . mov…" at bounding box center [482, 213] width 222 height 230
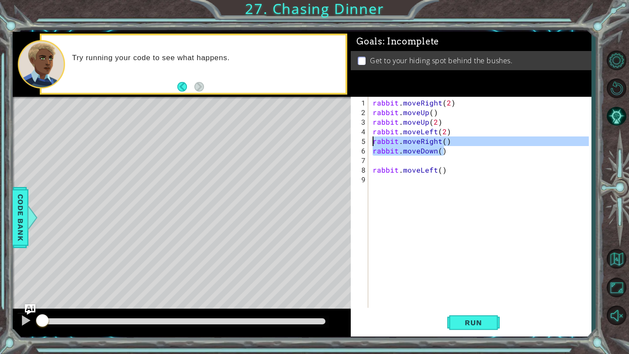
drag, startPoint x: 448, startPoint y: 151, endPoint x: 376, endPoint y: 144, distance: 72.4
click at [375, 143] on div "rabbit . moveRight ( 2 ) rabbit . moveUp ( ) rabbit . moveUp ( 2 ) rabbit . mov…" at bounding box center [482, 213] width 222 height 230
type textarea "r"
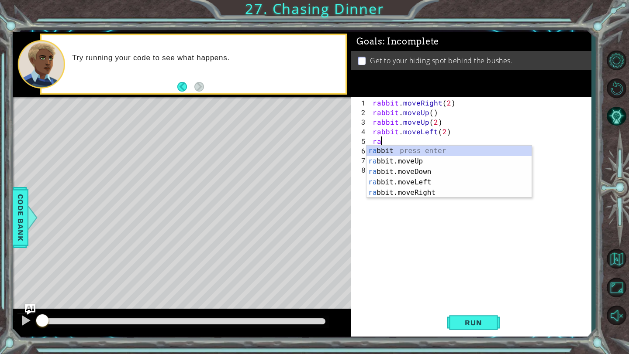
scroll to position [0, 0]
click at [418, 172] on div "rab bit press enter rab bit.moveUp press enter rab bit.moveDown press enter rab…" at bounding box center [448, 182] width 165 height 73
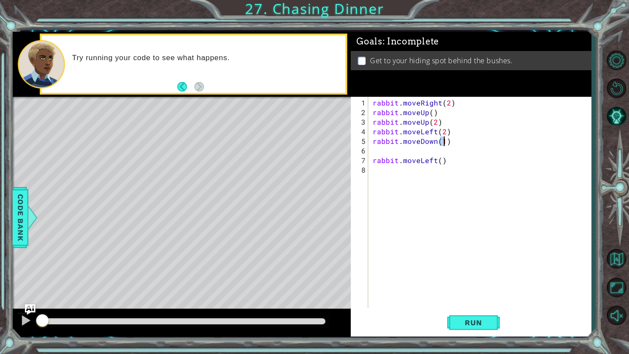
type textarea "rabbit.moveDown(1)"
click at [384, 153] on div "rabbit . moveRight ( 2 ) rabbit . moveUp ( ) rabbit . moveUp ( 2 ) rabbit . mov…" at bounding box center [482, 213] width 222 height 230
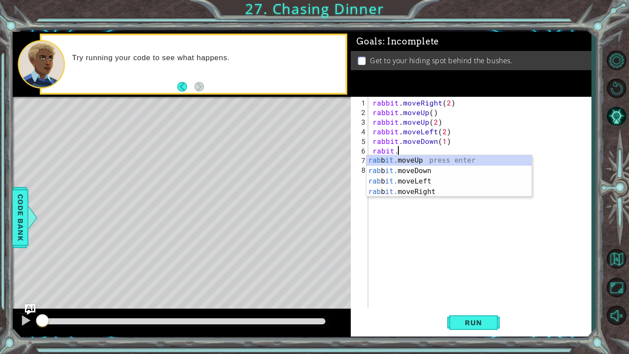
scroll to position [0, 1]
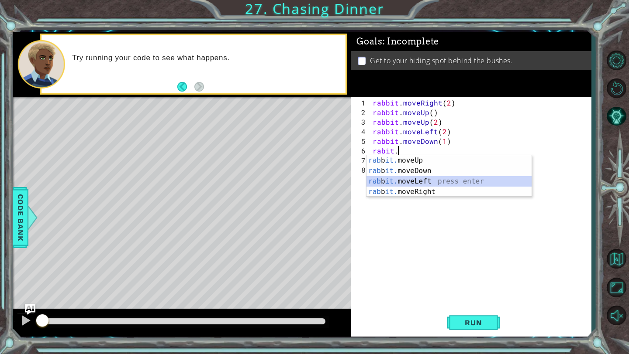
click at [439, 183] on div "rab b it. moveUp press enter [GEOGRAPHIC_DATA] b it. moveDown press enter rab b…" at bounding box center [448, 186] width 165 height 63
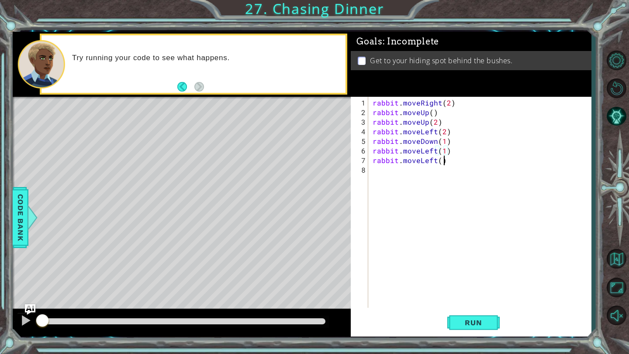
click at [453, 163] on div "rabbit . moveRight ( 2 ) rabbit . moveUp ( ) rabbit . moveUp ( 2 ) rabbit . mov…" at bounding box center [482, 213] width 222 height 230
click at [452, 163] on div "rabbit . moveRight ( 2 ) rabbit . moveUp ( ) rabbit . moveUp ( 2 ) rabbit . mov…" at bounding box center [482, 213] width 222 height 230
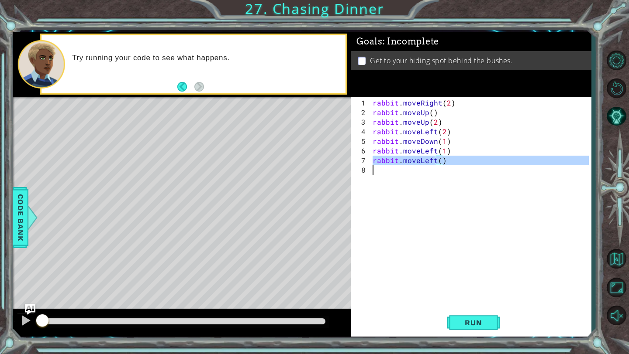
click at [452, 163] on div "rabbit . moveRight ( 2 ) rabbit . moveUp ( ) rabbit . moveUp ( 2 ) rabbit . mov…" at bounding box center [482, 213] width 222 height 230
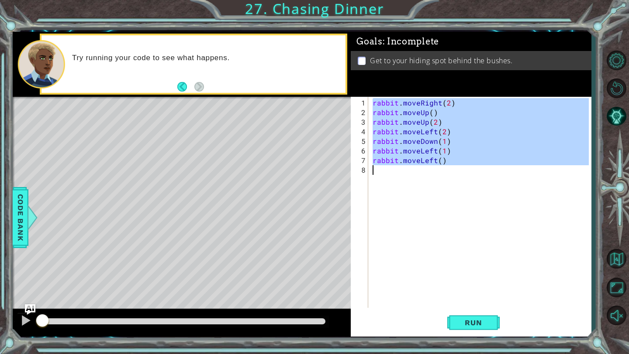
click at [452, 163] on div "rabbit . moveRight ( 2 ) rabbit . moveUp ( ) rabbit . moveUp ( 2 ) rabbit . mov…" at bounding box center [482, 213] width 222 height 230
type textarea "rabbit.moveLeft()"
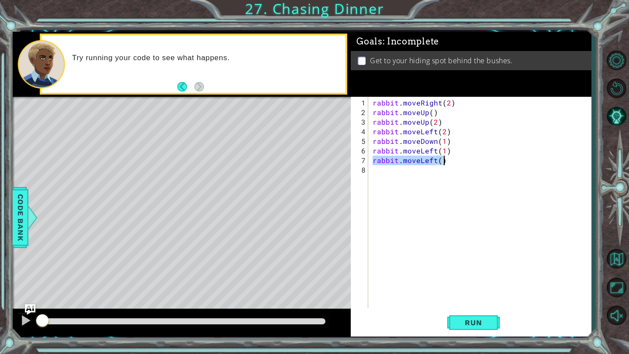
drag, startPoint x: 373, startPoint y: 160, endPoint x: 466, endPoint y: 160, distance: 93.4
click at [466, 160] on div "rabbit . moveRight ( 2 ) rabbit . moveUp ( ) rabbit . moveUp ( 2 ) rabbit . mov…" at bounding box center [482, 213] width 222 height 230
click at [470, 326] on span "Run" at bounding box center [473, 323] width 34 height 9
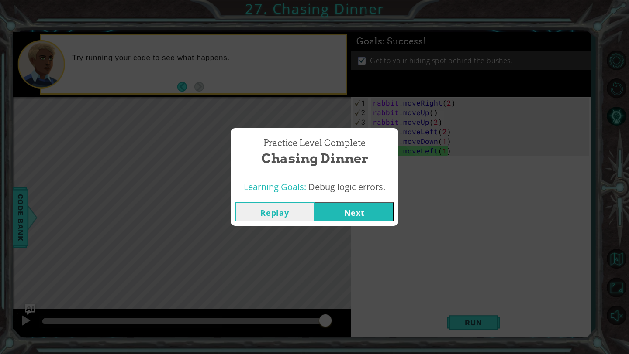
drag, startPoint x: 60, startPoint y: 323, endPoint x: 337, endPoint y: 326, distance: 276.3
click at [337, 326] on body "1 ההההההההההההההההההההההההההההההההההההההההההההההההההההההההההההההההההההההההההההה…" at bounding box center [314, 177] width 629 height 354
click at [361, 210] on button "Next" at bounding box center [353, 212] width 79 height 20
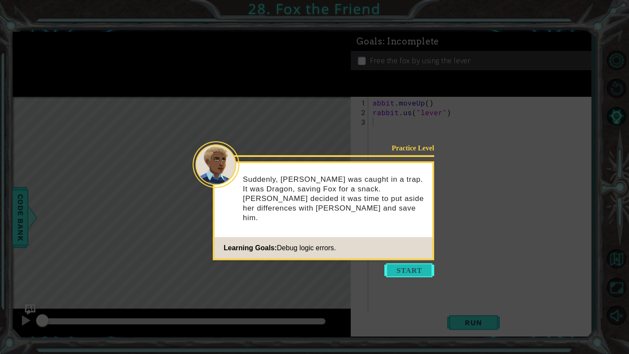
click at [398, 268] on button "Start" at bounding box center [409, 271] width 50 height 14
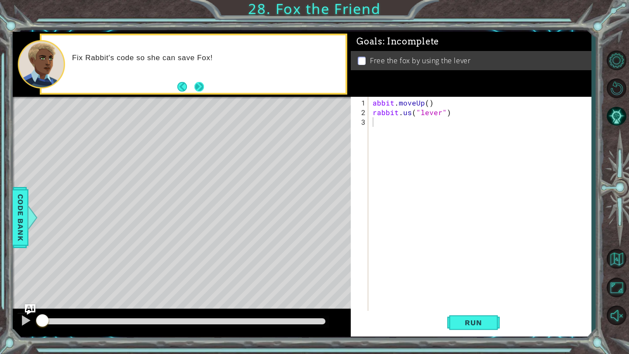
click at [196, 87] on button "Next" at bounding box center [199, 87] width 10 height 10
click at [186, 86] on button "Back" at bounding box center [185, 87] width 17 height 10
click at [203, 90] on button "Next" at bounding box center [199, 87] width 10 height 10
click at [373, 105] on div "abbit . moveUp ( ) rabbit . us ( "lever" )" at bounding box center [482, 218] width 222 height 240
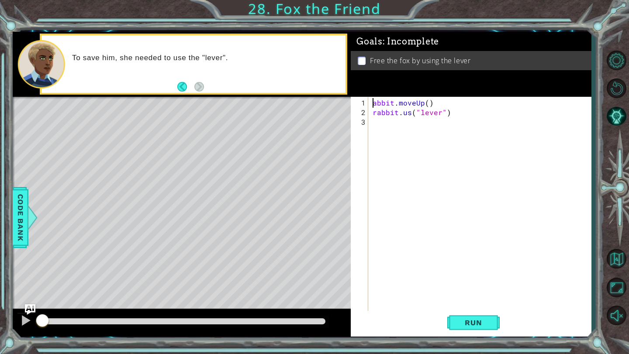
type textarea "rabbit.moveUp()"
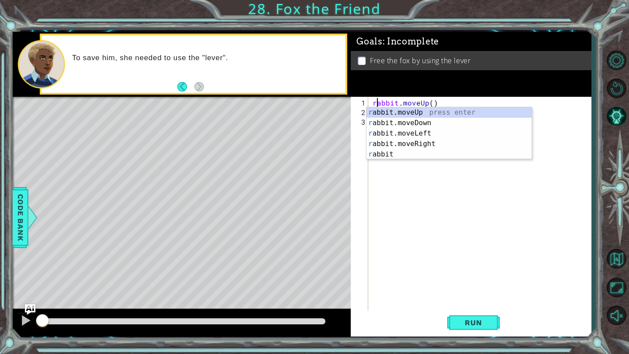
click at [478, 188] on div "rabbit . moveUp ( ) rabbit . us ( "lever" )" at bounding box center [482, 218] width 222 height 240
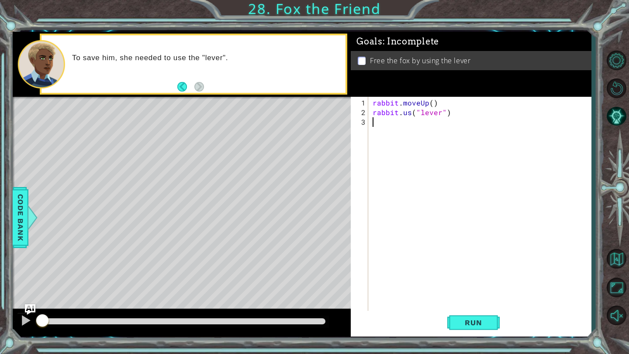
click at [402, 114] on div "rabbit . moveUp ( ) rabbit . us ( "lever" )" at bounding box center [482, 218] width 222 height 240
click at [410, 113] on div "rabbit . moveUp ( ) rabbit . us ( "lever" )" at bounding box center [482, 218] width 222 height 240
type textarea "rabbit.use("lever")"
click at [488, 322] on span "Run" at bounding box center [473, 323] width 34 height 9
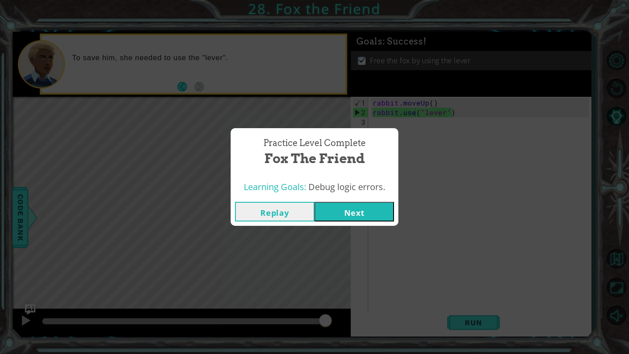
click at [361, 215] on button "Next" at bounding box center [353, 212] width 79 height 20
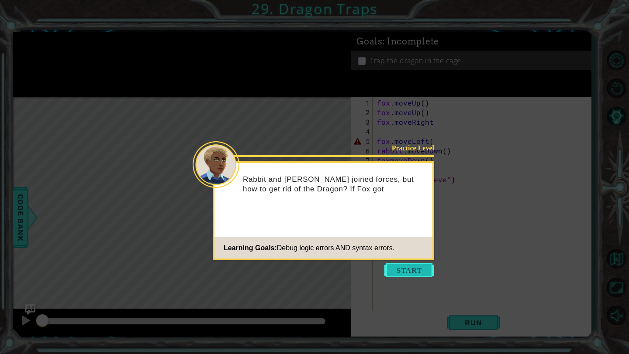
click at [420, 267] on button "Start" at bounding box center [409, 271] width 50 height 14
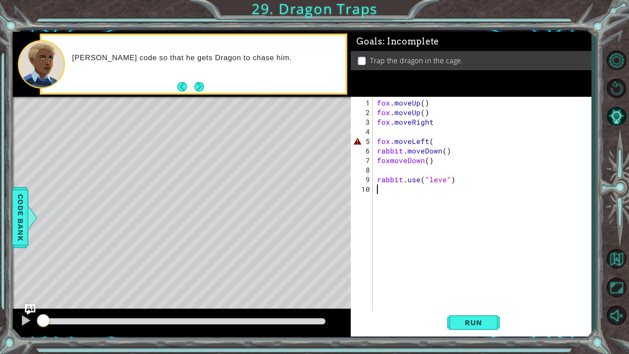
drag, startPoint x: 42, startPoint y: 318, endPoint x: 0, endPoint y: 327, distance: 43.3
click at [0, 327] on div "1 ההההההההההההההההההההההההההההההההההההההההההההההההההההההההההההההההההההההההההההה…" at bounding box center [314, 177] width 629 height 354
click at [24, 319] on div at bounding box center [25, 320] width 11 height 11
click at [468, 318] on button "Run" at bounding box center [473, 323] width 52 height 24
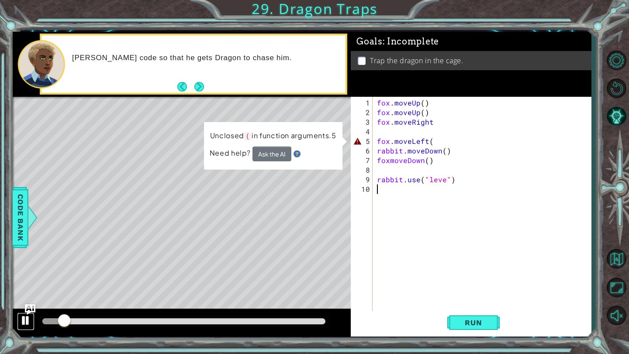
click at [27, 317] on div at bounding box center [25, 320] width 11 height 11
click at [453, 205] on div "fox . moveUp ( ) fox . moveUp ( ) fox . moveRight fox . moveLeft ( rabbit . mov…" at bounding box center [484, 218] width 218 height 240
click at [341, 132] on div "Unclosed ( in function arguments.5 Need help? Ask the AI" at bounding box center [273, 146] width 138 height 48
click at [432, 143] on body "1 ההההההההההההההההההההההההההההההההההההההההההההההההההההההההההההההההההההההההההההה…" at bounding box center [314, 177] width 629 height 354
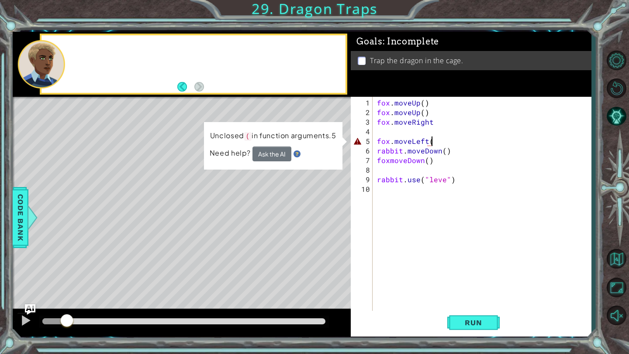
click at [440, 142] on div "fox . moveUp ( ) fox . moveUp ( ) fox . moveRight fox . moveLeft ( rabbit . mov…" at bounding box center [484, 218] width 218 height 240
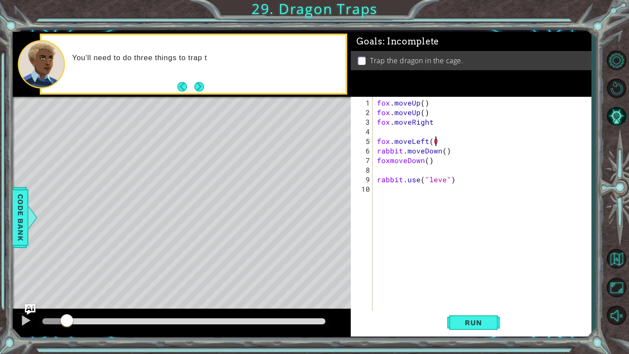
scroll to position [0, 3]
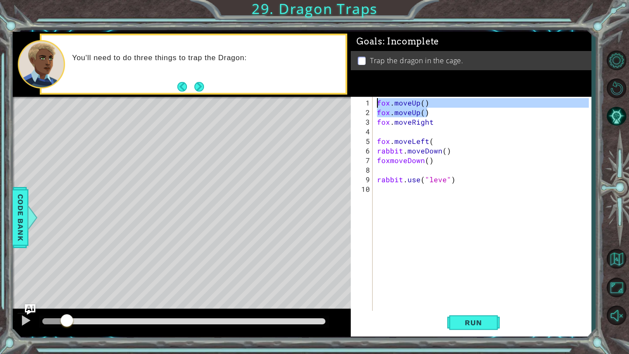
drag, startPoint x: 430, startPoint y: 114, endPoint x: 377, endPoint y: 101, distance: 54.9
click at [376, 101] on div "fox . moveUp ( ) fox . moveUp ( ) fox . moveRight fox . moveLeft ( rabbit . mov…" at bounding box center [484, 218] width 218 height 240
type textarea "fox.moveUp() fox.moveUp()"
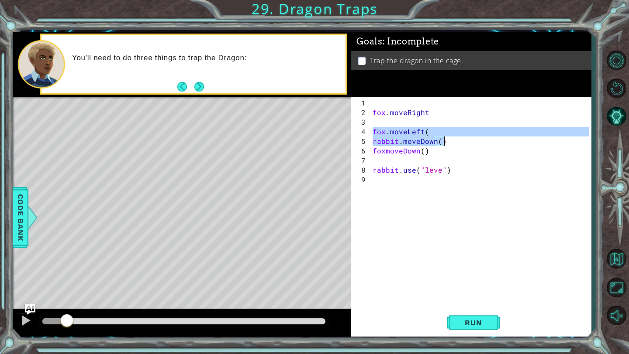
drag, startPoint x: 372, startPoint y: 131, endPoint x: 450, endPoint y: 141, distance: 77.9
click at [450, 141] on div "fox . moveRight fox . moveLeft ( rabbit . moveDown ( ) foxmoveDown ( ) rabbit .…" at bounding box center [482, 213] width 222 height 230
type textarea "fox.moveLeft( rabbit.moveDown()"
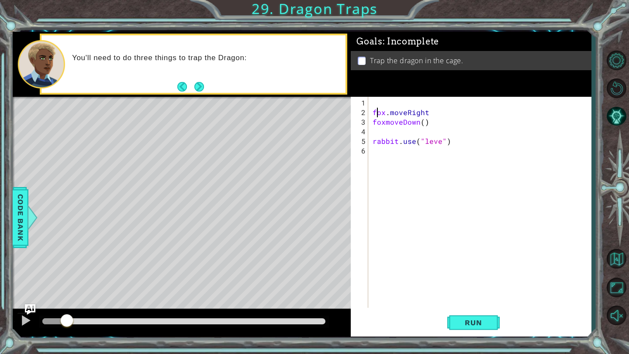
click at [375, 108] on div "fox . moveRight foxmoveDown ( ) rabbit . use ( "leve" )" at bounding box center [482, 213] width 222 height 230
click at [373, 113] on div "fox . moveRight foxmoveDown ( ) rabbit . use ( "leve" )" at bounding box center [482, 213] width 222 height 230
click at [430, 102] on div "fox . moveRight foxmoveDown ( ) rabbit . use ( "leve" )" at bounding box center [482, 213] width 222 height 230
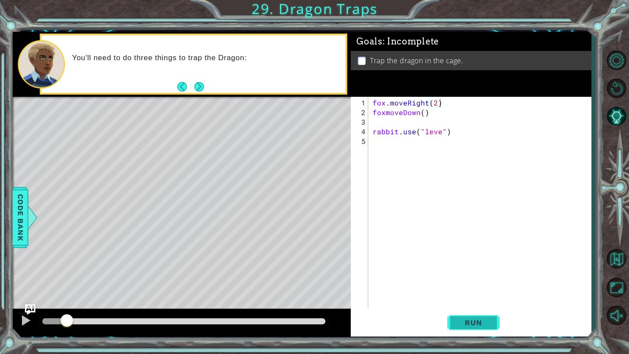
click at [482, 322] on span "Run" at bounding box center [473, 323] width 34 height 9
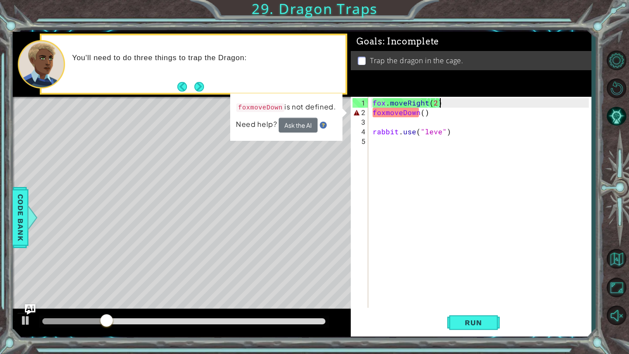
click at [425, 114] on div "fox . moveRight ( 2 ) foxmoveDown ( ) rabbit . use ( "leve" )" at bounding box center [482, 213] width 222 height 230
click at [449, 99] on div "fox . moveRight ( 2 ) foxmoveDown ( ) rabbit . use ( "leve" )" at bounding box center [482, 213] width 222 height 230
type textarea "fox.moveRight(2)"
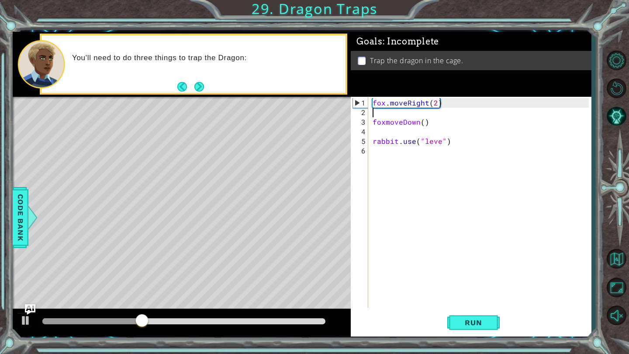
scroll to position [0, 0]
click at [437, 106] on div "fox . moveRight ( 2 ) foxmoveDown ( ) rabbit . use ( "leve" )" at bounding box center [482, 213] width 222 height 230
click at [446, 103] on div "fox . moveRight ( 2 ) foxmoveDown ( ) rabbit . use ( "leve" )" at bounding box center [482, 213] width 222 height 230
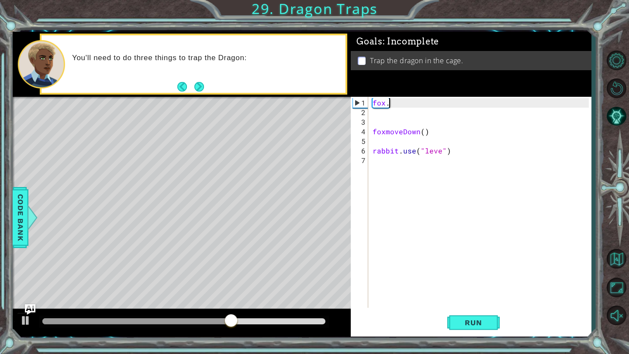
scroll to position [0, 0]
type textarea "foxmo"
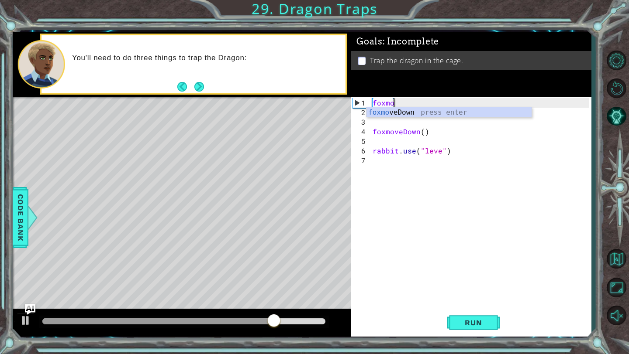
click at [442, 137] on div "foxmo foxmoveDown ( ) rabbit . use ( "leve" )" at bounding box center [482, 213] width 222 height 230
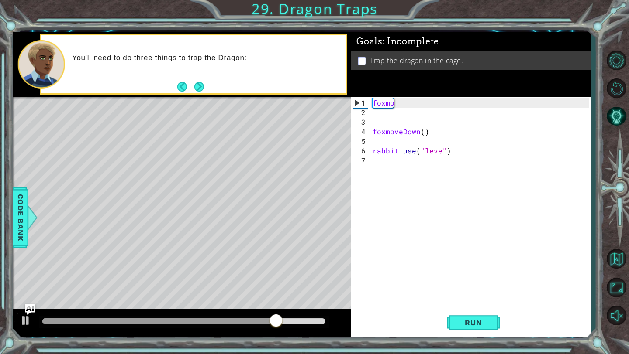
scroll to position [0, 0]
click at [408, 109] on div "foxmo foxmoveDown ( ) rabbit . use ( "leve" )" at bounding box center [482, 213] width 222 height 230
click at [409, 104] on div "foxmo foxmoveDown ( ) rabbit . use ( "leve" )" at bounding box center [482, 213] width 222 height 230
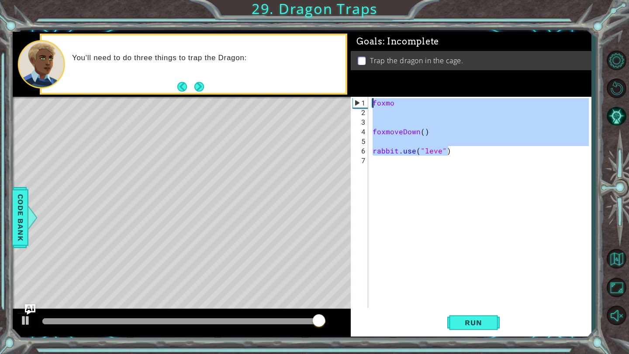
drag, startPoint x: 454, startPoint y: 153, endPoint x: 375, endPoint y: 93, distance: 100.0
click at [375, 94] on div "Goals : Incomplete Trap the dragon in the cage. foxmo 1 2 3 4 5 6 7 foxmo foxmo…" at bounding box center [471, 184] width 240 height 305
type textarea "foxmo"
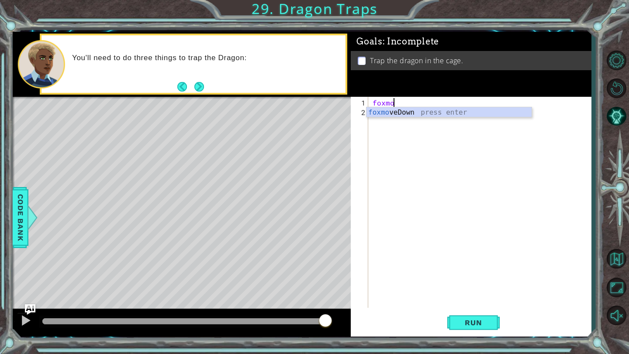
scroll to position [0, 1]
click at [29, 226] on div at bounding box center [32, 218] width 11 height 26
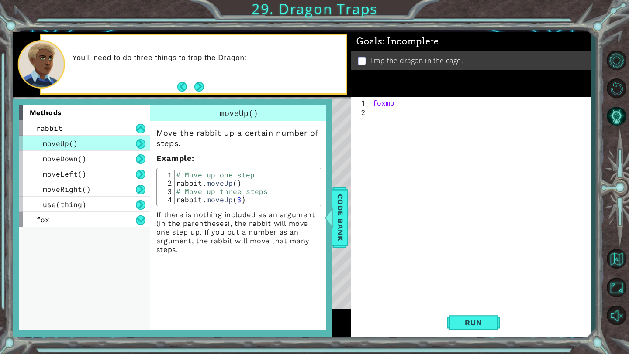
click at [399, 102] on div "foxmo" at bounding box center [482, 213] width 222 height 230
click at [342, 218] on span "Code Bank" at bounding box center [340, 217] width 14 height 53
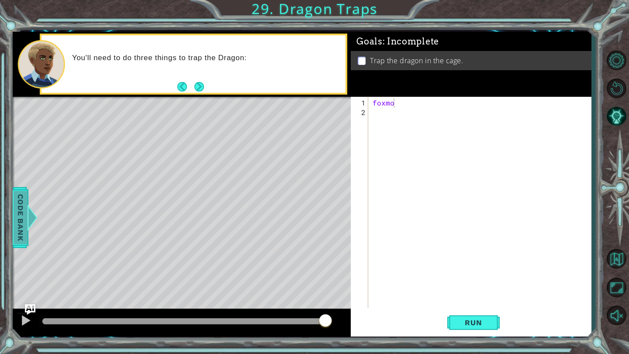
click at [32, 228] on div at bounding box center [32, 218] width 11 height 26
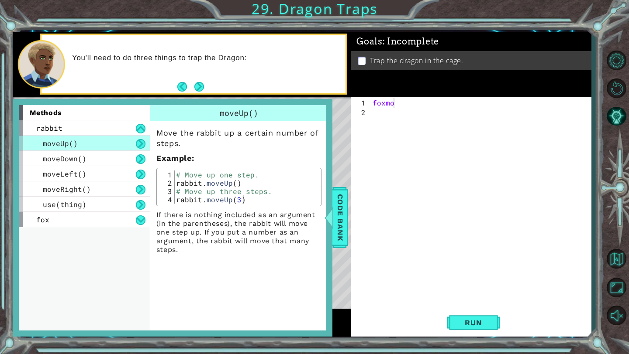
click at [409, 104] on div "foxmo" at bounding box center [482, 213] width 222 height 230
click at [387, 106] on div "foxmoveRight" at bounding box center [482, 213] width 222 height 230
click at [385, 106] on div "foxmoveRight" at bounding box center [482, 213] width 222 height 230
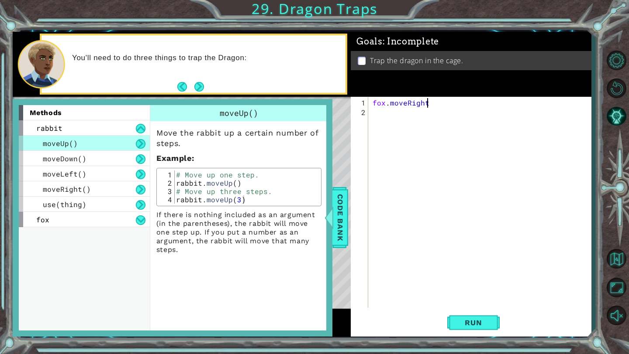
click at [433, 106] on div "fox . moveRight" at bounding box center [482, 213] width 222 height 230
type textarea "fox.moveUp(2)"
click at [464, 323] on span "Run" at bounding box center [473, 323] width 34 height 9
click at [340, 207] on span "Code Bank" at bounding box center [340, 217] width 14 height 53
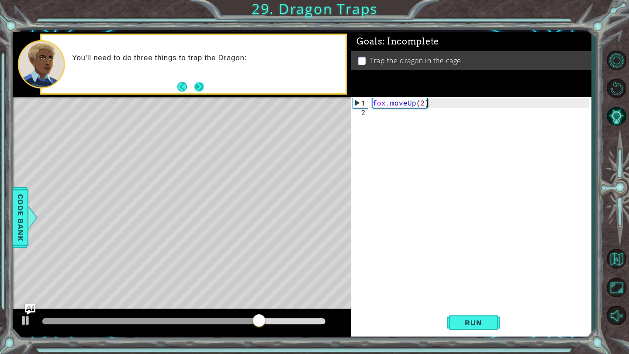
click at [200, 83] on button "Next" at bounding box center [199, 87] width 10 height 10
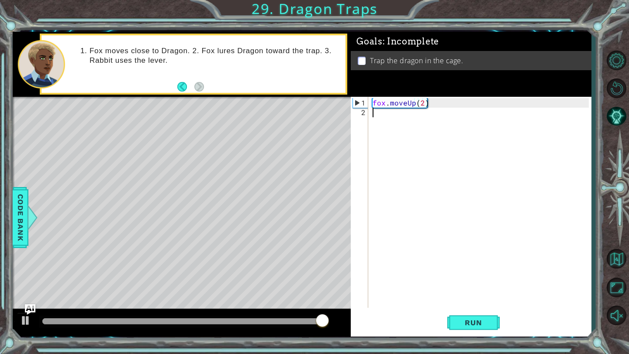
click at [378, 117] on div "fox . moveUp ( 2 )" at bounding box center [482, 213] width 222 height 230
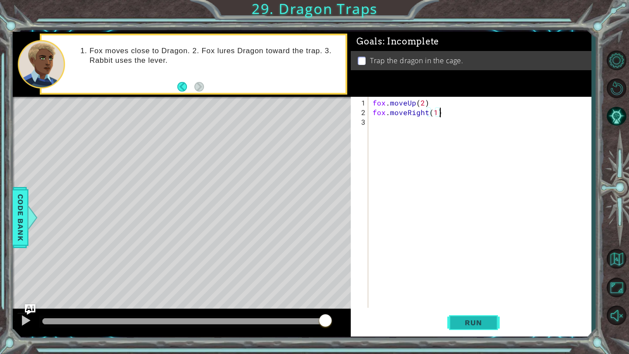
type textarea "fox.moveRight(1)"
click at [467, 321] on span "Run" at bounding box center [473, 323] width 34 height 9
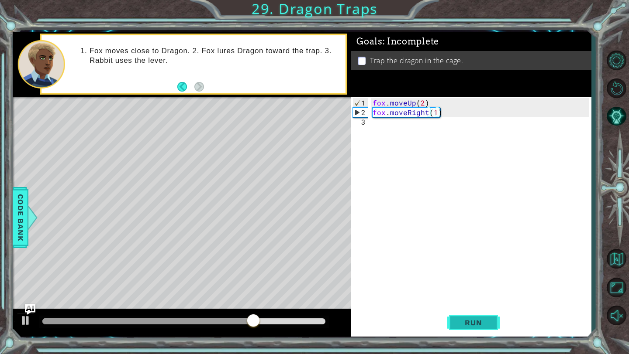
click at [471, 319] on span "Run" at bounding box center [473, 323] width 34 height 9
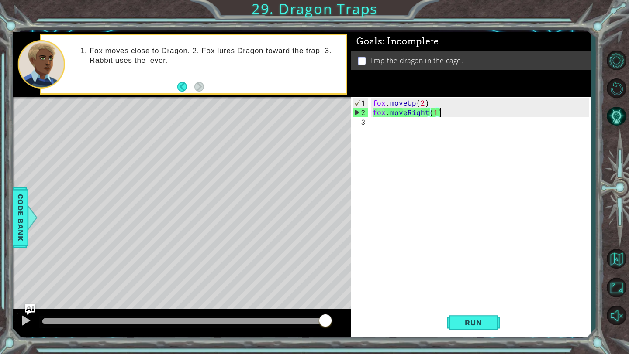
click at [375, 126] on div "fox . moveUp ( 2 ) fox . moveRight ( 1 )" at bounding box center [482, 213] width 222 height 230
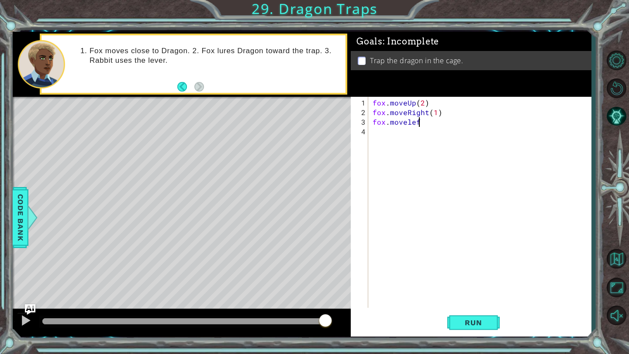
scroll to position [0, 3]
type textarea "fox.moveleft (1)"
click at [383, 136] on div "fox . moveUp ( 2 ) fox . moveRight ( 1 ) fox . moveleft ( 1 )" at bounding box center [482, 213] width 222 height 230
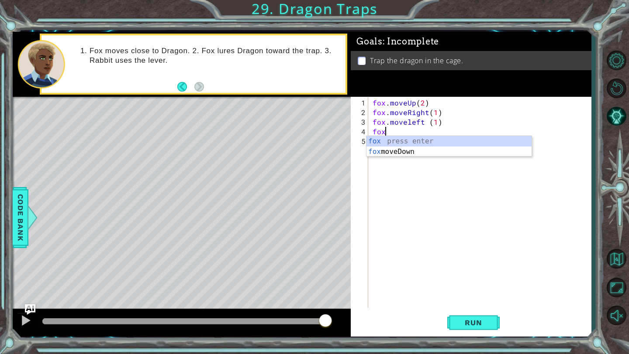
scroll to position [0, 0]
click at [406, 152] on div "fox press enter fox moveDown press enter" at bounding box center [448, 157] width 165 height 42
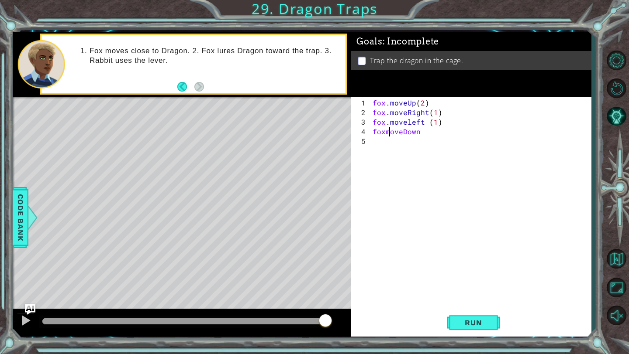
click at [388, 133] on div "fox . moveUp ( 2 ) fox . moveRight ( 1 ) fox . moveleft ( 1 ) foxmoveDown" at bounding box center [482, 213] width 222 height 230
click at [385, 133] on div "fox . moveUp ( 2 ) fox . moveRight ( 1 ) fox . moveleft ( 1 ) foxmoveDown" at bounding box center [482, 213] width 222 height 230
click at [428, 134] on div "fox . moveUp ( 2 ) fox . moveRight ( 1 ) fox . moveleft ( 1 ) fox . [GEOGRAPHIC…" at bounding box center [482, 213] width 222 height 230
click at [427, 124] on div "fox . moveUp ( 2 ) fox . moveRight ( 1 ) fox . moveleft ( 1 ) fox . [GEOGRAPHIC…" at bounding box center [482, 213] width 222 height 230
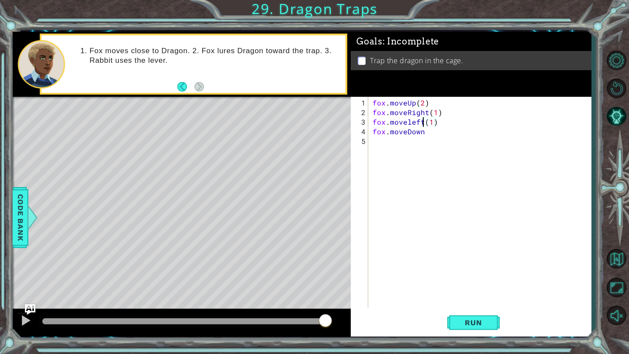
click at [430, 134] on div "fox . moveUp ( 2 ) fox . moveRight ( 1 ) fox . moveleft ( 1 ) fox . [GEOGRAPHIC…" at bounding box center [482, 213] width 222 height 230
type textarea "fox.moveDown(2)"
click at [402, 144] on div "fox . moveUp ( 2 ) fox . moveRight ( 1 ) fox . moveleft ( 1 ) fox . moveDown ( …" at bounding box center [482, 213] width 222 height 230
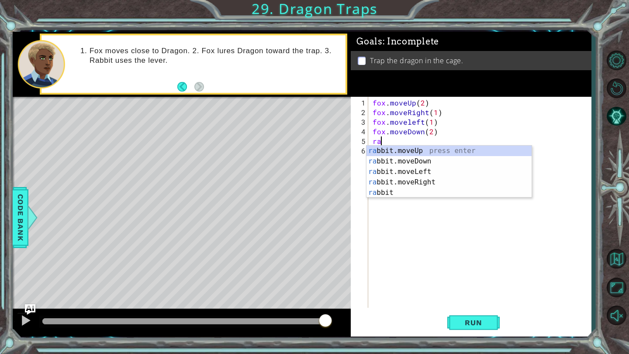
scroll to position [0, 0]
type textarea "r"
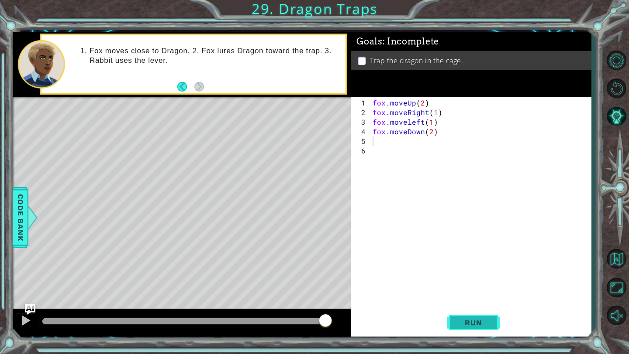
click at [485, 324] on span "Run" at bounding box center [473, 323] width 34 height 9
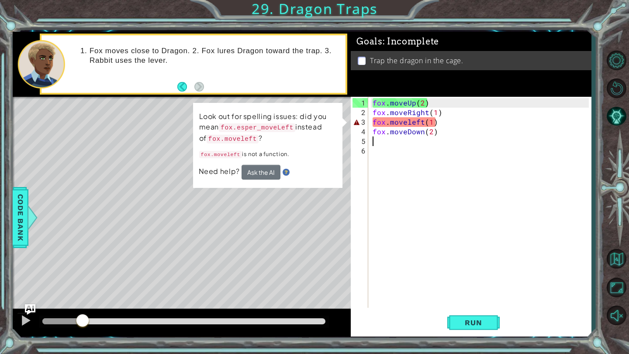
drag, startPoint x: 65, startPoint y: 326, endPoint x: 60, endPoint y: 325, distance: 5.4
click at [75, 325] on div at bounding box center [83, 322] width 16 height 16
click at [25, 322] on div at bounding box center [25, 320] width 11 height 11
click at [446, 126] on div "fox . moveUp ( 2 ) fox . moveRight ( 1 ) fox . moveleft ( 1 ) fox . moveDown ( …" at bounding box center [482, 213] width 222 height 230
type textarea "fox.moveDown(2)"
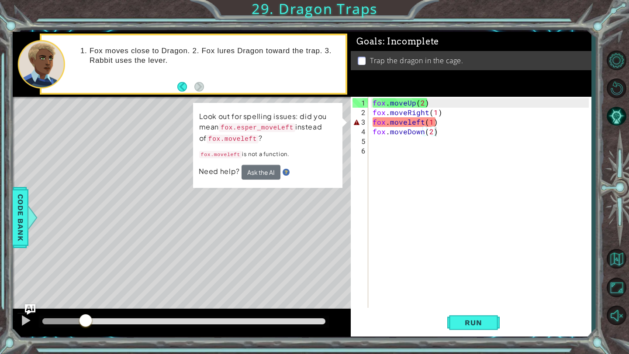
drag, startPoint x: 95, startPoint y: 317, endPoint x: 126, endPoint y: 316, distance: 30.6
click at [125, 316] on div at bounding box center [184, 322] width 290 height 12
click at [424, 189] on div "fox . moveUp ( 2 ) fox . moveRight ( 1 ) fox . moveleft ( 1 ) fox . moveDown ( …" at bounding box center [482, 213] width 222 height 230
click at [434, 123] on div "fox . moveUp ( 2 ) fox . moveRight ( 1 ) fox . moveleft ( 1 ) fox . moveDown ( …" at bounding box center [482, 213] width 222 height 230
click at [454, 124] on div "fox . moveUp ( 2 ) fox . moveRight ( 1 ) fox . moveleft ( 1 ) fox . moveDown ( …" at bounding box center [482, 213] width 222 height 230
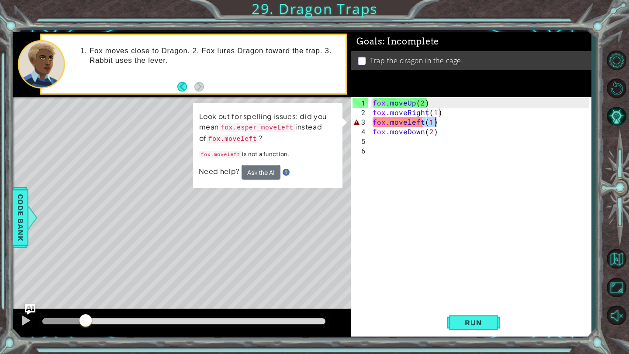
click at [454, 124] on div "fox . moveUp ( 2 ) fox . moveRight ( 1 ) fox . moveleft ( 1 ) fox . moveDown ( …" at bounding box center [482, 213] width 222 height 230
click at [412, 124] on div "fox . moveUp ( 2 ) fox . moveRight ( 1 ) fox . moveleft ( 1 ) fox . moveDown ( …" at bounding box center [482, 213] width 222 height 230
click at [410, 124] on div "fox . moveUp ( 2 ) fox . moveRight ( 1 ) fox . moveleft ( 1 ) fox . moveDown ( …" at bounding box center [482, 213] width 222 height 230
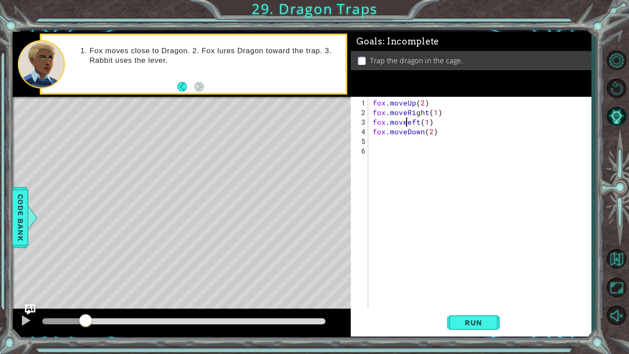
scroll to position [0, 2]
type textarea "fox.moveLeft(1)"
click at [480, 316] on button "Run" at bounding box center [473, 323] width 52 height 24
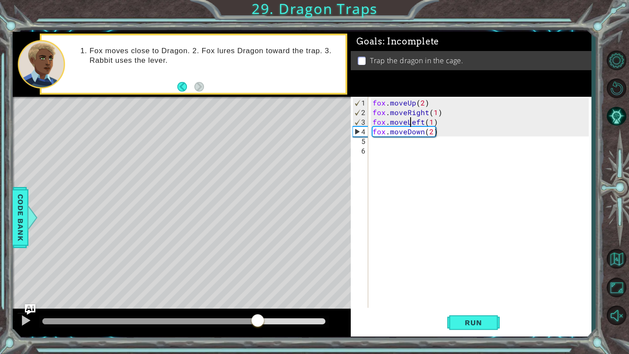
drag, startPoint x: 72, startPoint y: 320, endPoint x: 258, endPoint y: 344, distance: 187.9
click at [258, 344] on div "1 ההההההההההההההההההההההההההההההההההההההההההההההההההההההההההההההההההההההההההההה…" at bounding box center [314, 177] width 629 height 354
click at [27, 319] on div at bounding box center [25, 320] width 11 height 11
click at [392, 157] on div "fox . moveUp ( 2 ) fox . moveRight ( 1 ) fox . moveLeft ( 1 ) fox . moveDown ( …" at bounding box center [482, 213] width 222 height 230
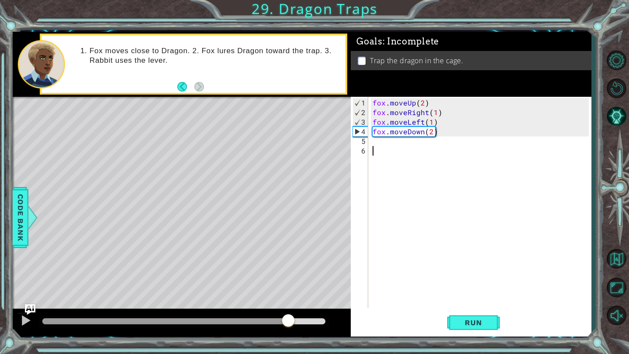
click at [391, 147] on div "fox . moveUp ( 2 ) fox . moveRight ( 1 ) fox . moveLeft ( 1 ) fox . moveDown ( …" at bounding box center [482, 213] width 222 height 230
click at [385, 144] on div "fox . moveUp ( 2 ) fox . moveRight ( 1 ) fox . moveLeft ( 1 ) fox . moveDown ( …" at bounding box center [482, 213] width 222 height 230
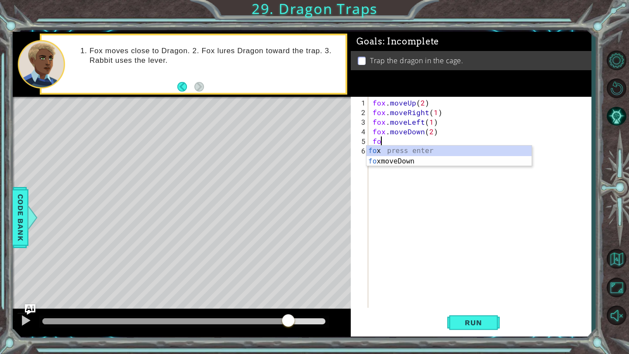
type textarea "f"
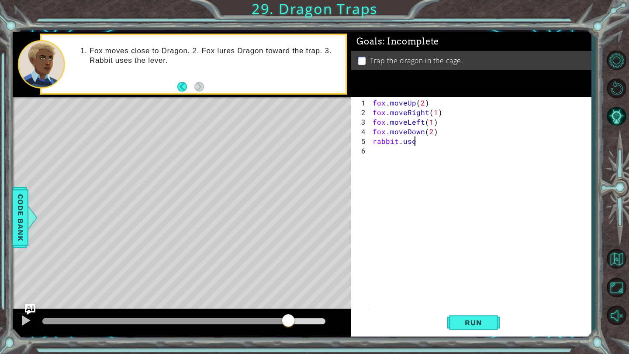
scroll to position [0, 2]
click at [27, 211] on div at bounding box center [32, 218] width 11 height 26
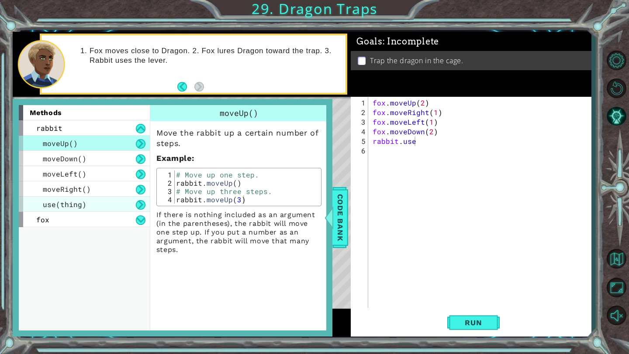
click at [103, 207] on div "use(thing)" at bounding box center [84, 204] width 131 height 15
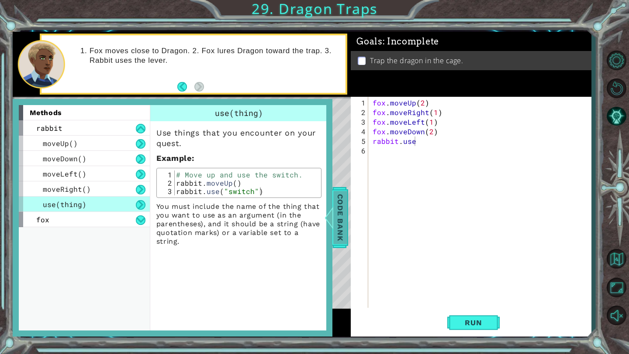
click at [343, 210] on span "Code Bank" at bounding box center [340, 217] width 14 height 53
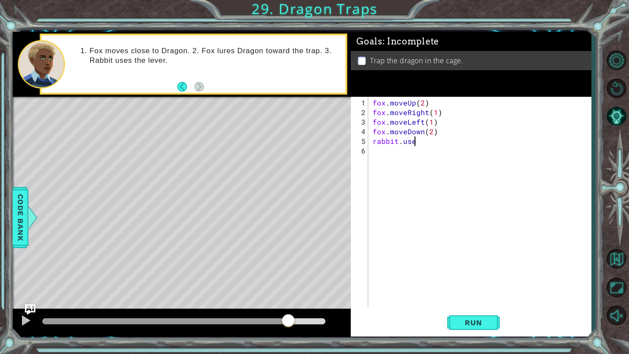
click at [414, 142] on div "fox . moveUp ( 2 ) fox . moveRight ( 1 ) fox . moveLeft ( 1 ) fox . moveDown ( …" at bounding box center [482, 213] width 222 height 230
type textarea "rabbit.use("lever")"
click at [478, 323] on span "Run" at bounding box center [473, 323] width 34 height 9
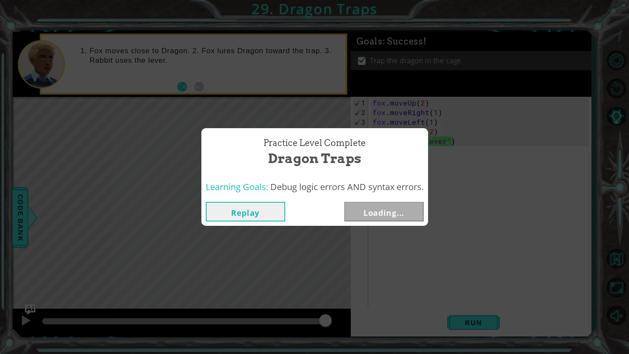
drag, startPoint x: 76, startPoint y: 323, endPoint x: 328, endPoint y: 326, distance: 252.3
click at [328, 326] on body "1 ההההההההההההההההההההההההההההההההההההההההההההההההההההההההההההההההההההההההההההה…" at bounding box center [314, 177] width 629 height 354
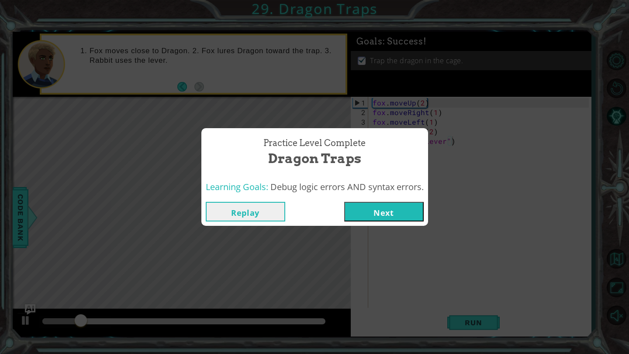
click at [397, 212] on button "Next" at bounding box center [383, 212] width 79 height 20
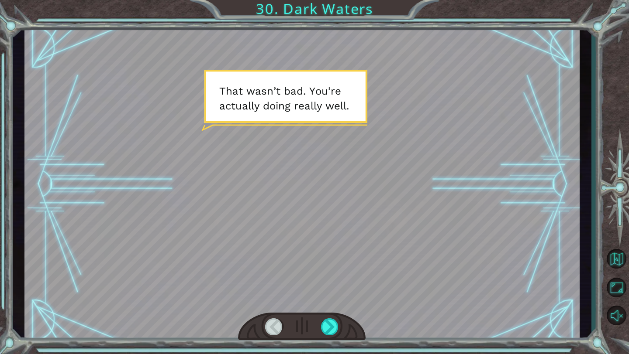
click at [319, 329] on div at bounding box center [301, 327] width 127 height 28
click at [325, 328] on div at bounding box center [330, 327] width 18 height 17
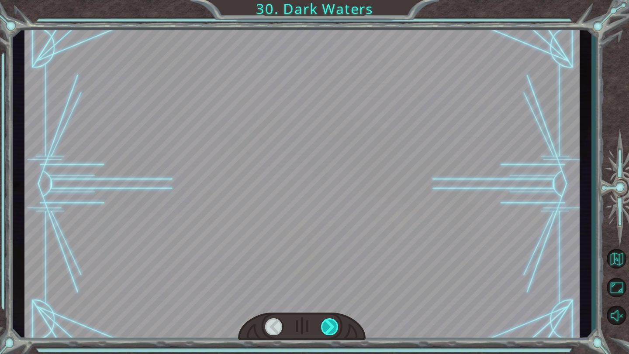
click at [326, 328] on div at bounding box center [330, 327] width 18 height 17
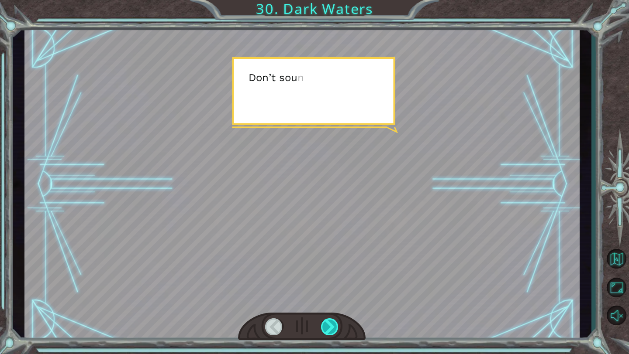
click at [326, 328] on div at bounding box center [330, 327] width 18 height 17
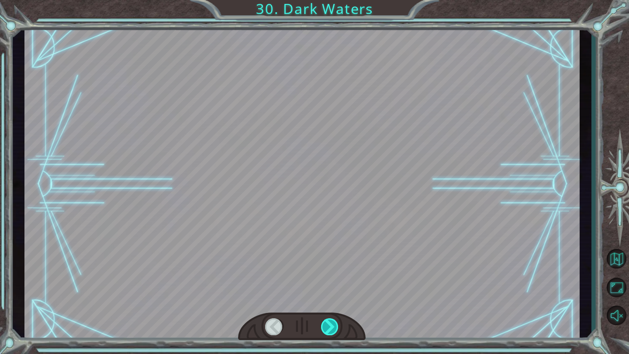
click at [326, 328] on div at bounding box center [330, 327] width 18 height 17
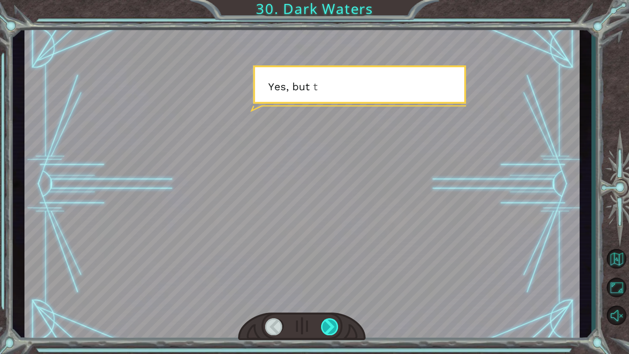
click at [326, 328] on div at bounding box center [330, 327] width 18 height 17
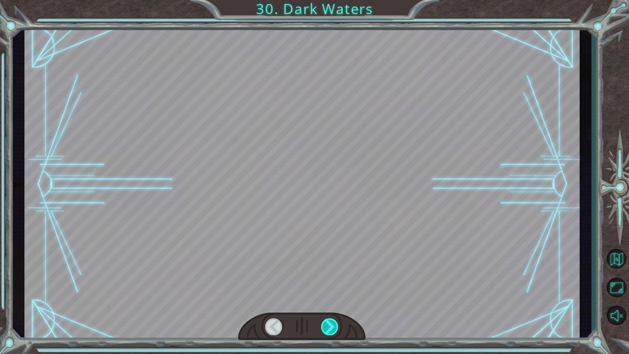
click at [326, 328] on div at bounding box center [330, 327] width 18 height 17
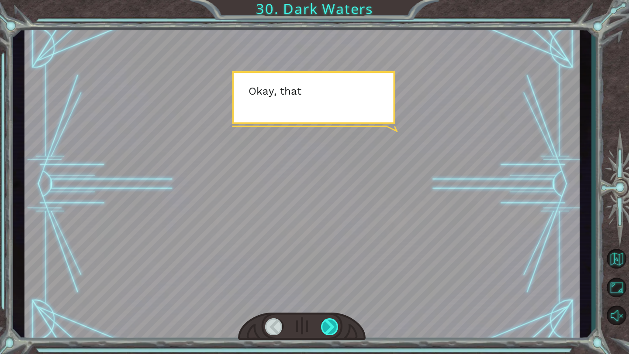
click at [326, 328] on div at bounding box center [330, 327] width 18 height 17
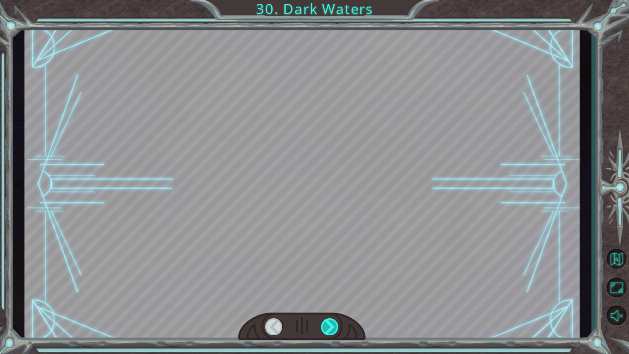
click at [326, 328] on div at bounding box center [330, 327] width 18 height 17
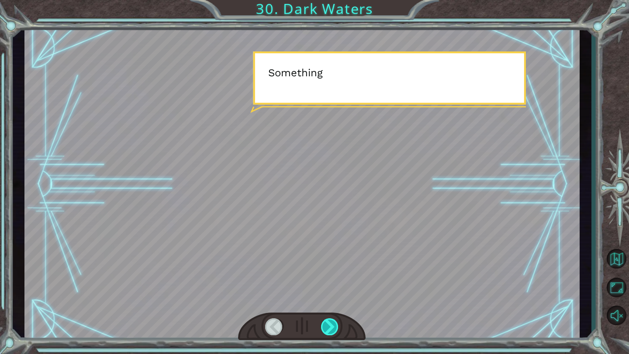
click at [326, 328] on div at bounding box center [330, 327] width 18 height 17
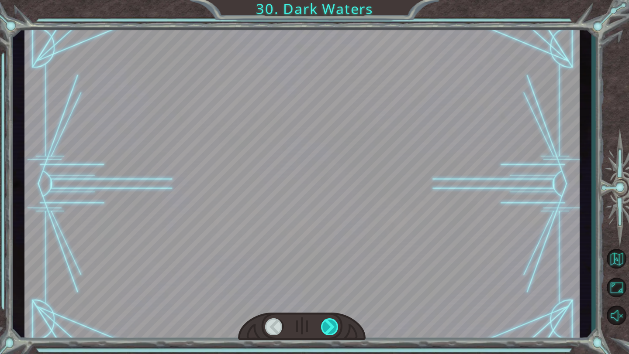
click at [326, 328] on div at bounding box center [330, 327] width 18 height 17
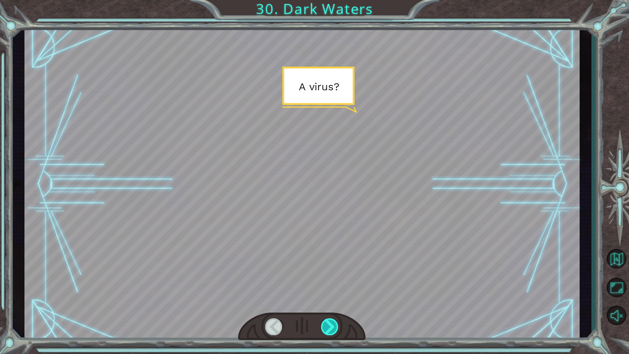
click at [326, 328] on div at bounding box center [330, 327] width 18 height 17
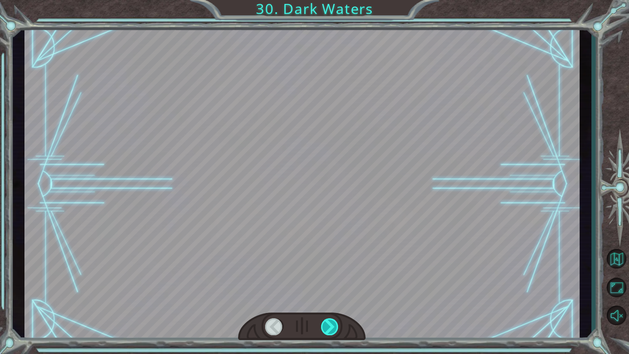
click at [326, 328] on div at bounding box center [330, 327] width 18 height 17
click at [326, 327] on div at bounding box center [330, 327] width 18 height 17
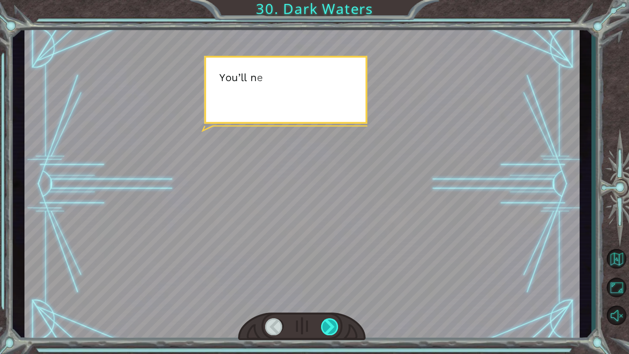
click at [326, 327] on div at bounding box center [330, 327] width 18 height 17
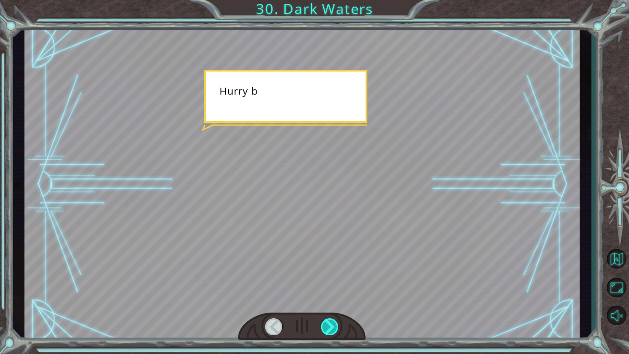
click at [326, 327] on div at bounding box center [330, 327] width 18 height 17
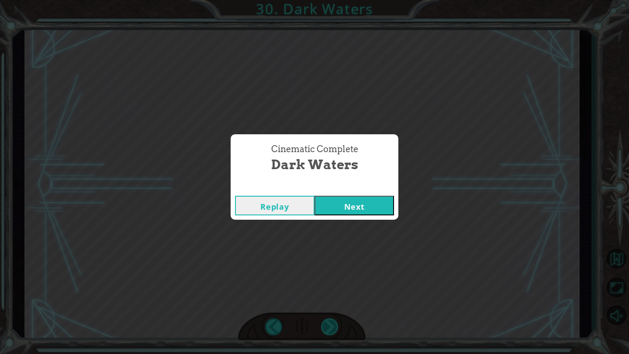
click at [326, 327] on div "Cinematic Complete Dark Waters Replay Next" at bounding box center [314, 177] width 629 height 354
click at [354, 202] on button "Next" at bounding box center [353, 206] width 79 height 20
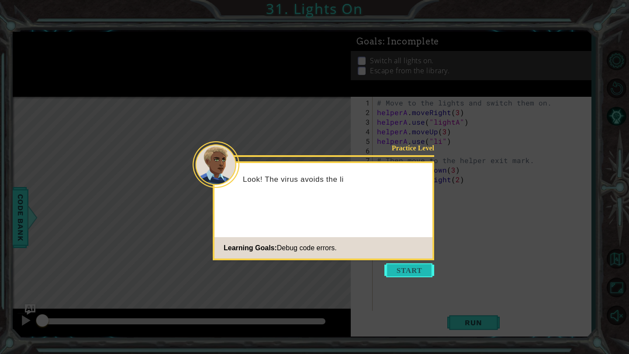
click at [411, 264] on button "Start" at bounding box center [409, 271] width 50 height 14
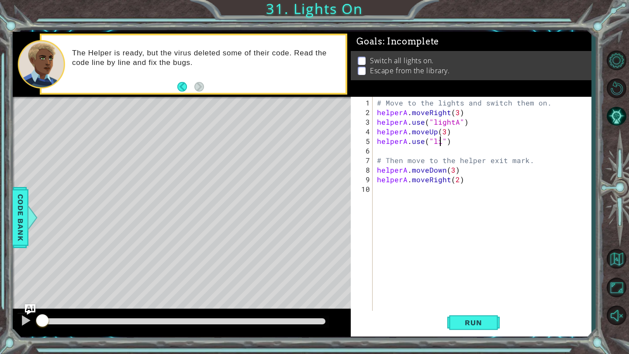
click at [440, 144] on div "# Move to the lights and switch them on. helperA . moveRight ( 3 ) helperA . us…" at bounding box center [484, 218] width 218 height 240
click at [444, 151] on div ""light A" press enter" at bounding box center [503, 161] width 165 height 31
click at [468, 323] on span "Run" at bounding box center [473, 323] width 34 height 9
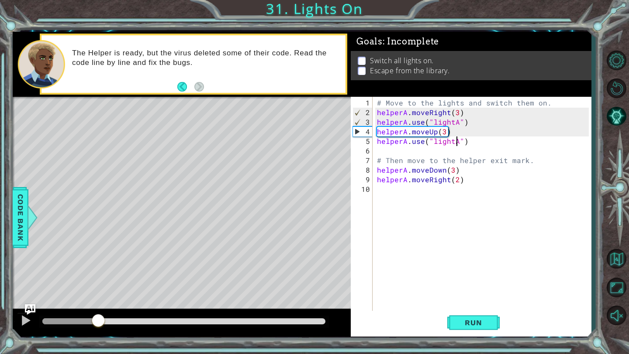
drag, startPoint x: 52, startPoint y: 321, endPoint x: 94, endPoint y: 323, distance: 41.9
click at [96, 323] on div at bounding box center [98, 322] width 16 height 16
click at [26, 320] on div at bounding box center [25, 320] width 11 height 11
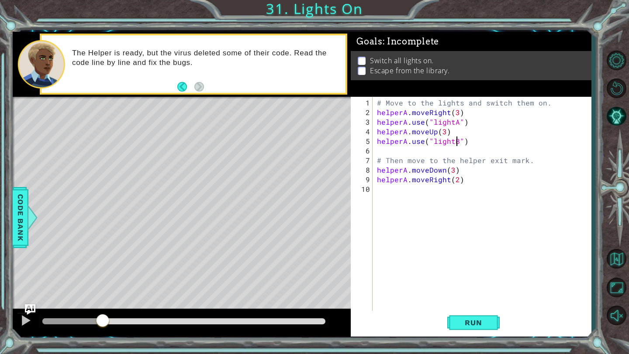
type textarea "helperA.use("lightB")"
